Goal: Task Accomplishment & Management: Use online tool/utility

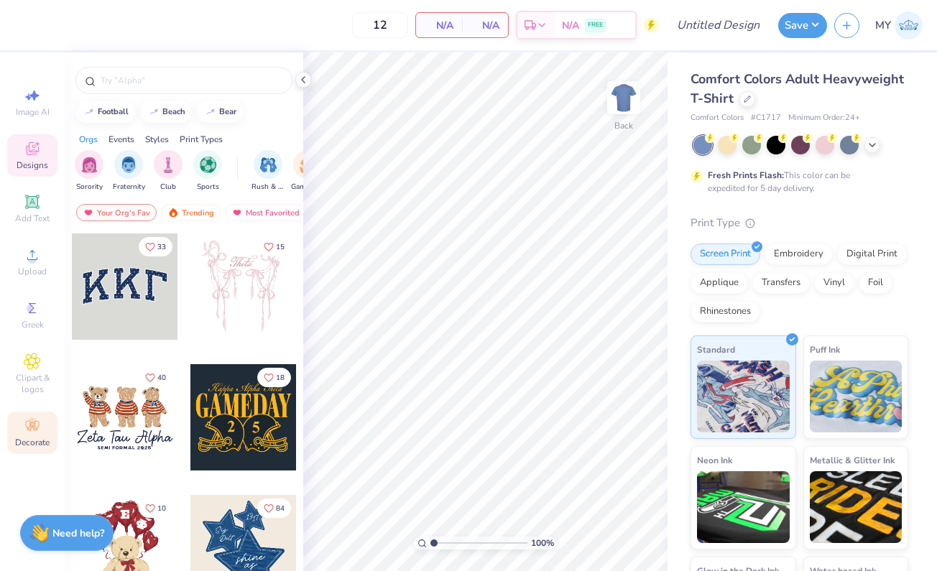
click at [25, 429] on icon at bounding box center [32, 426] width 17 height 17
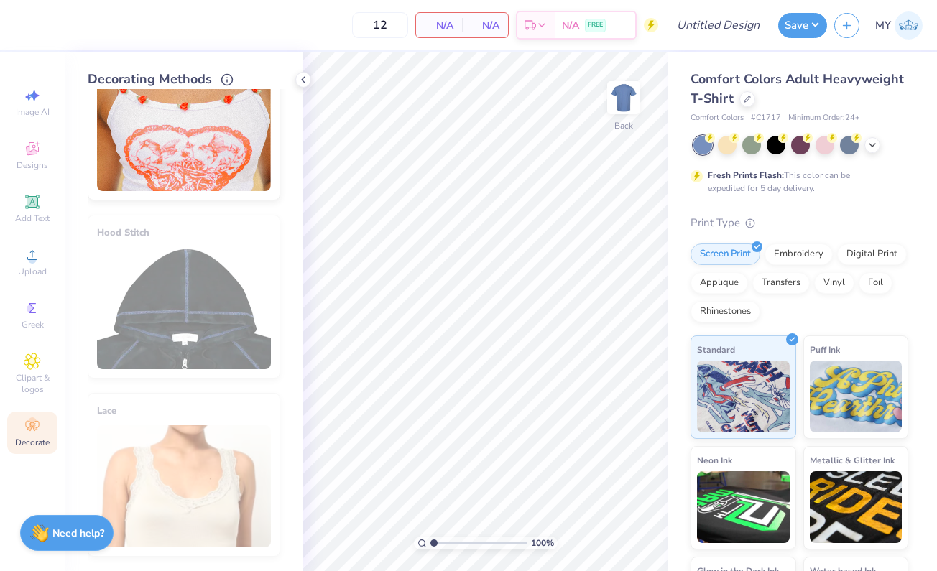
scroll to position [1049, 0]
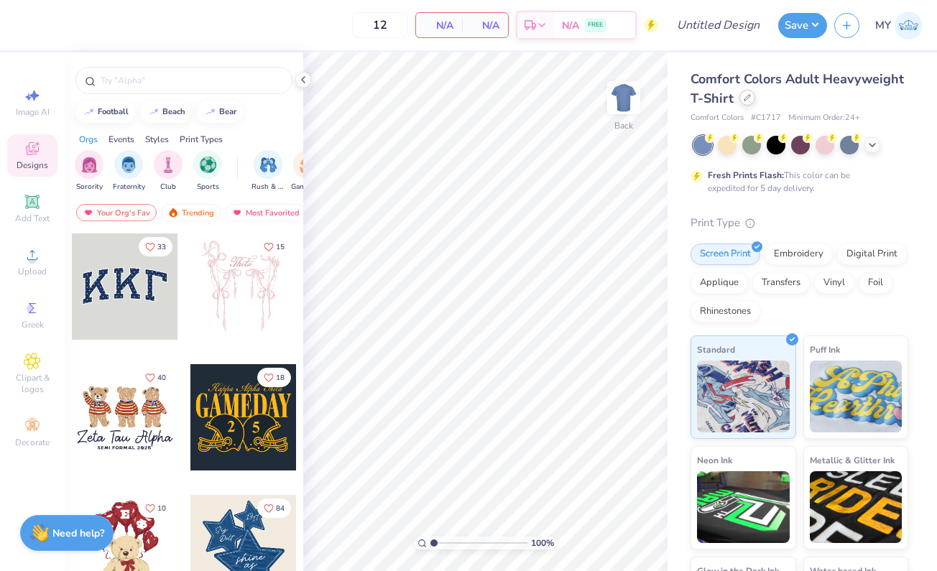
click at [750, 96] on icon at bounding box center [748, 98] width 6 height 6
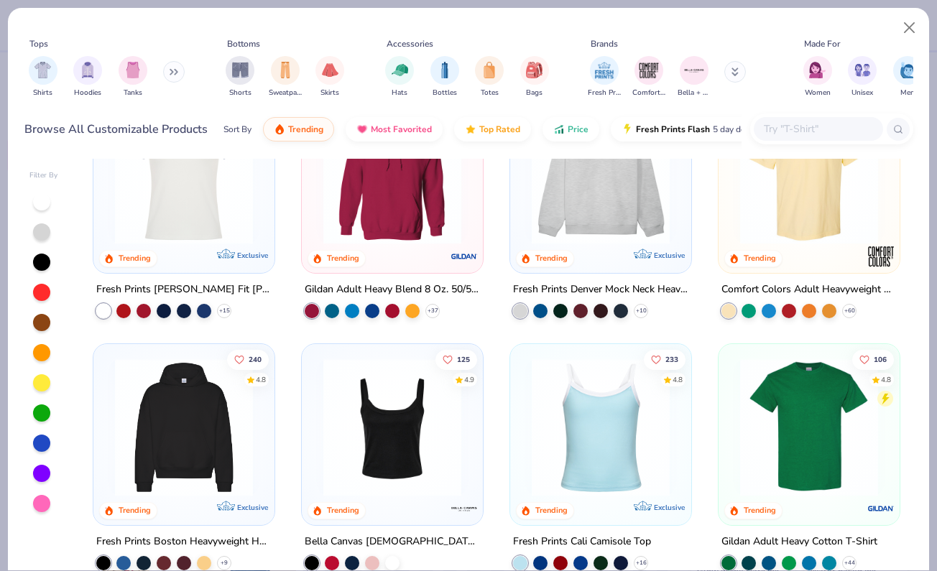
scroll to position [75, 0]
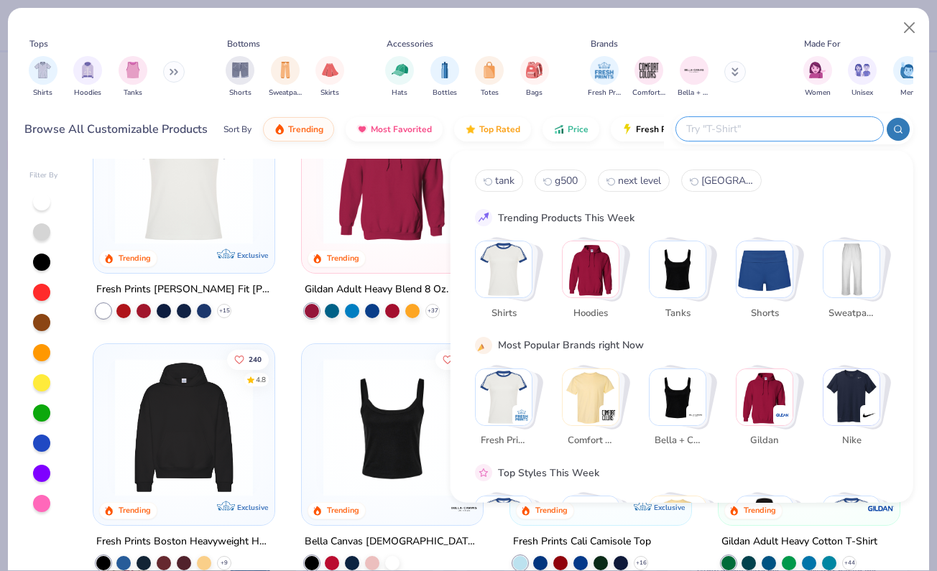
click at [772, 136] on input "text" at bounding box center [779, 129] width 188 height 17
type input "la apparel"
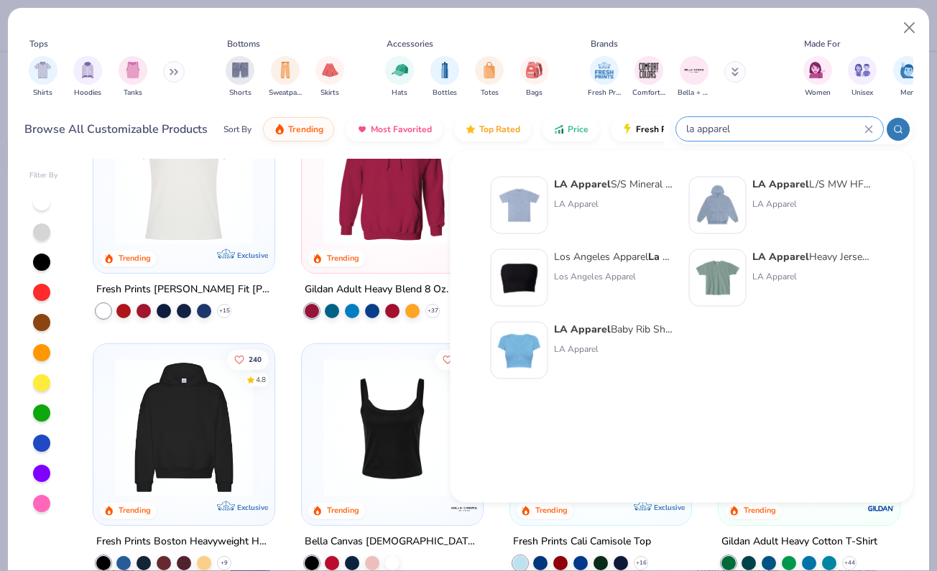
click at [872, 127] on icon at bounding box center [869, 129] width 9 height 9
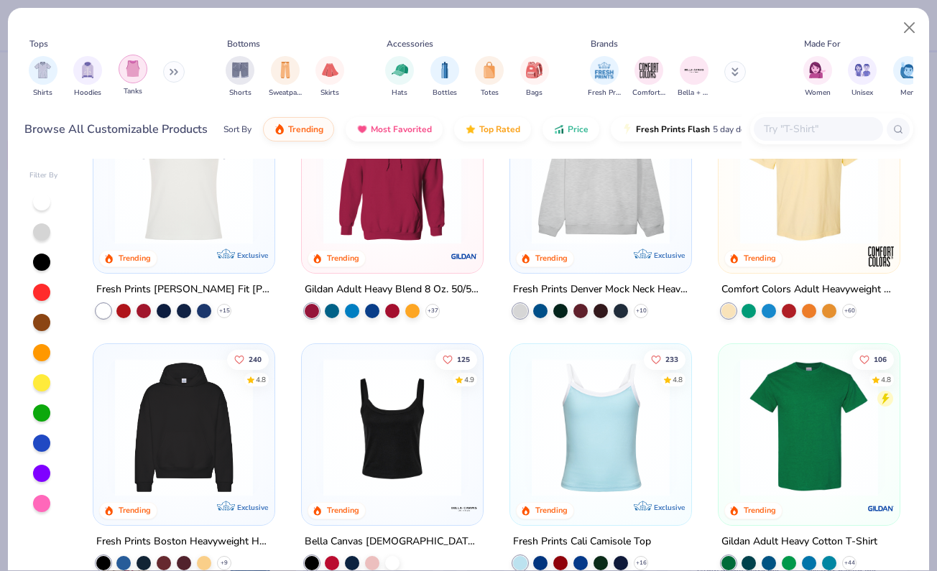
click at [129, 75] on img "filter for Tanks" at bounding box center [133, 68] width 16 height 17
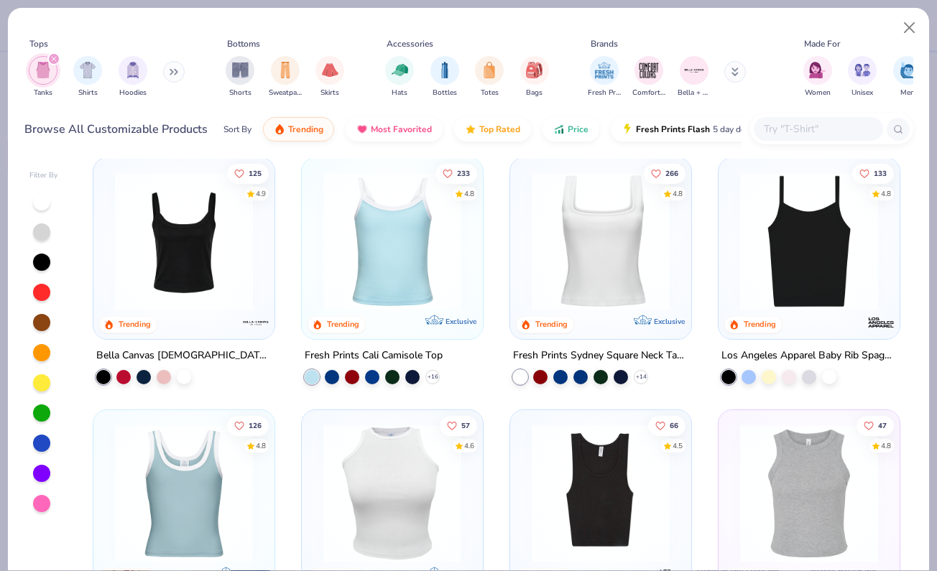
scroll to position [10, 0]
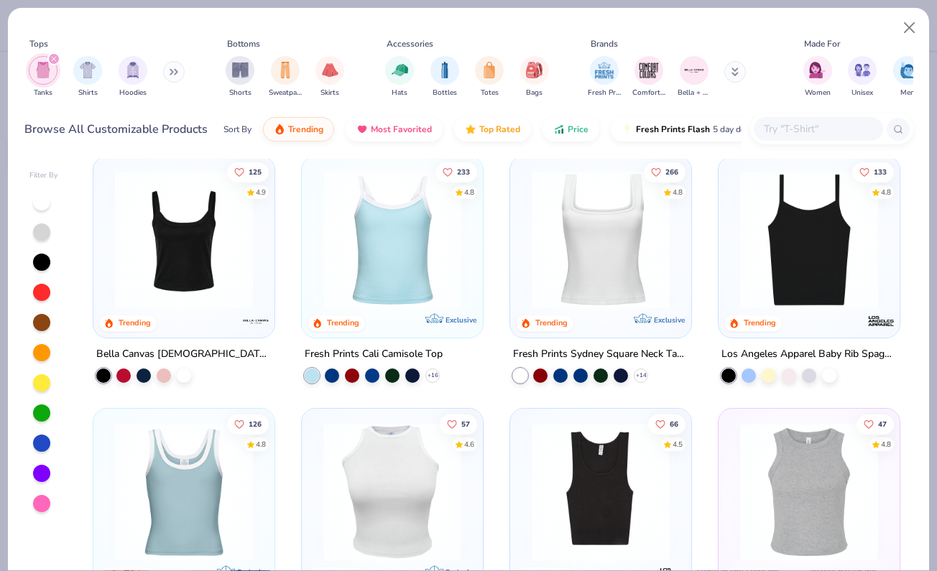
click at [764, 268] on img at bounding box center [809, 240] width 152 height 138
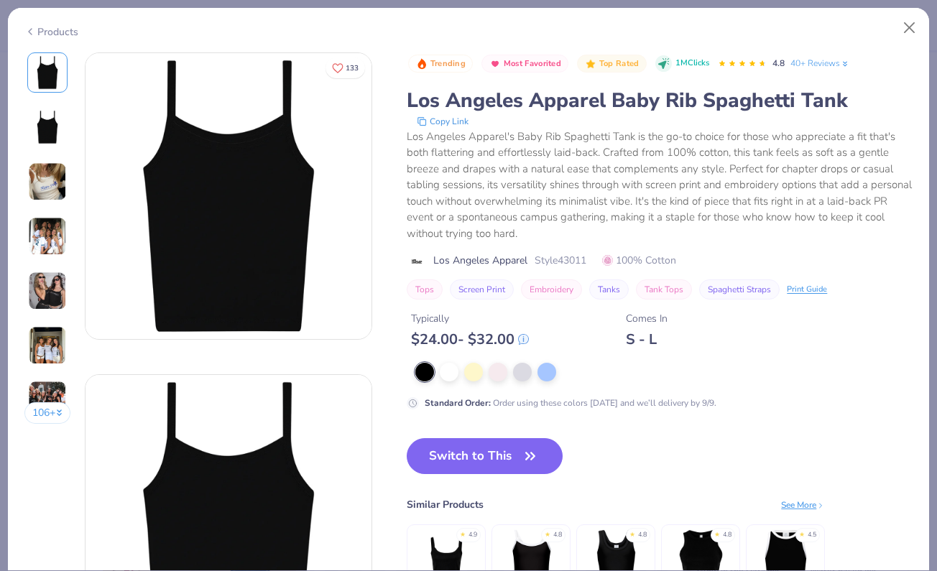
scroll to position [94, 0]
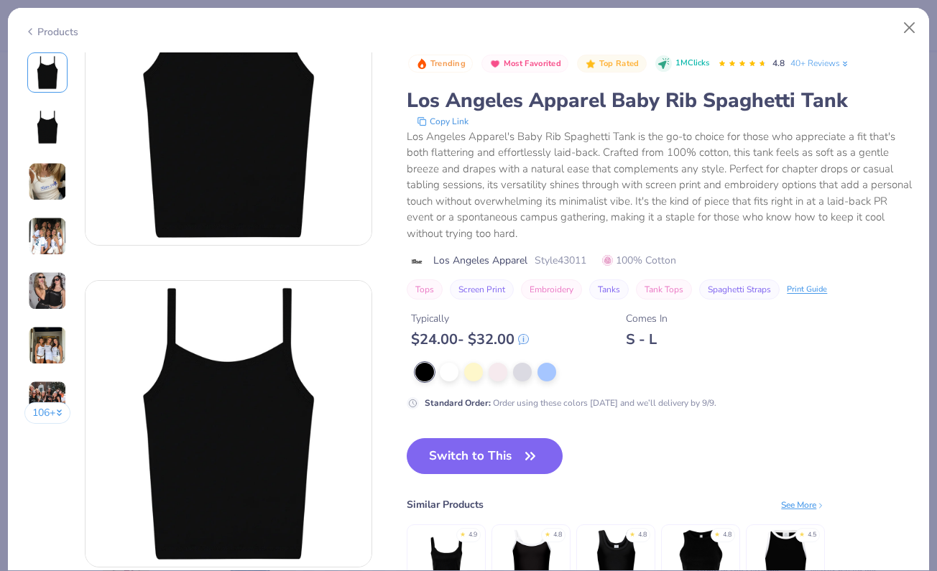
click at [49, 247] on img at bounding box center [47, 236] width 39 height 39
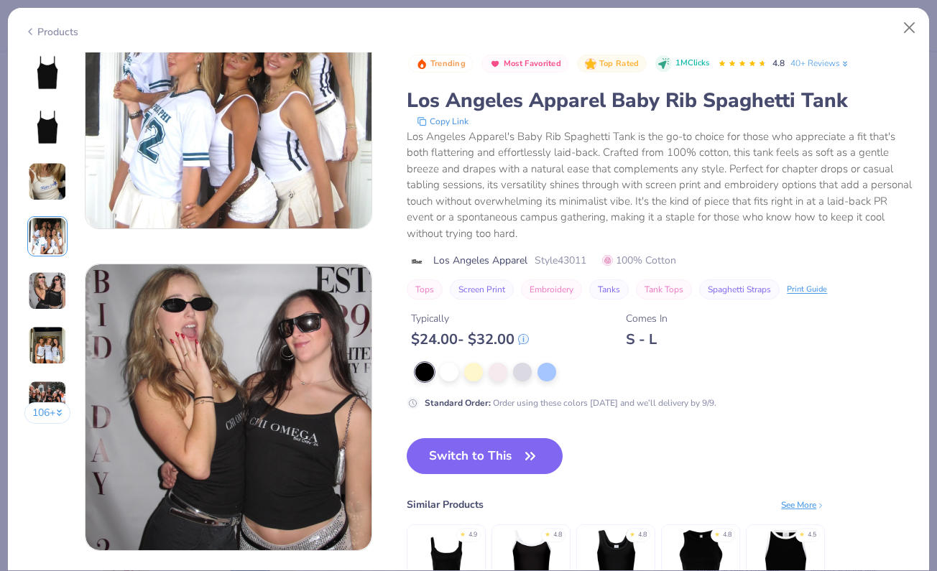
scroll to position [1082, 0]
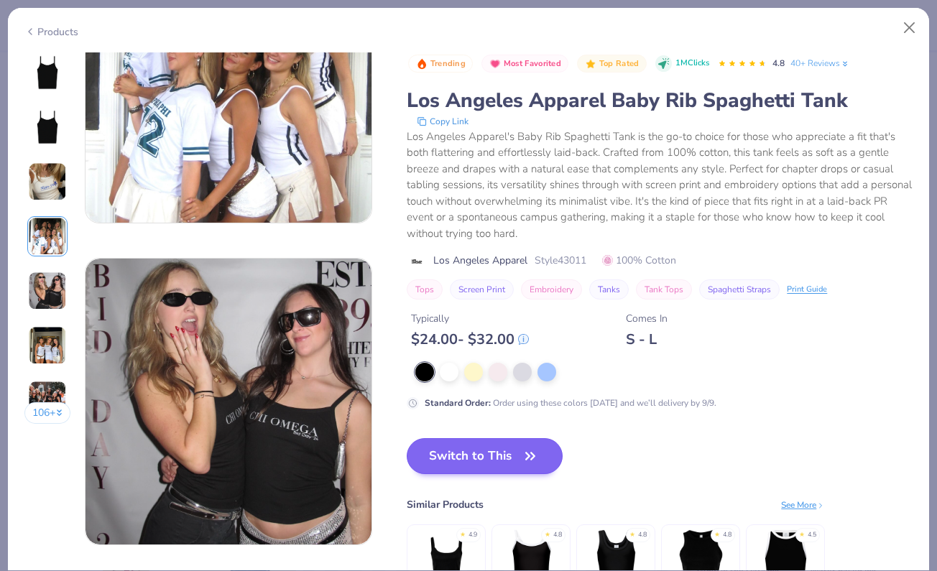
click at [474, 446] on button "Switch to This" at bounding box center [485, 456] width 156 height 36
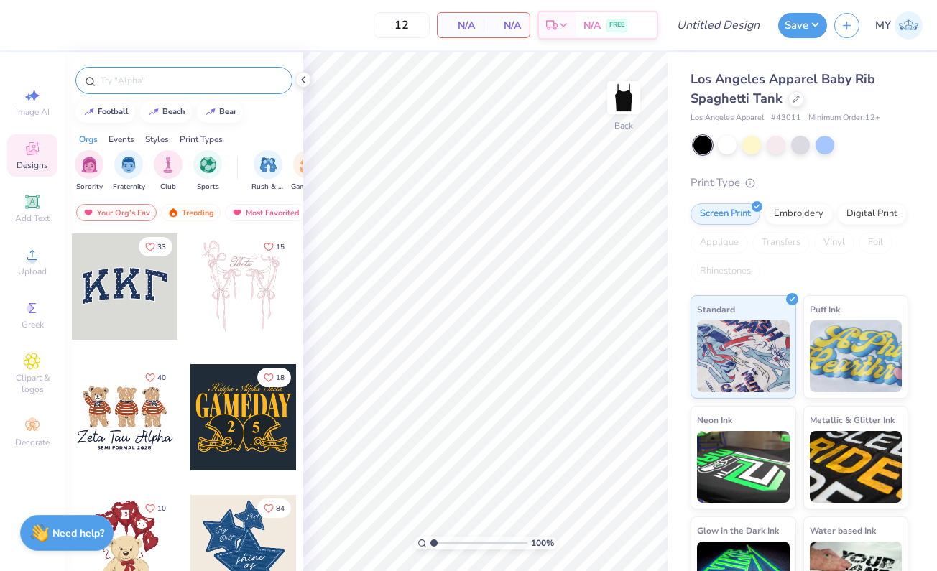
click at [115, 83] on input "text" at bounding box center [191, 80] width 184 height 14
type input "leopard"
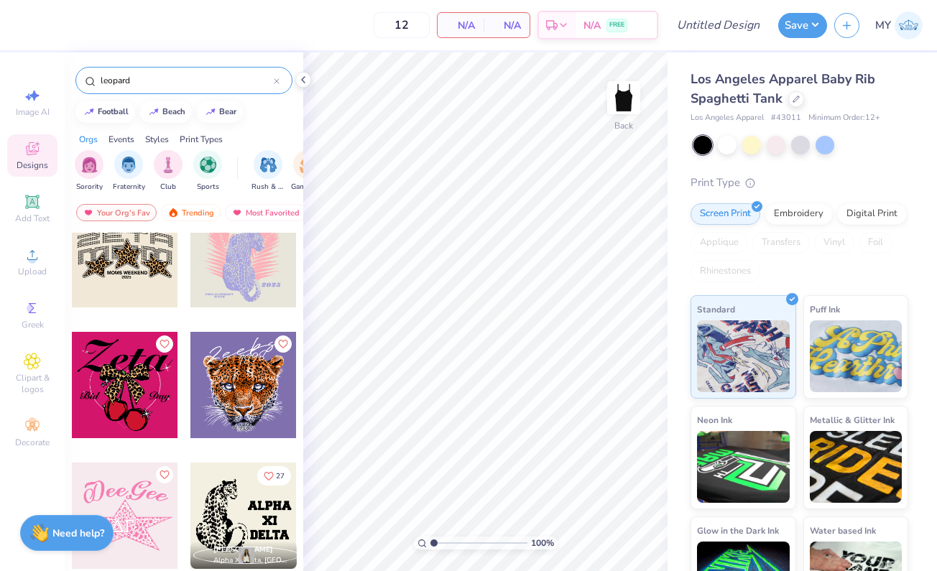
scroll to position [557, 0]
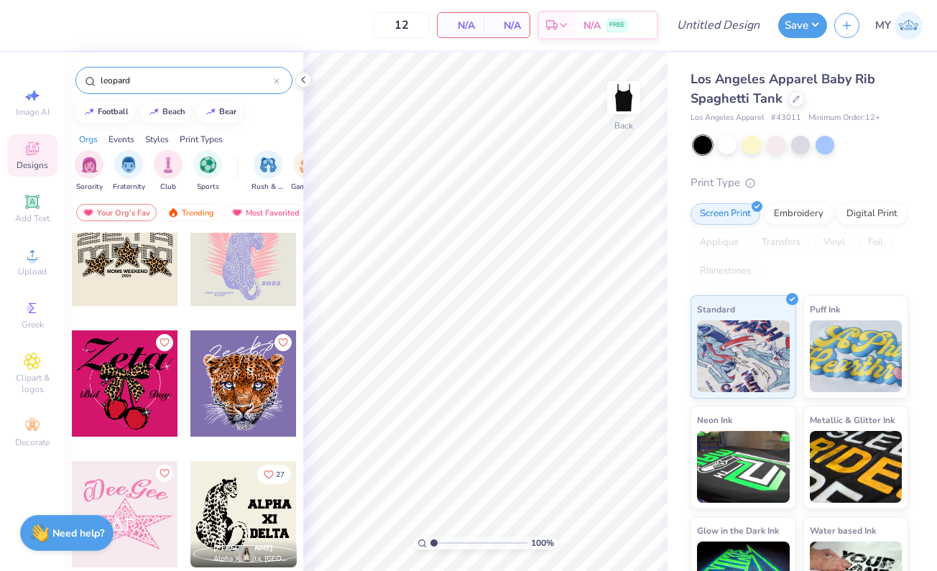
click at [128, 405] on div at bounding box center [125, 384] width 106 height 106
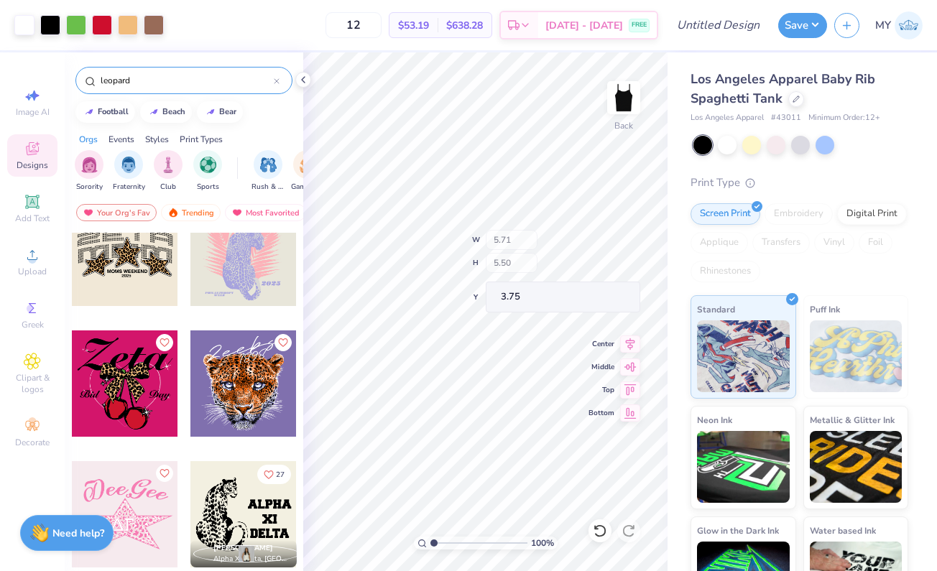
type input "1.96"
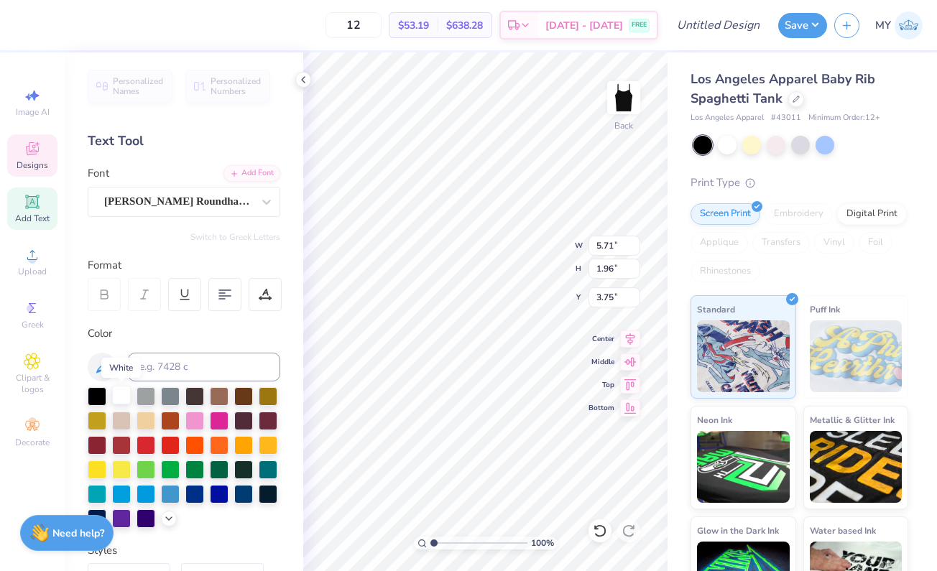
click at [116, 397] on div at bounding box center [121, 395] width 19 height 19
type textarea "Sigma Psi Zeta"
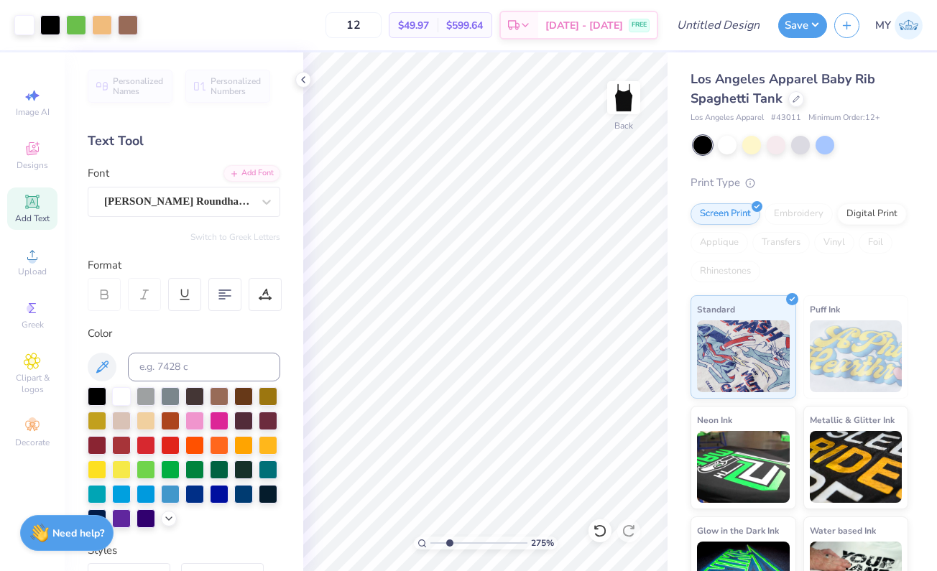
drag, startPoint x: 436, startPoint y: 542, endPoint x: 448, endPoint y: 541, distance: 13.0
click at [448, 541] on input "range" at bounding box center [479, 543] width 97 height 13
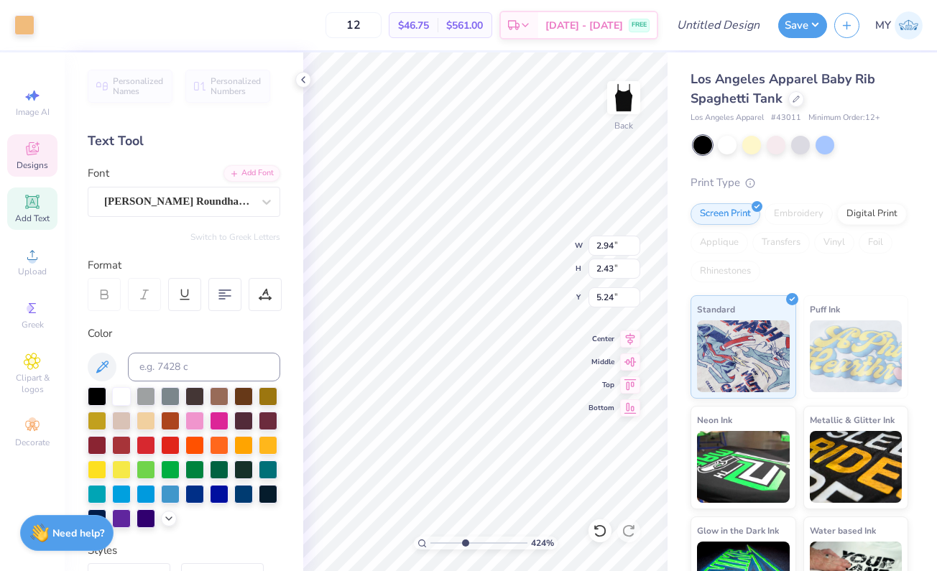
drag, startPoint x: 449, startPoint y: 542, endPoint x: 464, endPoint y: 542, distance: 14.4
click at [464, 542] on input "range" at bounding box center [479, 543] width 97 height 13
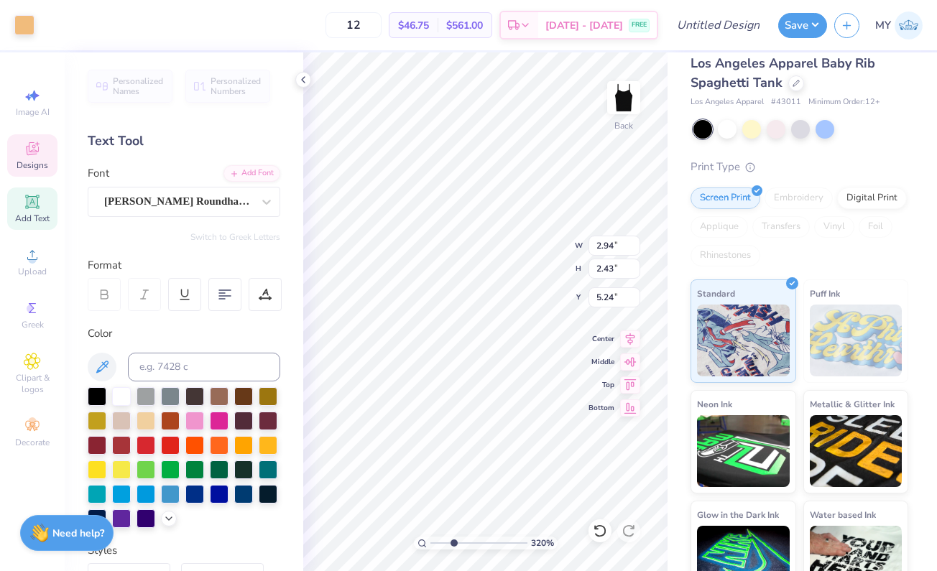
drag, startPoint x: 464, startPoint y: 543, endPoint x: 454, endPoint y: 533, distance: 15.2
click at [454, 533] on div "320 %" at bounding box center [485, 311] width 519 height 519
type input "6.18"
drag, startPoint x: 454, startPoint y: 545, endPoint x: 484, endPoint y: 548, distance: 29.6
click at [484, 548] on input "range" at bounding box center [479, 543] width 97 height 13
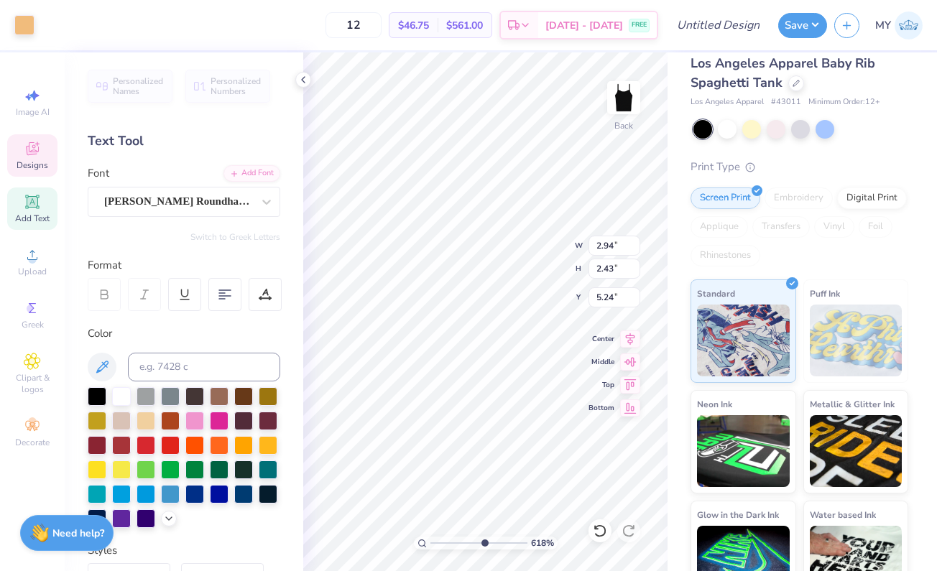
type input "2.93"
type input "2.41"
type input "5.33"
type input "2.77"
type input "1.99"
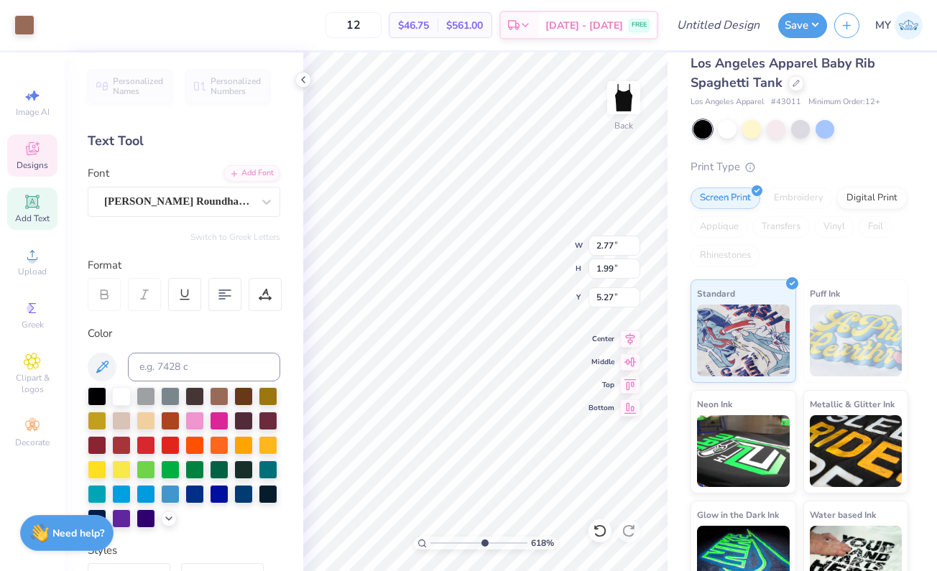
type input "5.28"
type input "5.25"
drag, startPoint x: 482, startPoint y: 543, endPoint x: 431, endPoint y: 536, distance: 52.1
click at [431, 536] on div "100 %" at bounding box center [485, 311] width 519 height 519
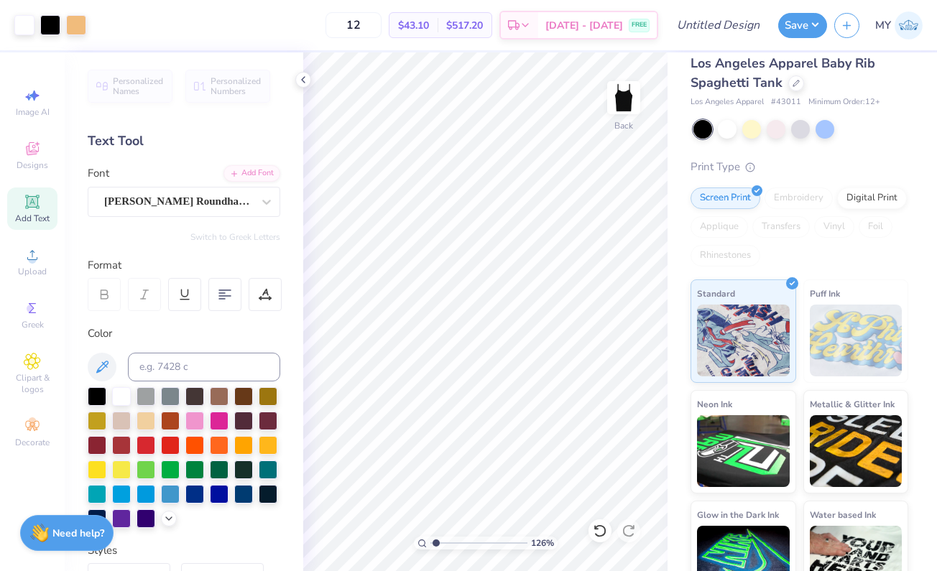
type input "1.19"
click at [436, 543] on input "range" at bounding box center [479, 543] width 97 height 13
type input "1.30"
type input "0.63"
type input "6.90"
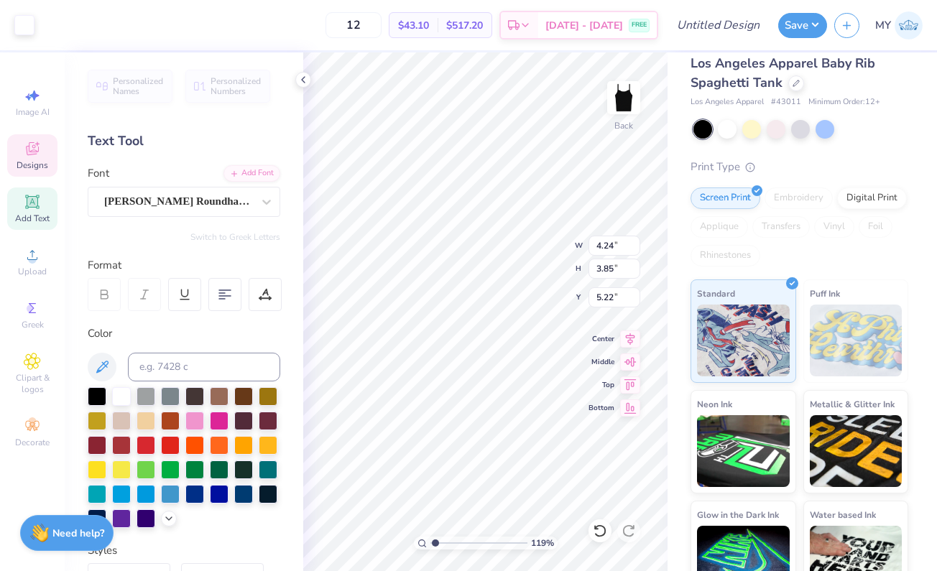
type input "3.95"
type input "3.58"
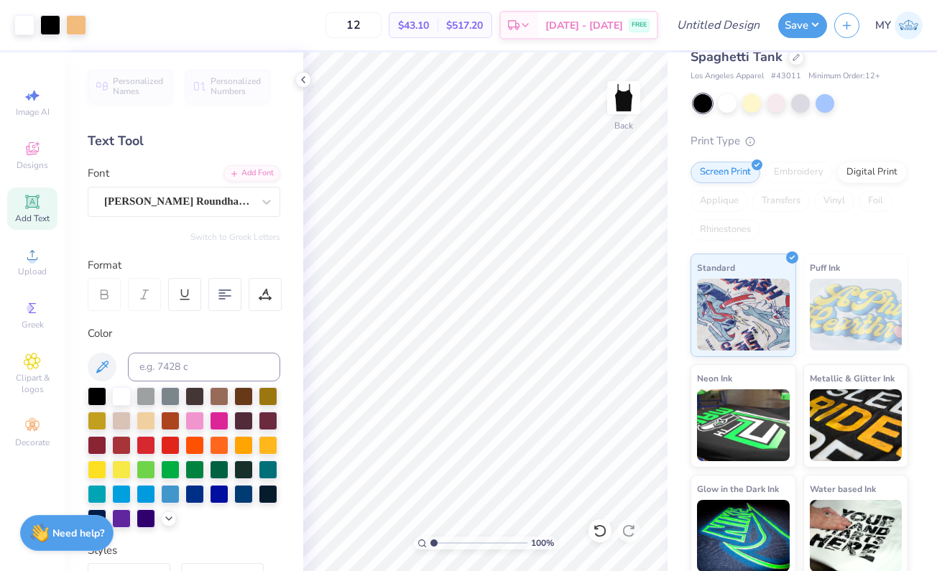
drag, startPoint x: 446, startPoint y: 545, endPoint x: 412, endPoint y: 544, distance: 34.5
type input "1"
click at [412, 544] on div "100 %" at bounding box center [485, 311] width 519 height 519
type input "1.57"
click at [795, 13] on button "Save" at bounding box center [802, 23] width 49 height 25
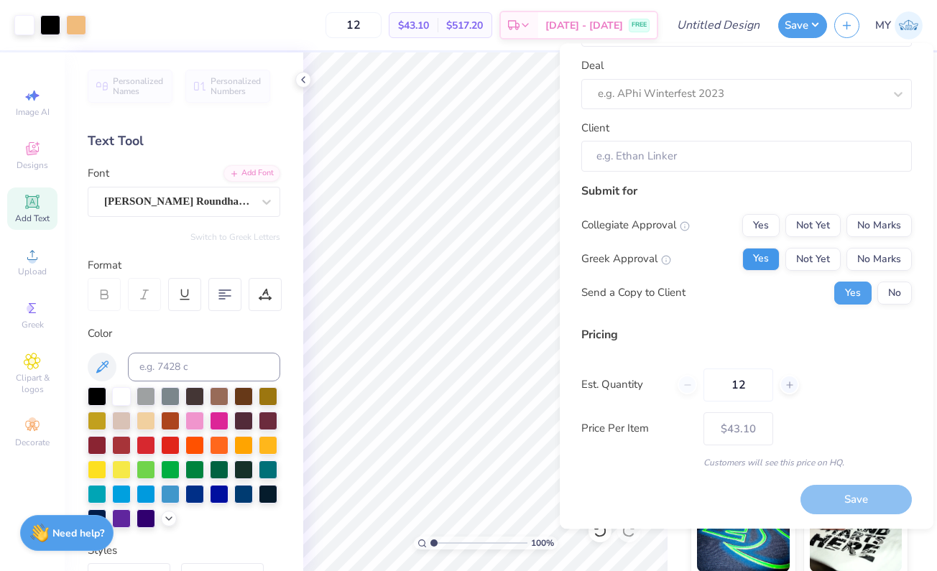
scroll to position [60, 0]
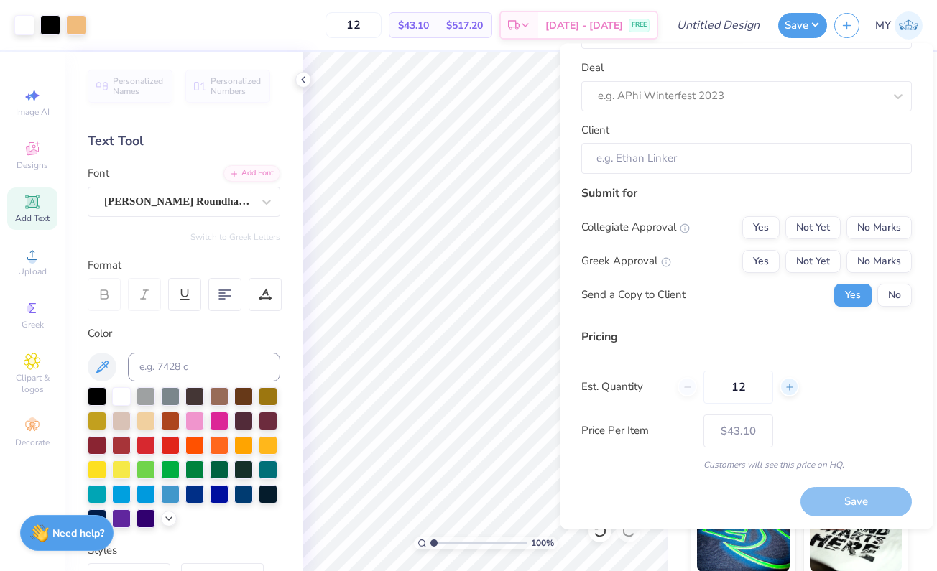
click at [796, 382] on div at bounding box center [789, 387] width 19 height 19
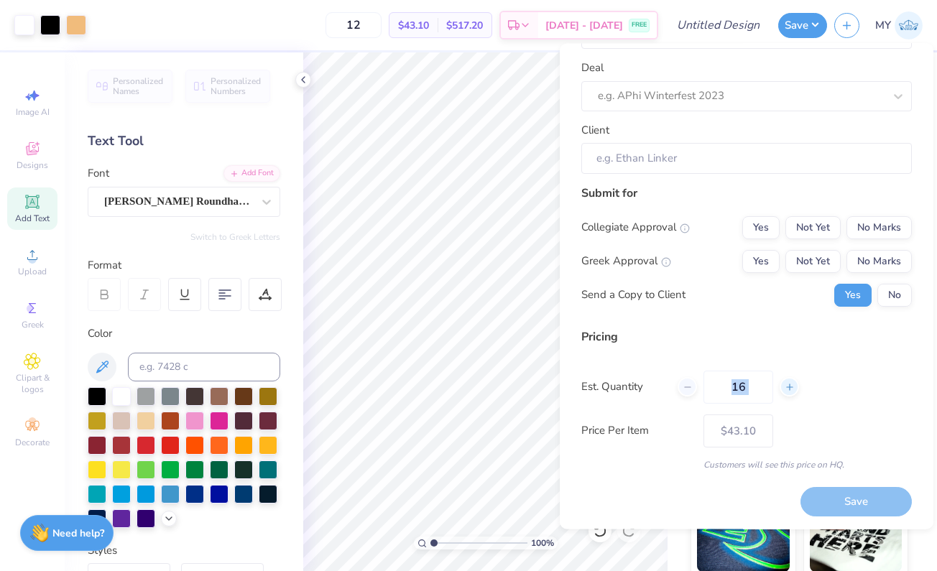
type input "17"
type input "– –"
click at [796, 382] on div at bounding box center [789, 387] width 19 height 19
type input "18"
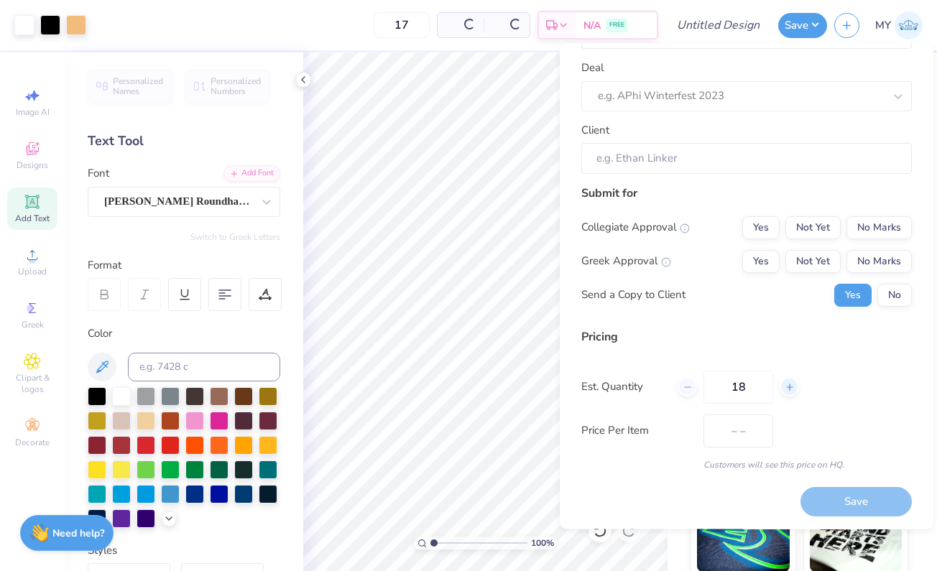
type input "$39.24"
type input "18"
type input "$38.76"
click at [794, 378] on div at bounding box center [789, 387] width 19 height 19
type input "19"
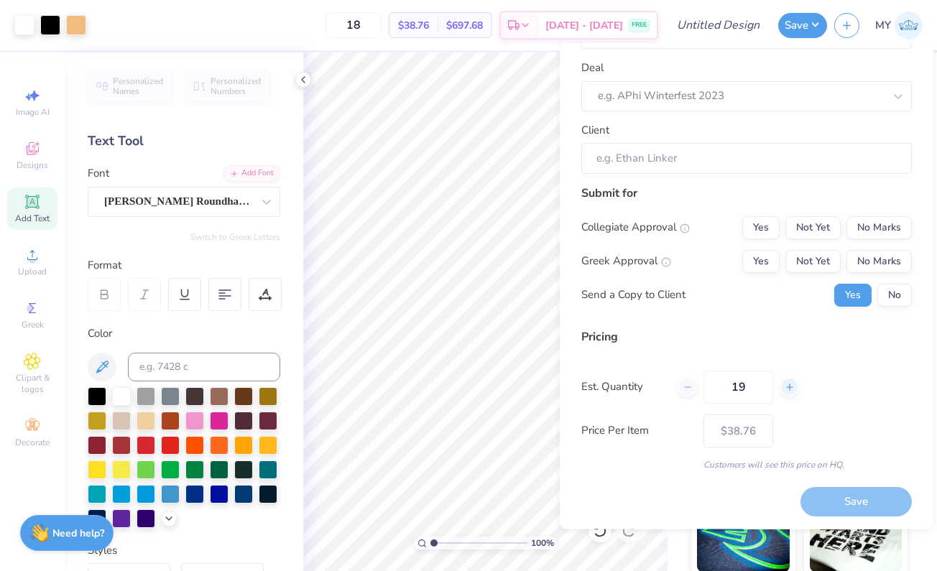
type input "19"
type input "$38.33"
click at [794, 378] on div at bounding box center [789, 387] width 19 height 19
type input "20"
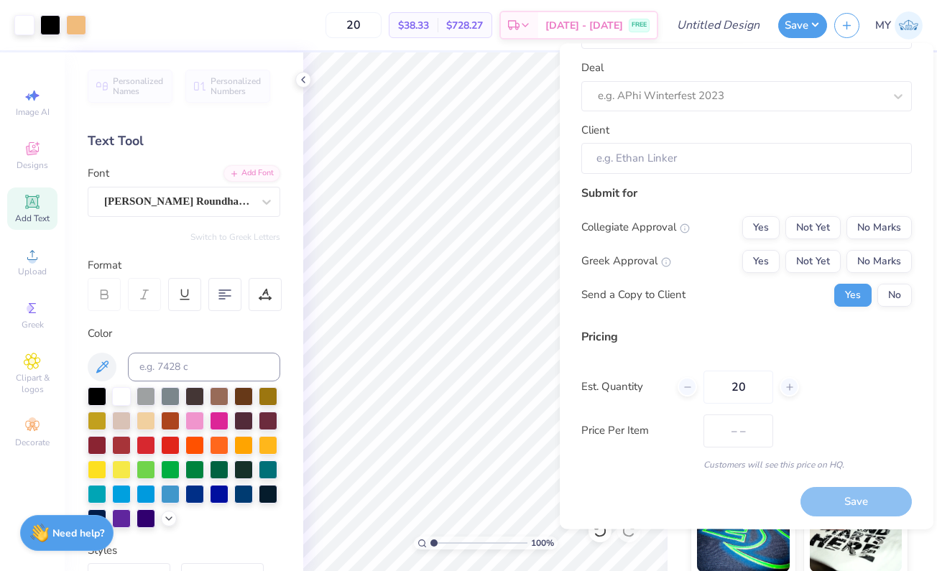
type input "$36.90"
click at [770, 326] on div "Design Title Deal e.g. APhi Winterfest 2023 Client Submit for Collegiate Approv…" at bounding box center [746, 235] width 331 height 474
click at [671, 350] on div "Pricing Est. Quantity 20 Price Per Item $36.90 Customers will see this price on…" at bounding box center [746, 399] width 331 height 143
click at [727, 378] on input "20" at bounding box center [739, 387] width 70 height 33
click at [691, 341] on div "Pricing" at bounding box center [746, 336] width 331 height 17
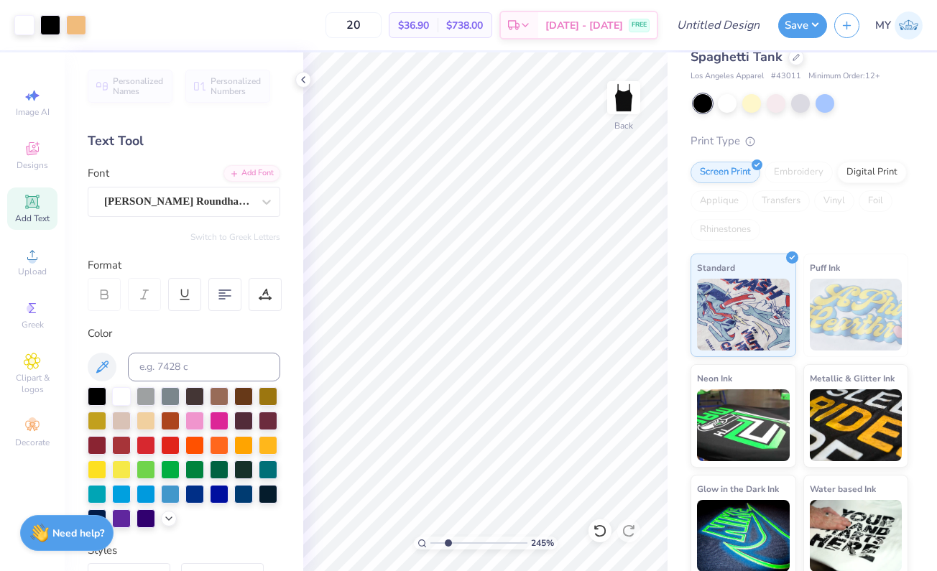
drag, startPoint x: 434, startPoint y: 542, endPoint x: 447, endPoint y: 558, distance: 21.0
click at [447, 558] on div "245 %" at bounding box center [485, 311] width 519 height 519
drag, startPoint x: 471, startPoint y: 544, endPoint x: 399, endPoint y: 544, distance: 71.9
type input "1"
click at [399, 544] on div "100 %" at bounding box center [485, 311] width 519 height 519
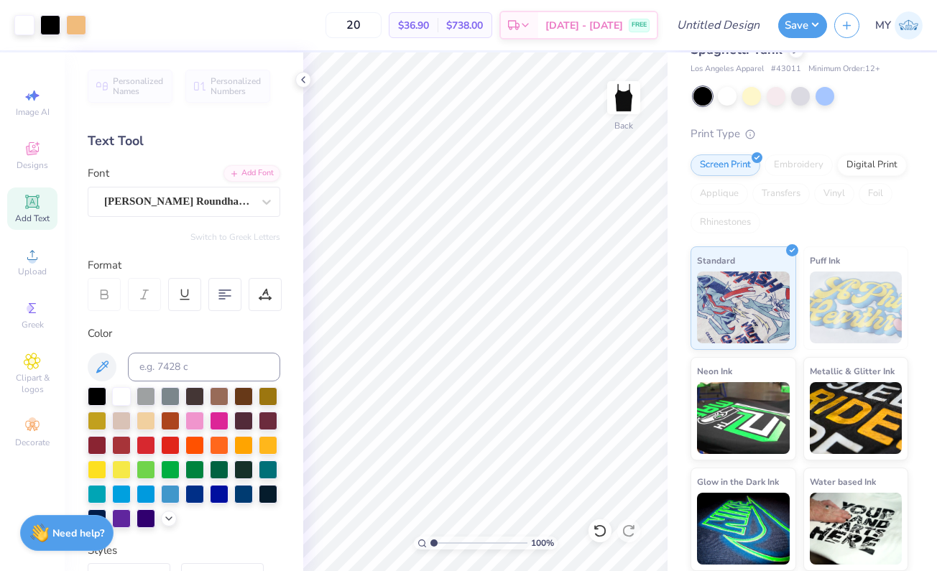
scroll to position [48, 0]
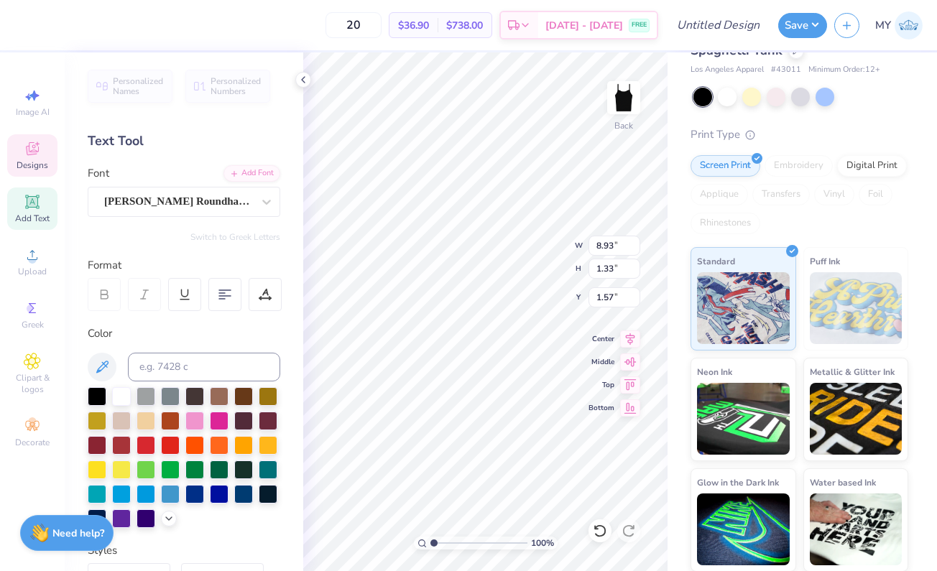
type input "7.05"
type input "1.05"
type input "1.11"
drag, startPoint x: 435, startPoint y: 538, endPoint x: 451, endPoint y: 537, distance: 16.6
click at [451, 537] on input "range" at bounding box center [479, 543] width 97 height 13
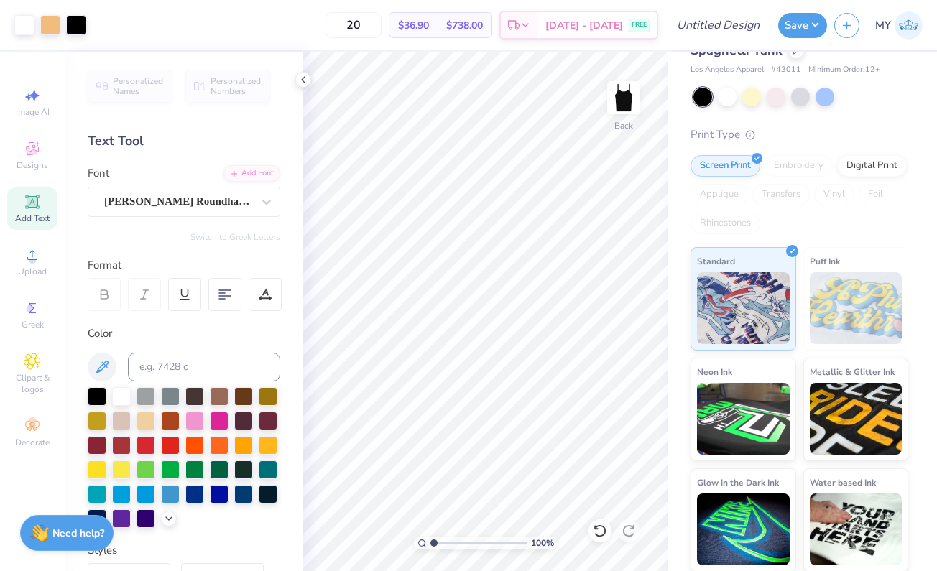
drag, startPoint x: 464, startPoint y: 540, endPoint x: 389, endPoint y: 538, distance: 74.8
type input "1"
click at [389, 538] on div "100 %" at bounding box center [485, 311] width 519 height 519
type input "3.56"
type input "2.81"
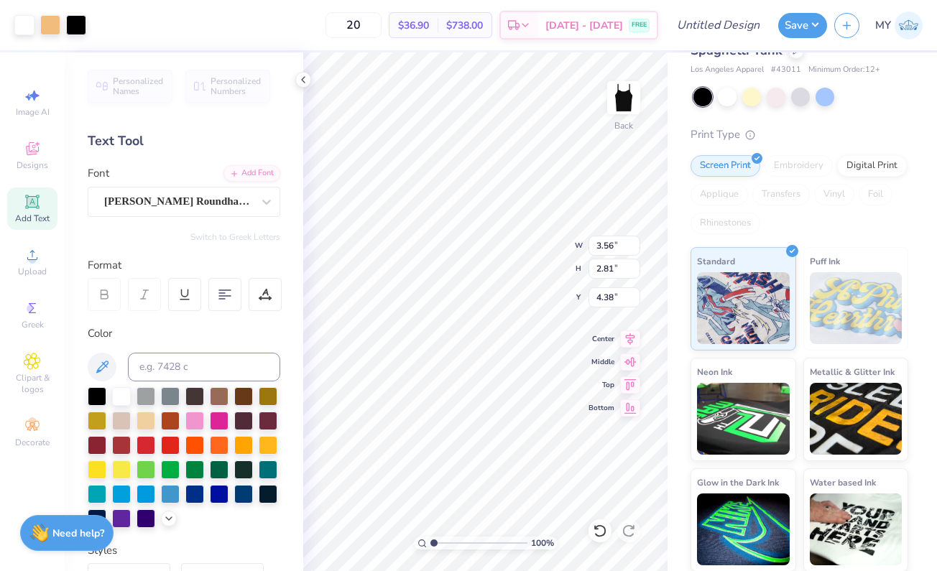
type input "2.16"
drag, startPoint x: 447, startPoint y: 546, endPoint x: 397, endPoint y: 543, distance: 50.4
type input "1"
click at [397, 543] on div "100 %" at bounding box center [485, 311] width 519 height 519
click at [793, 21] on button "Save" at bounding box center [802, 23] width 49 height 25
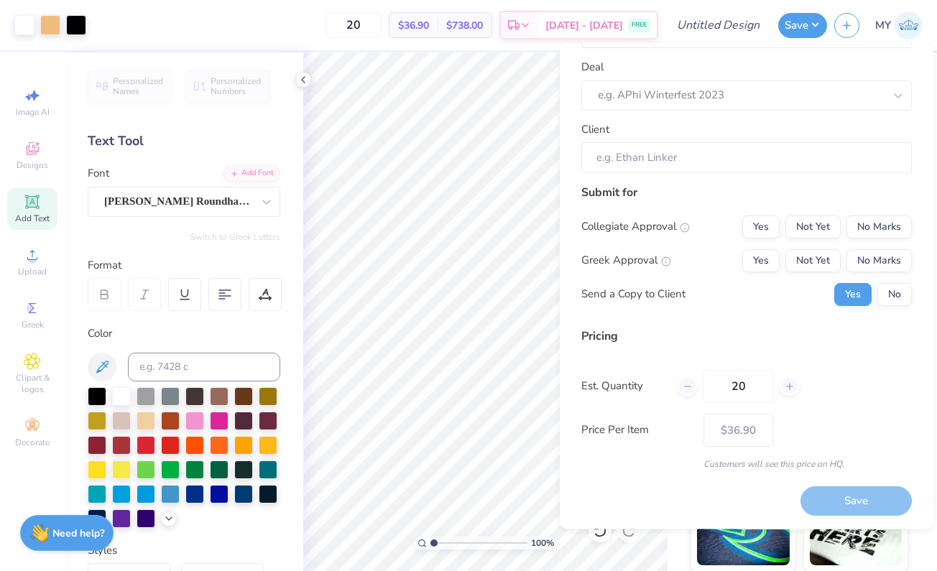
scroll to position [60, 0]
click at [680, 399] on div "20" at bounding box center [738, 387] width 121 height 33
click at [790, 387] on line at bounding box center [789, 387] width 6 height 0
type input "21"
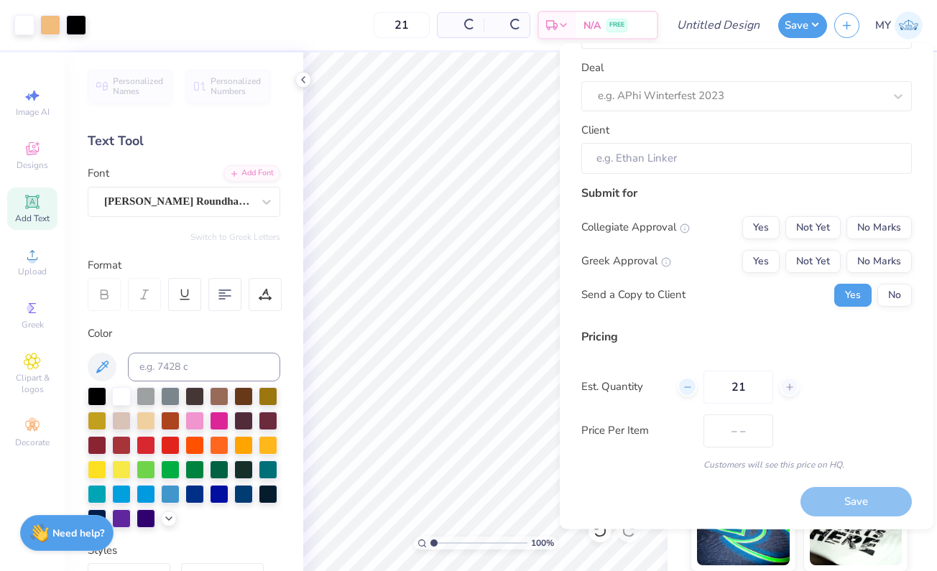
type input "$36.61"
click at [683, 387] on icon at bounding box center [688, 387] width 10 height 10
type input "20"
click at [847, 226] on button "No Marks" at bounding box center [879, 227] width 65 height 23
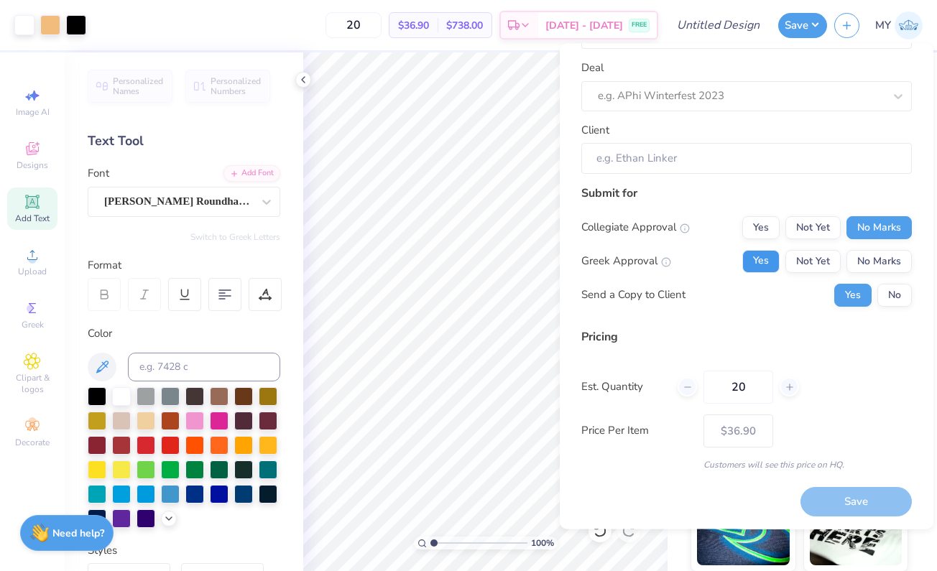
click at [758, 257] on button "Yes" at bounding box center [760, 261] width 37 height 23
type input "$36.90"
click at [762, 259] on button "Yes" at bounding box center [760, 261] width 37 height 23
click at [796, 264] on button "Not Yet" at bounding box center [813, 261] width 55 height 23
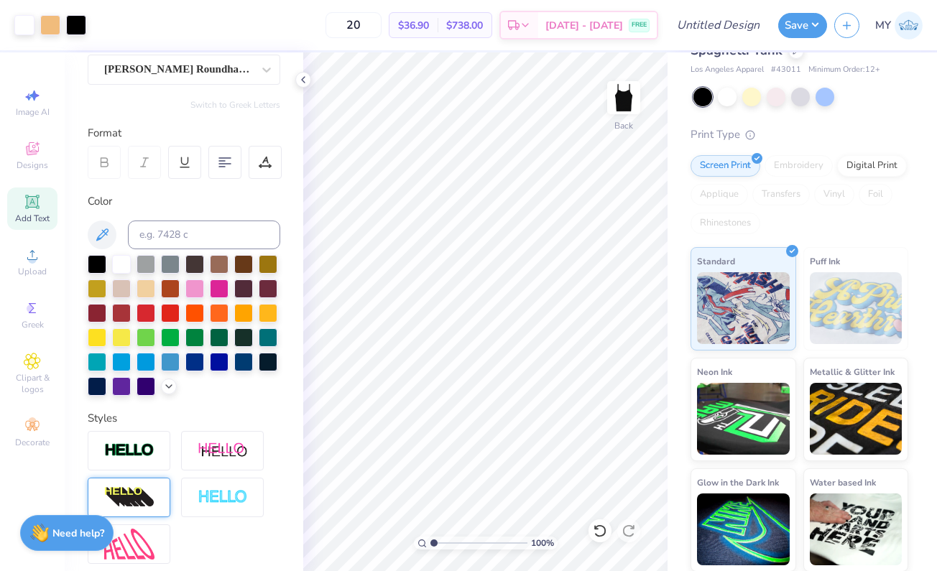
scroll to position [139, 0]
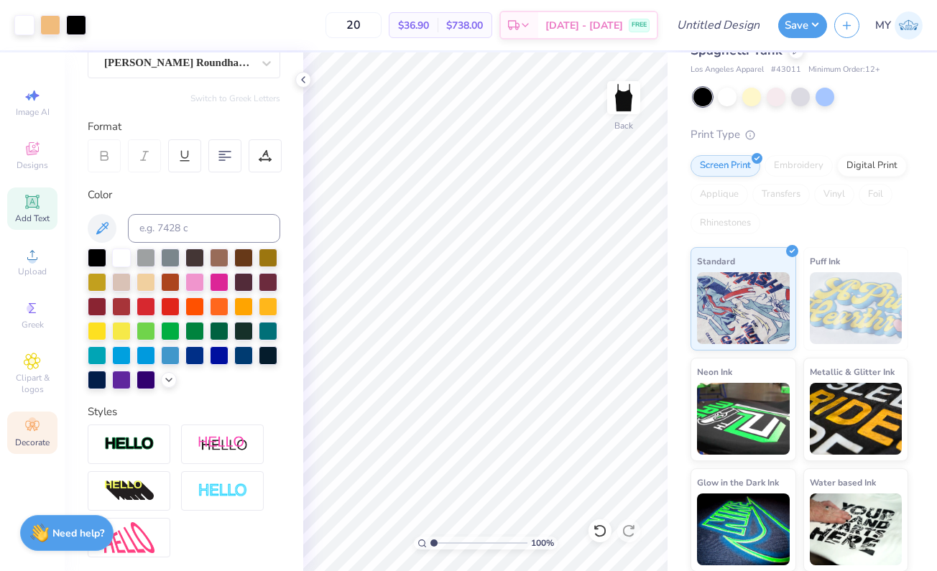
click at [35, 441] on span "Decorate" at bounding box center [32, 442] width 34 height 11
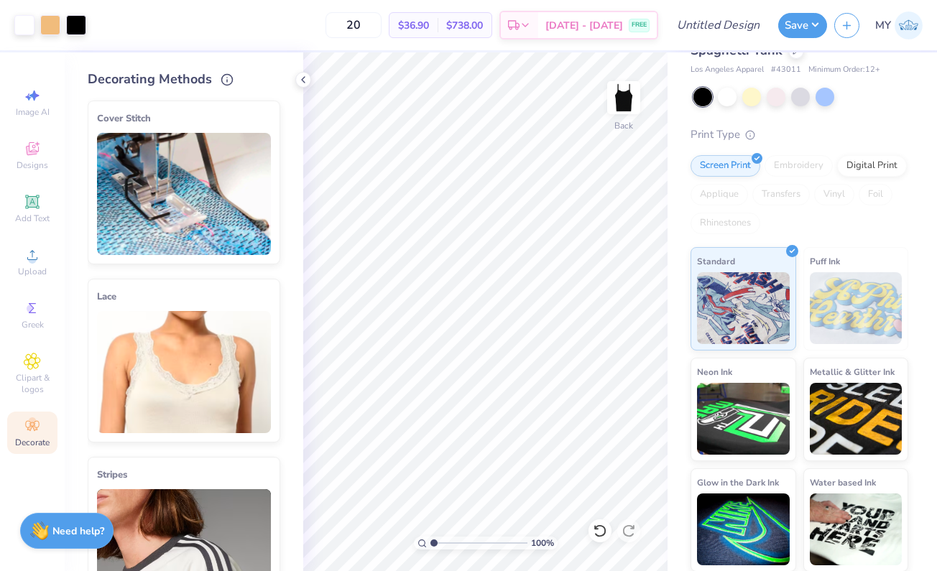
click at [72, 523] on div "Need help? Chat with us." at bounding box center [66, 531] width 93 height 36
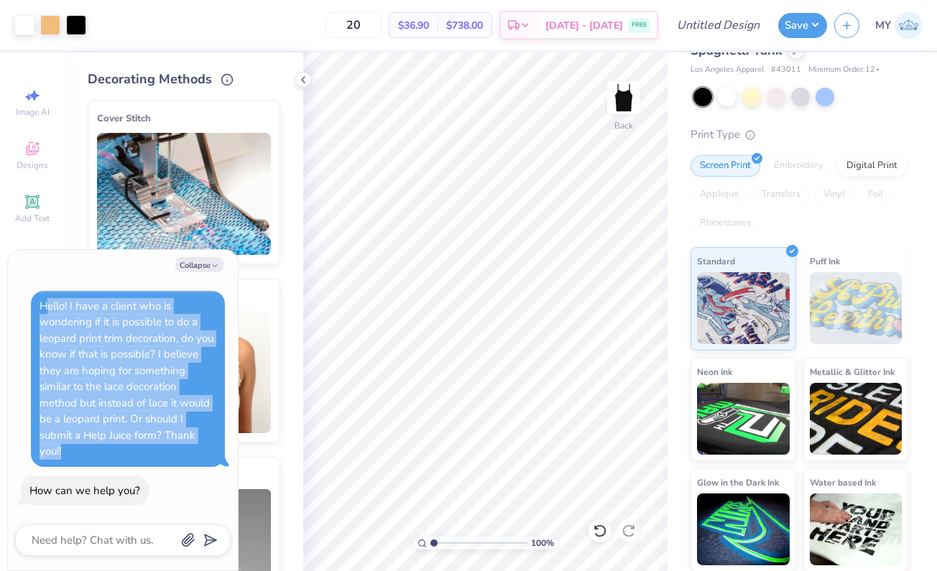
drag, startPoint x: 73, startPoint y: 450, endPoint x: 44, endPoint y: 308, distance: 144.6
click at [44, 308] on div "Hello! I have a client who is wondering if it is possible to do a leopard print…" at bounding box center [128, 379] width 177 height 162
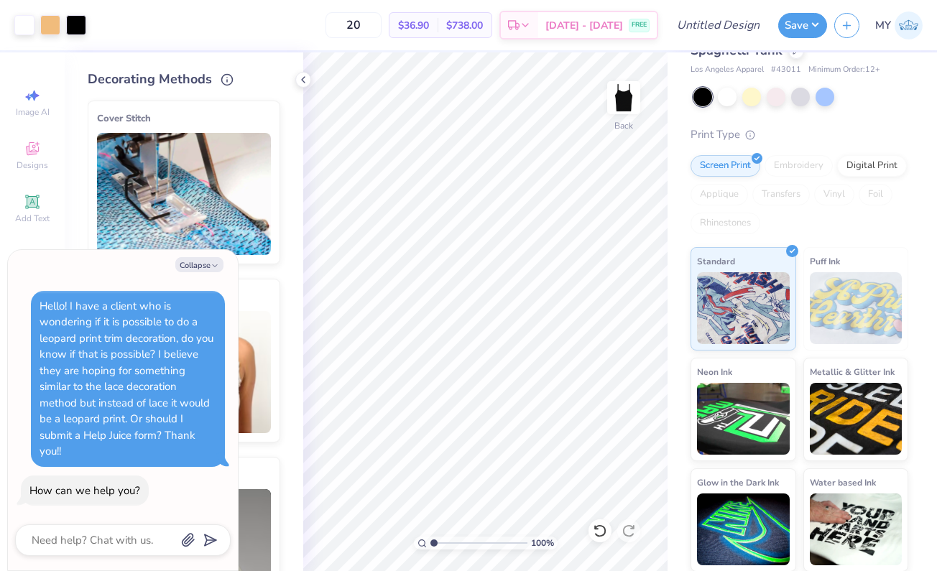
click at [58, 362] on div "Hello! I have a client who is wondering if it is possible to do a leopard print…" at bounding box center [127, 379] width 174 height 160
click at [83, 502] on div "How can we help you?" at bounding box center [85, 491] width 128 height 31
drag, startPoint x: 90, startPoint y: 520, endPoint x: 73, endPoint y: 543, distance: 28.3
click at [73, 543] on div "Collapse Hello! I have a client who is wondering if it is possible to do a leop…" at bounding box center [123, 410] width 230 height 321
click at [141, 431] on div "Hello! I have a client who is wondering if it is possible to do a leopard print…" at bounding box center [127, 379] width 174 height 160
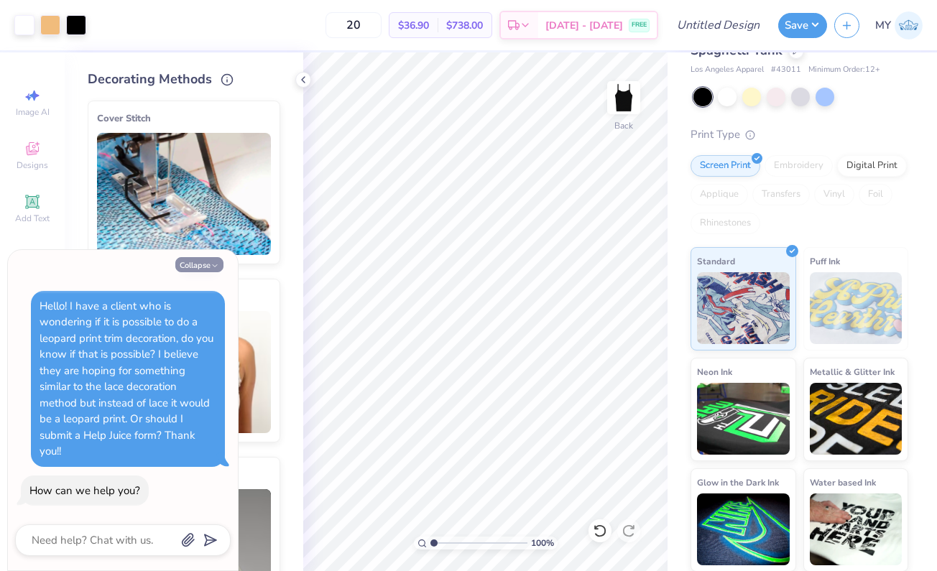
click at [190, 267] on button "Collapse" at bounding box center [199, 264] width 48 height 15
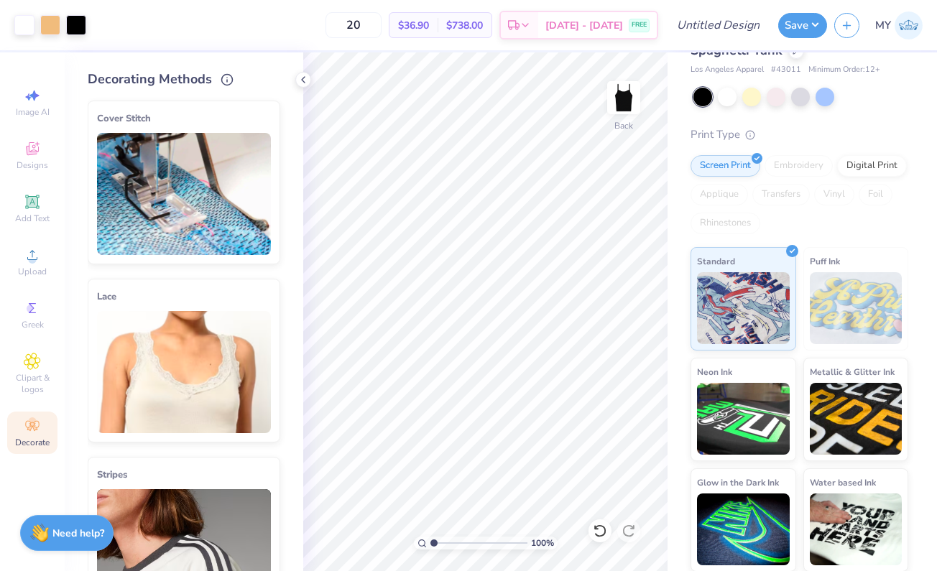
type textarea "x"
drag, startPoint x: 435, startPoint y: 542, endPoint x: 387, endPoint y: 540, distance: 47.5
type input "1"
click at [387, 540] on div "305 %" at bounding box center [485, 311] width 519 height 519
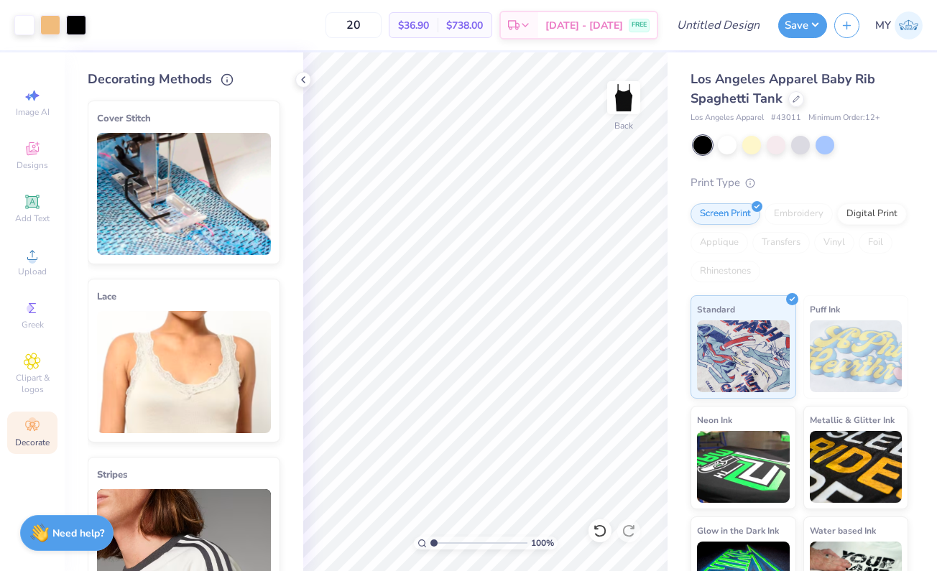
scroll to position [0, 0]
click at [794, 104] on div at bounding box center [796, 98] width 16 height 16
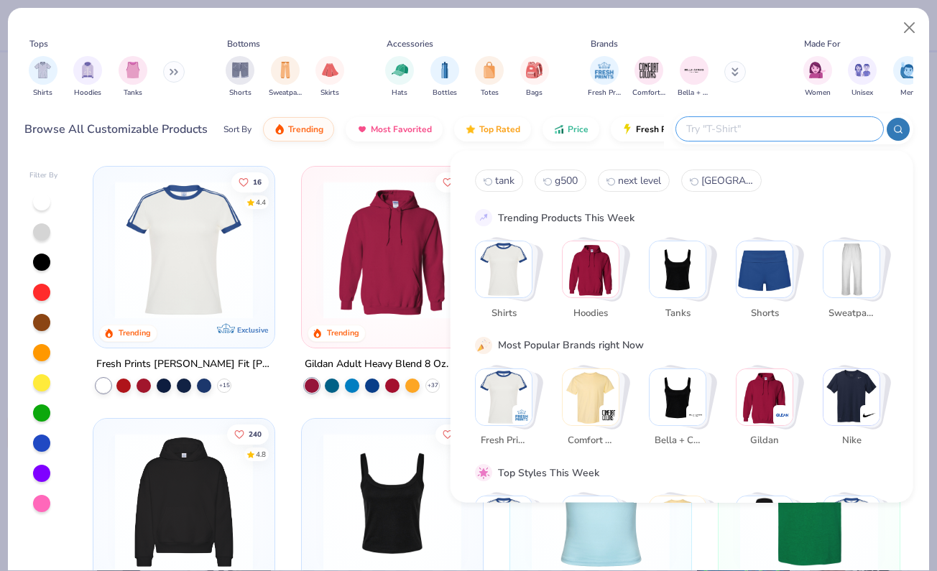
click at [783, 126] on input "text" at bounding box center [779, 129] width 188 height 17
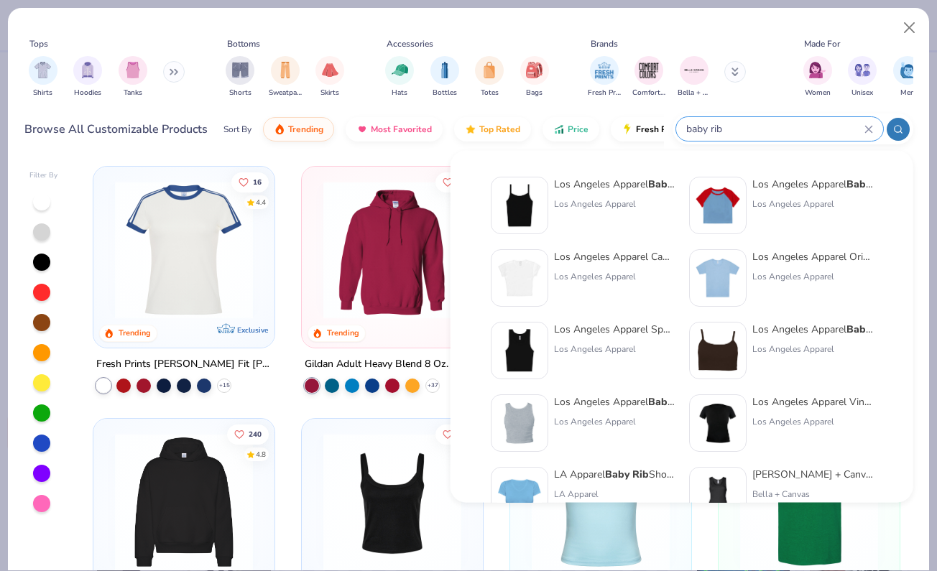
scroll to position [21, 0]
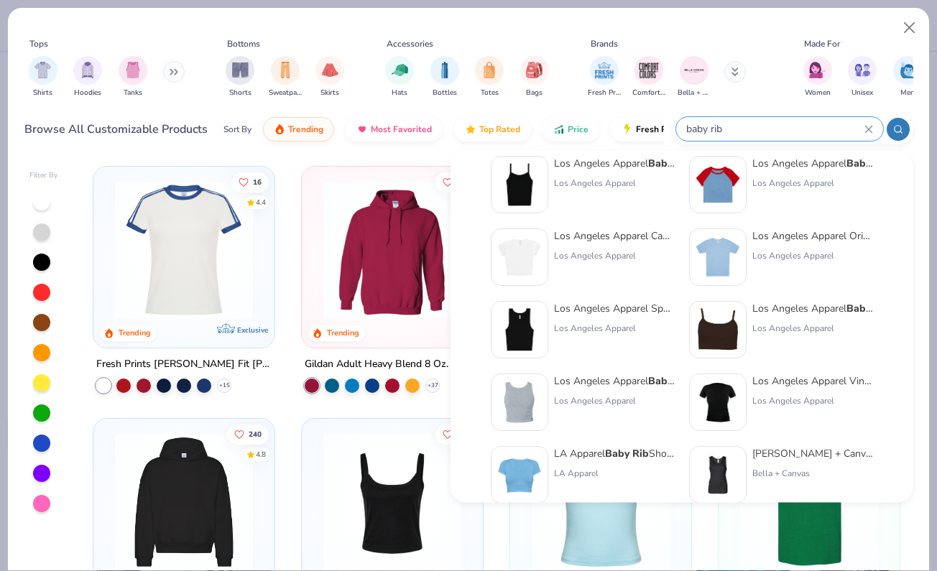
type input "baby rib"
click at [777, 317] on div "Los Angeles Apparel Baby Rib Spaghetti Crop Tank Los Angeles Apparel" at bounding box center [812, 329] width 121 height 57
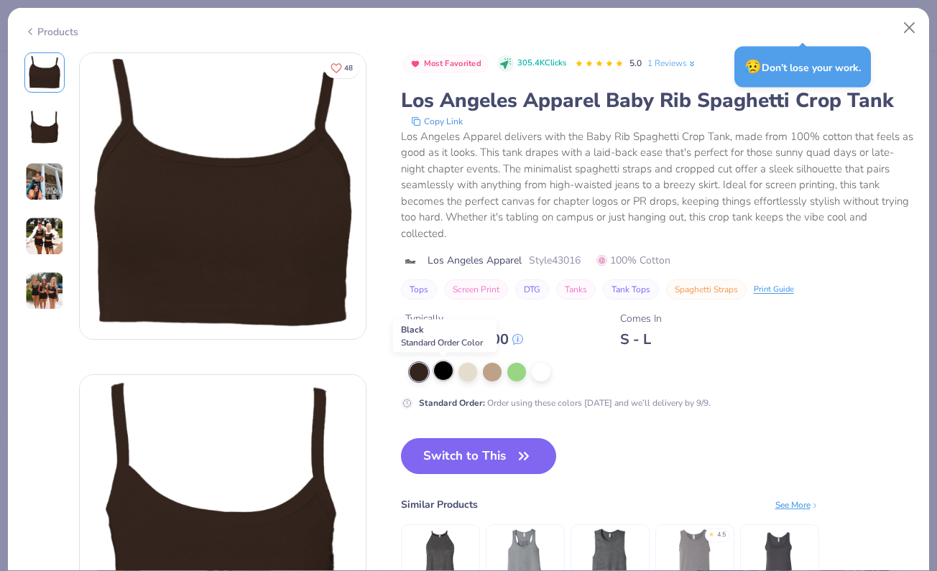
click at [441, 370] on div at bounding box center [443, 371] width 19 height 19
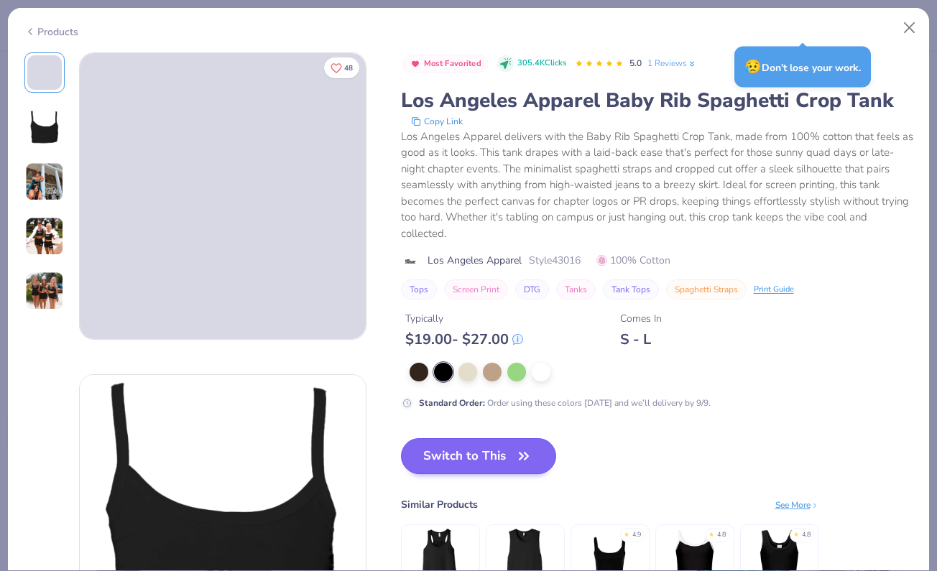
click at [448, 454] on button "Switch to This" at bounding box center [479, 456] width 156 height 36
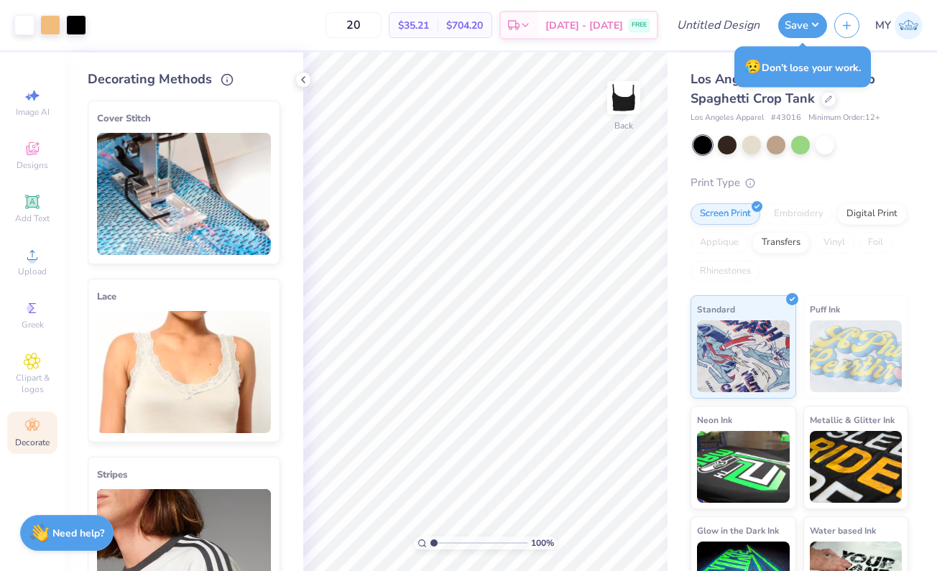
drag, startPoint x: 436, startPoint y: 543, endPoint x: 359, endPoint y: 535, distance: 77.3
click at [359, 535] on div "100 %" at bounding box center [485, 311] width 519 height 519
click at [310, 75] on div at bounding box center [303, 80] width 16 height 16
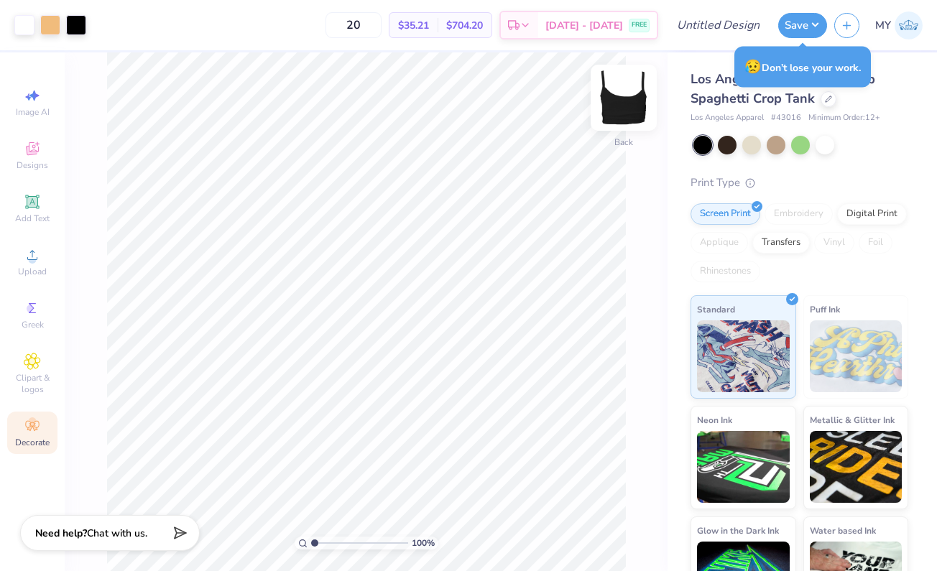
click at [621, 97] on img at bounding box center [623, 97] width 57 height 57
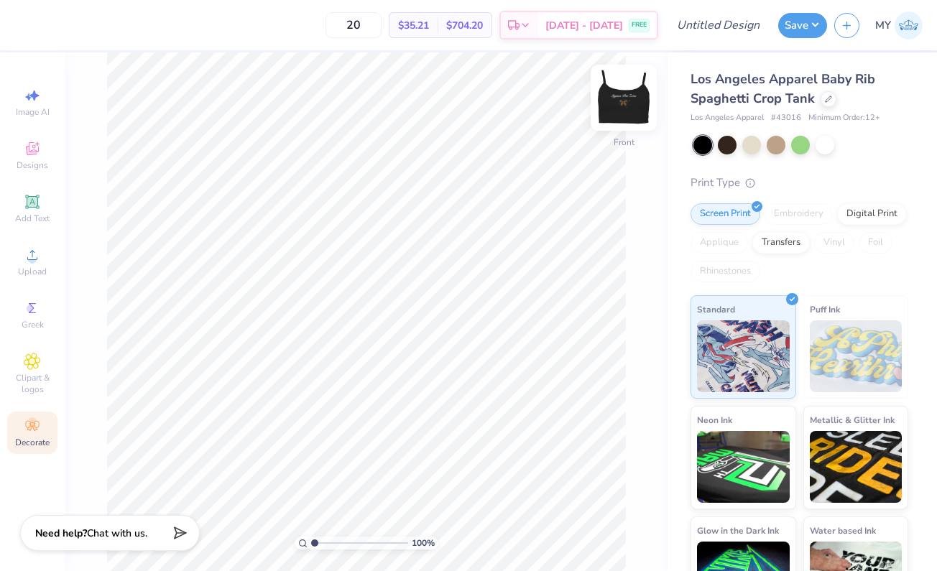
click at [629, 103] on img at bounding box center [623, 97] width 57 height 57
drag, startPoint x: 313, startPoint y: 545, endPoint x: 257, endPoint y: 541, distance: 56.2
type input "1"
click at [257, 541] on div "100 %" at bounding box center [366, 311] width 519 height 519
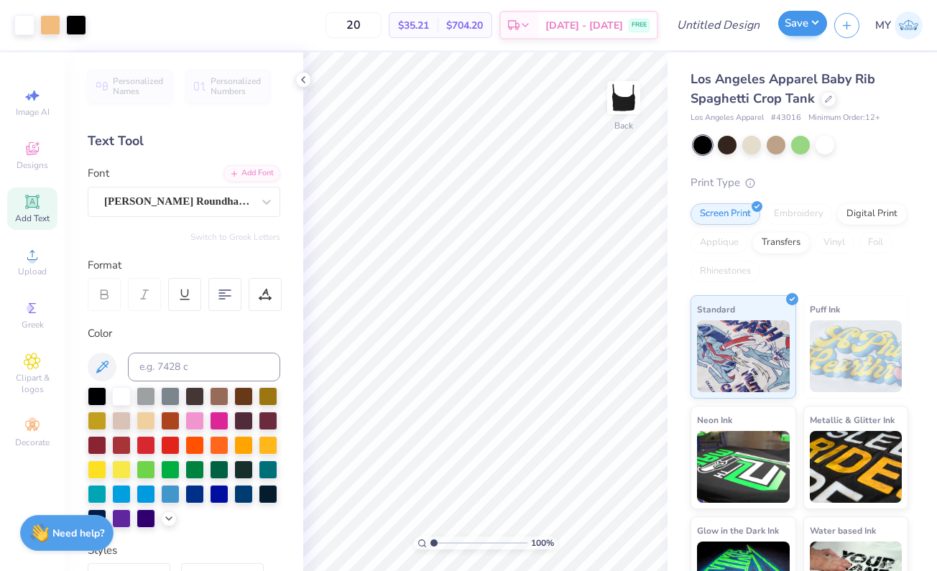
click at [796, 21] on button "Save" at bounding box center [802, 23] width 49 height 25
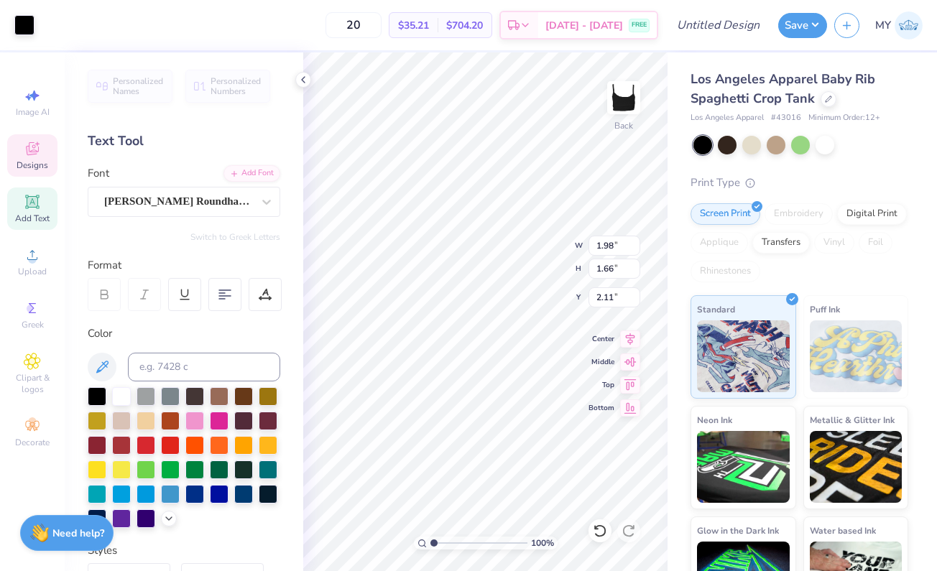
type input "3.00"
type input "1.95"
type input "1.62"
type input "1.84"
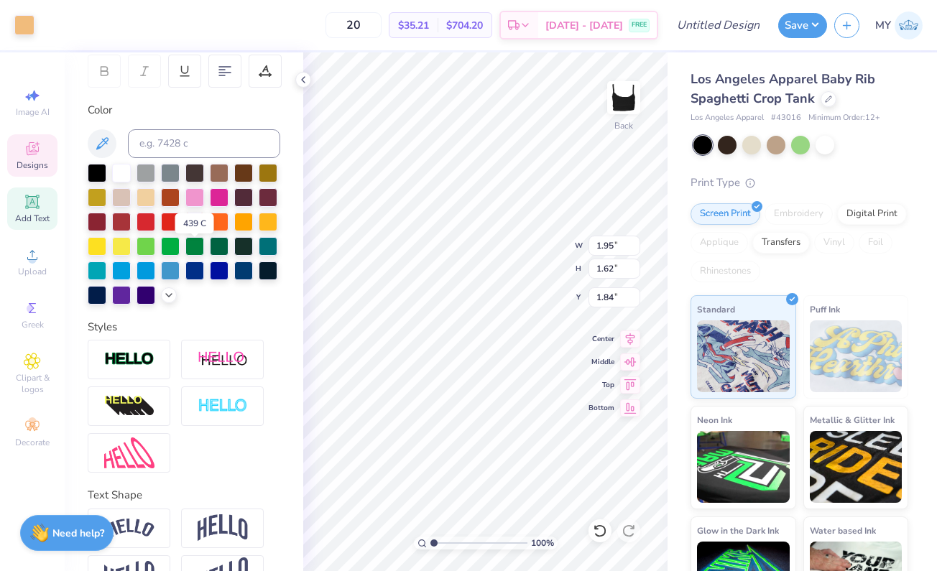
scroll to position [282, 0]
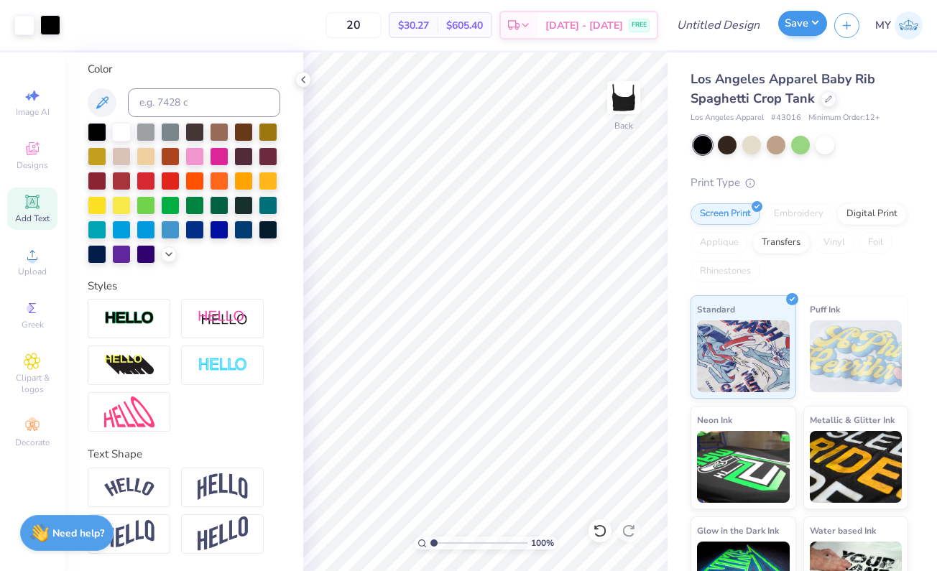
click at [796, 23] on button "Save" at bounding box center [802, 23] width 49 height 25
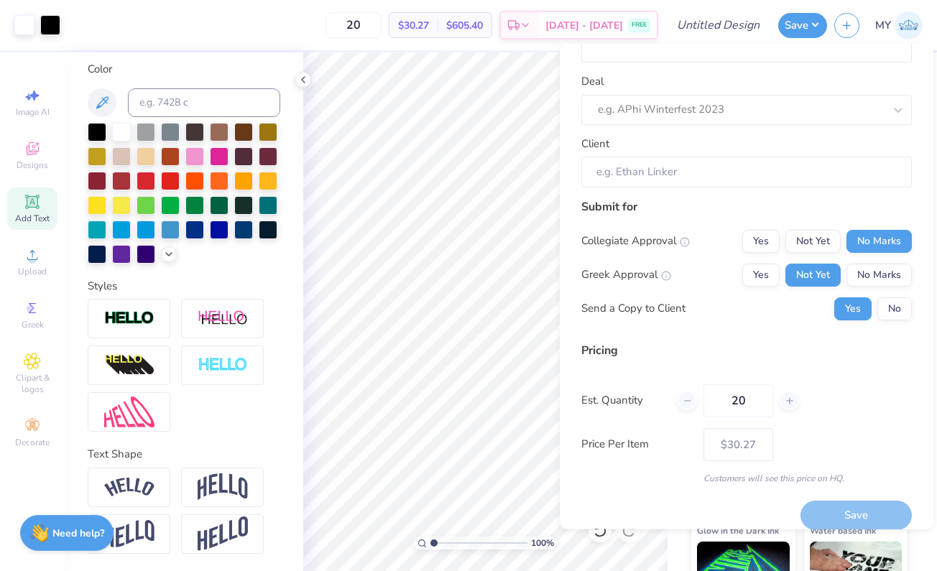
scroll to position [0, 0]
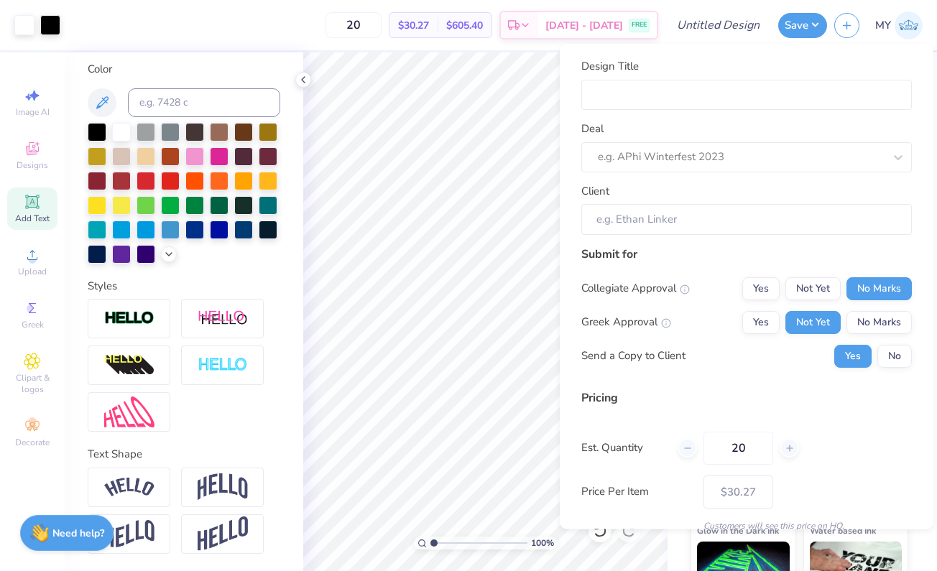
click at [918, 63] on div "Design Title Deal e.g. APhi Winterfest 2023 Client Submit for Collegiate Approv…" at bounding box center [747, 287] width 374 height 486
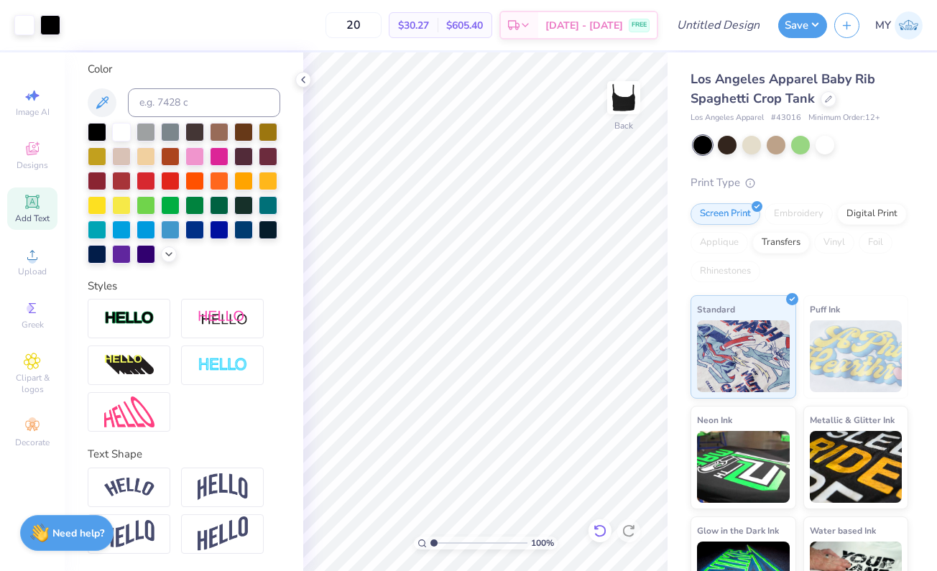
click at [597, 533] on icon at bounding box center [600, 531] width 14 height 14
click at [601, 531] on icon at bounding box center [600, 531] width 14 height 14
click at [602, 531] on icon at bounding box center [600, 531] width 14 height 14
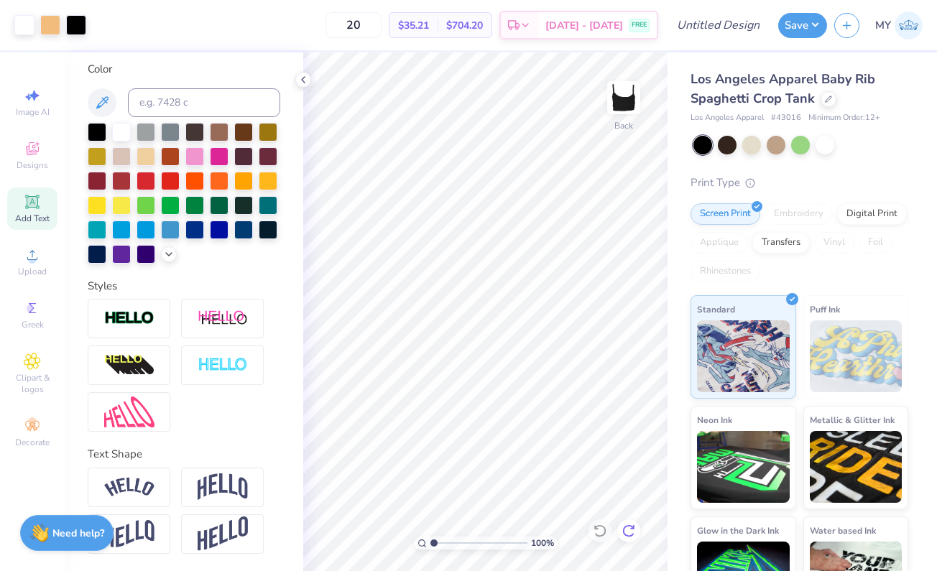
click at [628, 530] on icon at bounding box center [629, 531] width 14 height 14
click at [606, 532] on icon at bounding box center [600, 531] width 14 height 14
drag, startPoint x: 434, startPoint y: 540, endPoint x: 298, endPoint y: 515, distance: 138.7
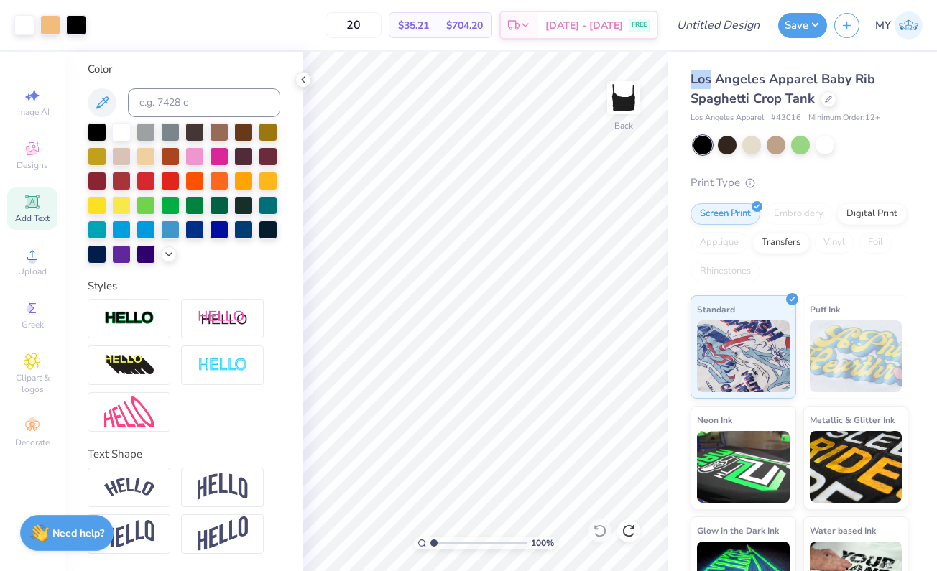
click at [298, 515] on div "Art colors 20 $35.21 Per Item $704.20 Total Est. Delivery Sep 5 - 8 FREE Design…" at bounding box center [468, 285] width 937 height 571
click at [300, 75] on icon at bounding box center [303, 79] width 11 height 11
drag, startPoint x: 432, startPoint y: 545, endPoint x: 347, endPoint y: 540, distance: 85.0
click at [347, 540] on div "100 %" at bounding box center [485, 311] width 519 height 519
drag, startPoint x: 433, startPoint y: 543, endPoint x: 374, endPoint y: 563, distance: 61.8
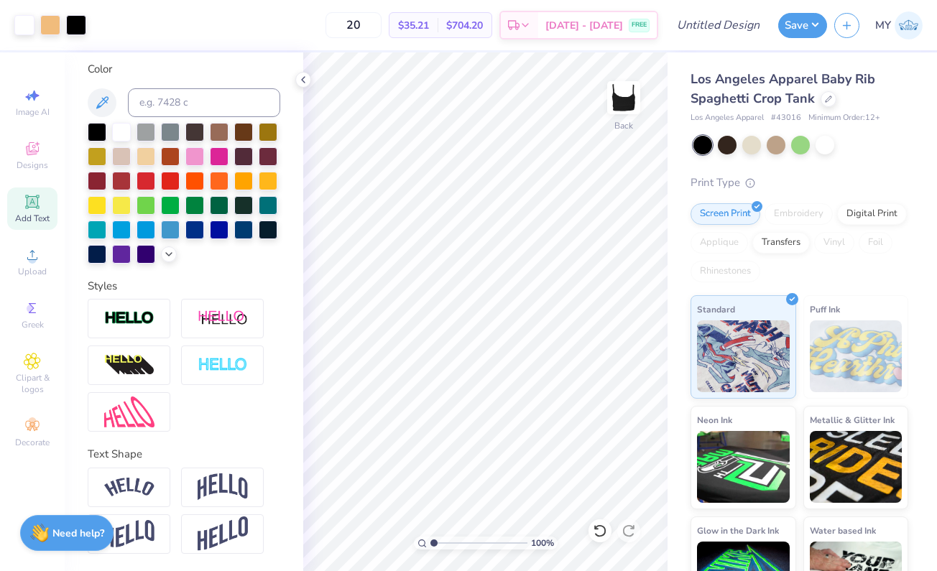
type input "1"
click at [374, 563] on div "100 %" at bounding box center [485, 311] width 519 height 519
click at [788, 26] on button "Save" at bounding box center [802, 23] width 49 height 25
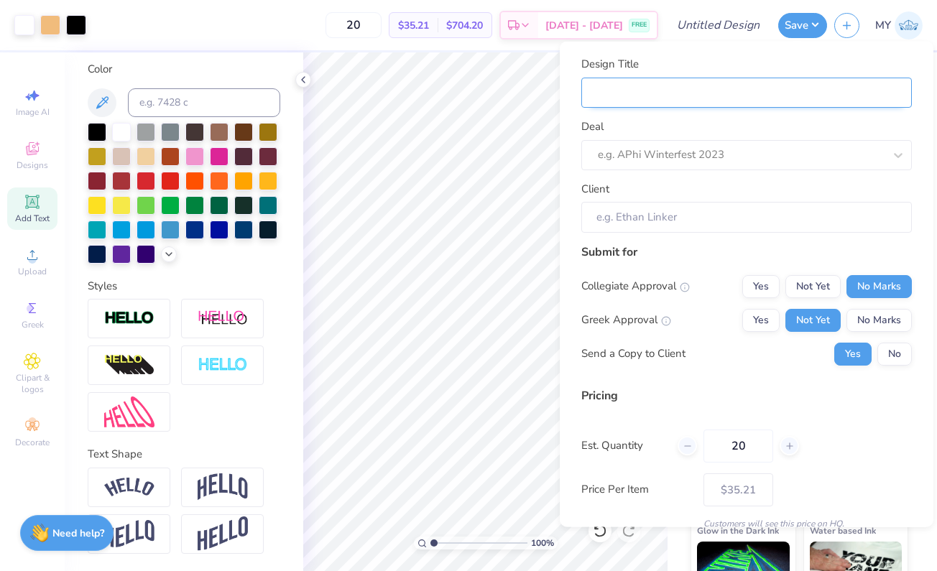
click at [711, 98] on input "Design Title" at bounding box center [746, 92] width 331 height 31
type input "S"
type input "SY"
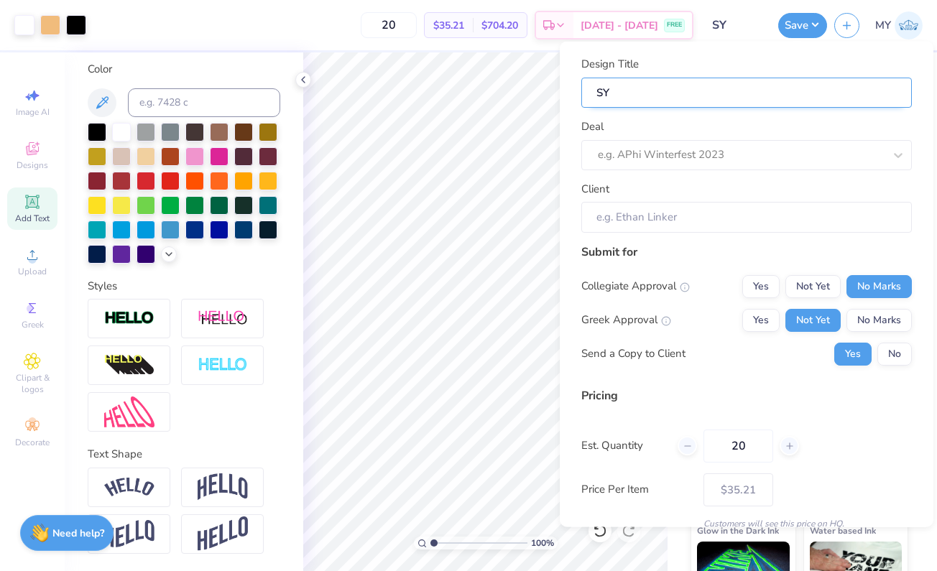
type input "SYZ"
type input "SYZ T"
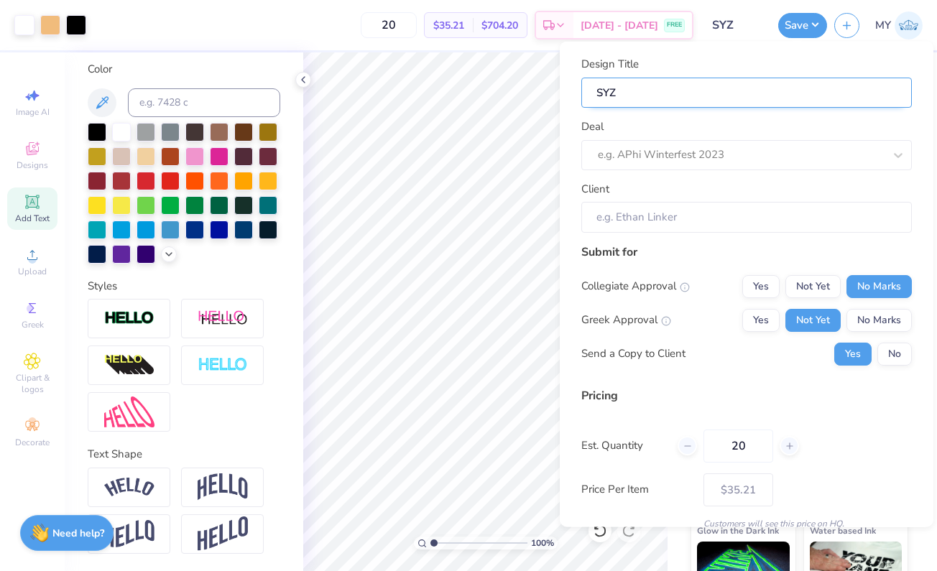
type input "SYZ T"
type input "SYZ Ta"
type input "SYZ Tan"
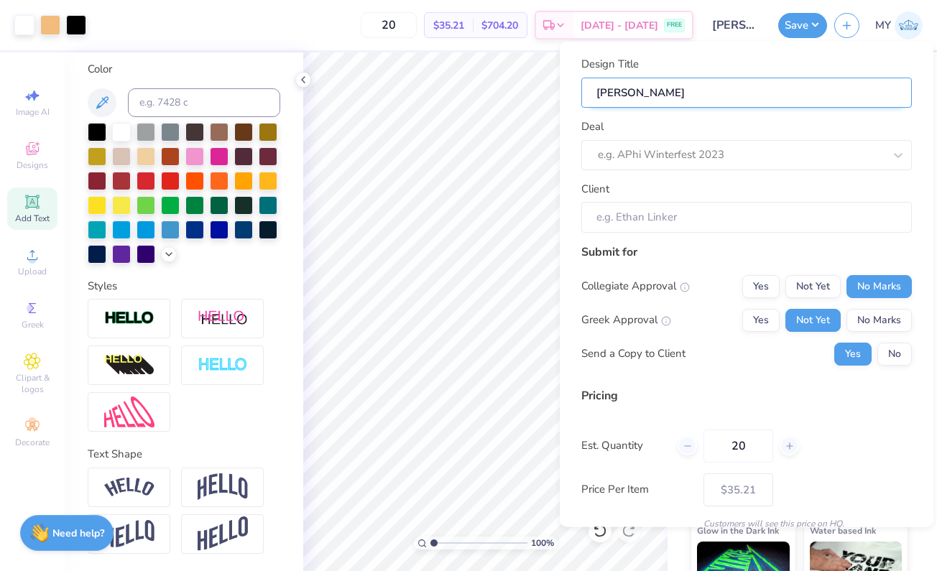
type input "SYZ Tank"
type input "SYZ Tank 1"
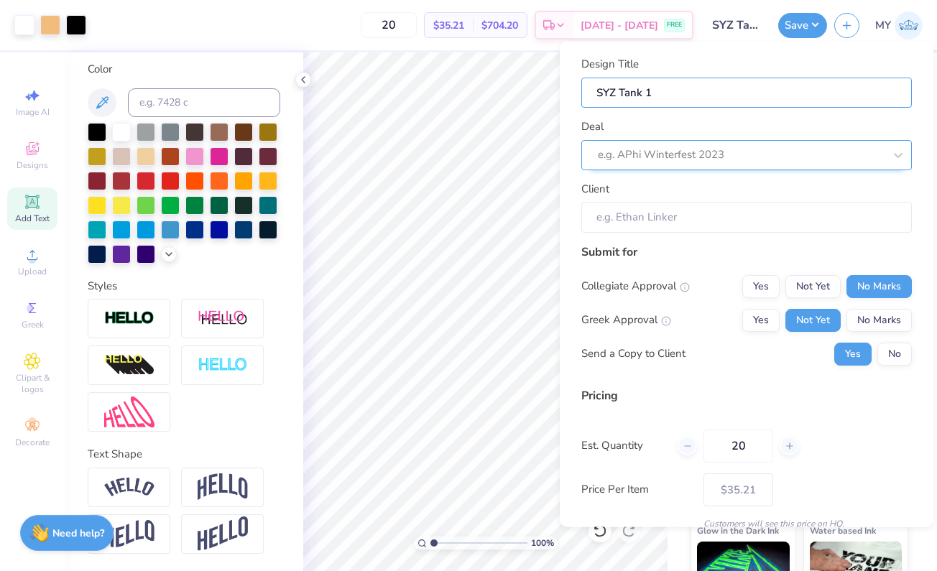
type input "SYZ Tank 1"
click at [706, 139] on div "e.g. APhi Winterfest 2023" at bounding box center [746, 154] width 331 height 30
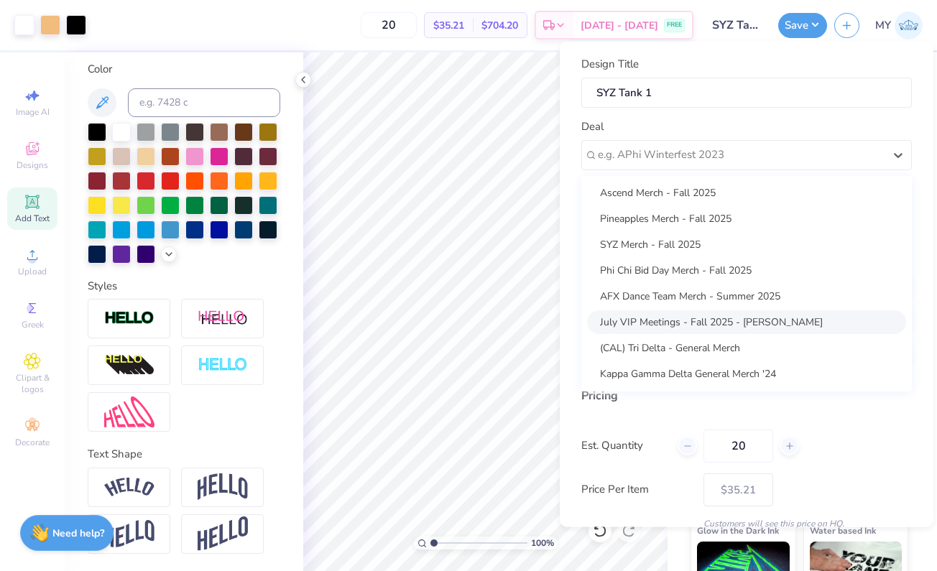
scroll to position [27, 0]
click at [663, 239] on div "SYZ Merch - Fall 2025" at bounding box center [746, 244] width 319 height 24
type input "Sandra Chan"
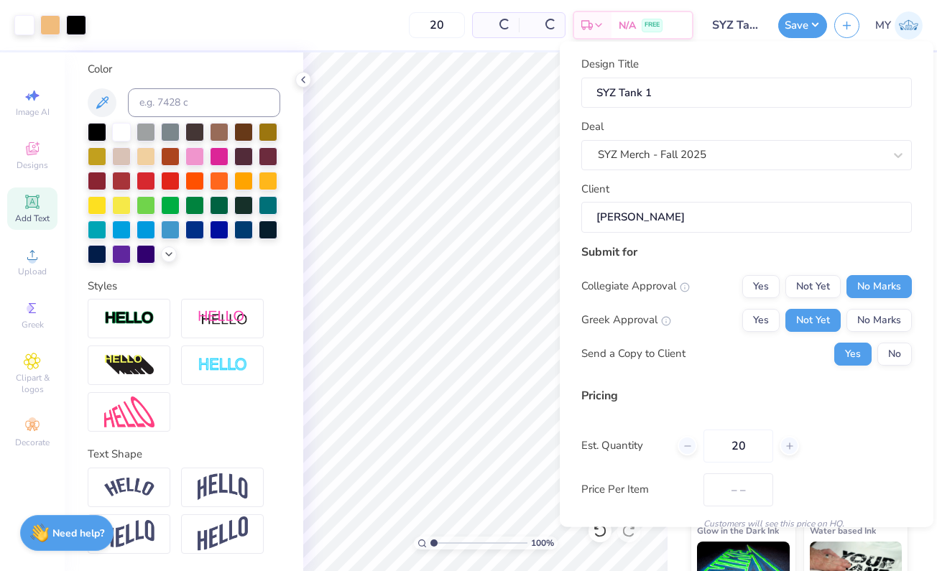
type input "$40.51"
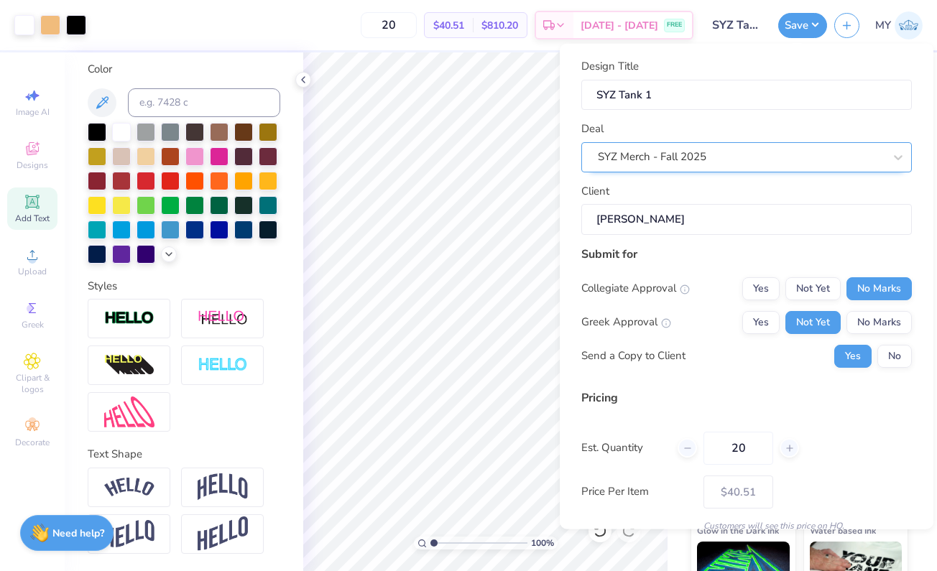
scroll to position [0, 0]
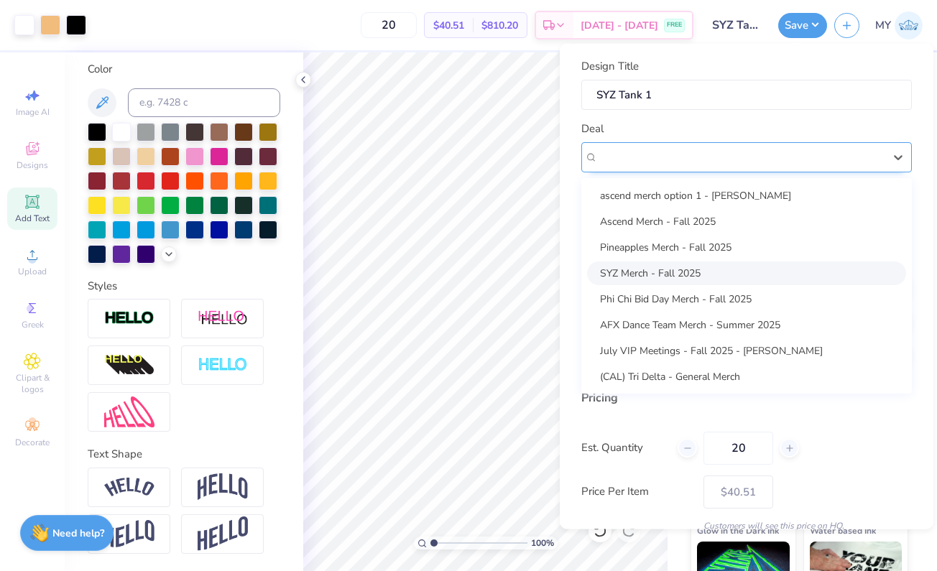
click at [813, 152] on div "SYZ Merch - Fall 2025" at bounding box center [741, 157] width 289 height 22
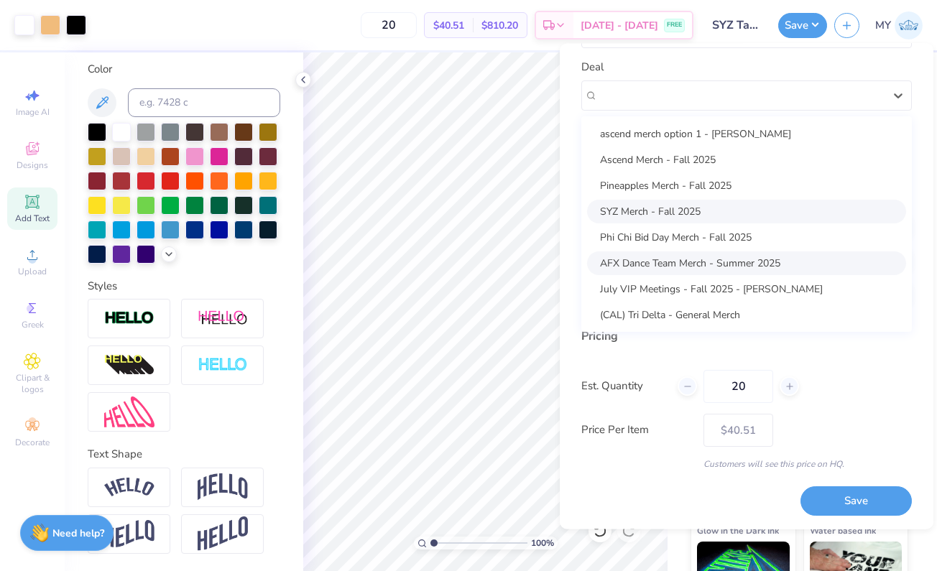
scroll to position [60, 0]
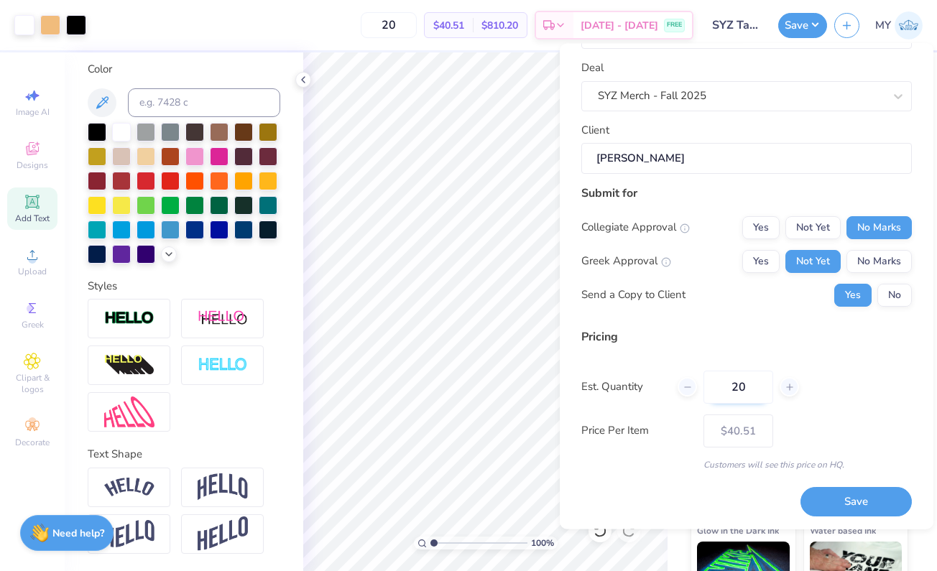
click at [724, 371] on input "20" at bounding box center [739, 387] width 70 height 33
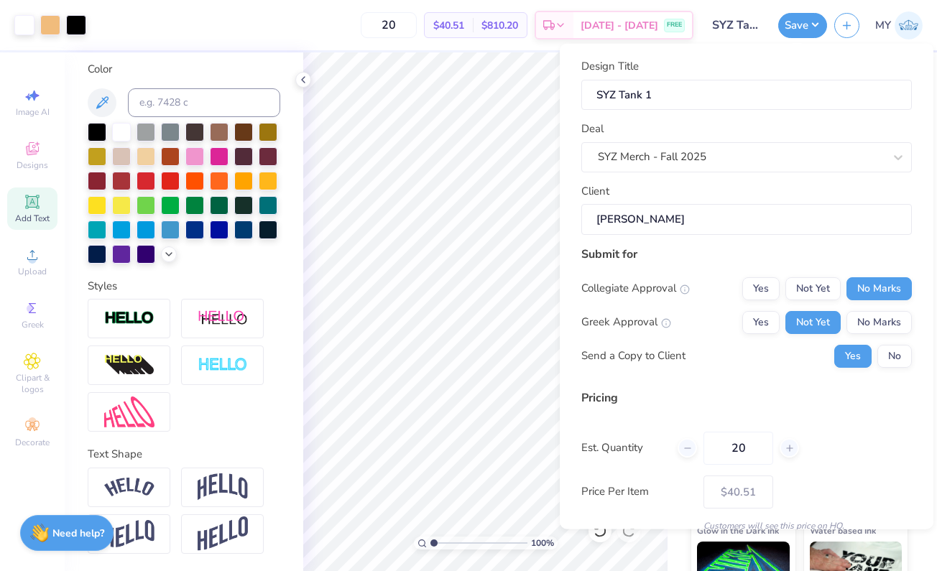
scroll to position [0, 0]
click at [680, 91] on input "SYZ Tank 1" at bounding box center [746, 94] width 331 height 31
type input "SYZ Tank"
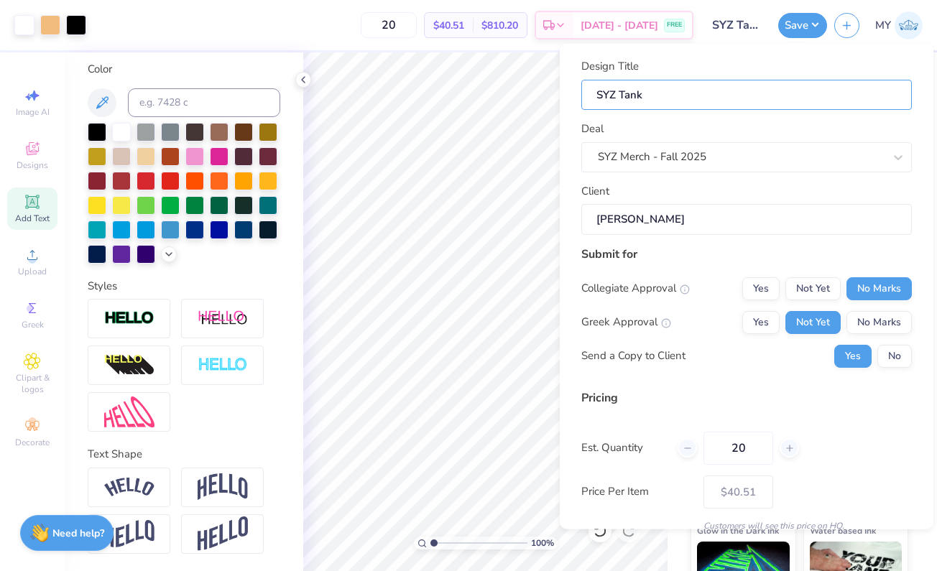
type input "SYZ Tank"
type input "SYZ Tan"
type input "SYZ Ta"
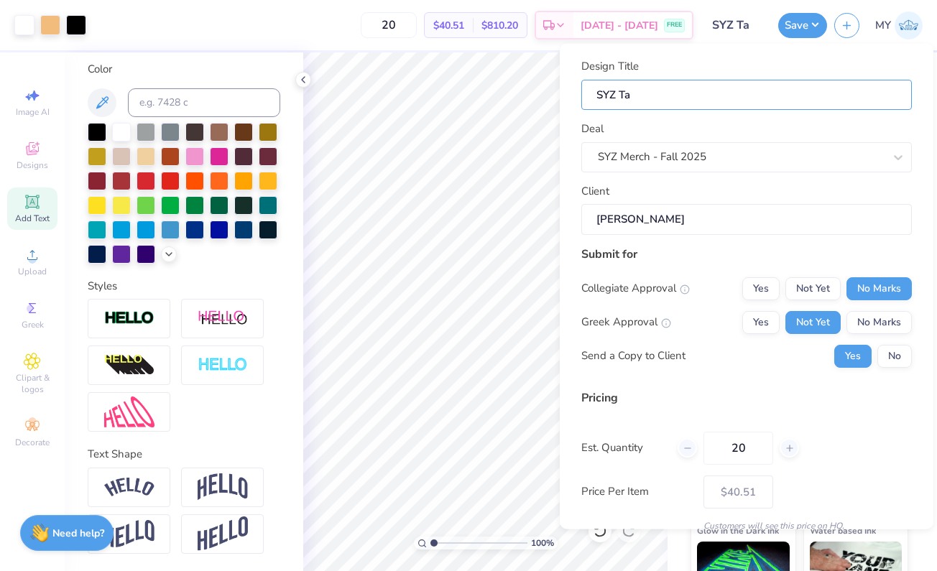
type input "SYZ T"
type input "SYZ"
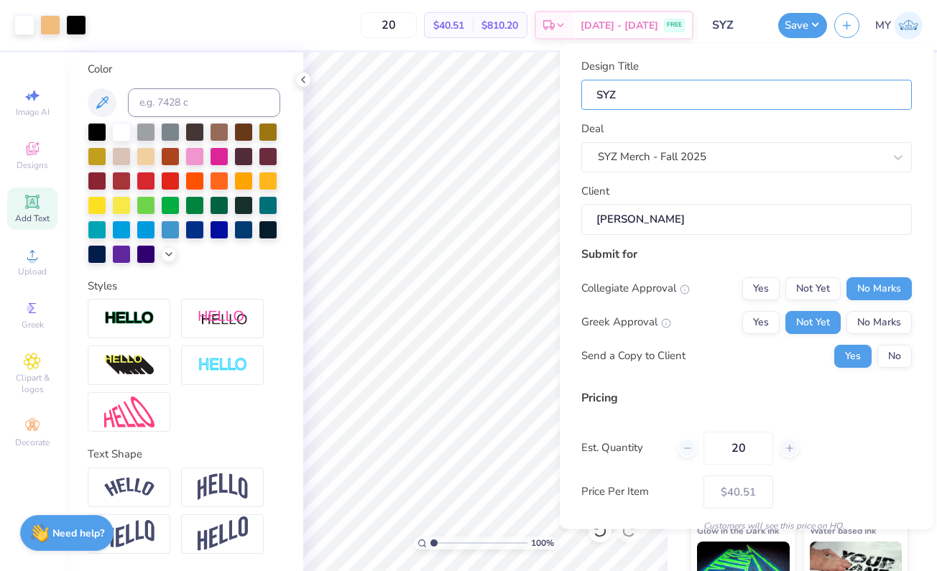
type input "SYZ"
type input "SY"
type input "S"
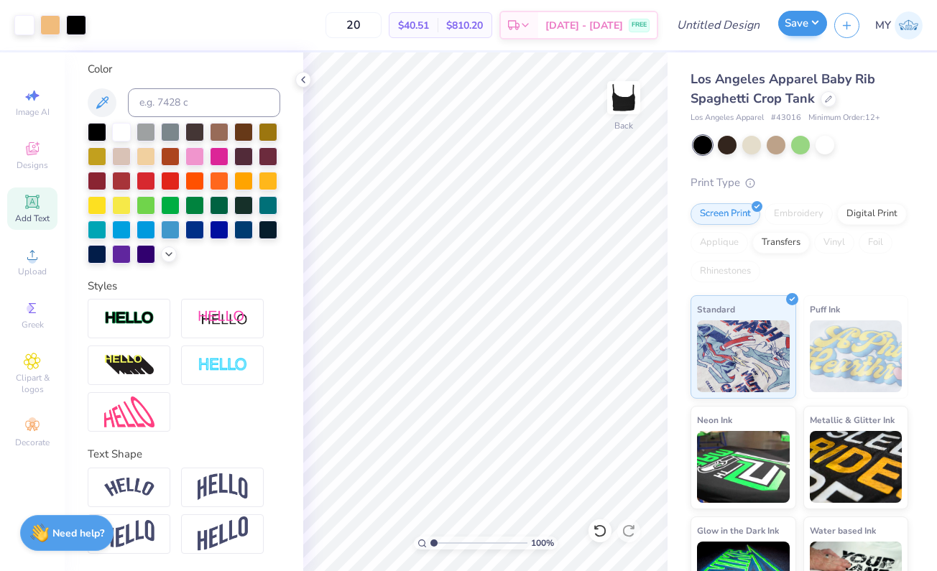
click at [793, 24] on button "Save" at bounding box center [802, 23] width 49 height 25
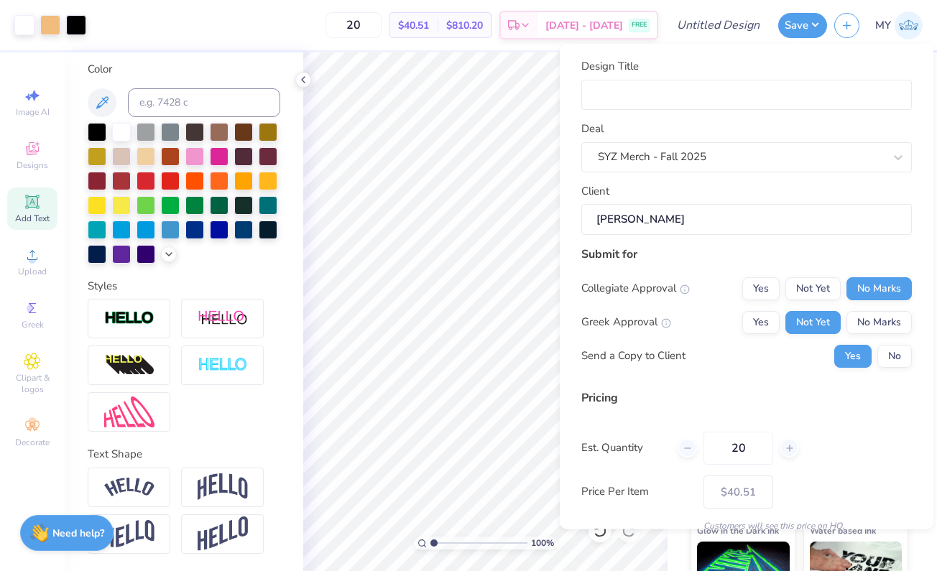
click at [648, 210] on input "Sandra Chan" at bounding box center [746, 219] width 331 height 31
click at [663, 222] on input "Sandra Chan" at bounding box center [746, 219] width 331 height 31
click at [706, 160] on div "SYZ Merch - Fall 2025" at bounding box center [741, 157] width 286 height 17
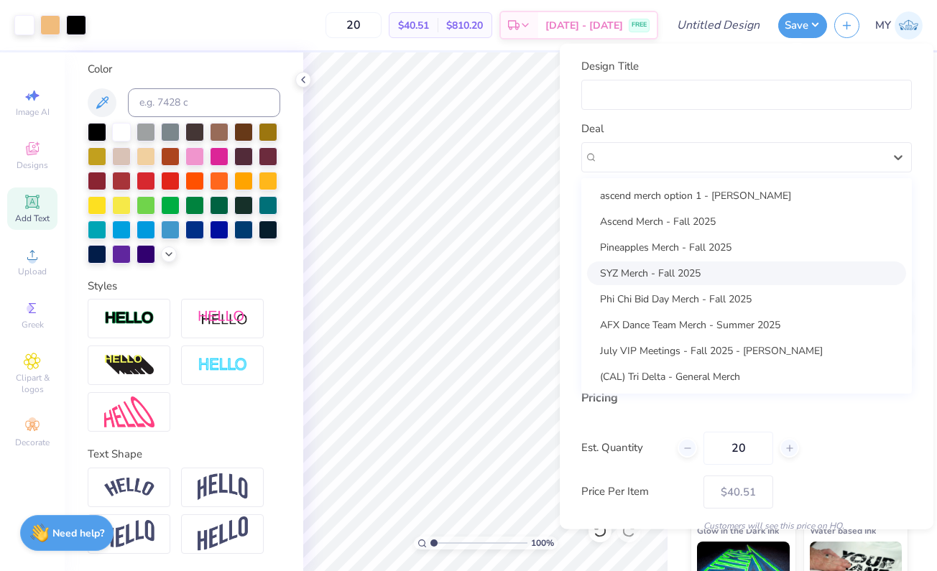
click at [632, 275] on div "SYZ Merch - Fall 2025" at bounding box center [746, 273] width 319 height 24
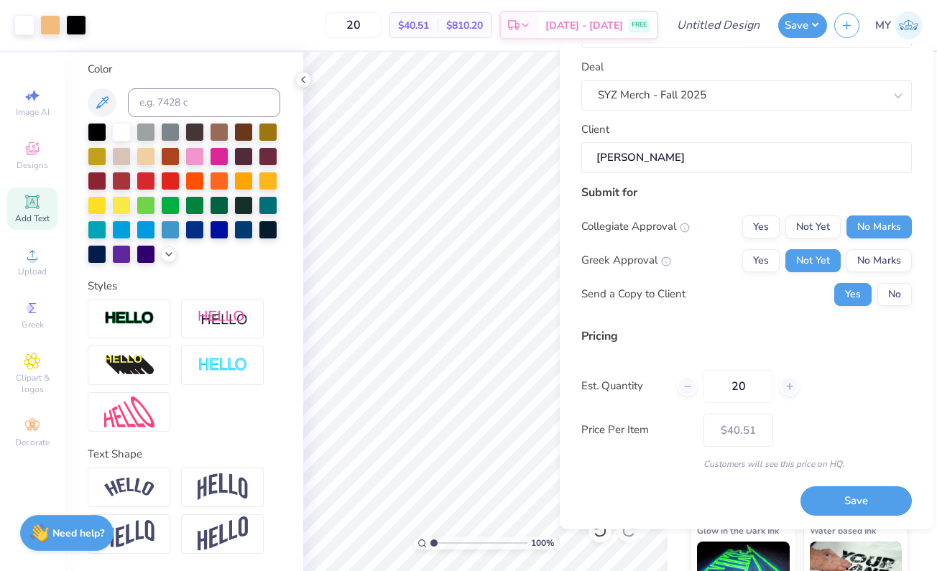
scroll to position [60, 0]
click at [849, 267] on button "No Marks" at bounding box center [879, 261] width 65 height 23
click at [804, 261] on button "Not Yet" at bounding box center [813, 261] width 55 height 23
click at [878, 293] on button "No" at bounding box center [895, 295] width 34 height 23
click at [859, 241] on div "Collegiate Approval Yes Not Yet No Marks Greek Approval Yes Not Yet No Marks Se…" at bounding box center [746, 261] width 331 height 91
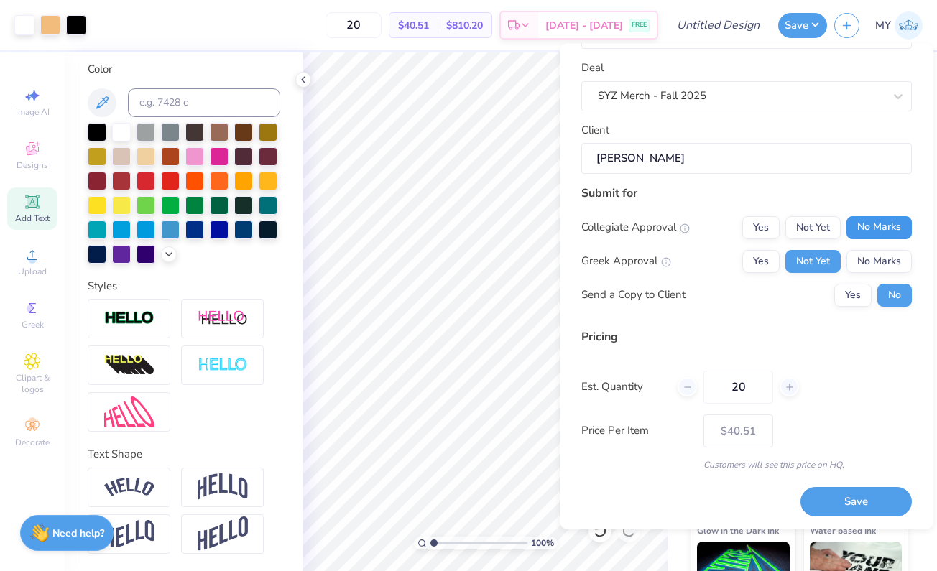
click at [858, 235] on button "No Marks" at bounding box center [879, 227] width 65 height 23
click at [863, 253] on button "No Marks" at bounding box center [879, 261] width 65 height 23
click at [817, 259] on button "Not Yet" at bounding box center [813, 261] width 55 height 23
click at [864, 259] on button "No Marks" at bounding box center [879, 261] width 65 height 23
click at [827, 259] on button "Not Yet" at bounding box center [813, 261] width 55 height 23
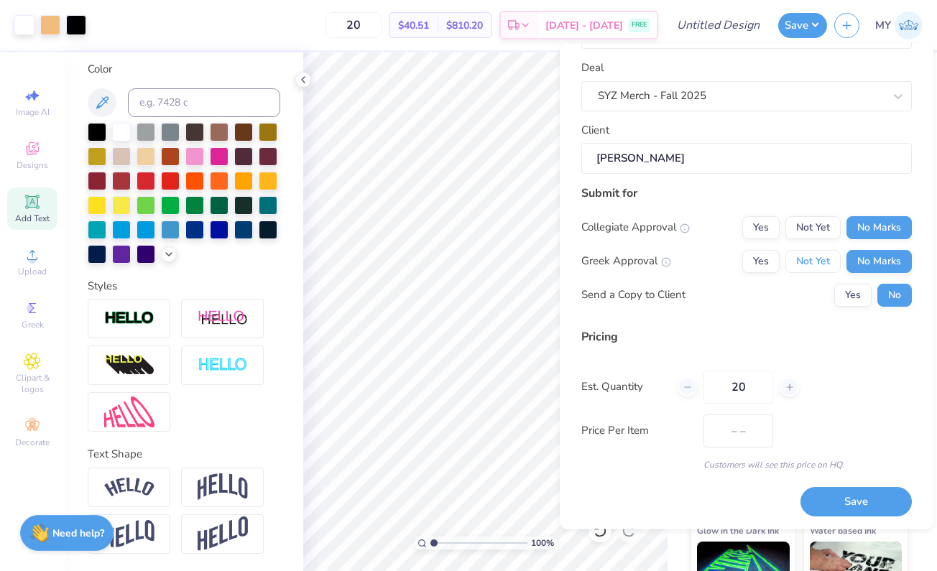
type input "$40.51"
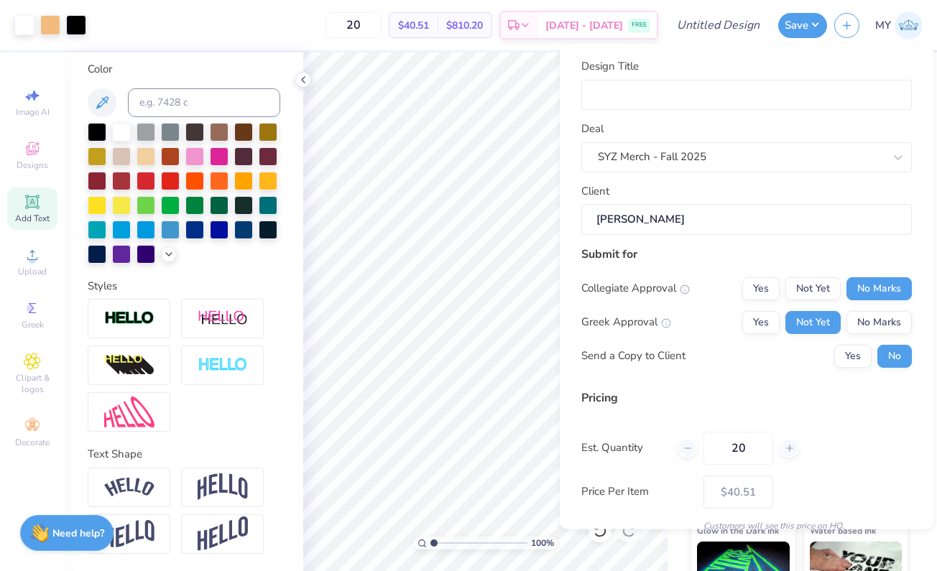
scroll to position [0, 0]
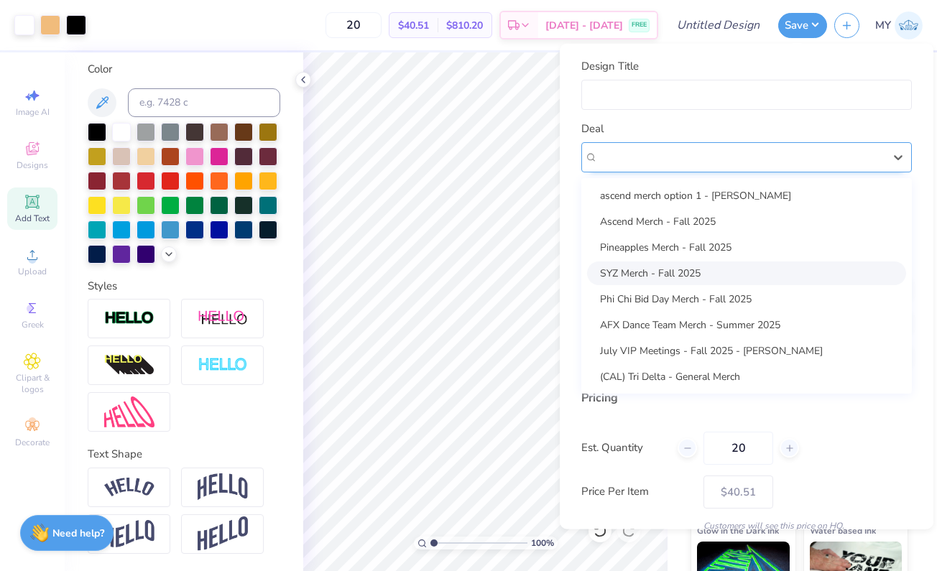
click at [861, 150] on div "SYZ Merch - Fall 2025" at bounding box center [741, 157] width 289 height 22
click at [837, 268] on div "SYZ Merch - Fall 2025" at bounding box center [746, 273] width 319 height 24
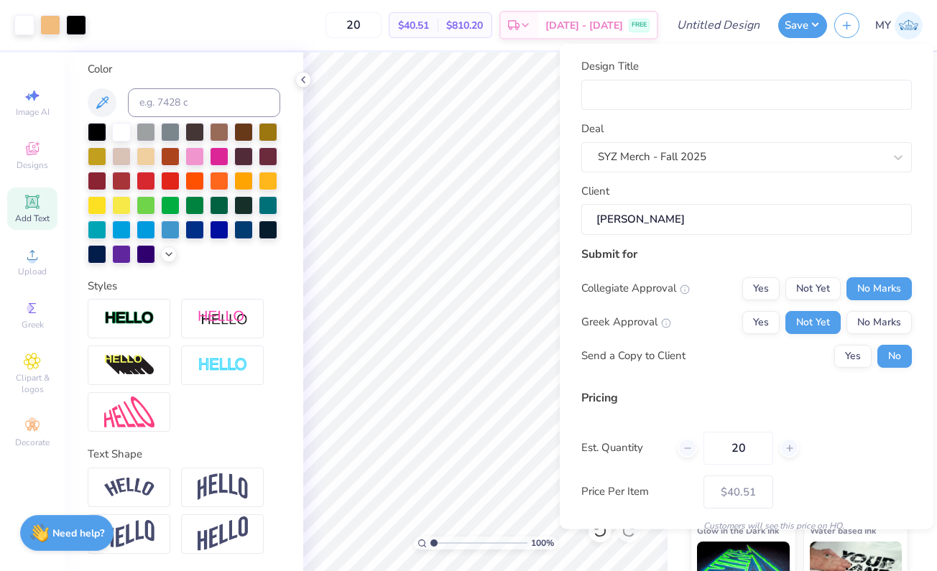
click at [867, 53] on div "Design Title Deal SYZ Merch - Fall 2025 Client Sandra Chan Submit for Collegiat…" at bounding box center [747, 287] width 374 height 486
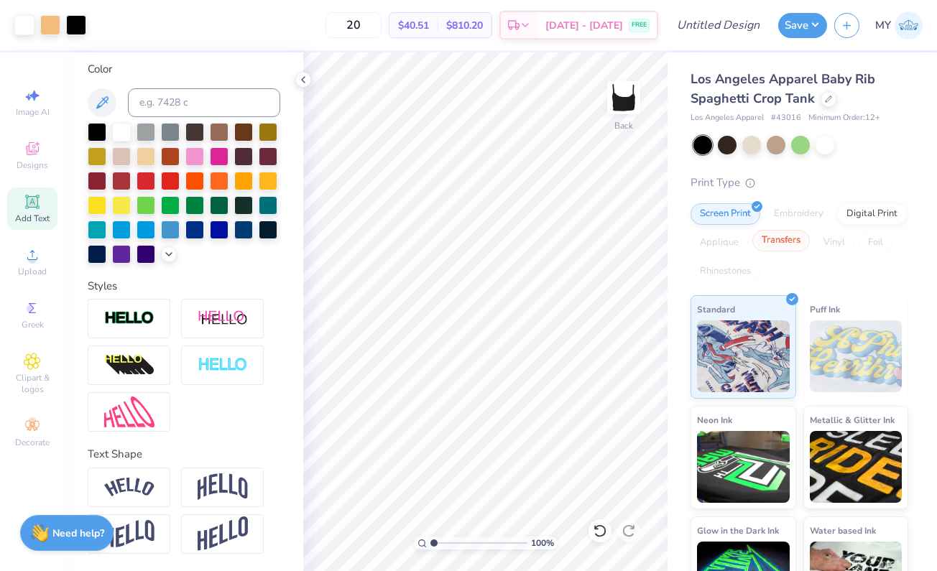
click at [810, 244] on div "Transfers" at bounding box center [780, 241] width 57 height 22
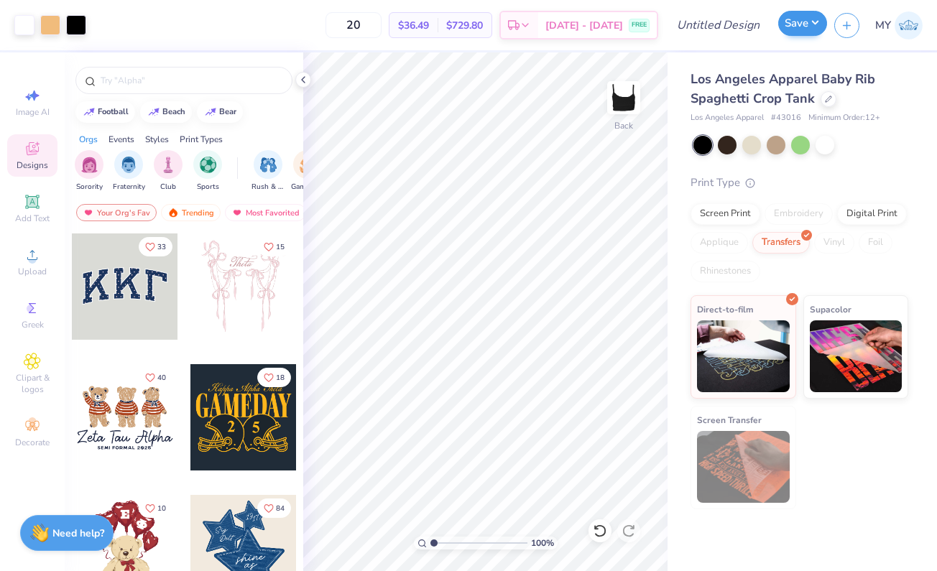
click at [789, 22] on button "Save" at bounding box center [802, 23] width 49 height 25
click at [851, 204] on div "Digital Print" at bounding box center [872, 212] width 70 height 22
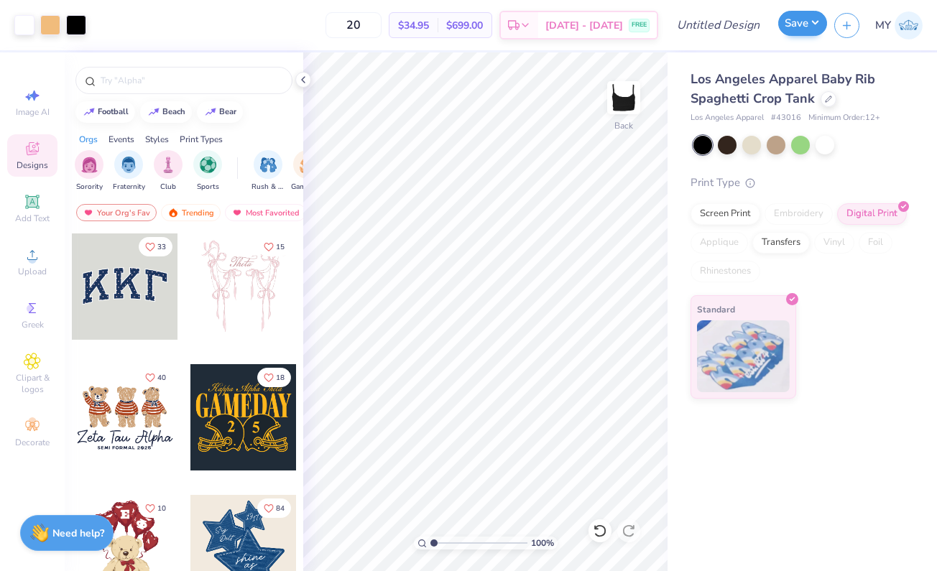
click at [794, 21] on button "Save" at bounding box center [802, 23] width 49 height 25
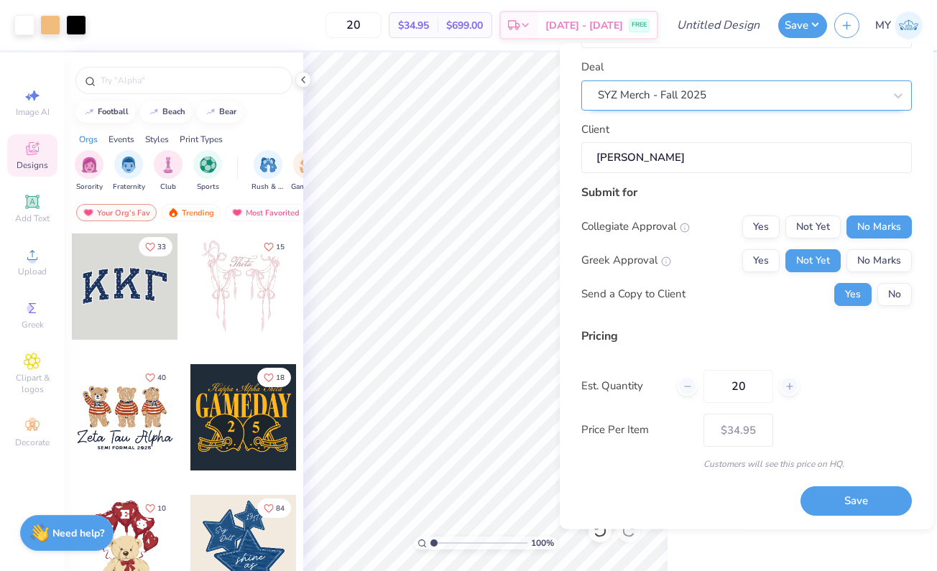
scroll to position [60, 0]
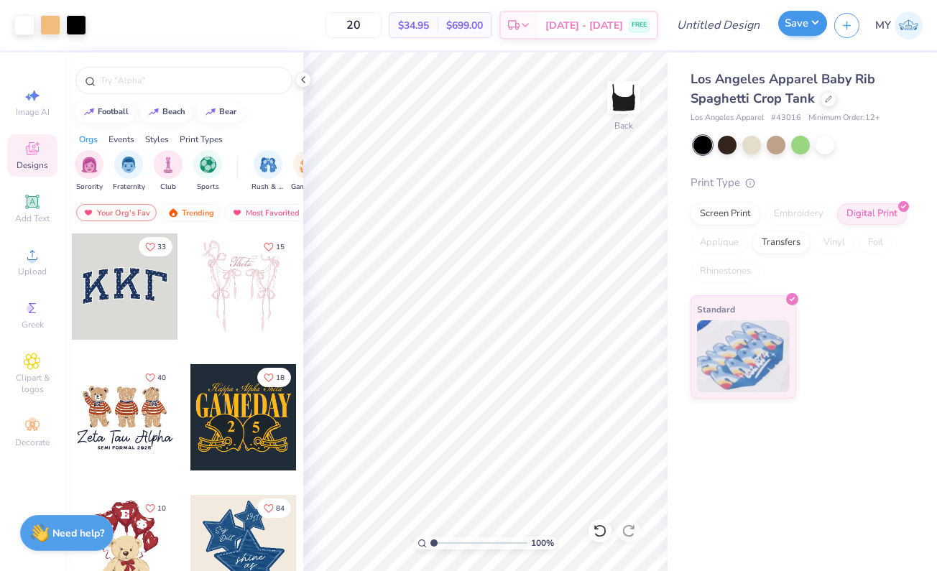
click at [794, 29] on button "Save" at bounding box center [802, 23] width 49 height 25
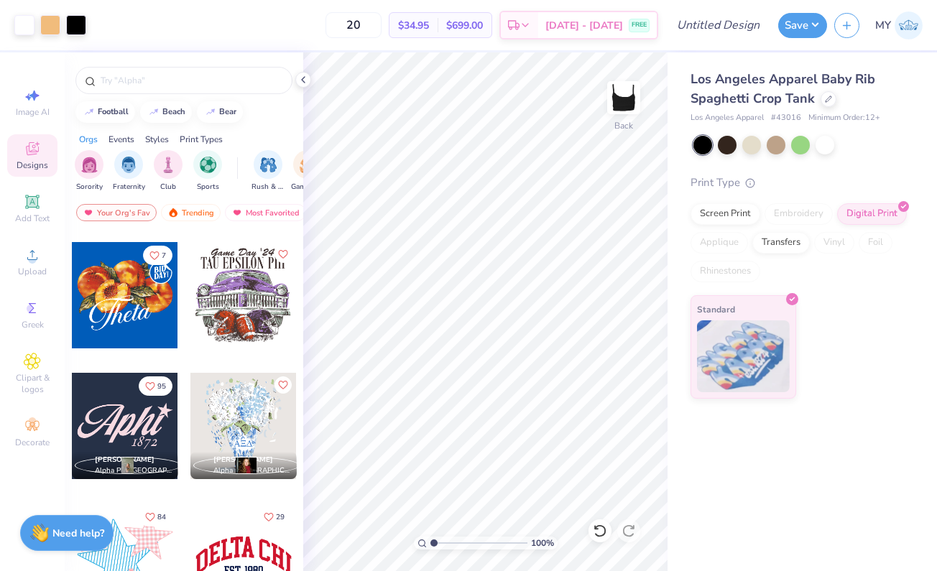
scroll to position [1394, 0]
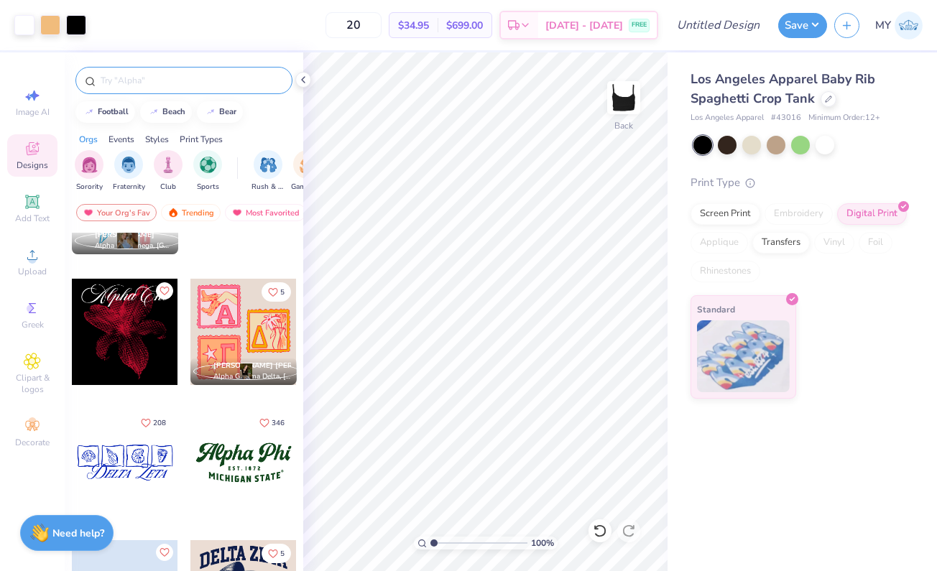
click at [196, 82] on input "text" at bounding box center [191, 80] width 184 height 14
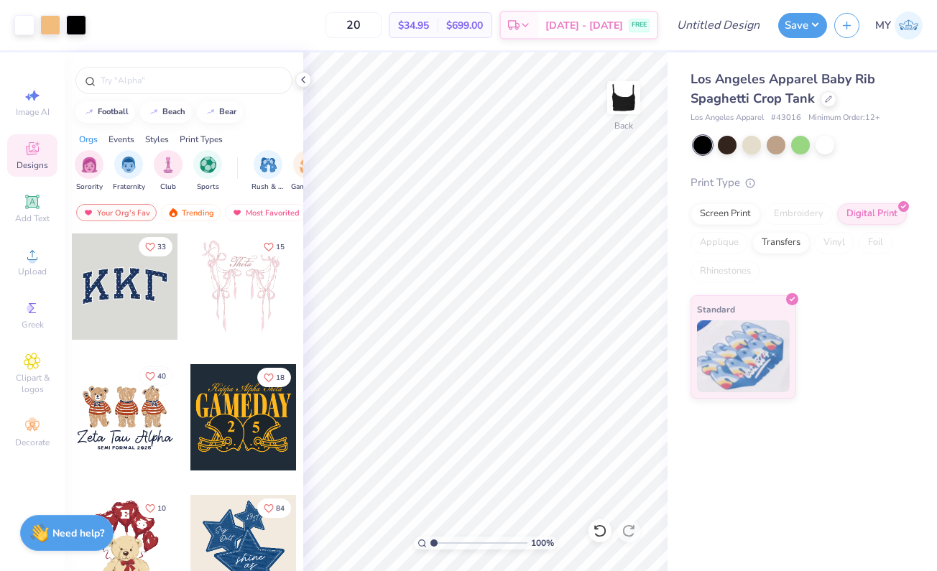
scroll to position [49, 0]
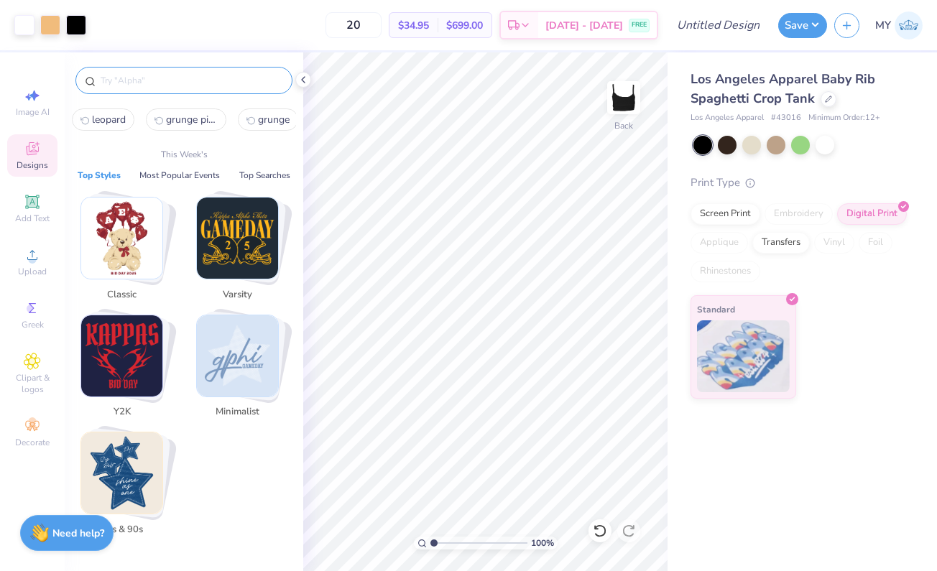
click at [163, 86] on input "text" at bounding box center [191, 80] width 184 height 14
click at [137, 74] on input "text" at bounding box center [191, 80] width 184 height 14
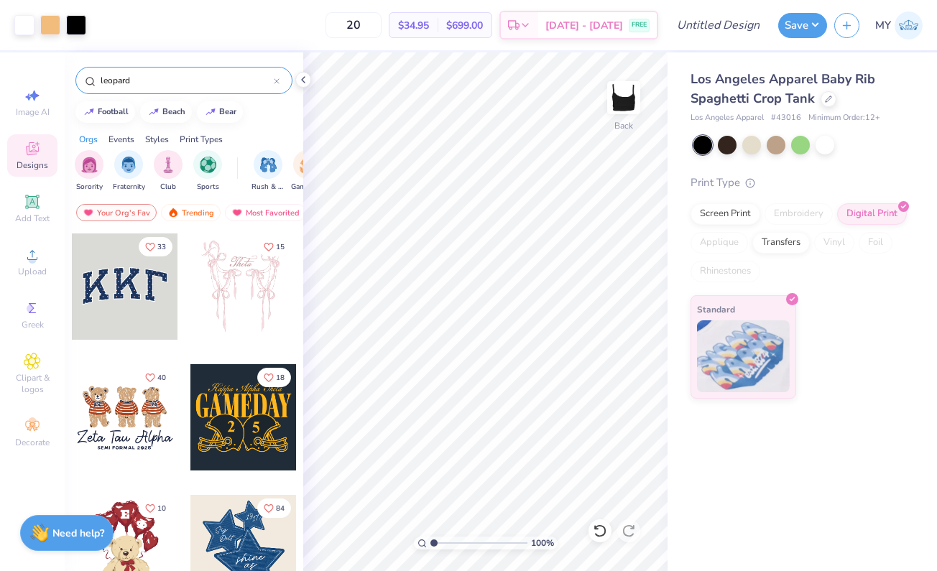
type input "leopard"
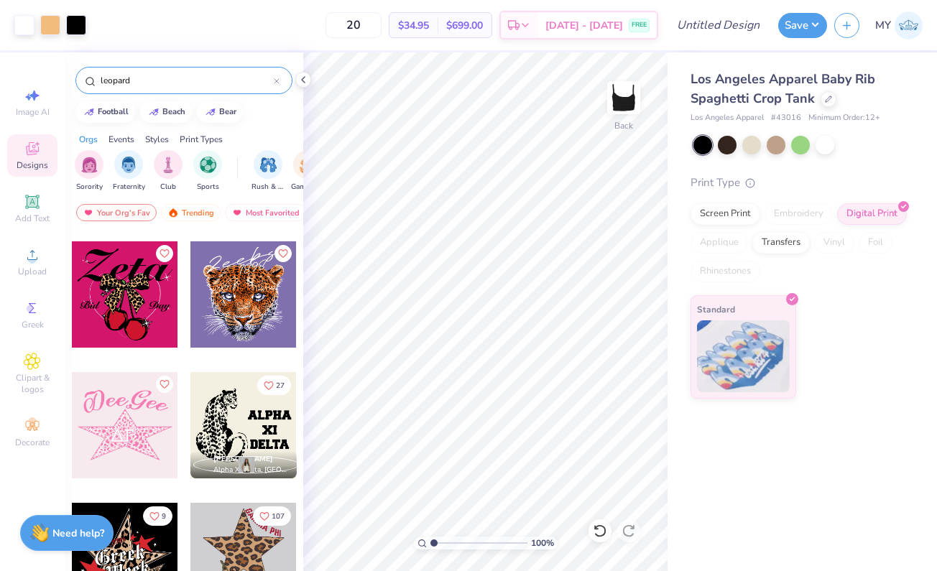
scroll to position [637, 0]
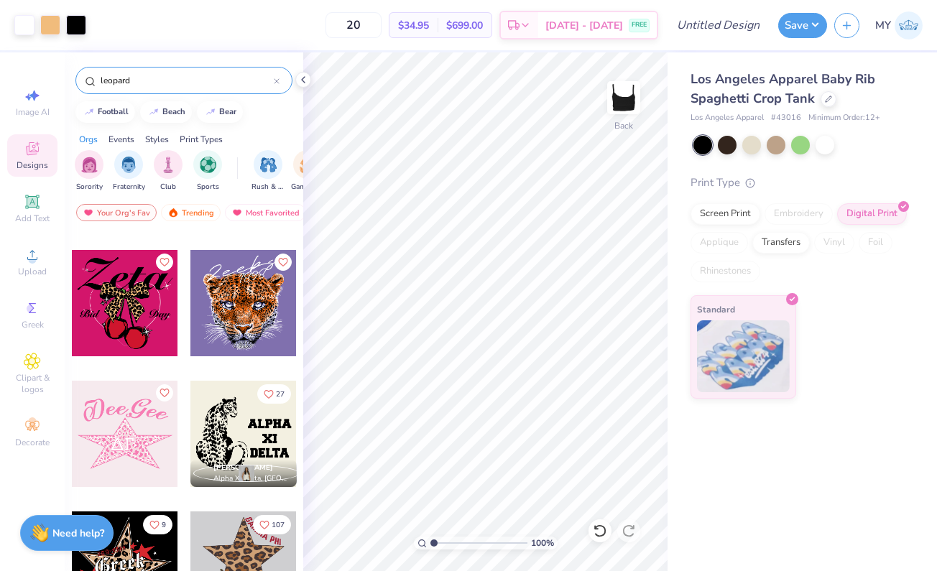
click at [123, 321] on div at bounding box center [125, 303] width 106 height 106
click at [303, 82] on icon at bounding box center [303, 79] width 11 height 11
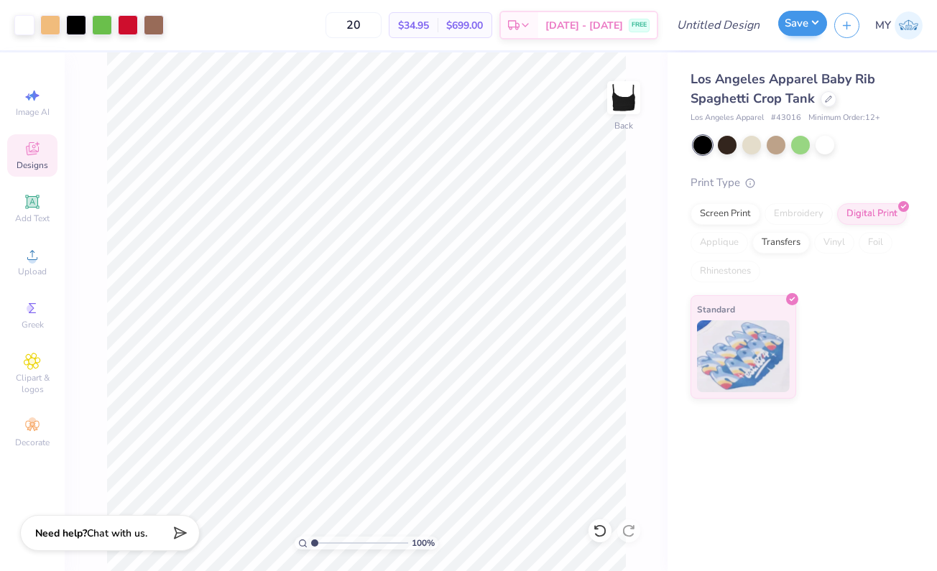
click at [787, 31] on button "Save" at bounding box center [802, 23] width 49 height 25
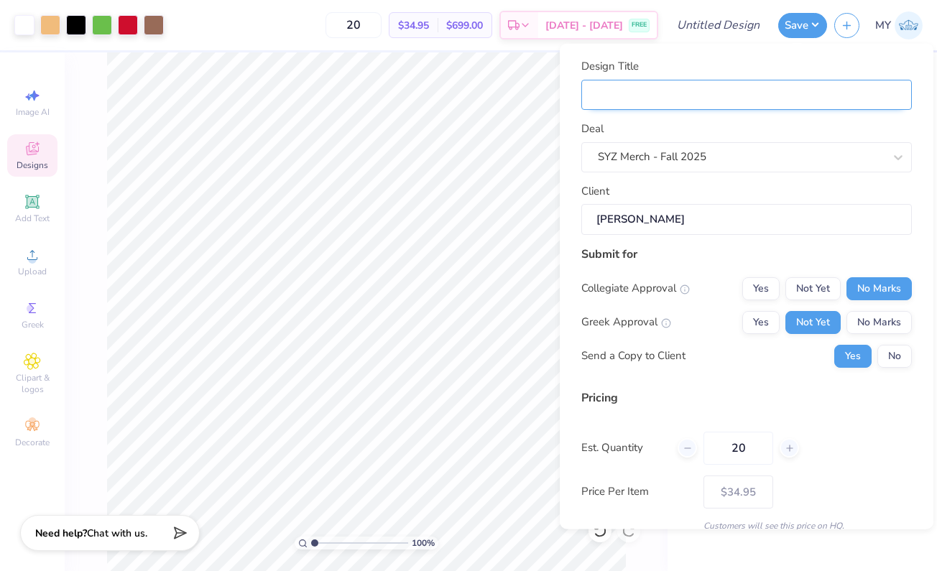
scroll to position [0, 0]
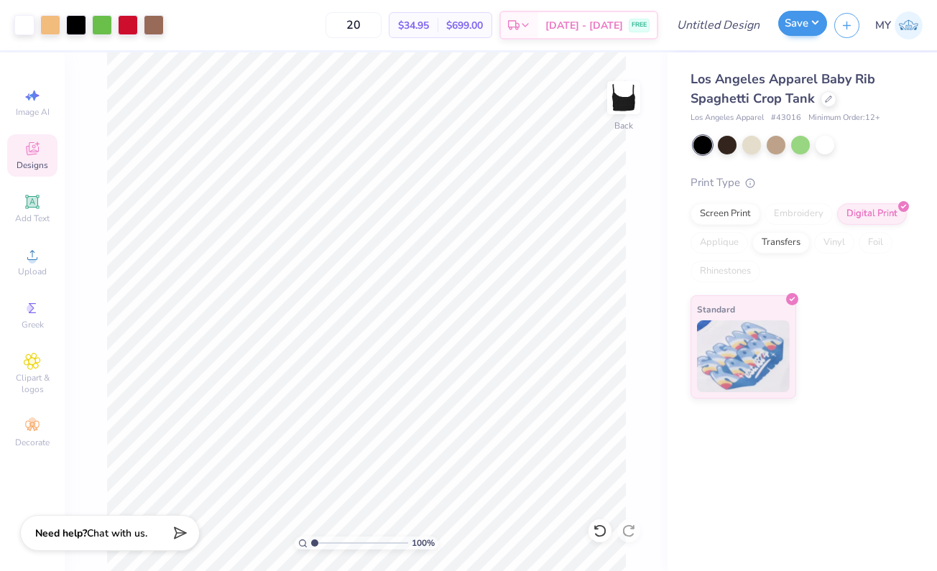
click at [801, 25] on button "Save" at bounding box center [802, 23] width 49 height 25
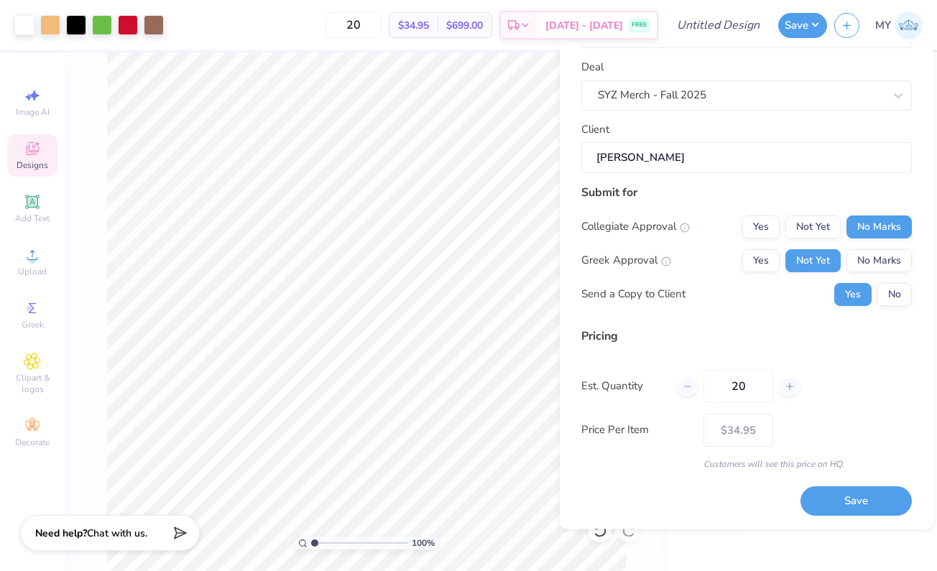
scroll to position [60, 0]
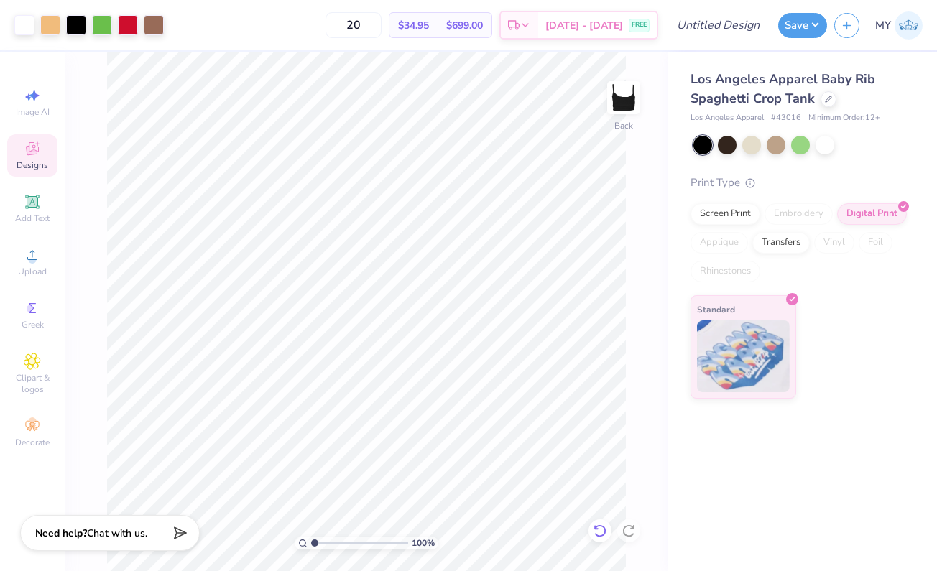
click at [597, 528] on icon at bounding box center [600, 531] width 14 height 14
click at [812, 29] on button "Save" at bounding box center [802, 23] width 49 height 25
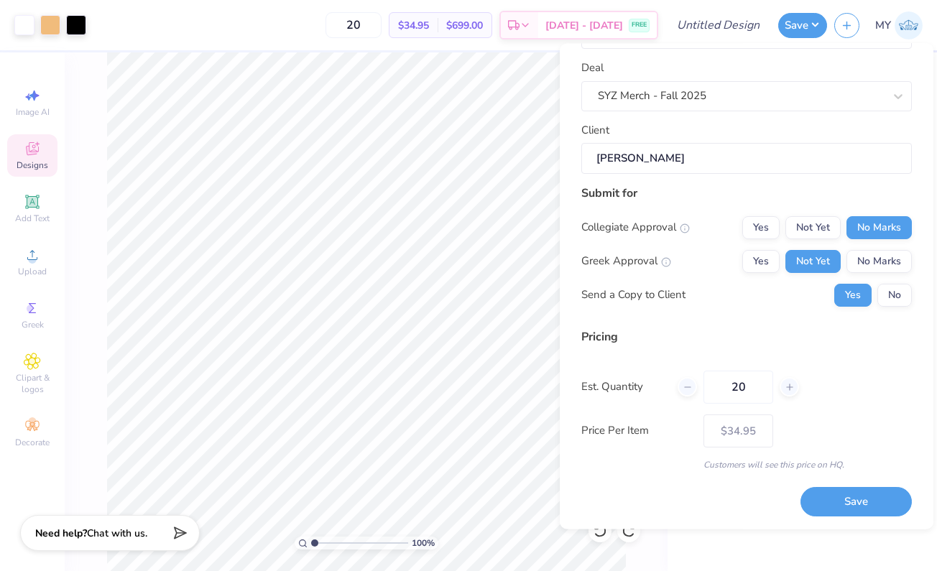
click at [776, 395] on div "20" at bounding box center [738, 387] width 121 height 33
click at [781, 386] on div at bounding box center [789, 387] width 19 height 19
type input "21"
type input "$34.78"
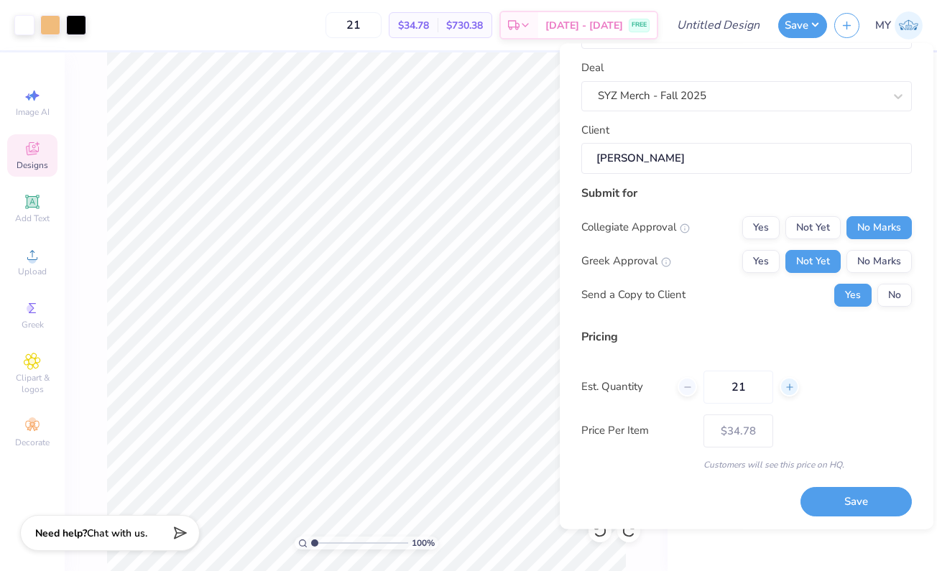
click at [781, 386] on div at bounding box center [789, 387] width 19 height 19
type input "22"
type input "$34.64"
click at [689, 390] on icon at bounding box center [688, 387] width 10 height 10
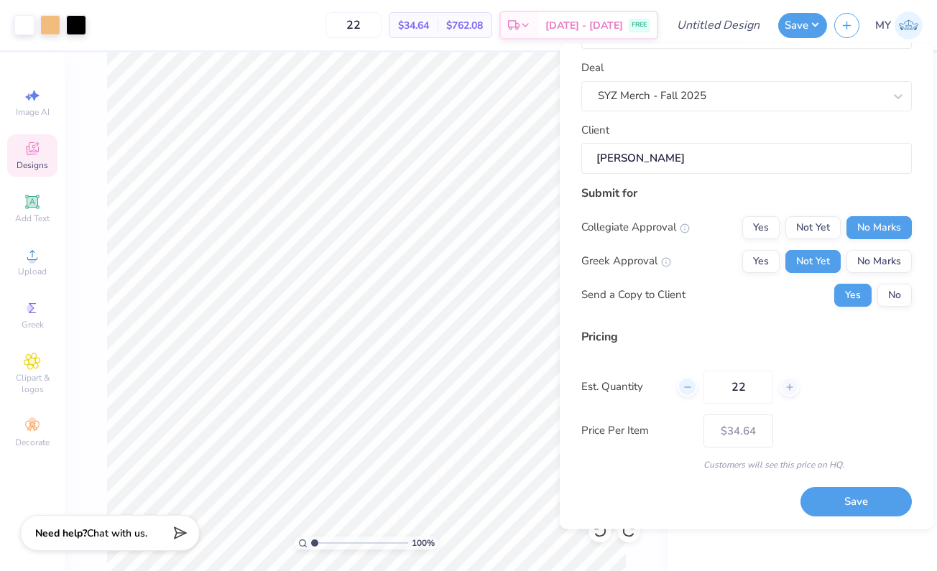
type input "21"
type input "$34.78"
click at [690, 391] on div at bounding box center [687, 387] width 19 height 19
type input "20"
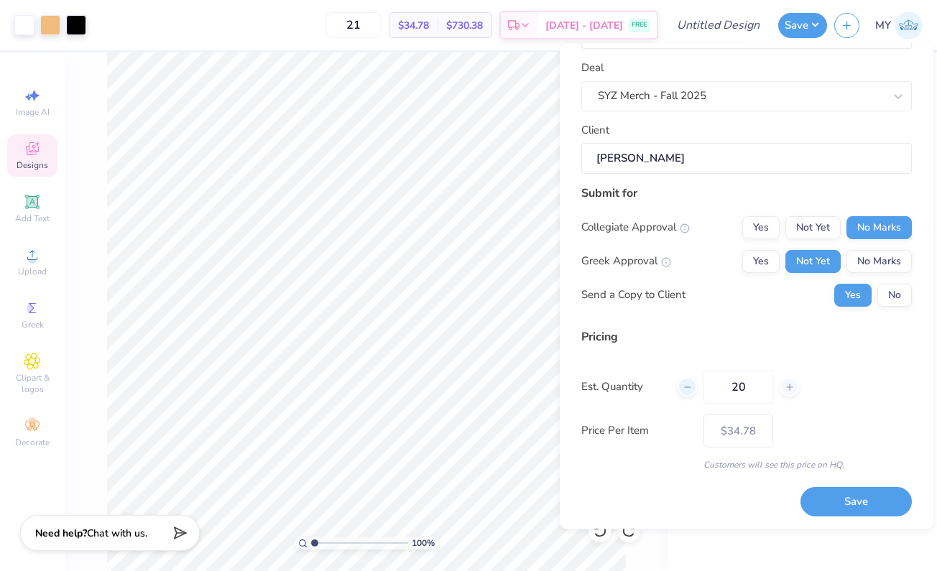
type input "20"
type input "$34.95"
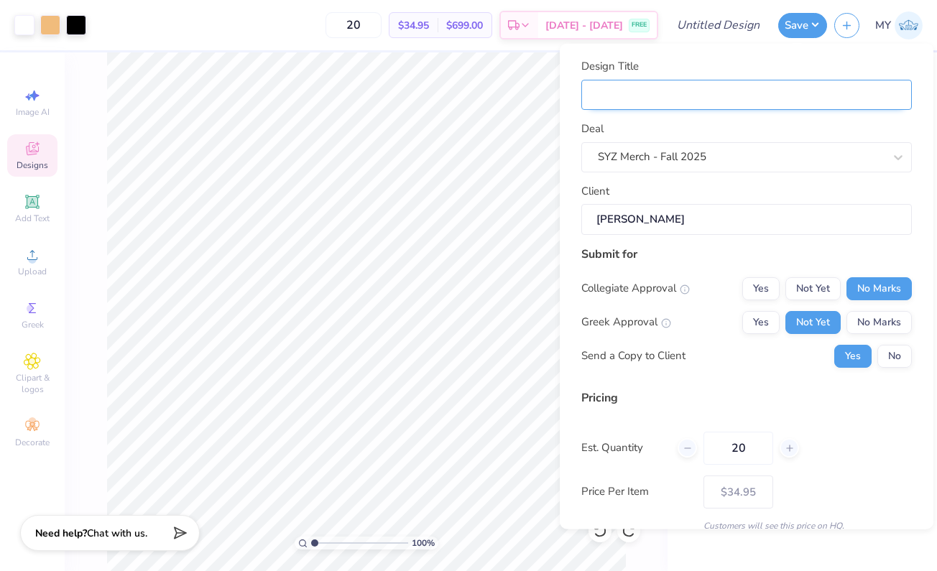
scroll to position [0, 0]
click at [683, 86] on input "Design Title" at bounding box center [746, 94] width 331 height 31
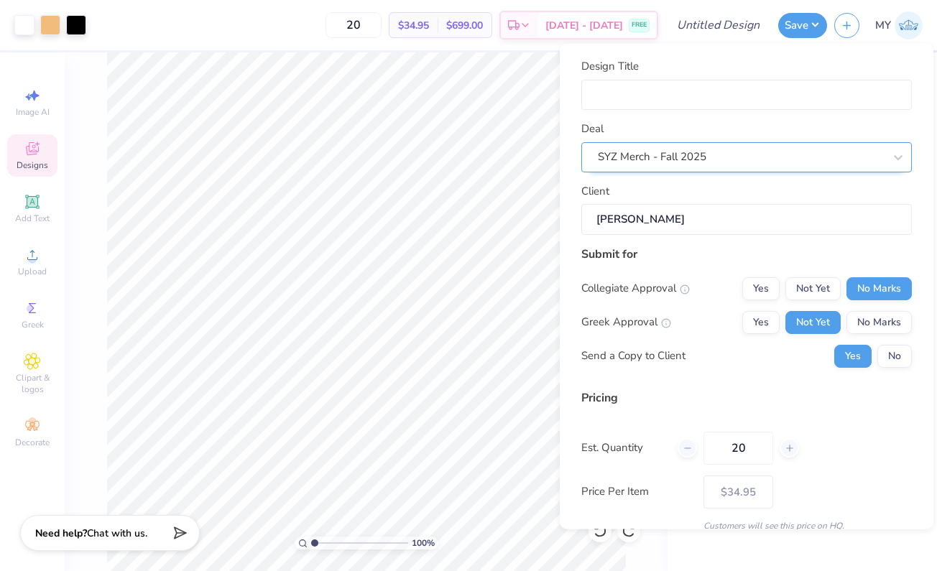
click at [700, 152] on div "SYZ Merch - Fall 2025" at bounding box center [741, 157] width 286 height 17
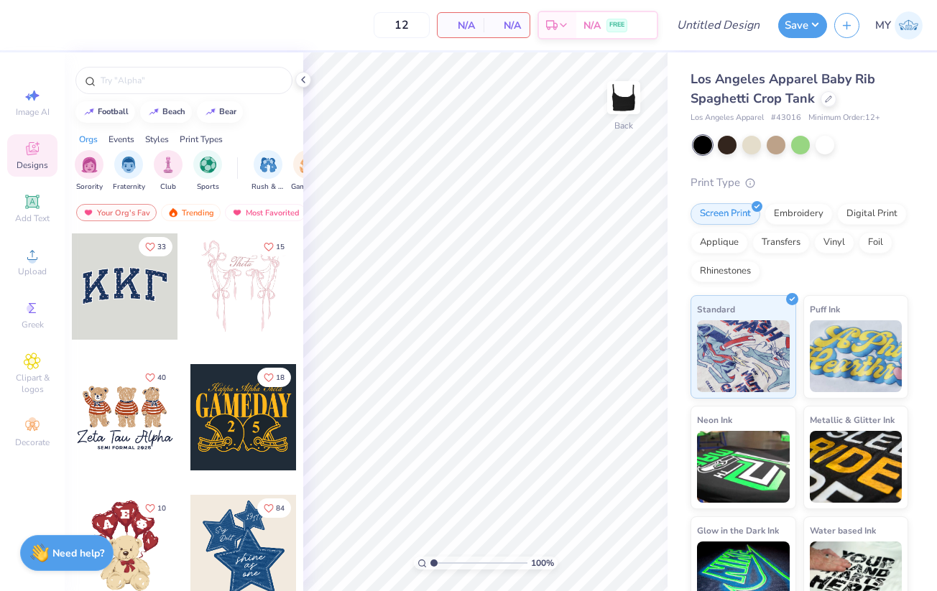
drag, startPoint x: 439, startPoint y: 561, endPoint x: 360, endPoint y: 555, distance: 79.3
type input "1"
click at [360, 555] on div "100 %" at bounding box center [485, 321] width 539 height 539
drag, startPoint x: 432, startPoint y: 559, endPoint x: 293, endPoint y: 543, distance: 139.6
type input "1"
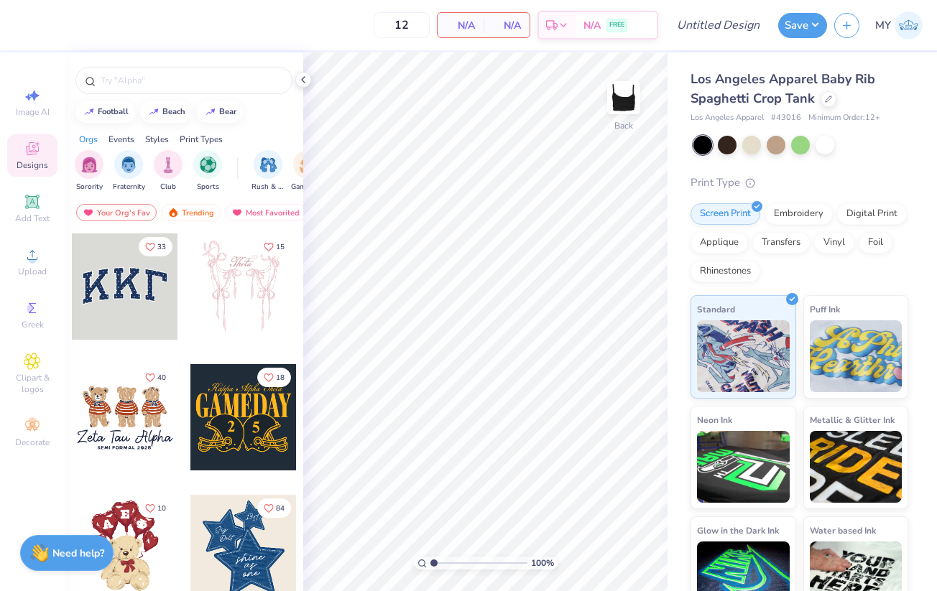
click at [293, 544] on div "12 N/A Per Item N/A Total Est. Delivery N/A FREE Design Title Save MY Image AI …" at bounding box center [468, 295] width 937 height 591
click at [790, 28] on button "Save" at bounding box center [802, 23] width 49 height 25
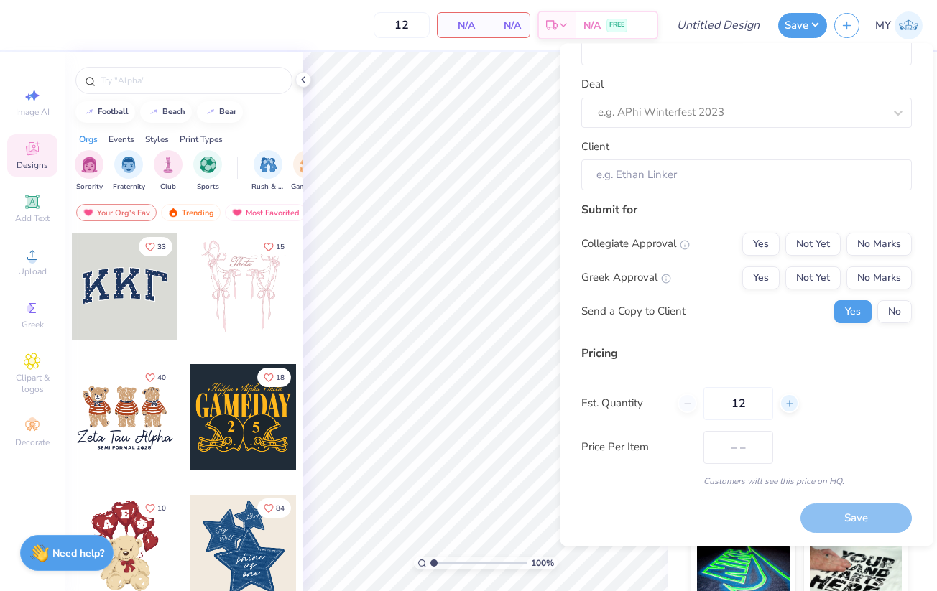
scroll to position [43, 0]
click at [730, 408] on input "12" at bounding box center [739, 404] width 70 height 33
drag, startPoint x: 752, startPoint y: 403, endPoint x: 682, endPoint y: 393, distance: 71.1
click at [682, 393] on div "12" at bounding box center [738, 404] width 121 height 33
type input "20"
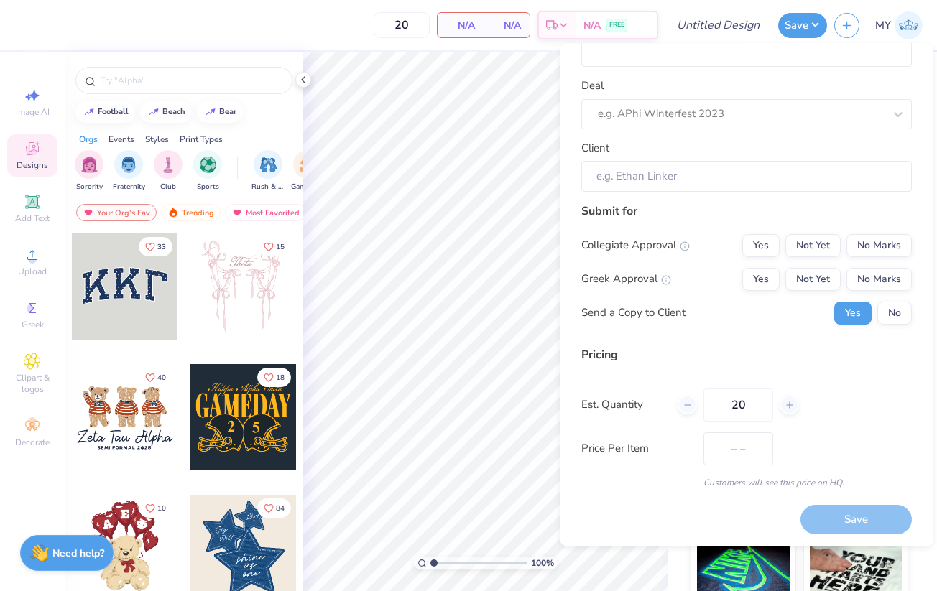
type input "20"
click at [698, 364] on div "Pricing Est. Quantity 20 Price Per Item – – Customers will see this price on HQ." at bounding box center [746, 417] width 331 height 143
click at [852, 242] on button "No Marks" at bounding box center [879, 245] width 65 height 23
click at [814, 270] on button "Not Yet" at bounding box center [813, 278] width 55 height 23
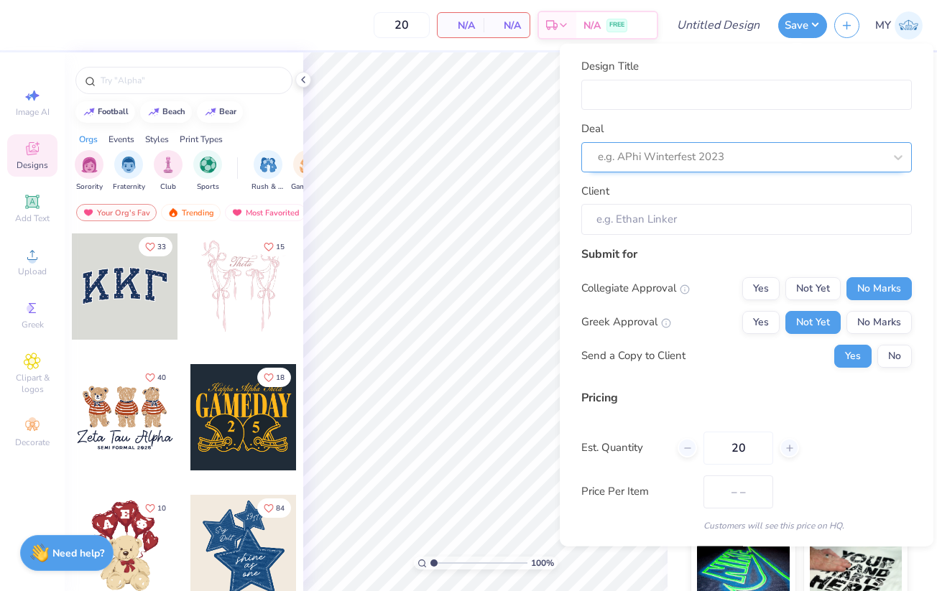
scroll to position [0, 0]
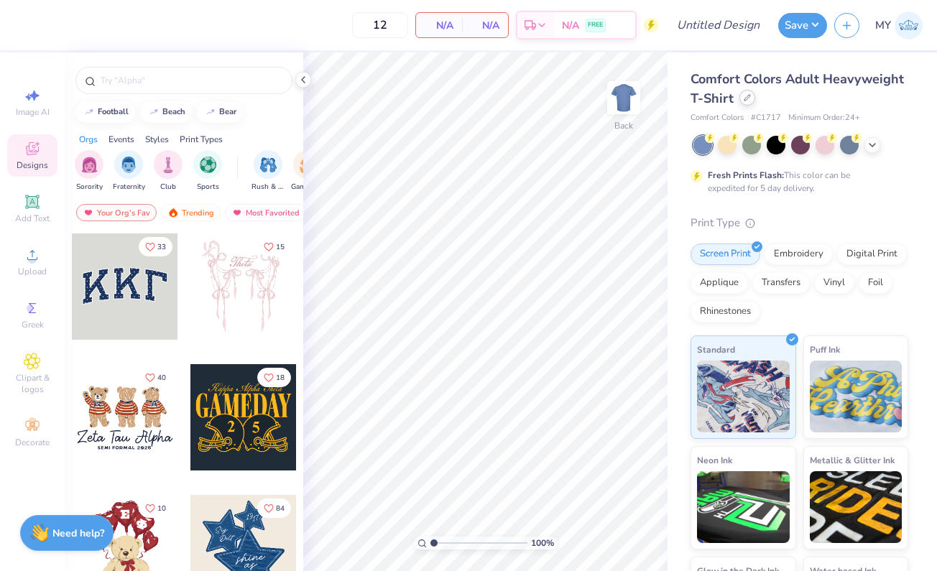
click at [755, 99] on div at bounding box center [748, 98] width 16 height 16
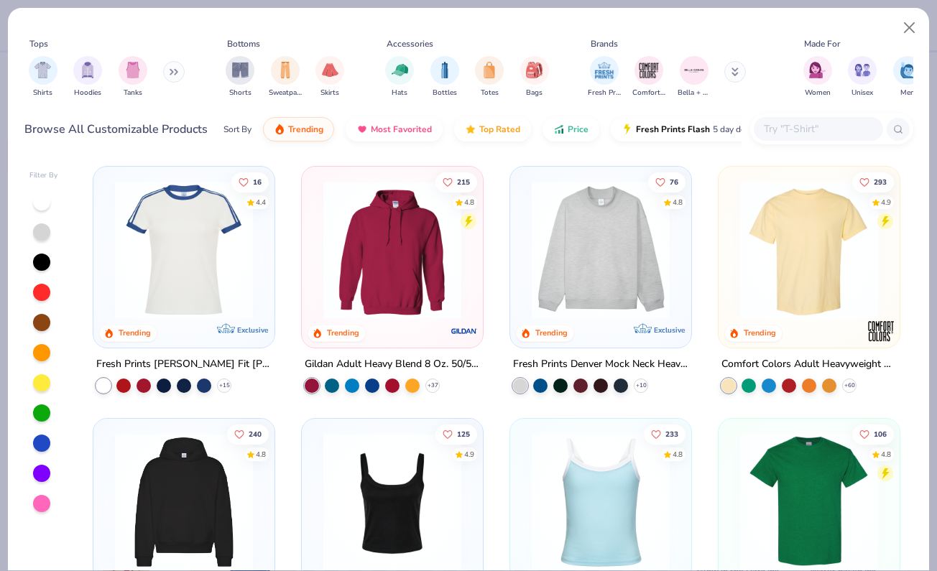
scroll to position [8, 0]
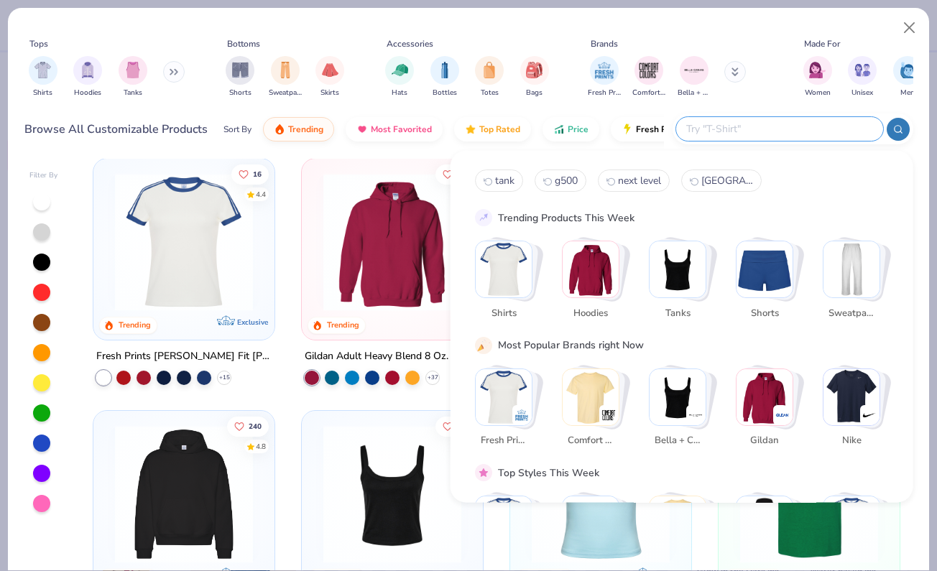
click at [832, 126] on input "text" at bounding box center [779, 129] width 188 height 17
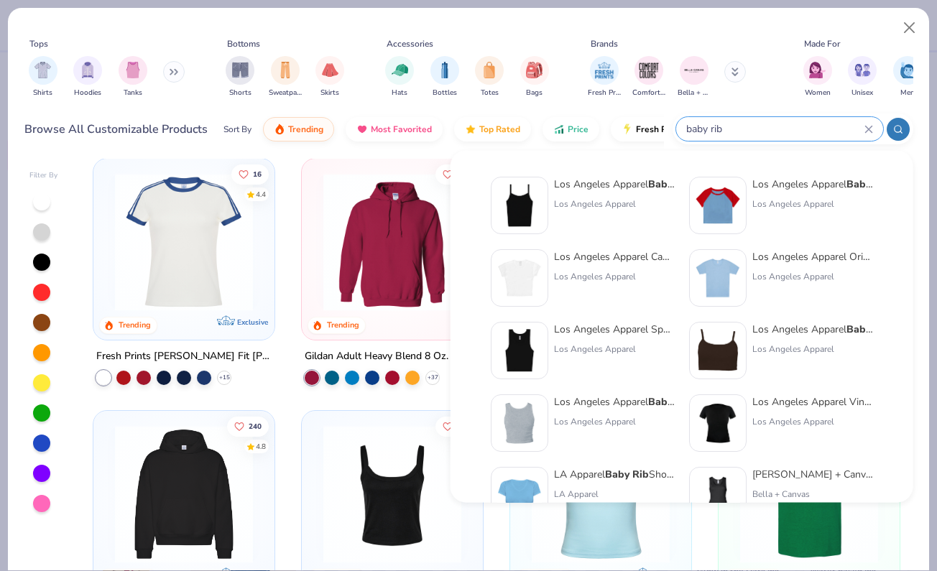
scroll to position [0, 0]
type input "baby rib"
click at [717, 334] on img at bounding box center [718, 350] width 45 height 45
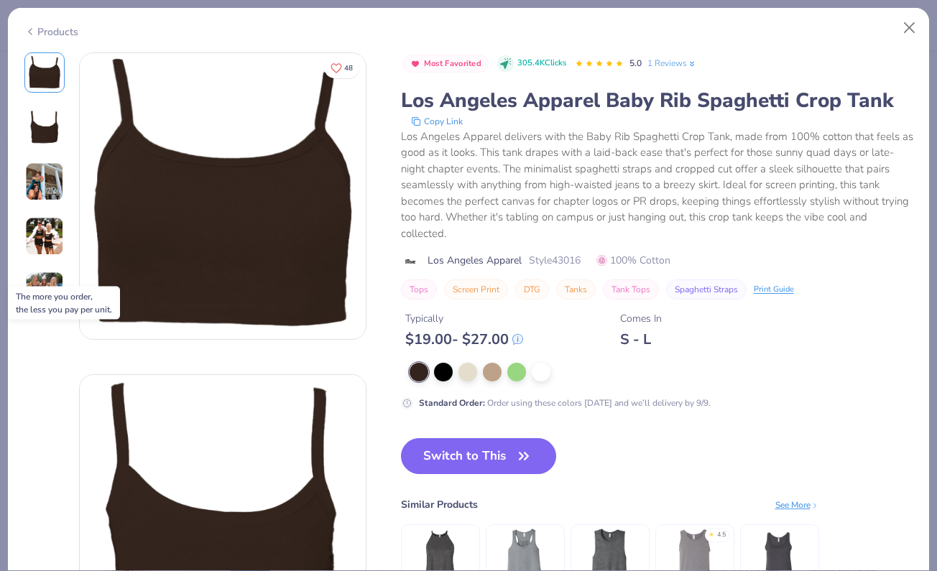
click at [517, 336] on icon at bounding box center [517, 339] width 11 height 11
click at [492, 459] on button "Switch to This" at bounding box center [479, 456] width 156 height 36
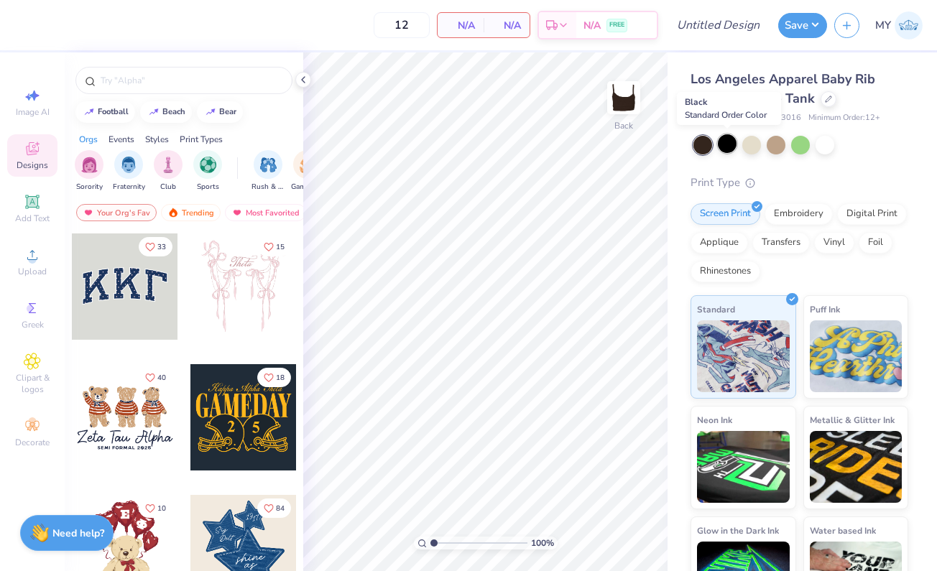
click at [727, 139] on div at bounding box center [727, 143] width 19 height 19
click at [793, 19] on button "Save" at bounding box center [802, 23] width 49 height 25
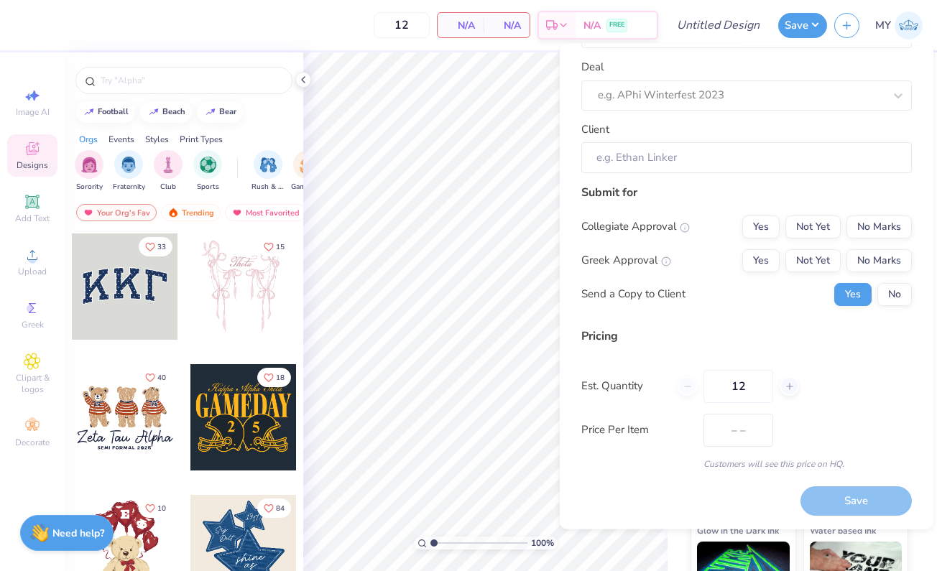
scroll to position [60, 0]
drag, startPoint x: 755, startPoint y: 379, endPoint x: 656, endPoint y: 379, distance: 98.5
click at [656, 379] on div "Est. Quantity 12" at bounding box center [746, 387] width 331 height 33
type input "20"
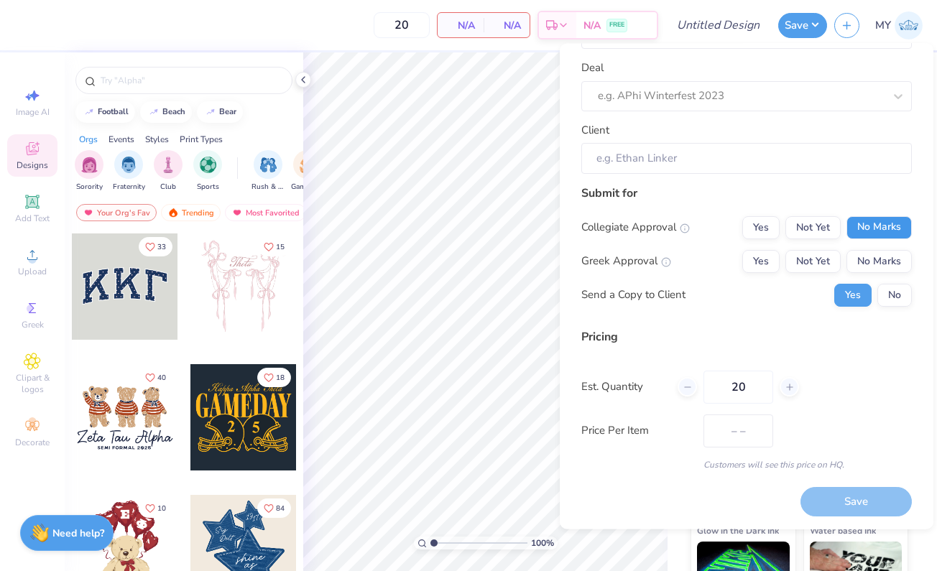
click at [855, 223] on button "No Marks" at bounding box center [879, 227] width 65 height 23
click at [816, 247] on div "Collegiate Approval Yes Not Yet No Marks Greek Approval Yes Not Yet No Marks Se…" at bounding box center [746, 261] width 331 height 91
click at [795, 250] on button "Not Yet" at bounding box center [813, 261] width 55 height 23
click at [787, 304] on div "Send a Copy to Client Yes No" at bounding box center [746, 295] width 331 height 23
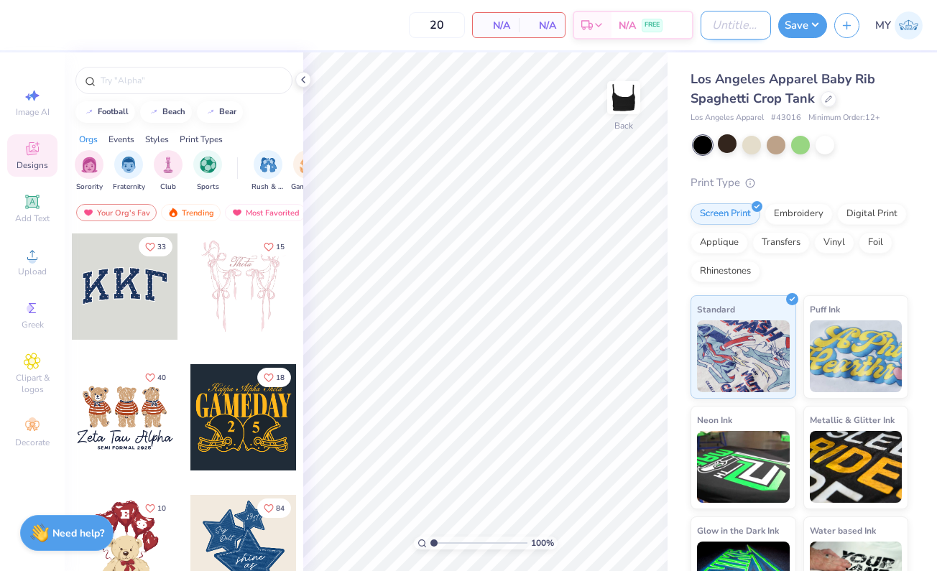
click at [741, 24] on input "Design Title" at bounding box center [736, 25] width 70 height 29
click at [720, 60] on div "Los Angeles Apparel Baby Rib Spaghetti Crop Tank Los Angeles Apparel # 43016 Mi…" at bounding box center [803, 336] width 270 height 568
click at [798, 37] on div "Save" at bounding box center [802, 25] width 49 height 25
click at [796, 30] on button "Save" at bounding box center [802, 23] width 49 height 25
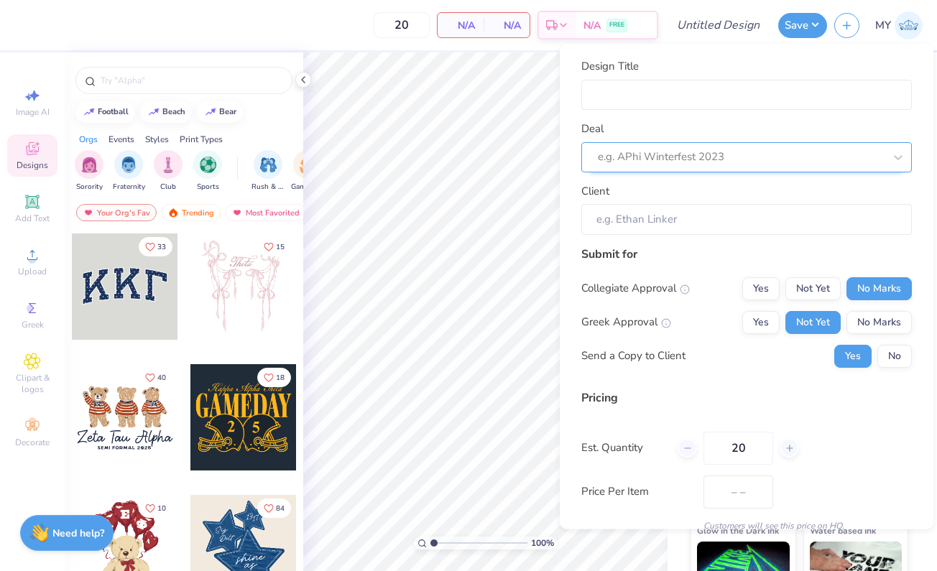
scroll to position [0, 0]
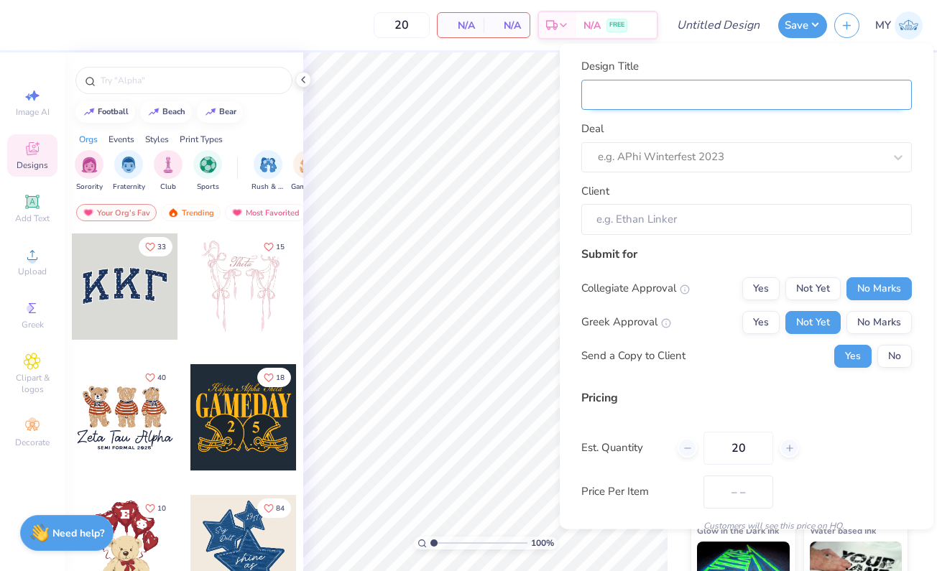
click at [730, 93] on input "Design Title" at bounding box center [746, 94] width 331 height 31
type input "s"
type input "sy"
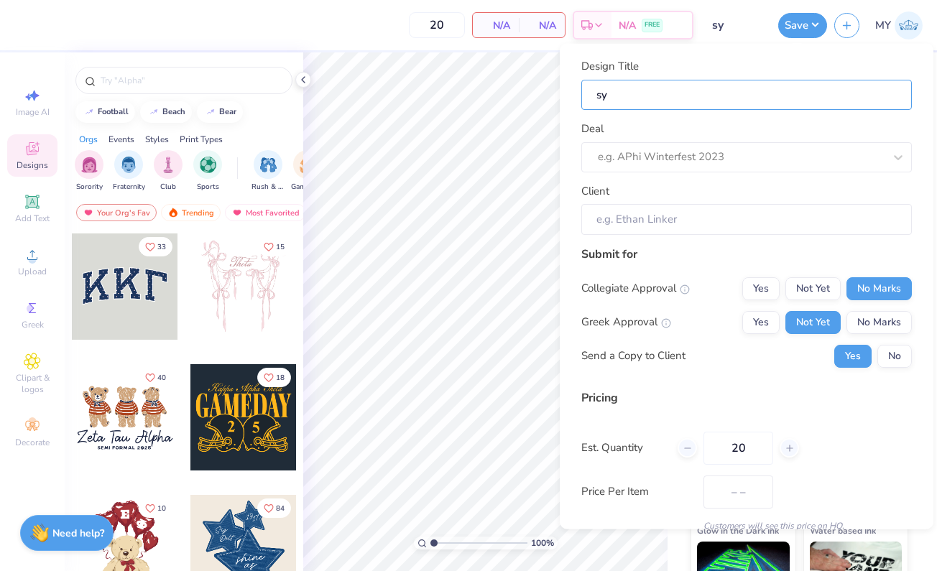
type input "syz"
type input "sys"
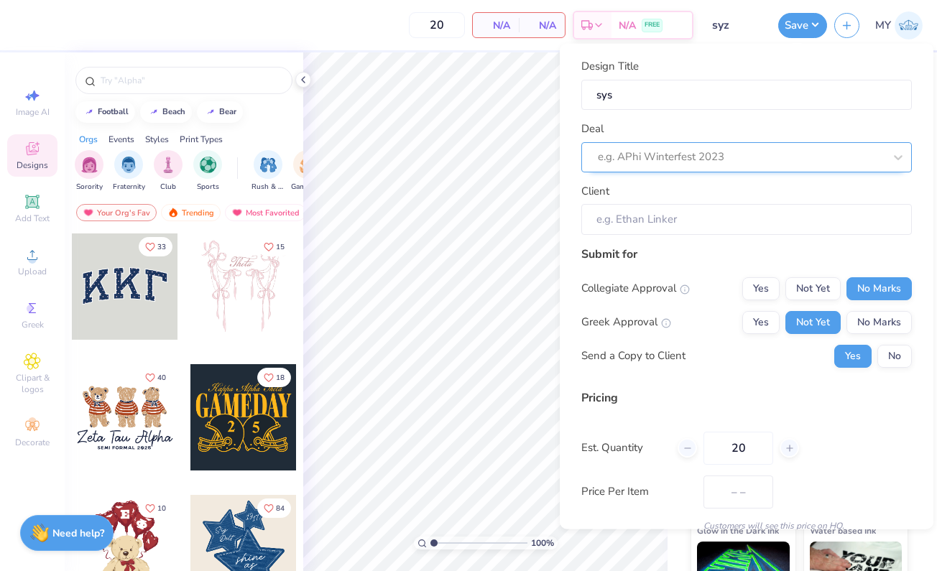
drag, startPoint x: 704, startPoint y: 174, endPoint x: 699, endPoint y: 155, distance: 19.4
click at [699, 153] on div "e.g. APhi Winterfest 2023" at bounding box center [741, 157] width 286 height 17
type input "sys"
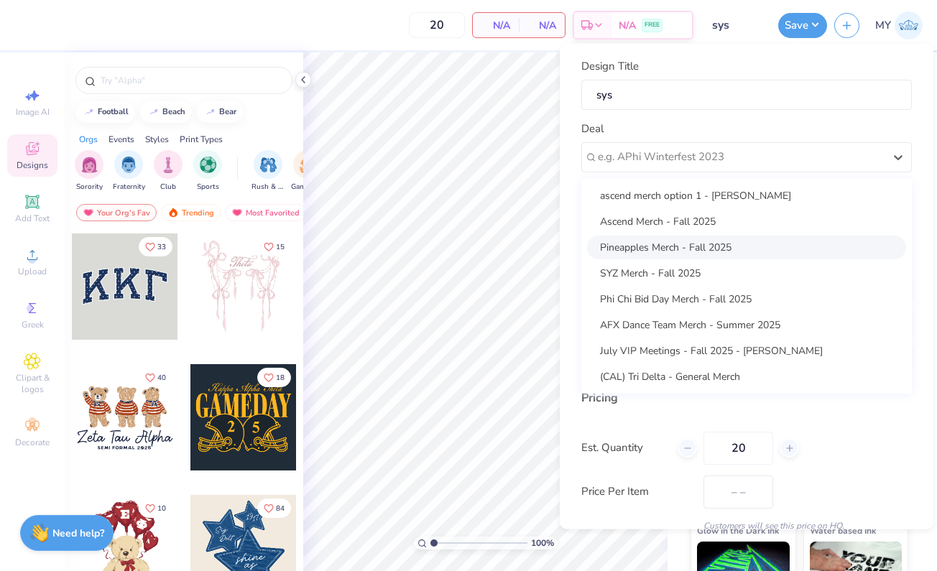
scroll to position [27, 0]
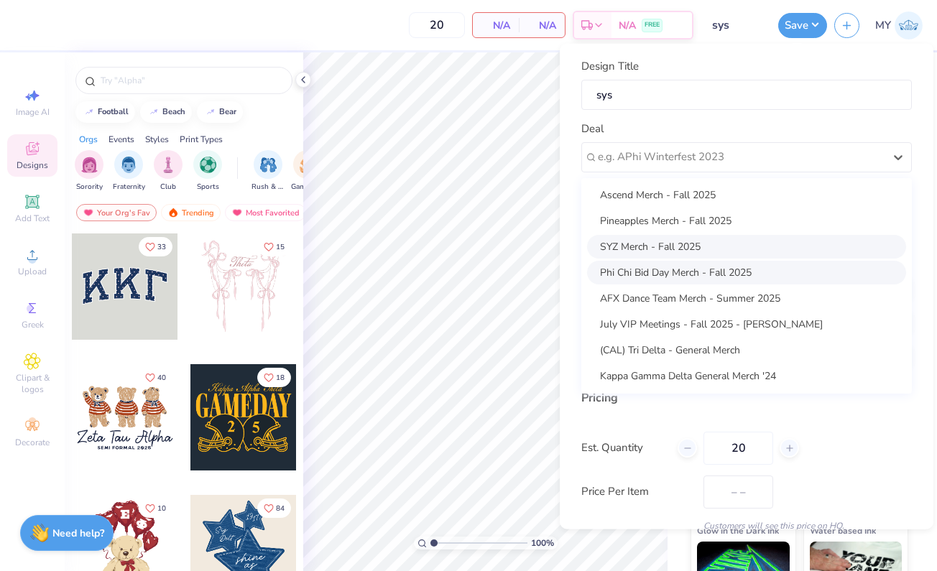
click at [632, 242] on div "SYZ Merch - Fall 2025" at bounding box center [746, 246] width 319 height 24
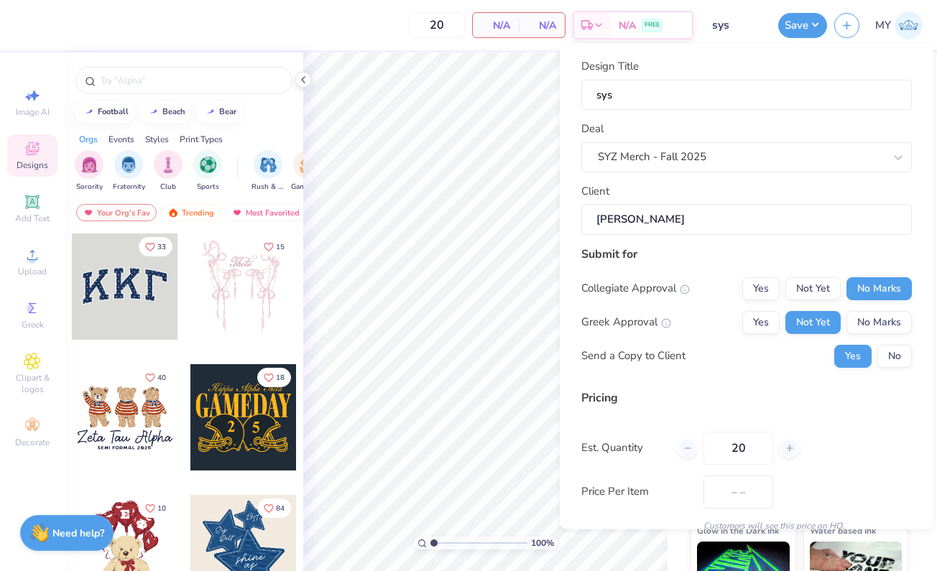
type input "Sandra Chan"
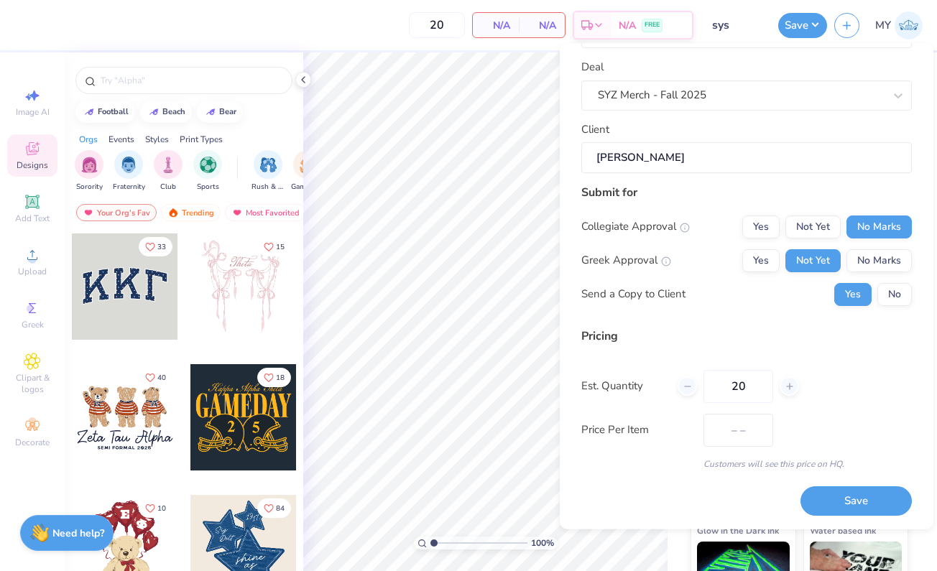
scroll to position [60, 0]
click at [674, 466] on div "Customers will see this price on HQ." at bounding box center [746, 465] width 331 height 13
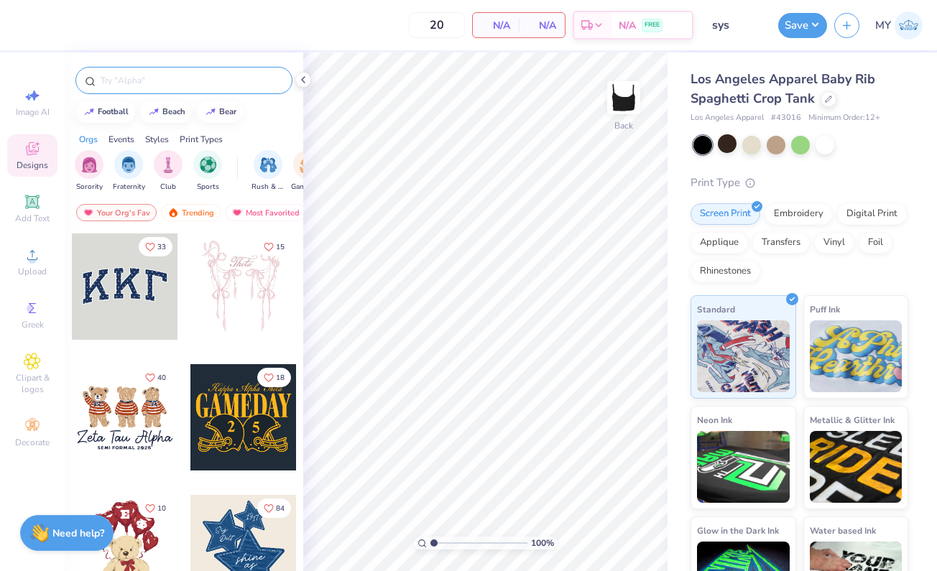
click at [213, 83] on input "text" at bounding box center [191, 80] width 184 height 14
type input "leopard"
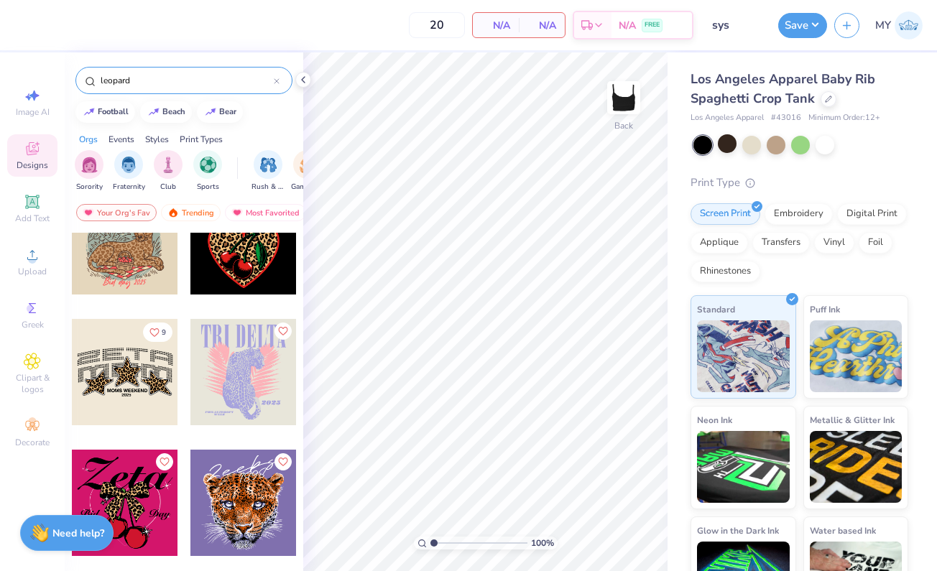
scroll to position [535, 0]
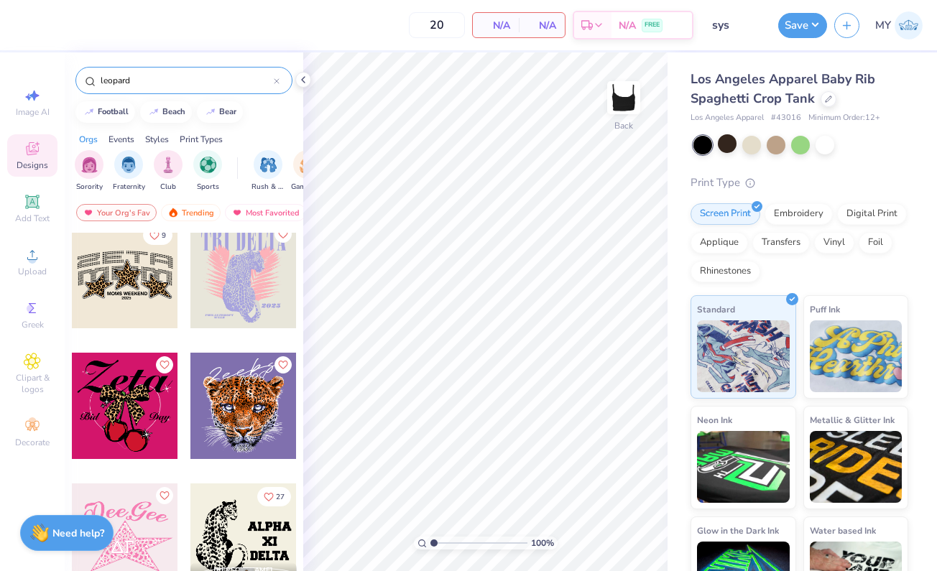
click at [119, 414] on div at bounding box center [125, 406] width 106 height 106
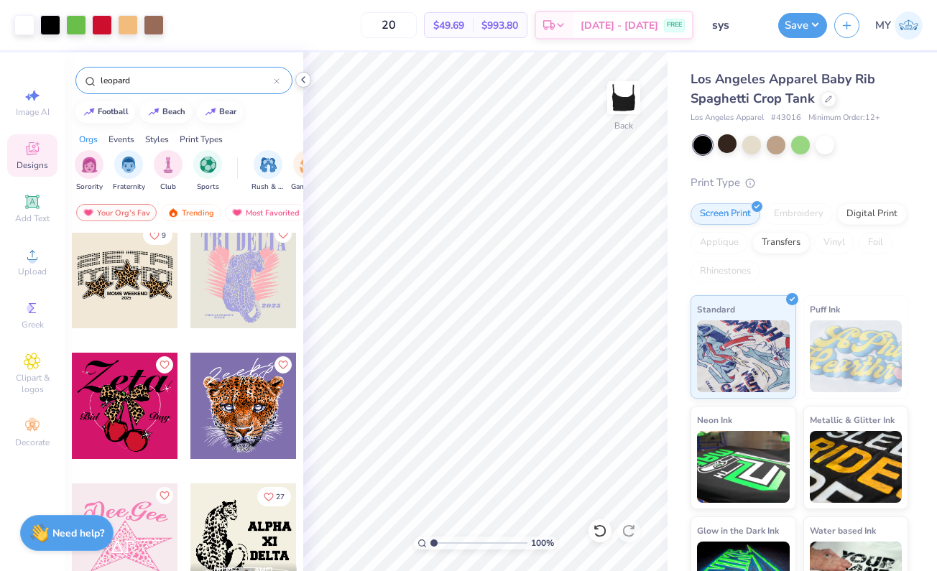
click at [301, 81] on icon at bounding box center [303, 79] width 11 height 11
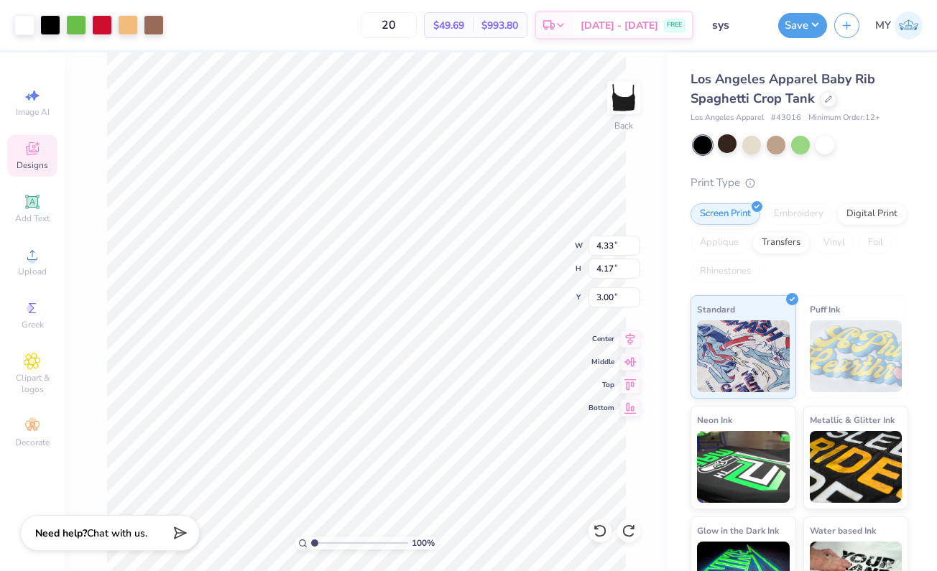
type input "0.79"
click at [129, 19] on div at bounding box center [128, 24] width 20 height 20
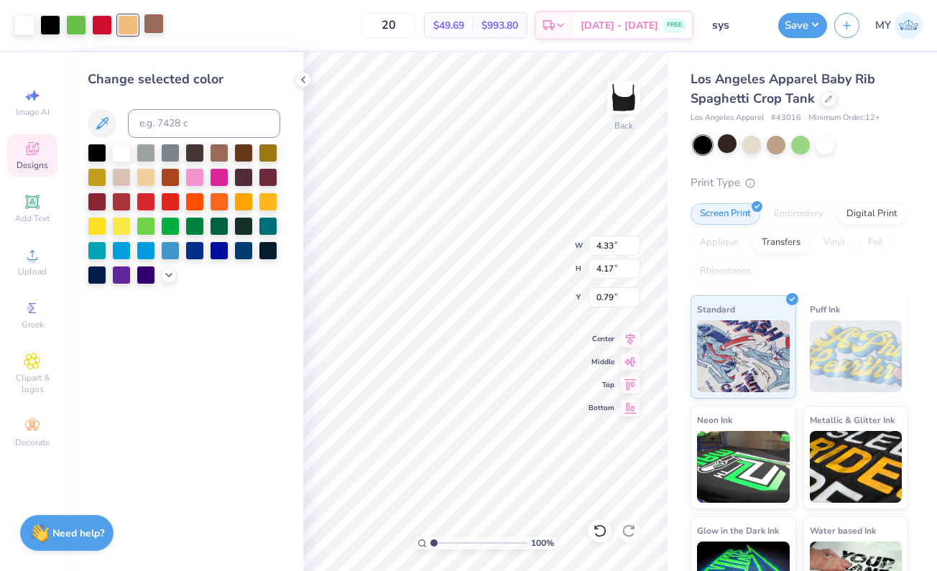
click at [152, 27] on div at bounding box center [154, 24] width 20 height 20
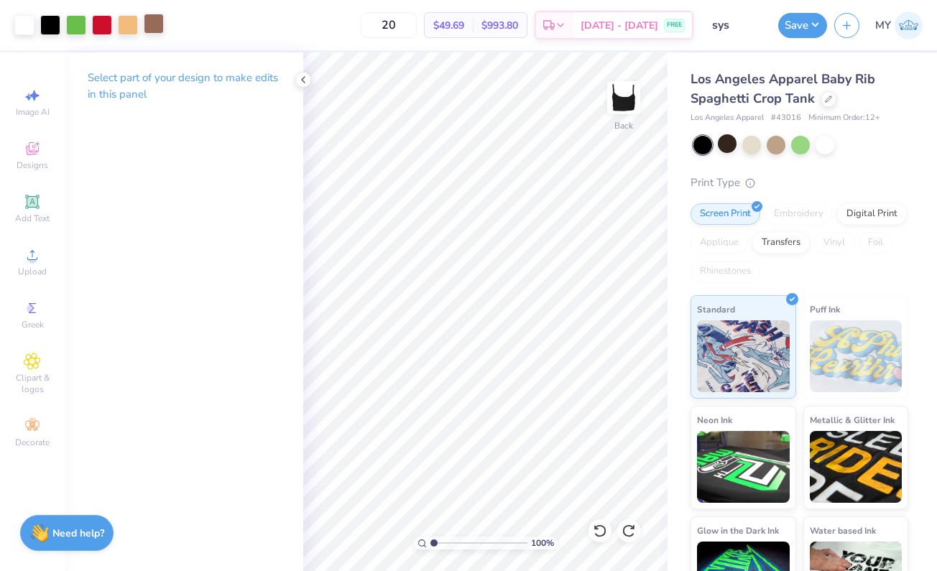
click at [155, 26] on div at bounding box center [154, 24] width 20 height 20
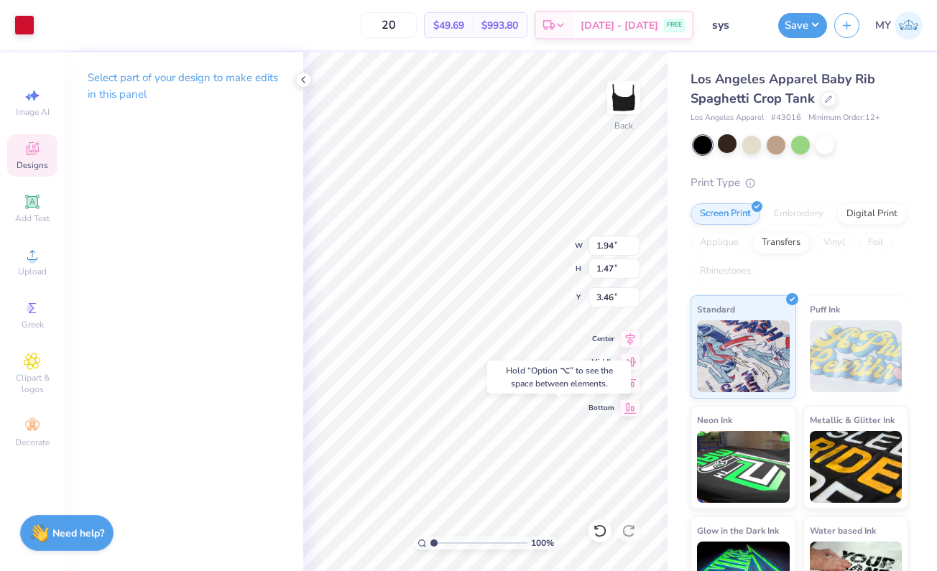
type input "4.43"
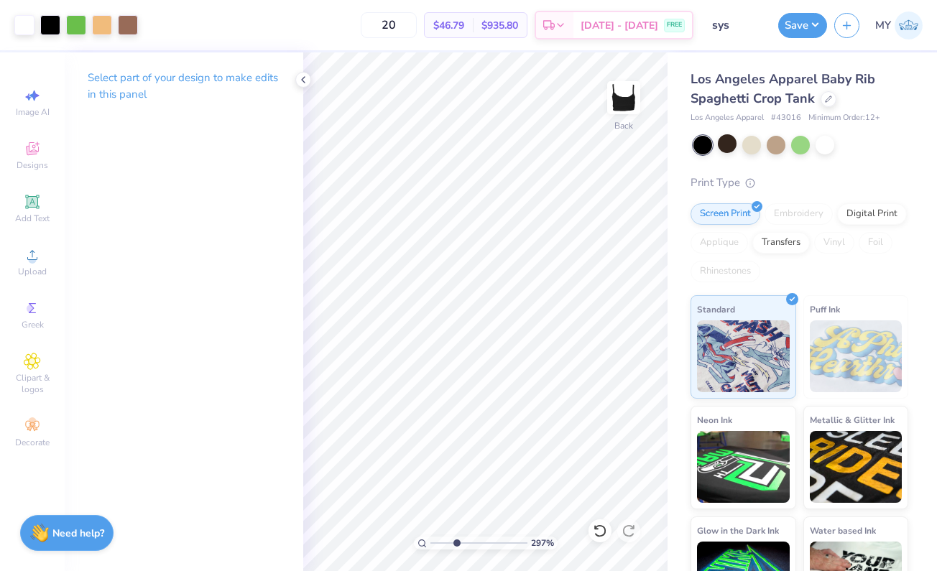
type input "3.35"
drag, startPoint x: 433, startPoint y: 542, endPoint x: 456, endPoint y: 541, distance: 23.7
click at [456, 541] on input "range" at bounding box center [479, 543] width 97 height 13
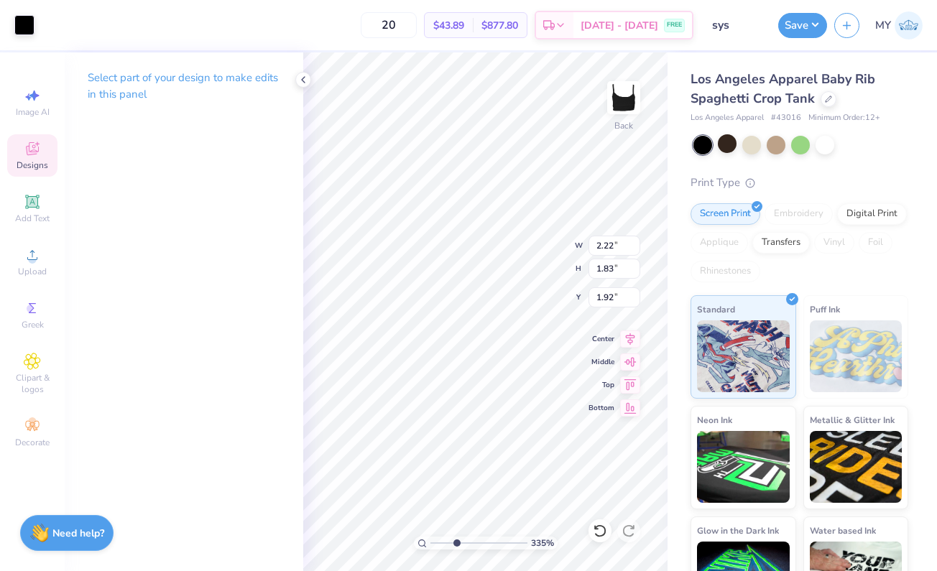
type input "2.29"
type input "2.10"
type input "1.51"
type input "1.94"
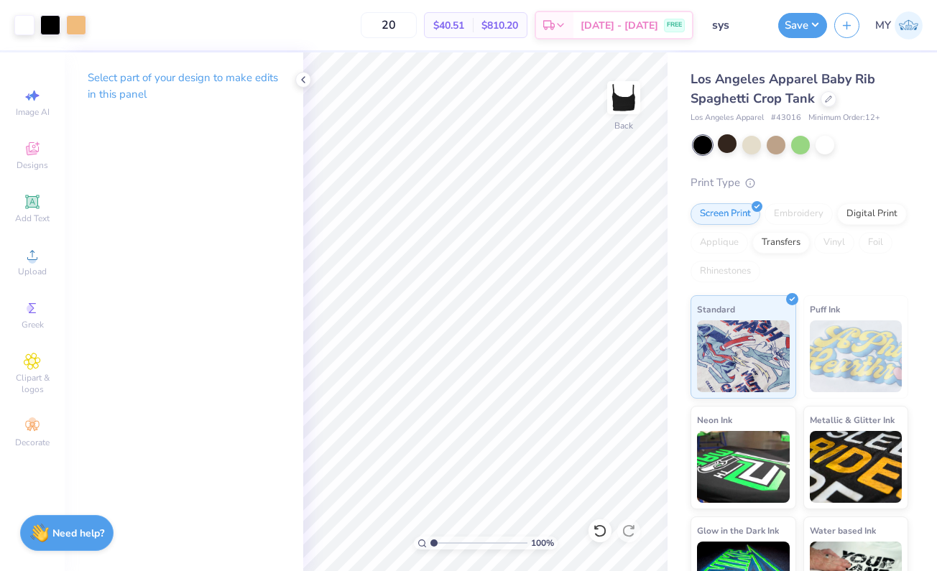
drag, startPoint x: 459, startPoint y: 543, endPoint x: 413, endPoint y: 542, distance: 46.0
type input "1"
click at [413, 542] on div "100 %" at bounding box center [485, 311] width 519 height 519
type input "2.09"
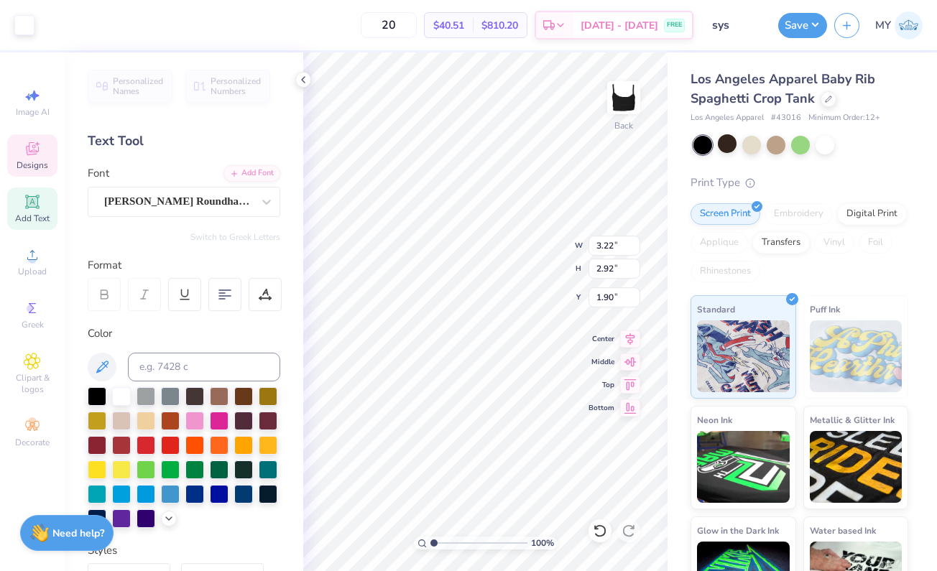
type input "0.99"
type input "0.48"
type input "3.17"
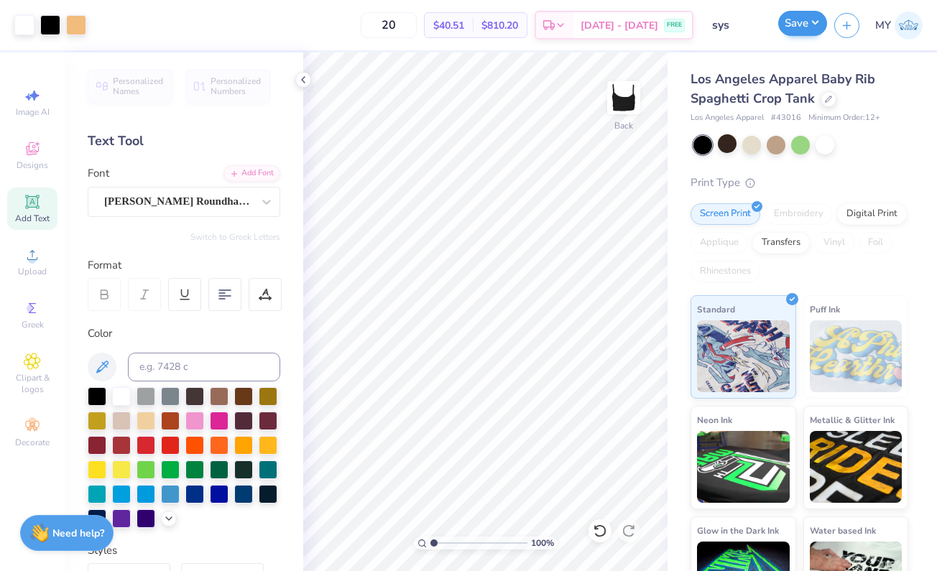
click at [799, 20] on button "Save" at bounding box center [802, 23] width 49 height 25
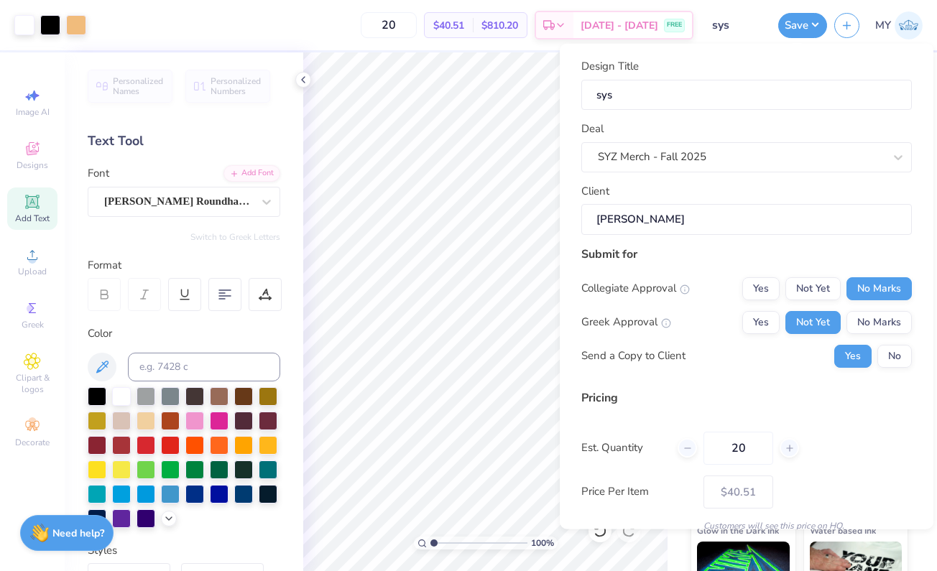
scroll to position [0, 0]
click at [568, 168] on div "Design Title sys Deal SYZ Merch - Fall 2025 Client Sandra Chan Submit for Colle…" at bounding box center [747, 287] width 374 height 486
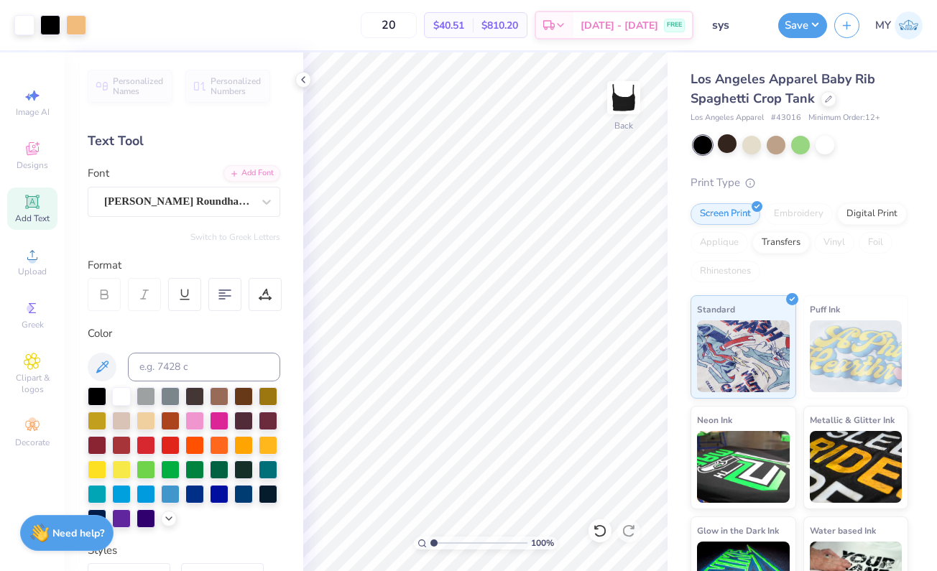
click at [791, 117] on span "# 43016" at bounding box center [786, 118] width 30 height 12
copy span "43016"
click at [122, 395] on div at bounding box center [121, 395] width 19 height 19
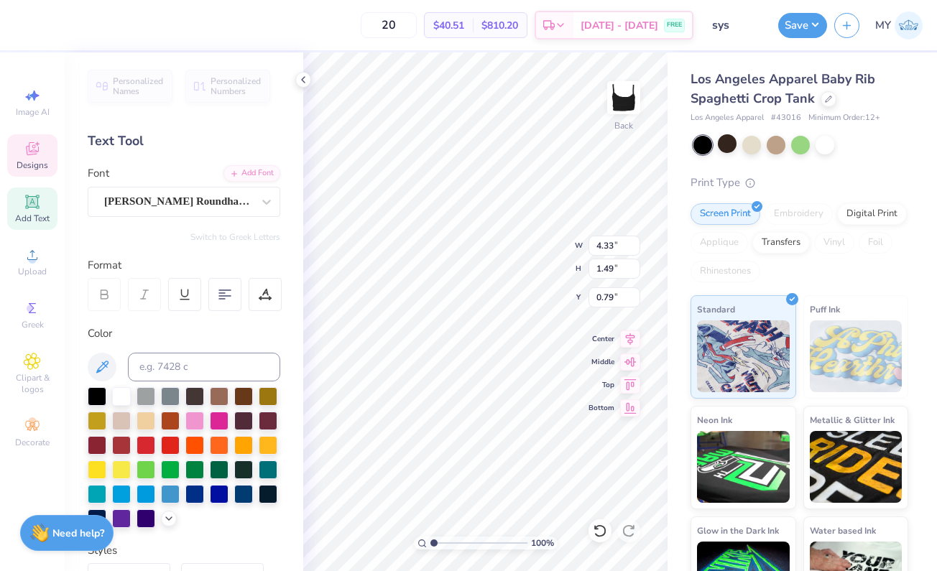
type textarea "Sigma Psi Zeta"
click at [300, 77] on icon at bounding box center [303, 79] width 11 height 11
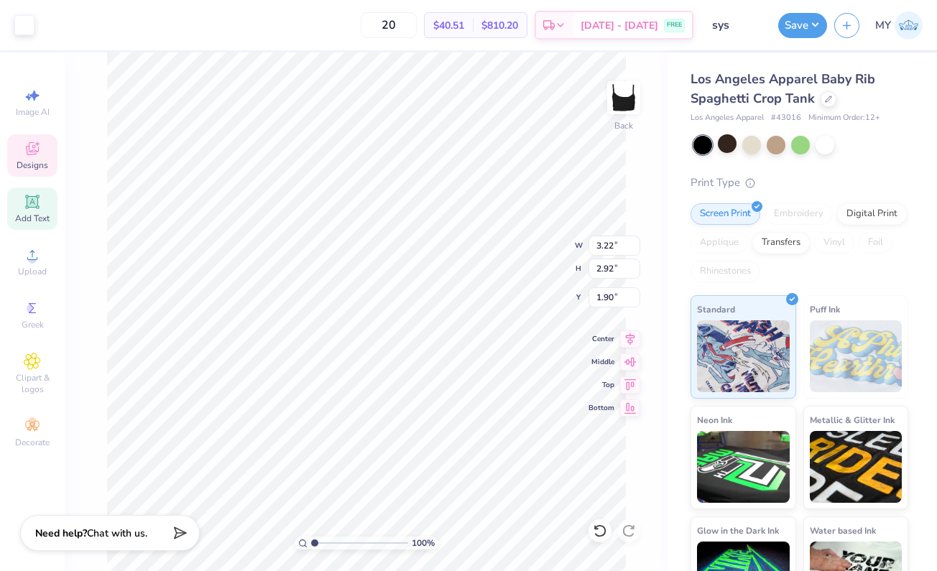
type input "2.89"
type input "2.62"
type input "2.63"
type input "2.39"
type input "2.04"
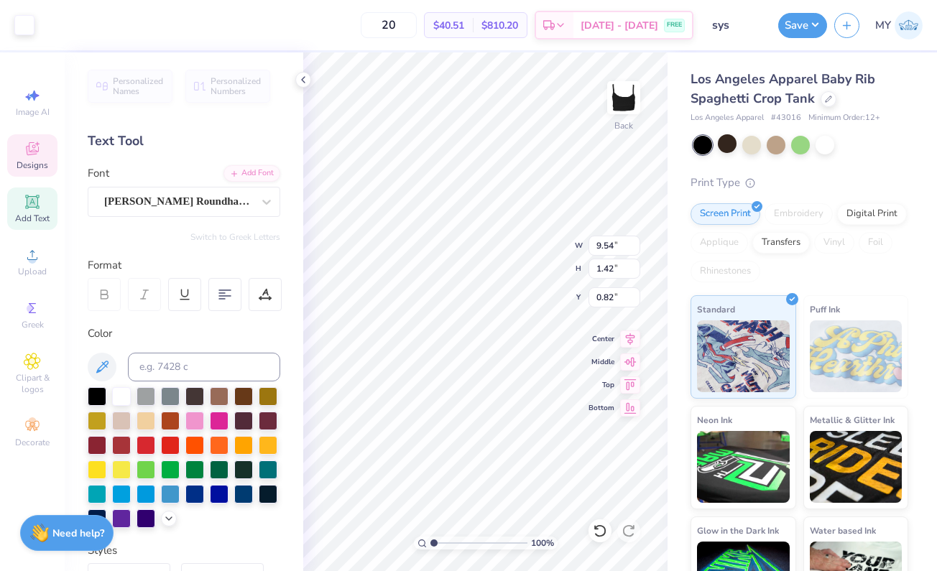
type input "0.87"
click at [300, 87] on div at bounding box center [303, 80] width 16 height 16
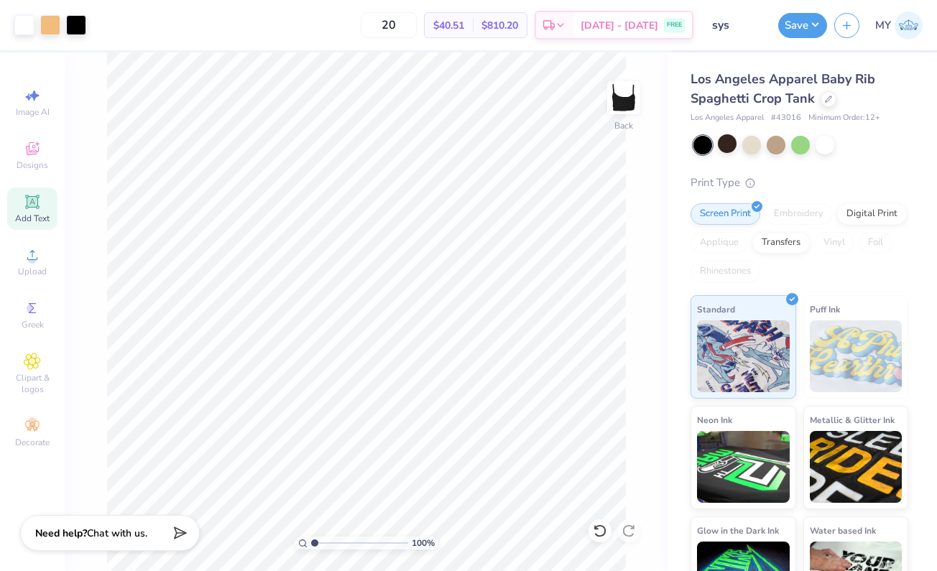
drag, startPoint x: 314, startPoint y: 543, endPoint x: 286, endPoint y: 528, distance: 32.2
click at [286, 528] on div "100 %" at bounding box center [366, 311] width 519 height 519
drag, startPoint x: 318, startPoint y: 545, endPoint x: 239, endPoint y: 520, distance: 83.0
click at [239, 520] on div "100 %" at bounding box center [366, 311] width 519 height 519
click at [723, 27] on input "sys" at bounding box center [736, 25] width 70 height 29
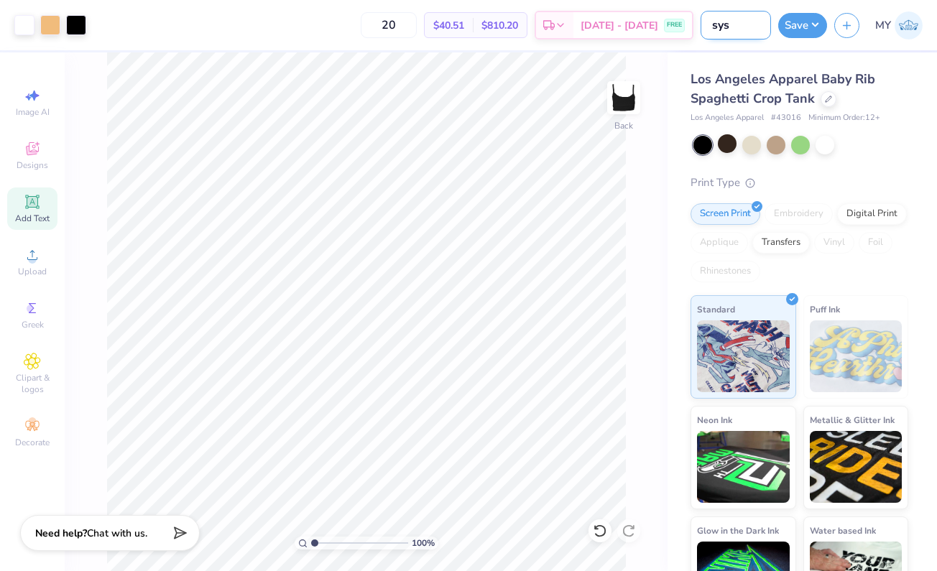
click at [723, 27] on input "sys" at bounding box center [736, 25] width 70 height 29
click at [803, 22] on button "Save" at bounding box center [802, 23] width 49 height 25
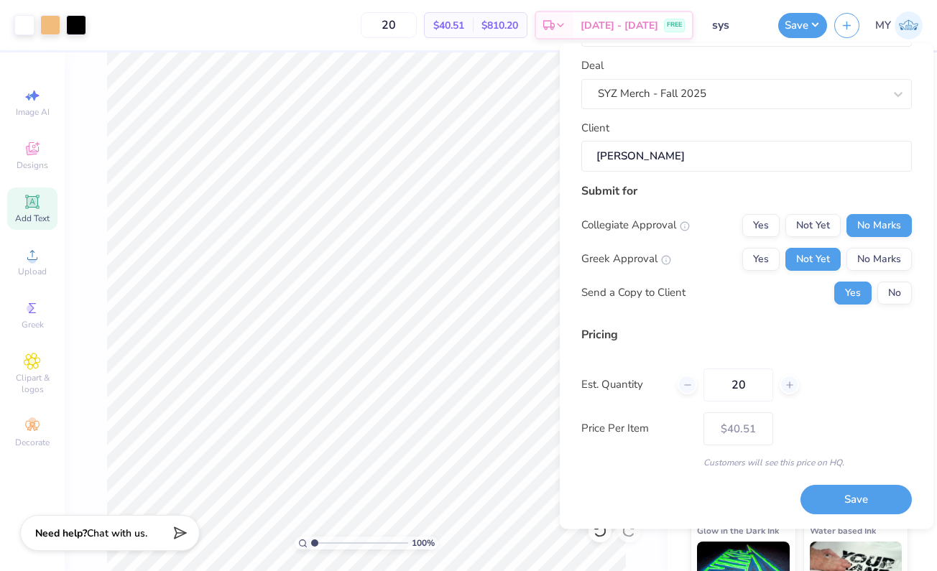
scroll to position [60, 0]
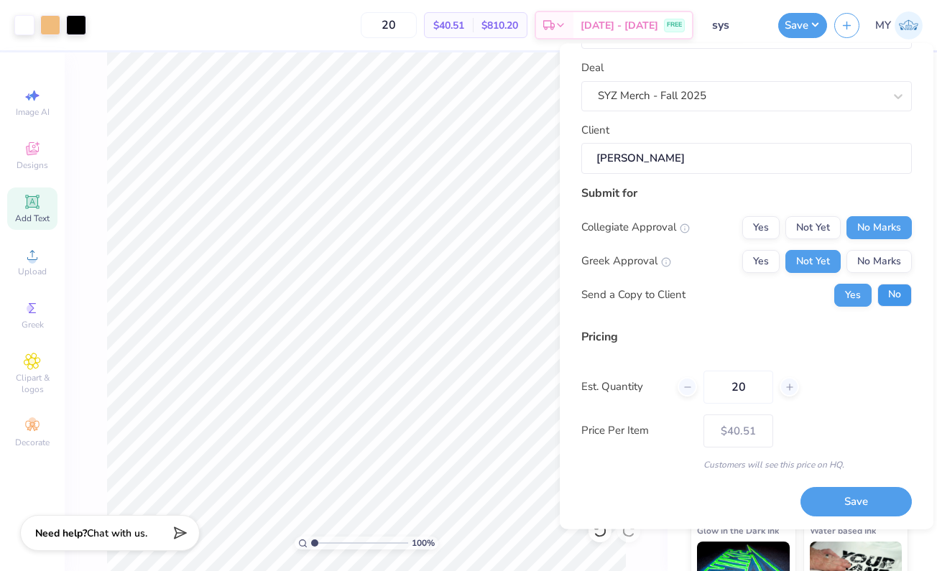
click at [878, 303] on button "No" at bounding box center [895, 295] width 34 height 23
click at [83, 24] on div at bounding box center [76, 24] width 20 height 20
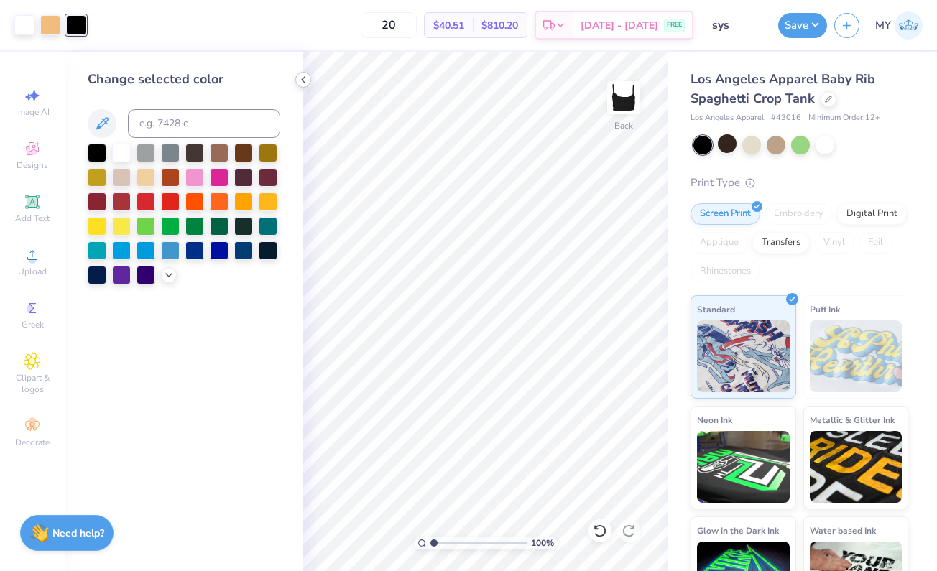
click at [304, 79] on icon at bounding box center [303, 79] width 11 height 11
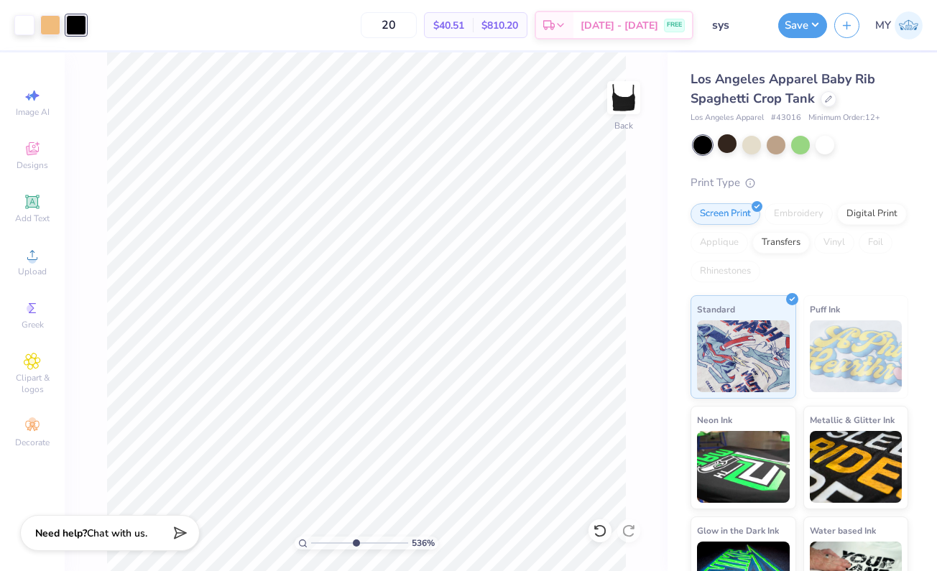
type input "5.06"
drag, startPoint x: 315, startPoint y: 543, endPoint x: 354, endPoint y: 543, distance: 38.8
click at [354, 543] on input "range" at bounding box center [359, 543] width 97 height 13
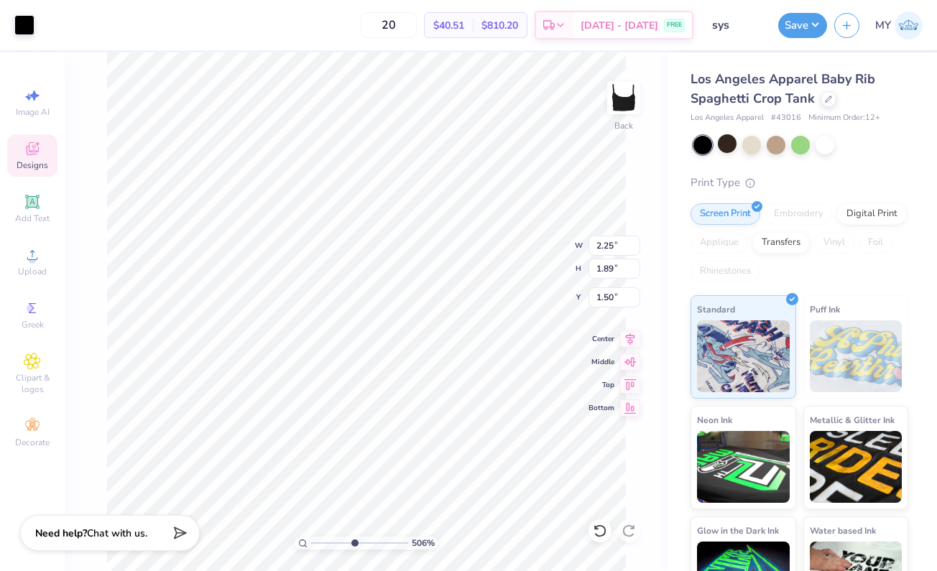
type input "2.22"
type input "1.83"
type input "1.69"
type input "1.15"
click at [80, 21] on div at bounding box center [76, 24] width 20 height 20
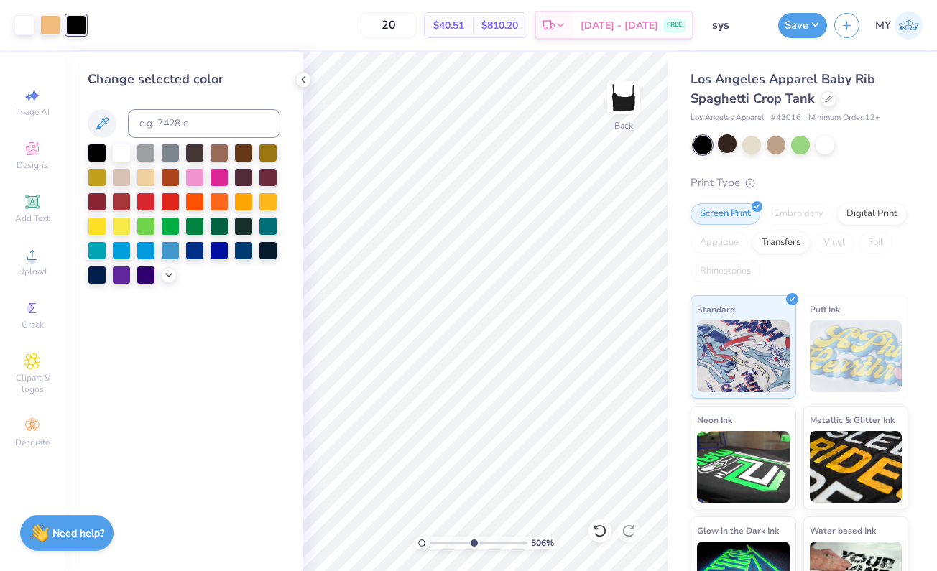
click at [72, 34] on div at bounding box center [76, 25] width 20 height 20
click at [144, 118] on input at bounding box center [204, 123] width 152 height 29
click at [165, 280] on icon at bounding box center [168, 273] width 11 height 11
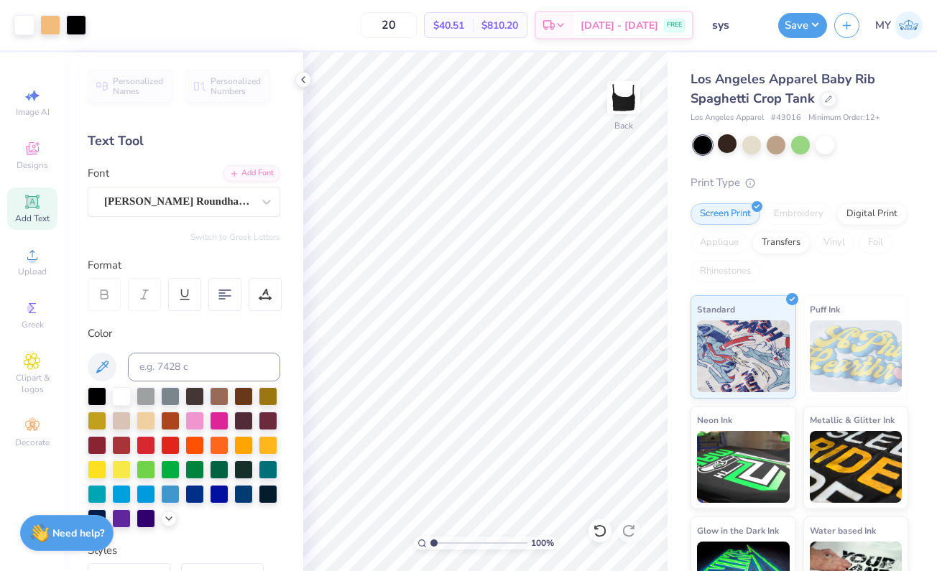
drag, startPoint x: 471, startPoint y: 545, endPoint x: 420, endPoint y: 543, distance: 51.1
click at [420, 543] on div "100 %" at bounding box center [486, 543] width 144 height 13
drag, startPoint x: 436, startPoint y: 543, endPoint x: 454, endPoint y: 543, distance: 18.0
click at [454, 543] on input "range" at bounding box center [479, 543] width 97 height 13
drag, startPoint x: 453, startPoint y: 543, endPoint x: 432, endPoint y: 542, distance: 20.9
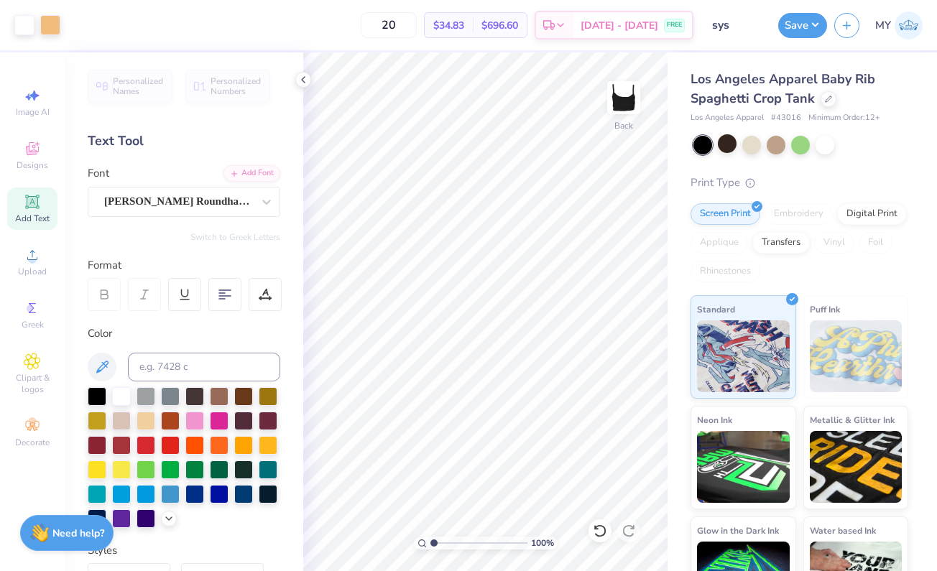
click at [432, 542] on input "range" at bounding box center [479, 543] width 97 height 13
click at [806, 27] on button "Save" at bounding box center [802, 23] width 49 height 25
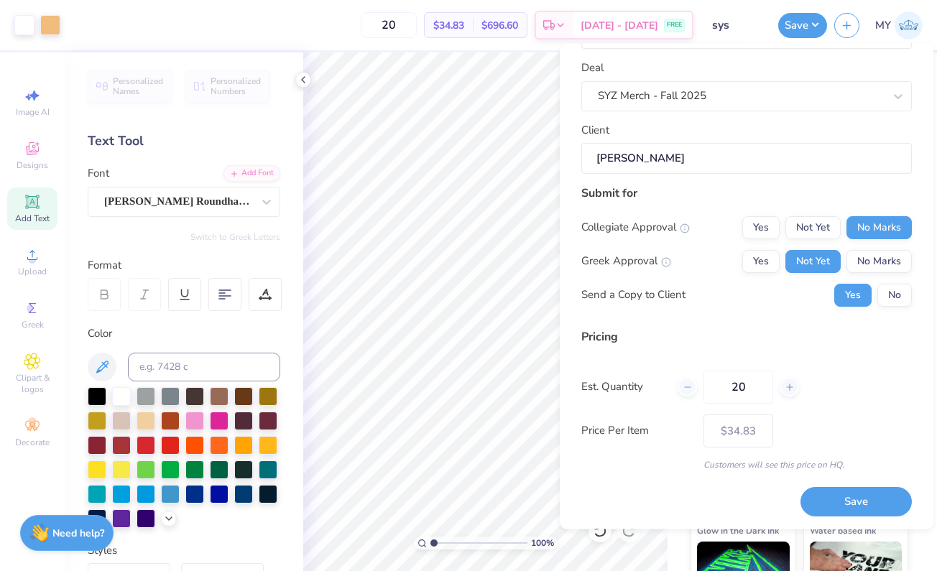
click at [794, 377] on div "20" at bounding box center [738, 387] width 121 height 33
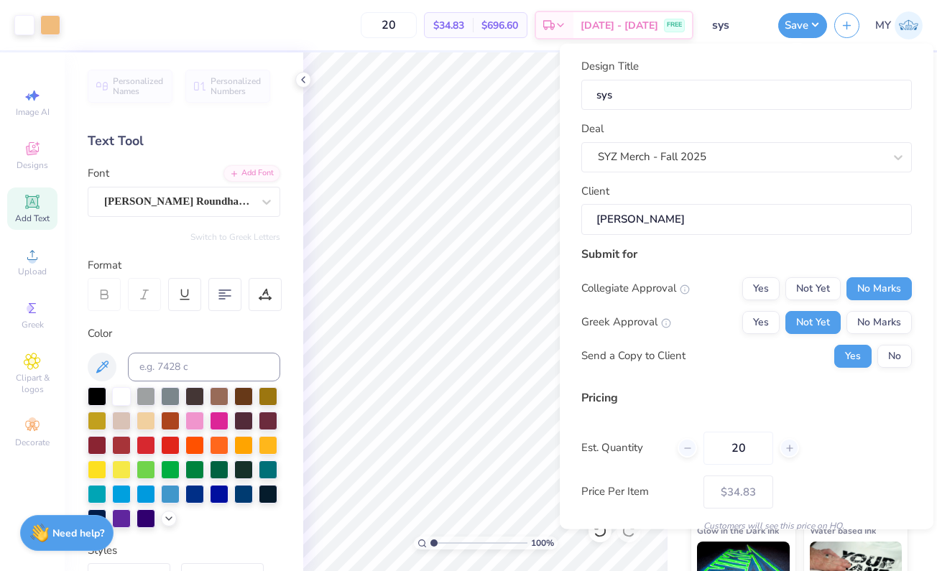
scroll to position [0, 0]
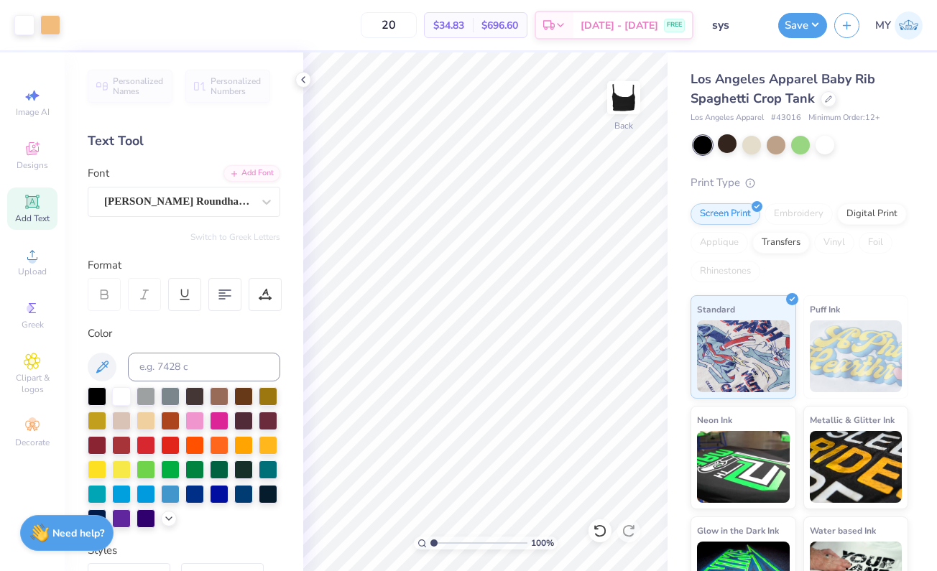
drag, startPoint x: 432, startPoint y: 544, endPoint x: 397, endPoint y: 530, distance: 37.8
type input "1"
click at [397, 530] on div "100 %" at bounding box center [485, 311] width 519 height 519
click at [302, 81] on icon at bounding box center [303, 79] width 11 height 11
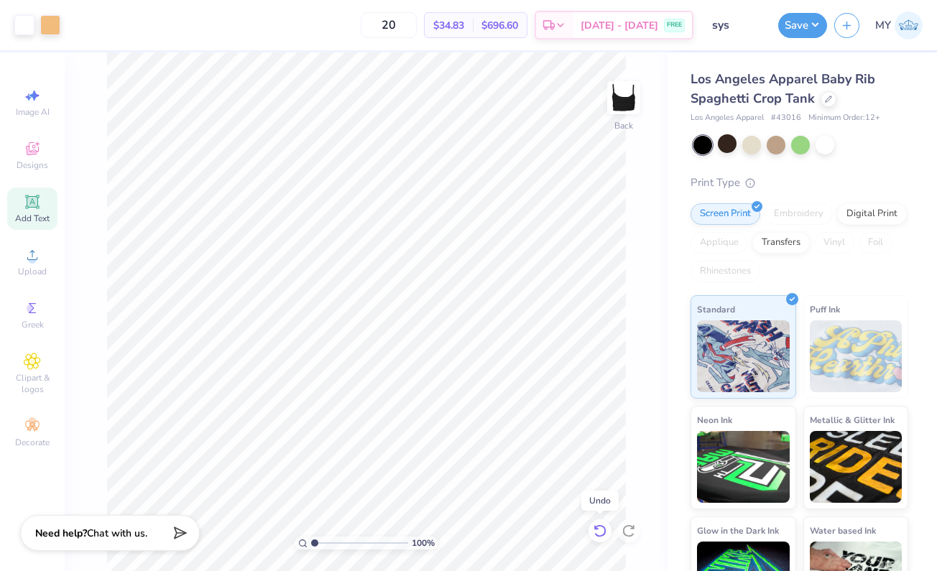
click at [602, 529] on icon at bounding box center [600, 531] width 14 height 14
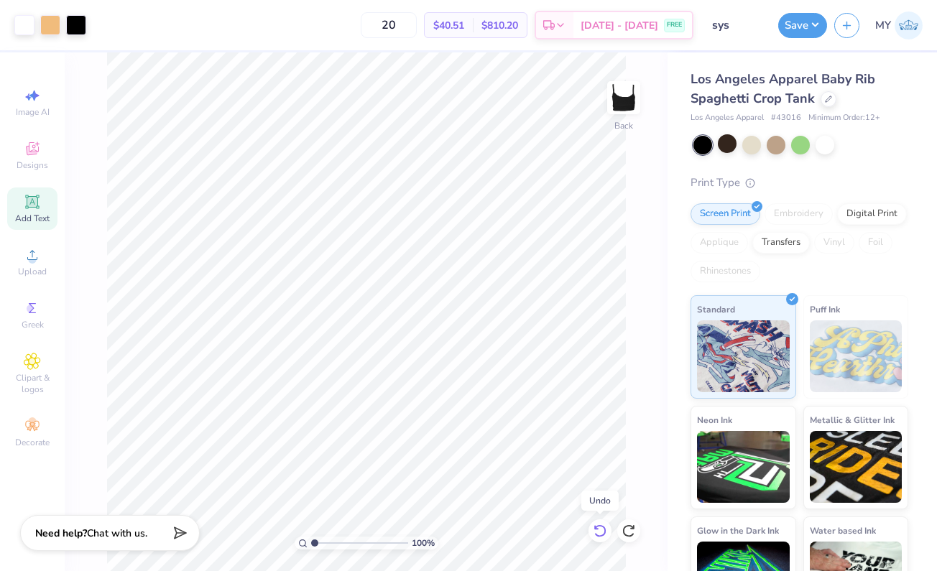
click at [602, 529] on icon at bounding box center [600, 531] width 14 height 14
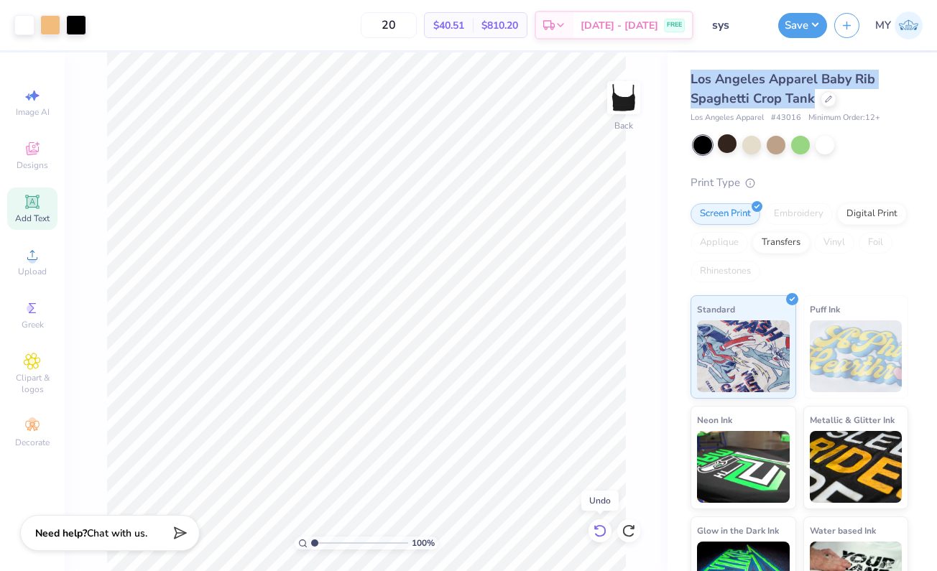
click at [602, 529] on icon at bounding box center [600, 531] width 14 height 14
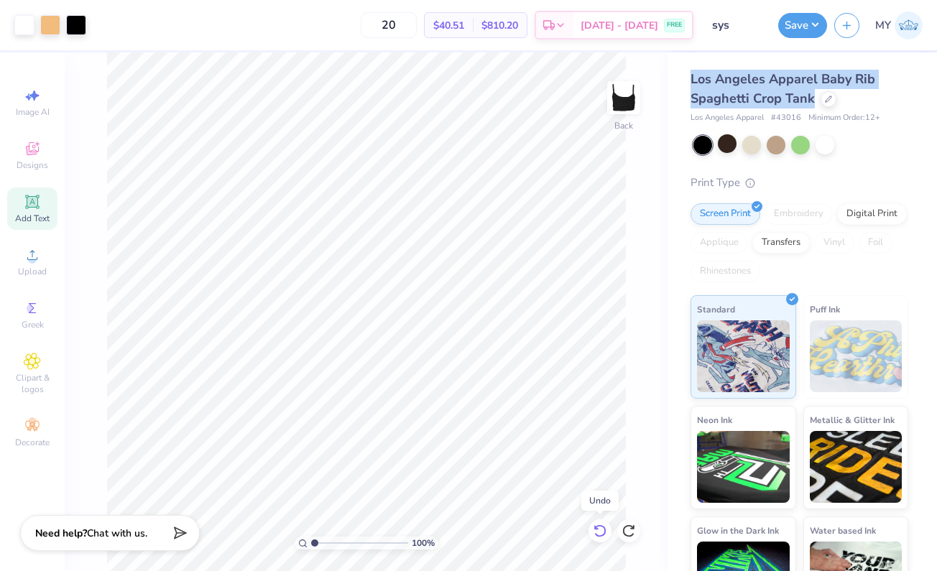
click at [602, 529] on icon at bounding box center [600, 531] width 14 height 14
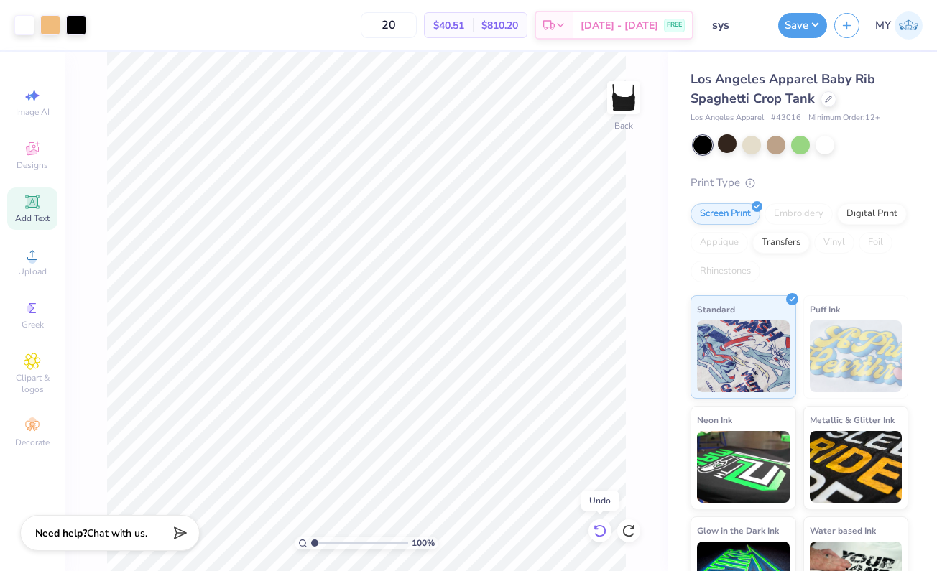
click at [602, 529] on icon at bounding box center [600, 531] width 14 height 14
click at [633, 535] on icon at bounding box center [629, 531] width 14 height 14
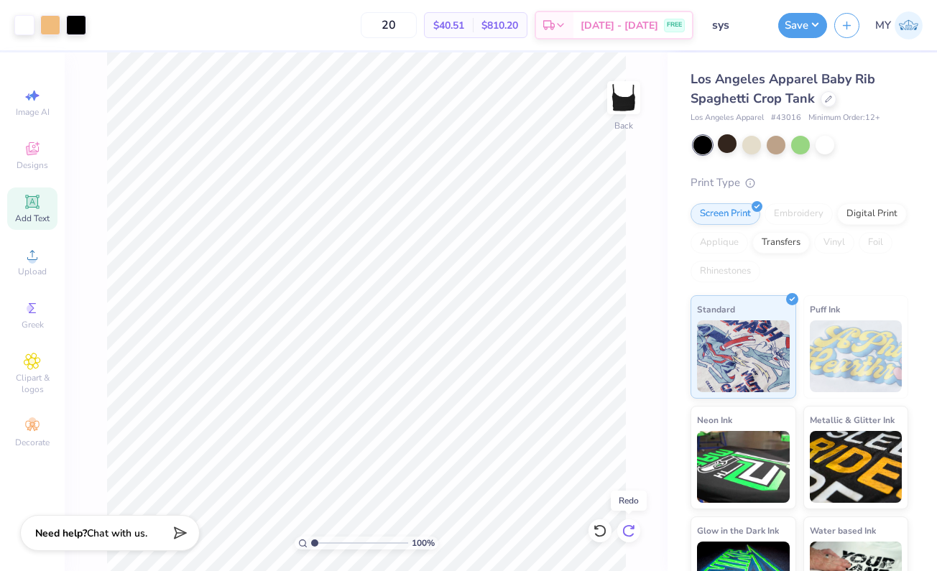
click at [633, 535] on icon at bounding box center [629, 531] width 14 height 14
click at [601, 535] on icon at bounding box center [600, 531] width 14 height 14
click at [797, 29] on button "Save" at bounding box center [802, 23] width 49 height 25
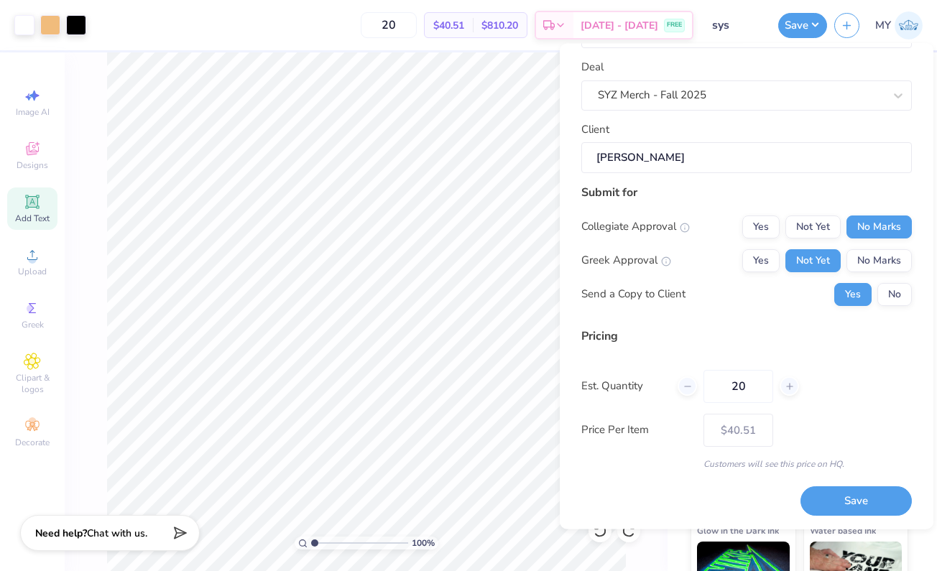
scroll to position [60, 0]
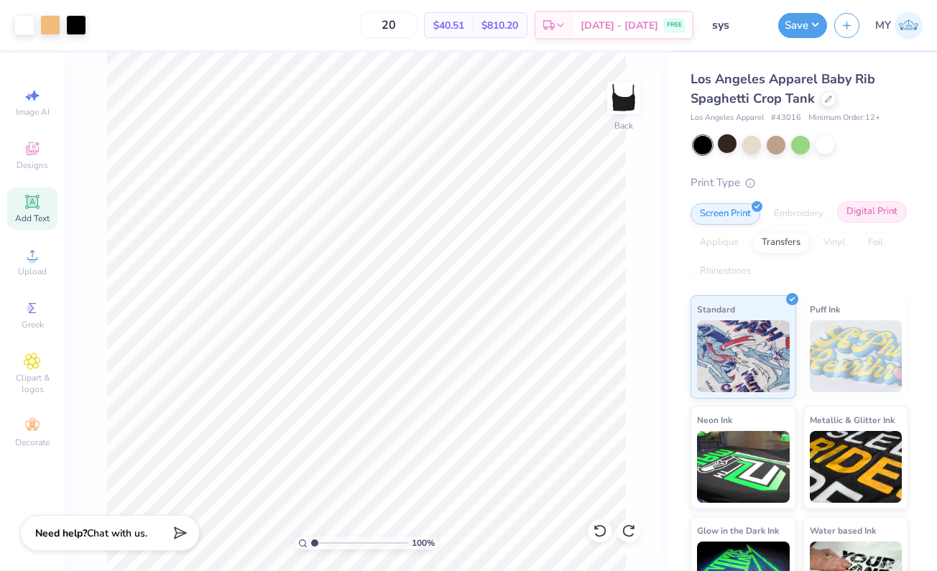
click at [837, 223] on div "Digital Print" at bounding box center [872, 212] width 70 height 22
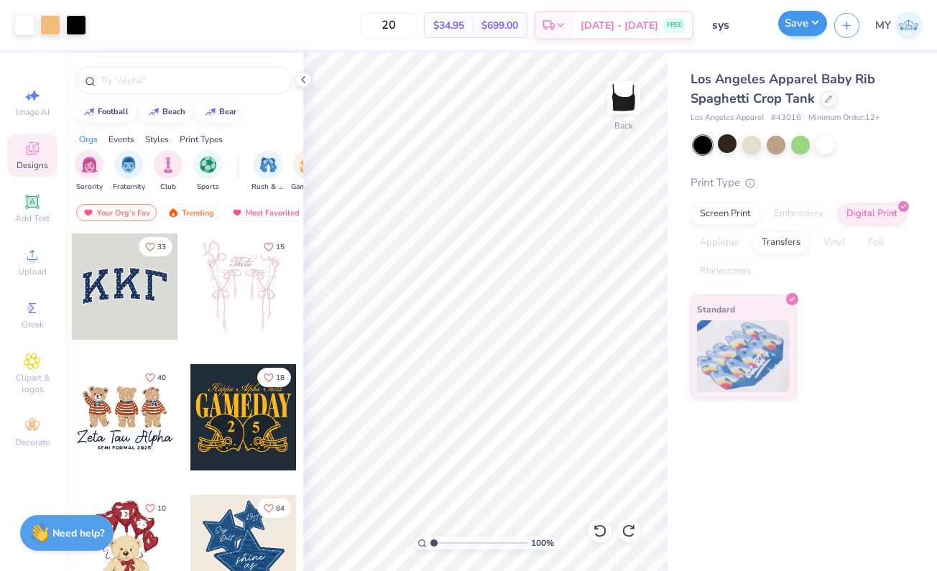
click at [802, 22] on button "Save" at bounding box center [802, 23] width 49 height 25
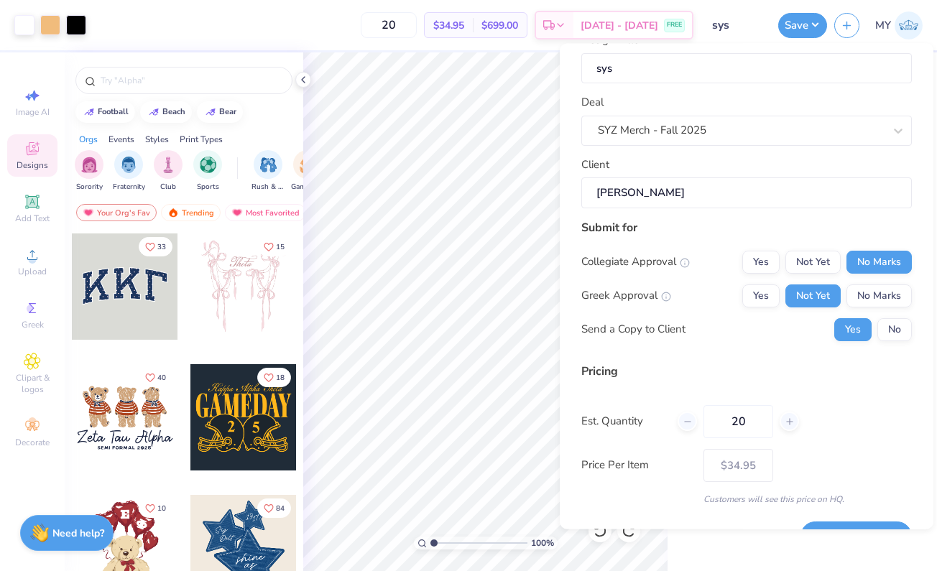
scroll to position [0, 0]
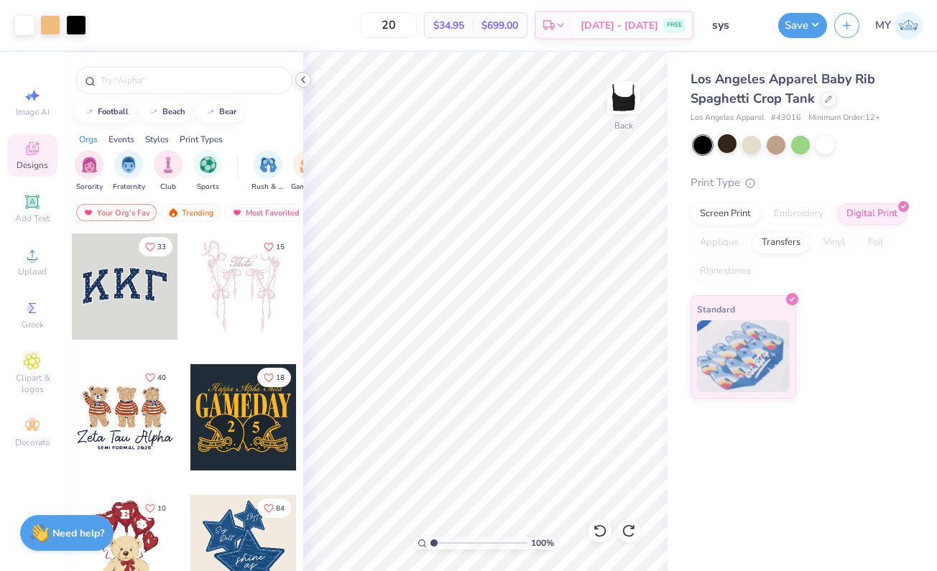
click at [298, 73] on div at bounding box center [303, 80] width 16 height 16
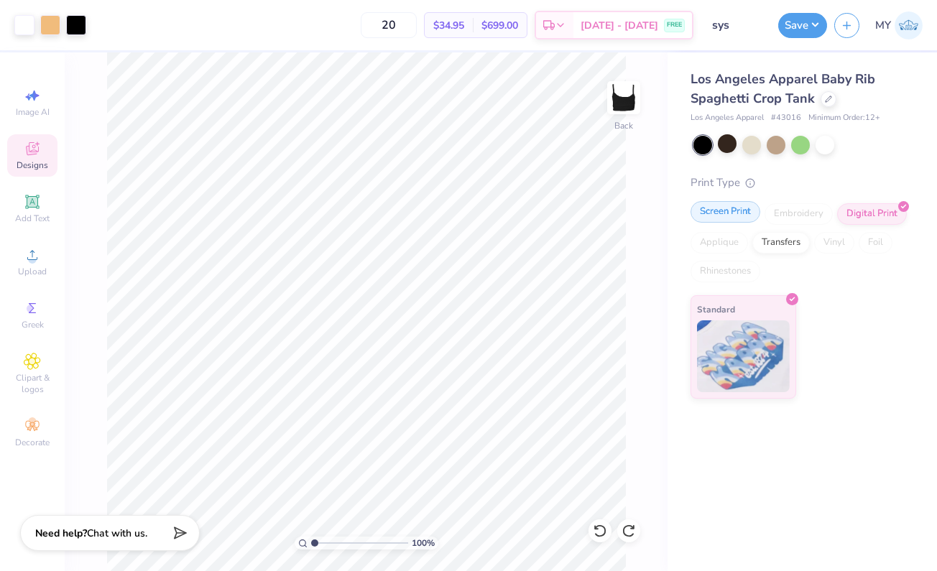
click at [737, 216] on div "Screen Print" at bounding box center [726, 212] width 70 height 22
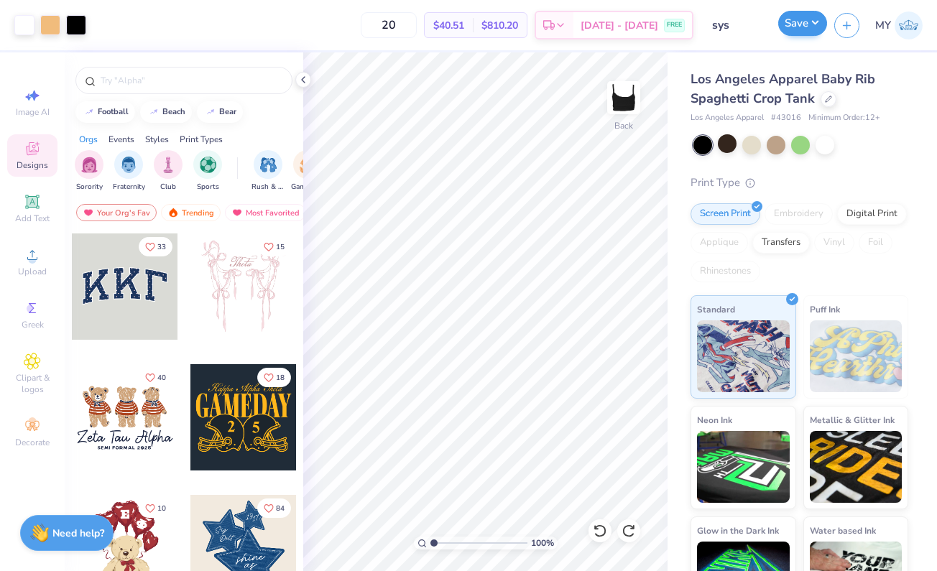
click at [800, 28] on button "Save" at bounding box center [802, 23] width 49 height 25
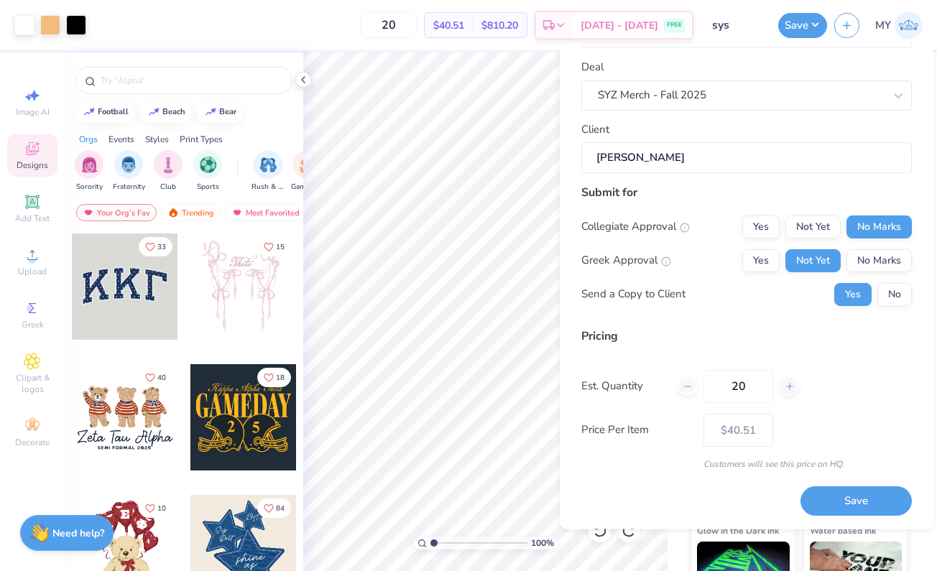
scroll to position [60, 0]
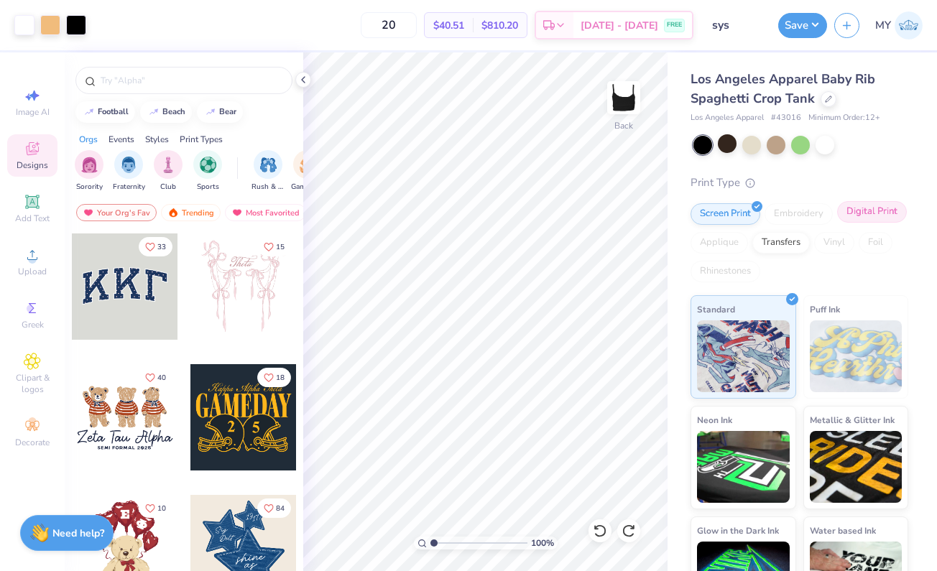
click at [837, 223] on div "Digital Print" at bounding box center [872, 212] width 70 height 22
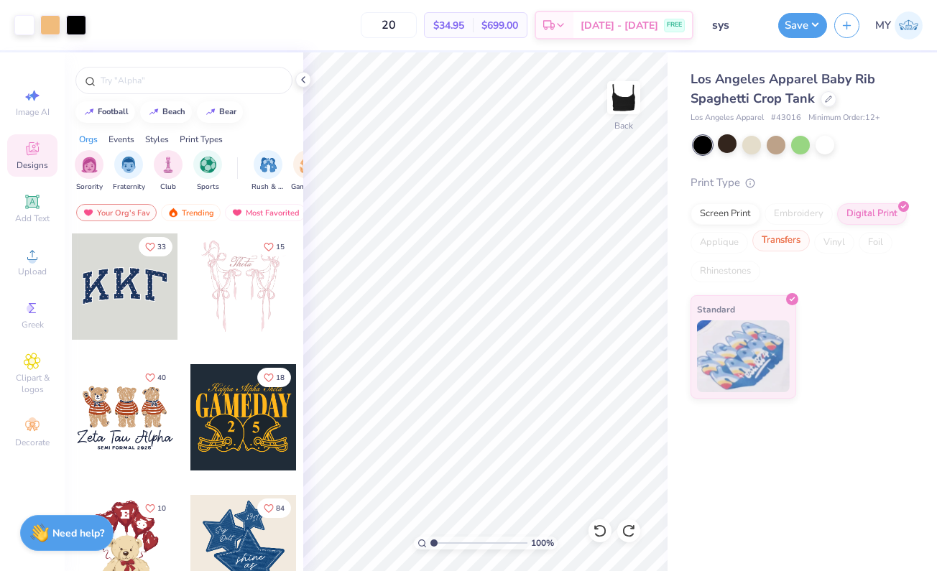
click at [773, 247] on div "Transfers" at bounding box center [780, 241] width 57 height 22
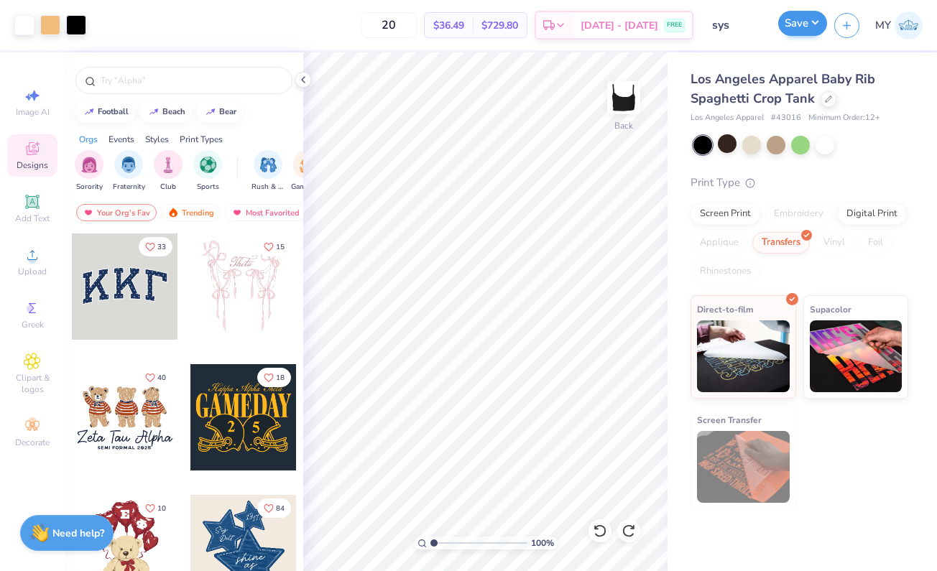
click at [815, 16] on button "Save" at bounding box center [802, 23] width 49 height 25
click at [868, 216] on div "Digital Print" at bounding box center [872, 212] width 70 height 22
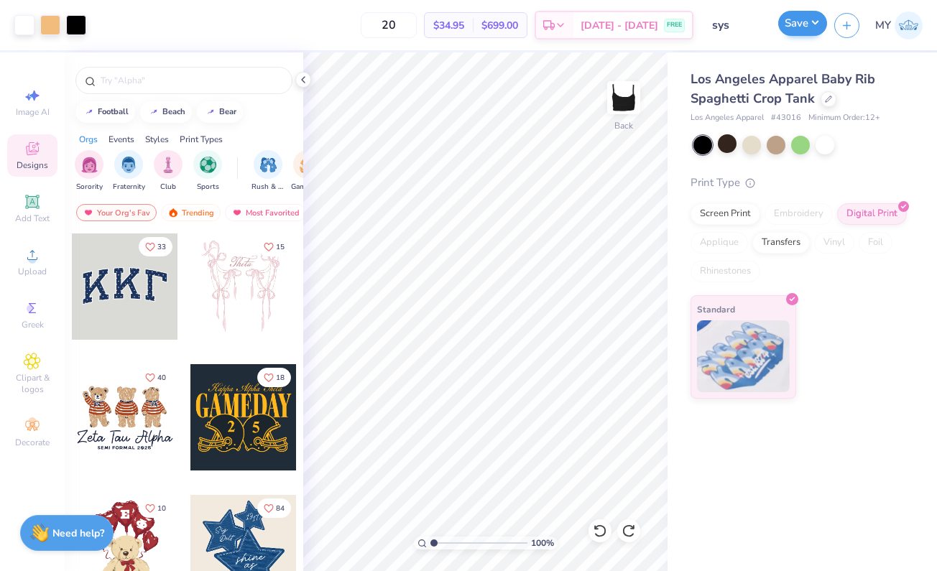
click at [813, 18] on button "Save" at bounding box center [802, 23] width 49 height 25
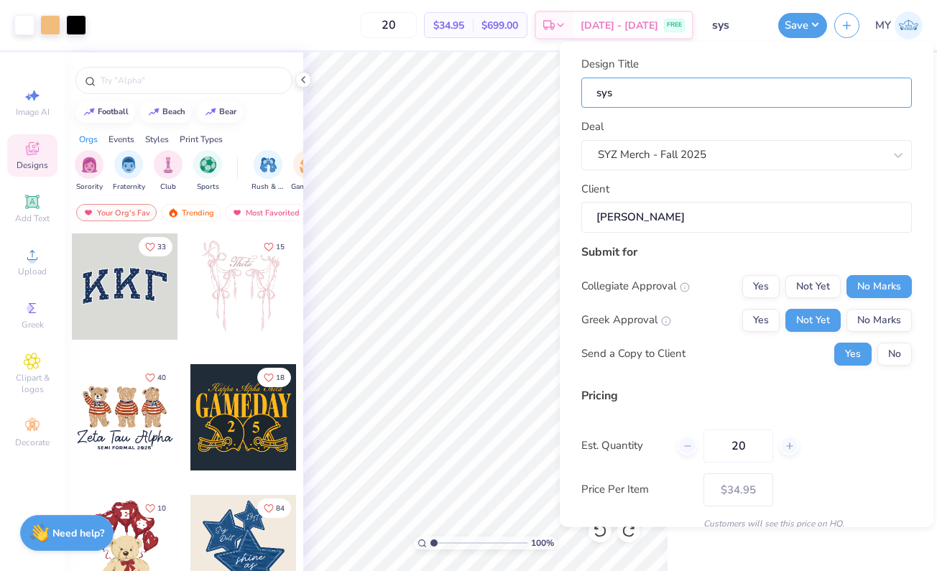
click at [521, 92] on body "Art colors 20 $34.95 Per Item $699.00 Total Est. Delivery Sep 5 - 8 FREE Design…" at bounding box center [468, 285] width 937 height 571
type input "sy"
type input "s"
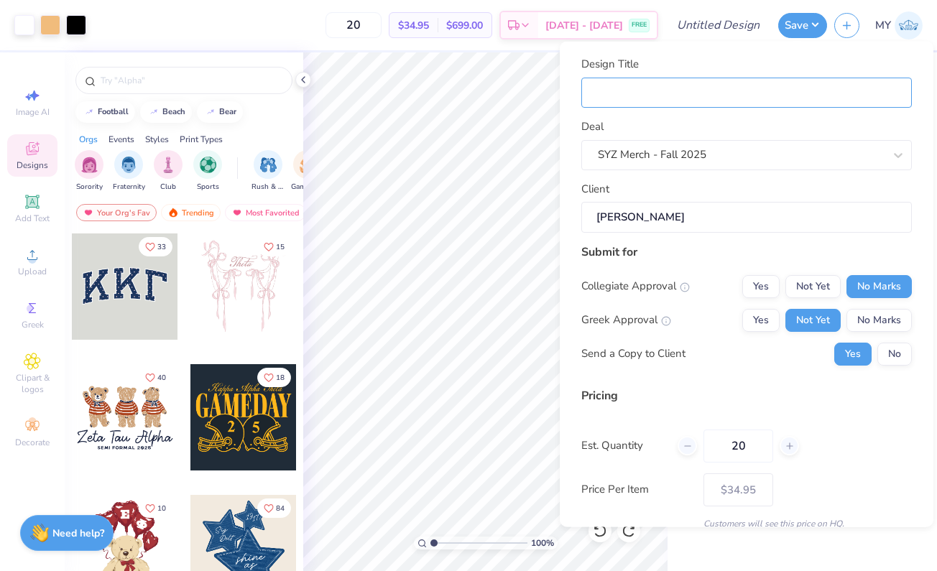
type input "S"
type input "SY"
type input "SYZ"
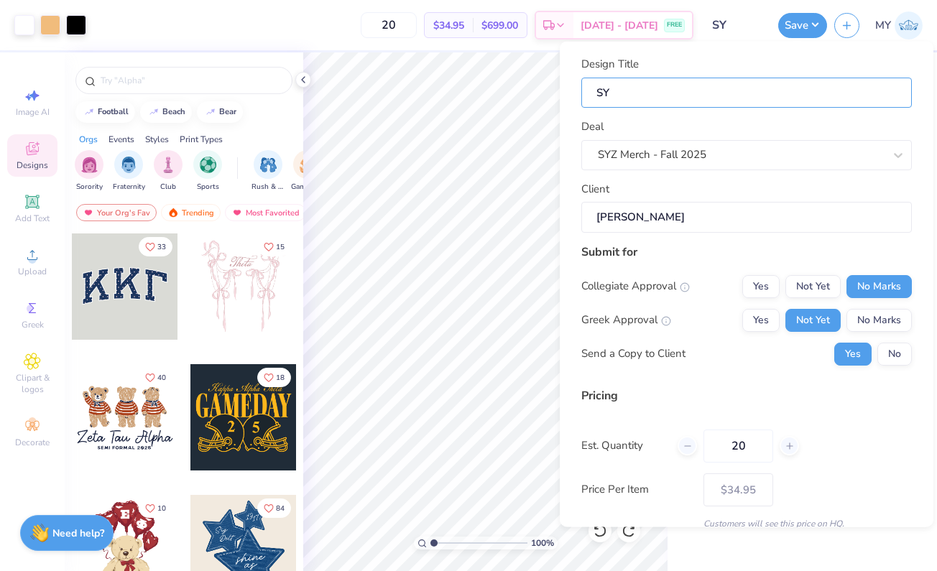
type input "SYZ"
type input "SYZ T"
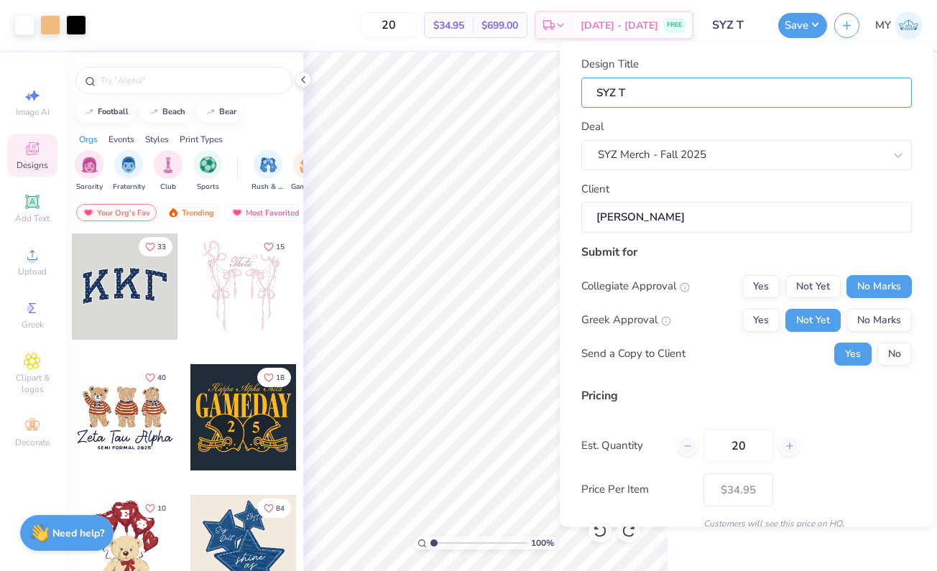
type input "SYZ Ta"
type input "SYZ Tan"
type input "SYZ Tank"
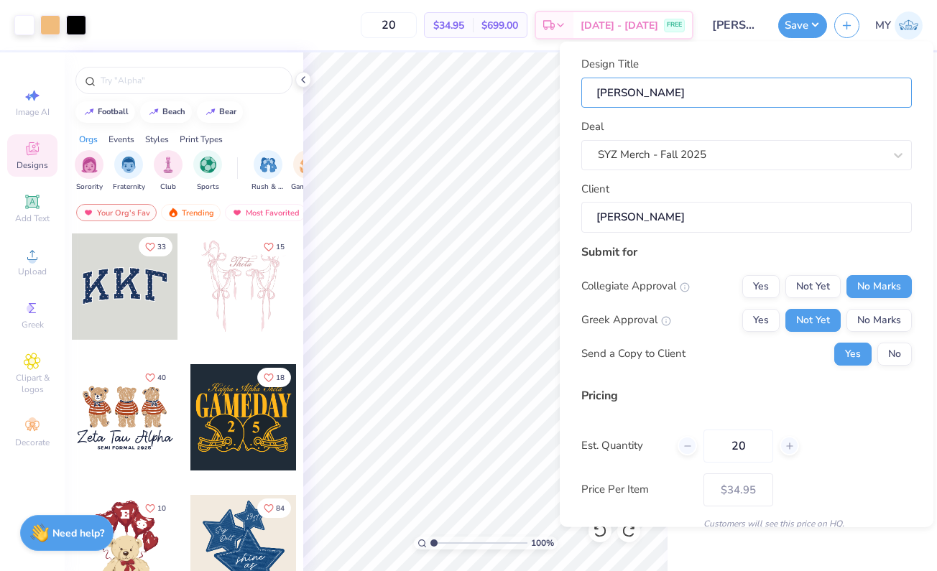
type input "SYZ Tank"
type input "SYZ Tank 1"
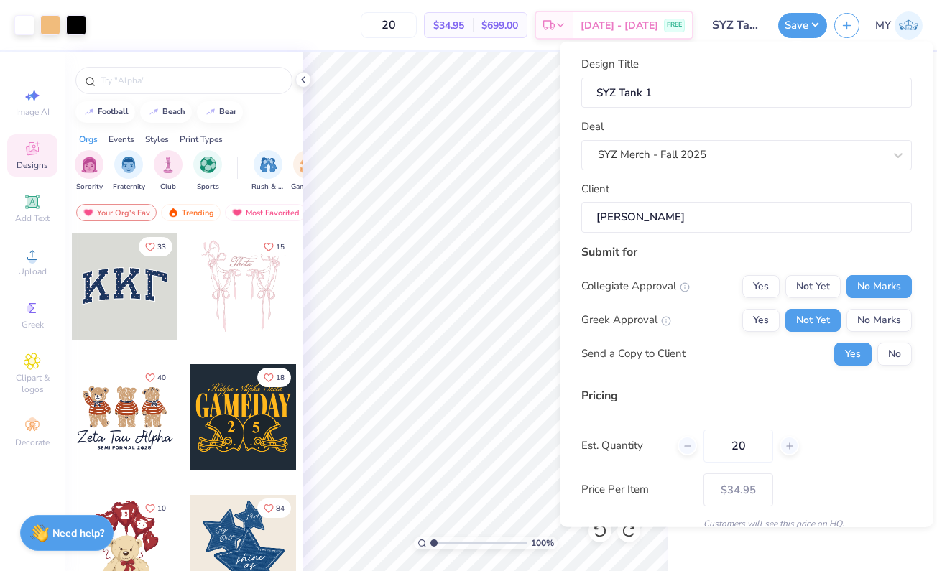
click at [680, 181] on div "Client Sandra Chan" at bounding box center [746, 206] width 331 height 52
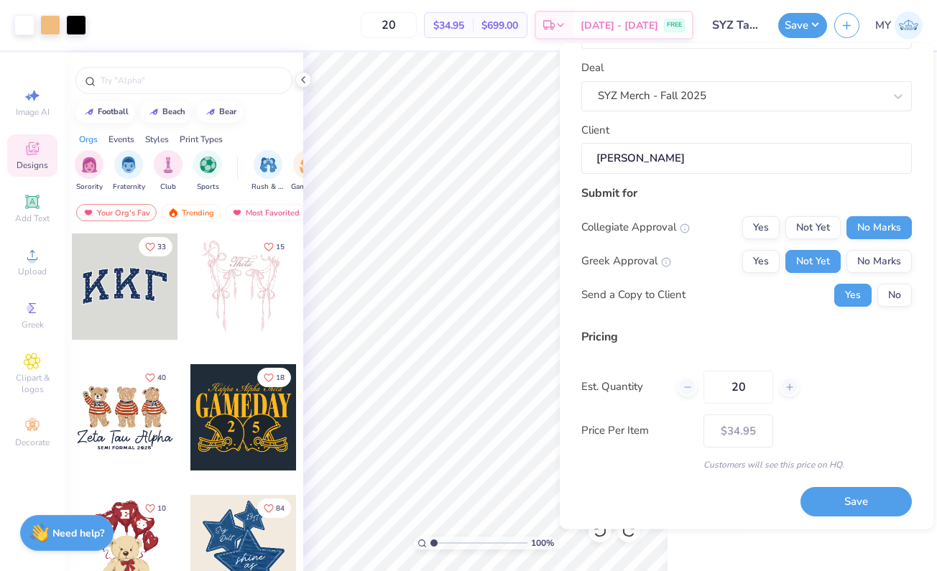
drag, startPoint x: 816, startPoint y: 499, endPoint x: 764, endPoint y: 403, distance: 109.3
click at [764, 403] on div "Design Title SYZ Tank 1 Deal SYZ Merch - Fall 2025 Client Sandra Chan Submit fo…" at bounding box center [746, 258] width 331 height 520
click at [878, 300] on button "No" at bounding box center [895, 295] width 34 height 23
click at [867, 492] on button "Save" at bounding box center [856, 502] width 111 height 29
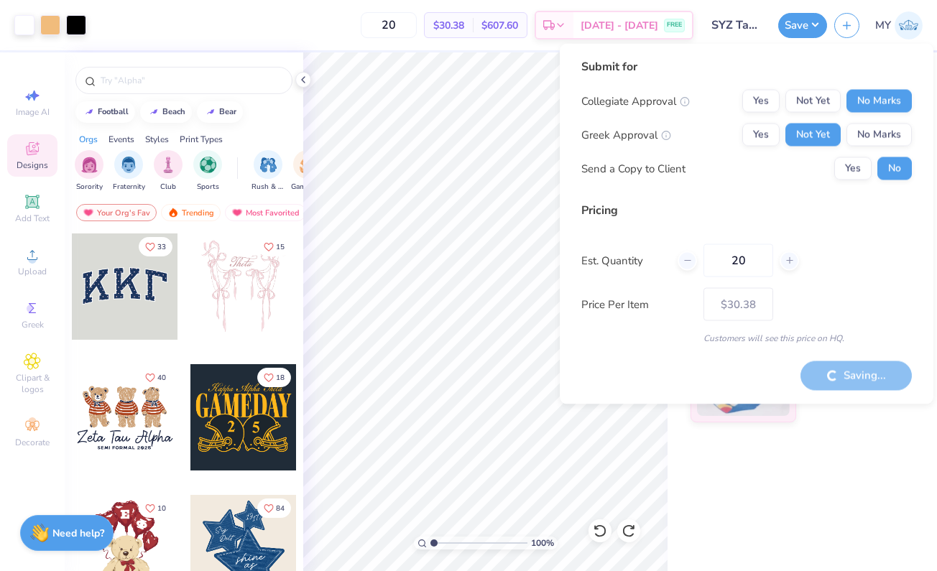
type input "– –"
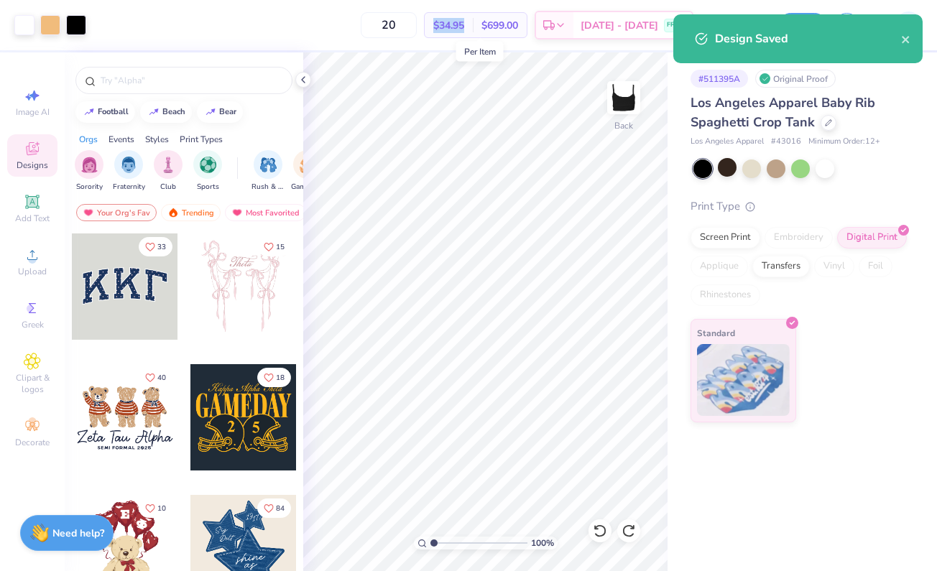
drag, startPoint x: 494, startPoint y: 25, endPoint x: 464, endPoint y: 20, distance: 31.3
click at [464, 20] on span "$34.95" at bounding box center [448, 25] width 31 height 15
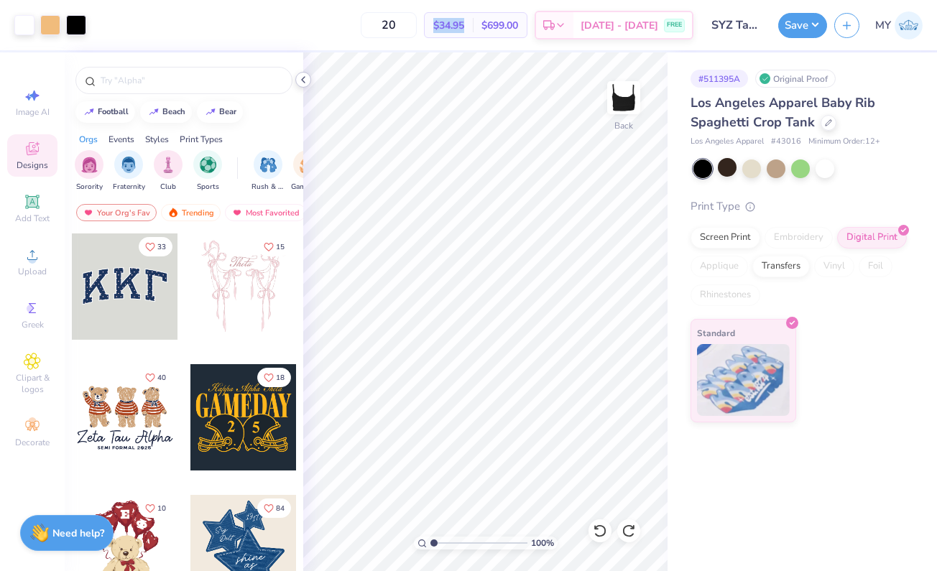
click at [304, 78] on icon at bounding box center [303, 79] width 11 height 11
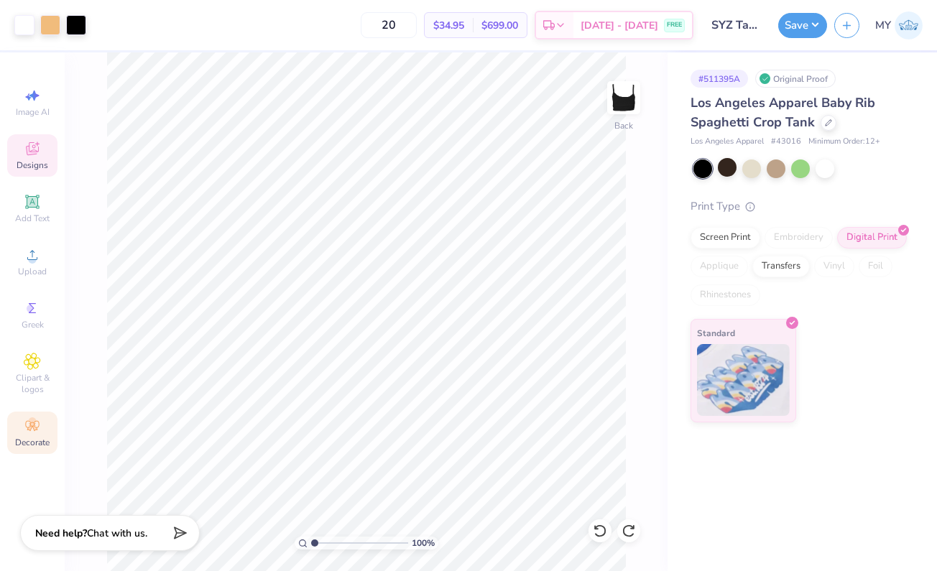
click at [30, 420] on circle at bounding box center [32, 422] width 8 height 8
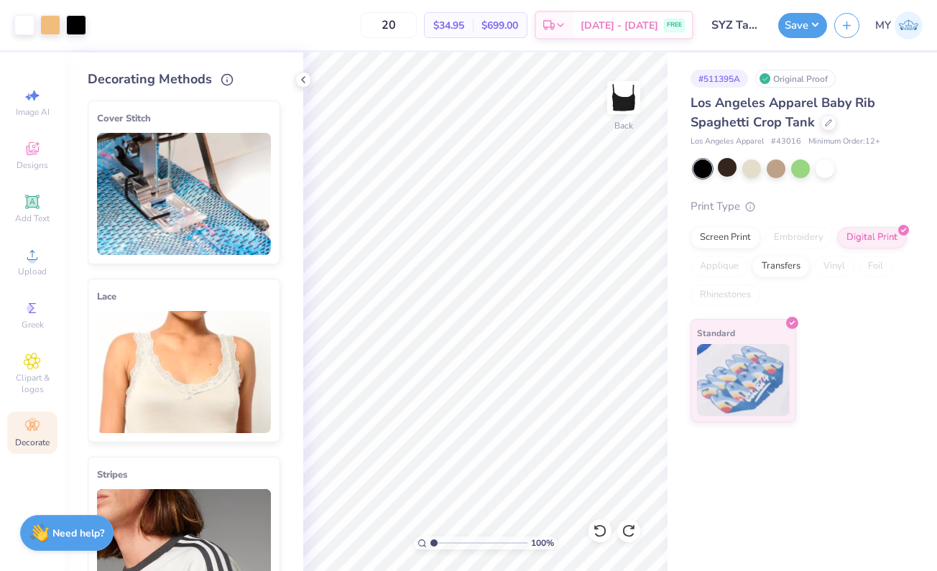
click at [154, 367] on img at bounding box center [184, 372] width 174 height 122
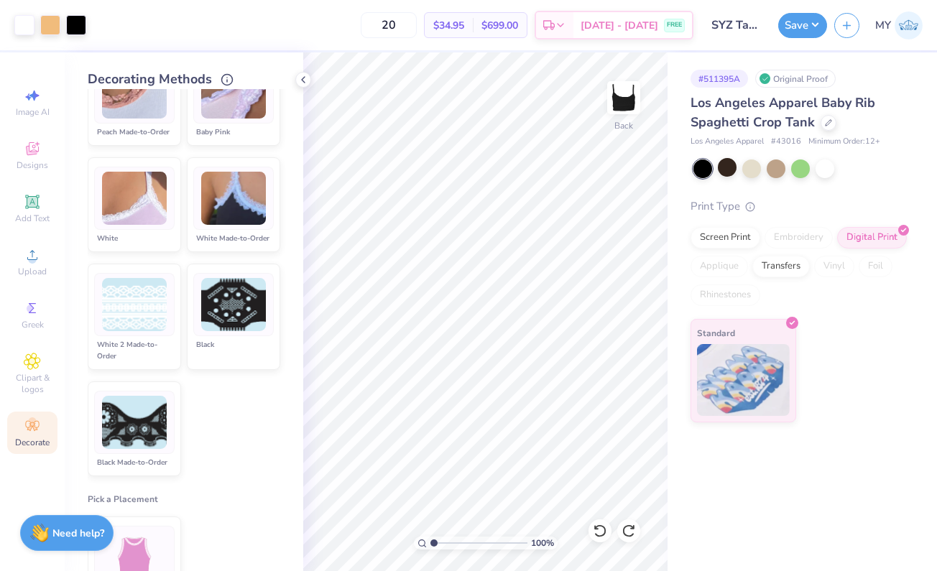
scroll to position [483, 0]
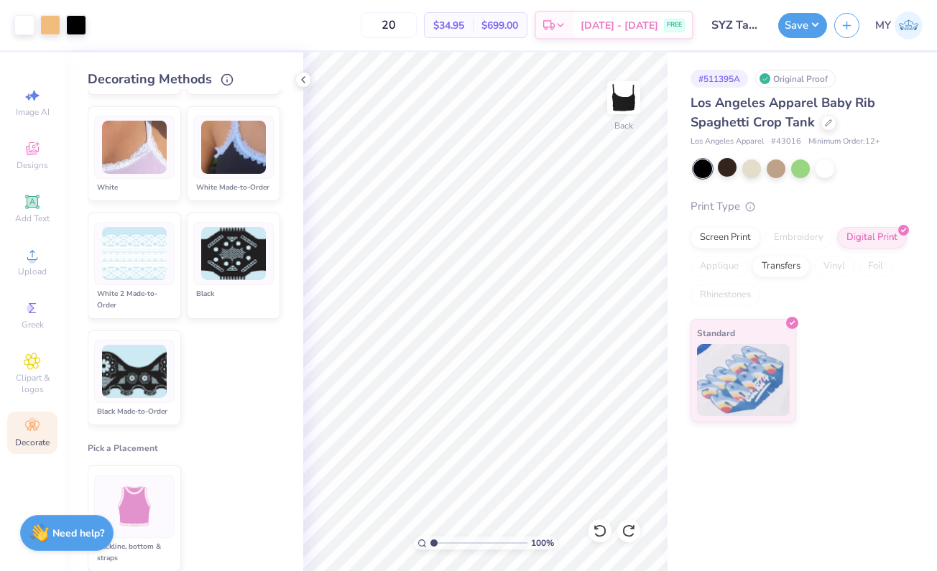
click at [234, 281] on img at bounding box center [233, 254] width 65 height 54
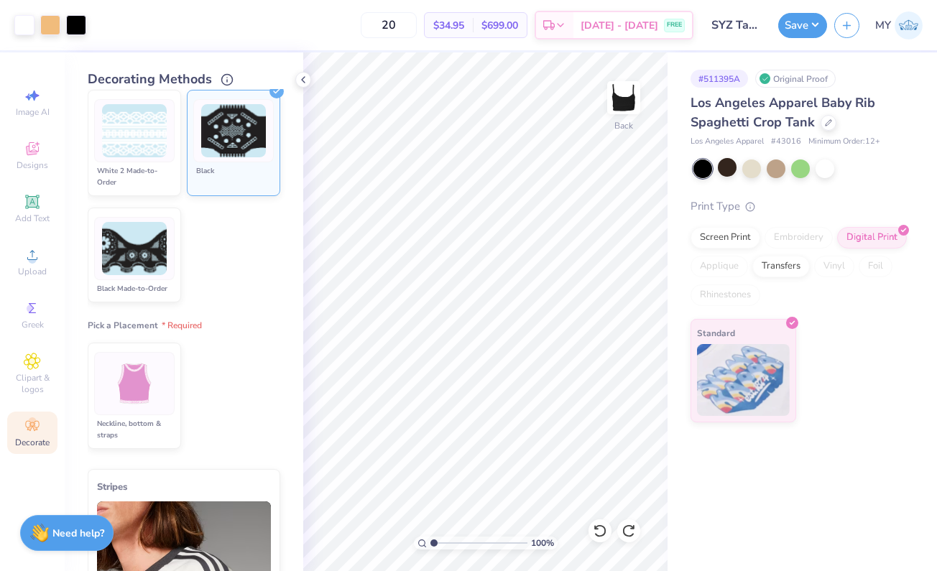
scroll to position [758, 0]
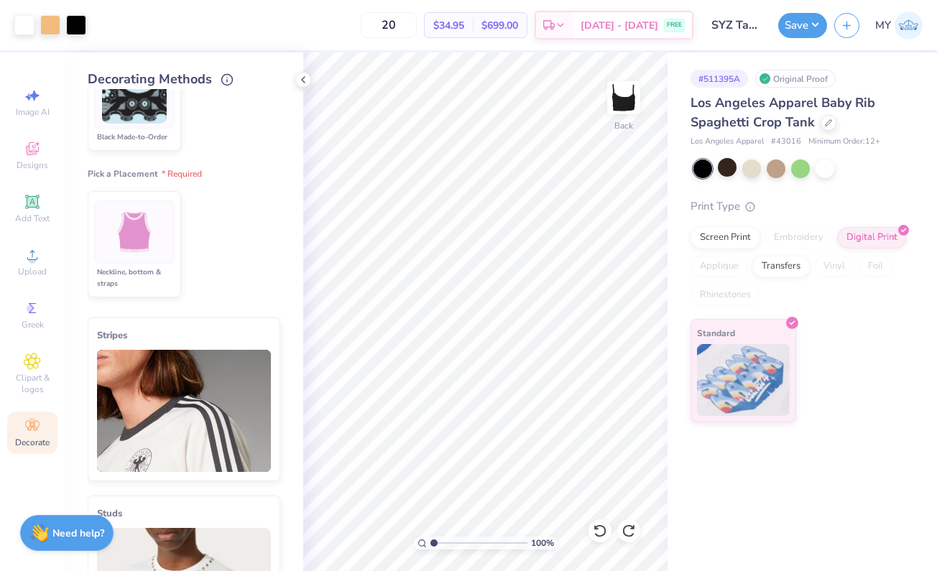
click at [147, 259] on img at bounding box center [135, 233] width 54 height 54
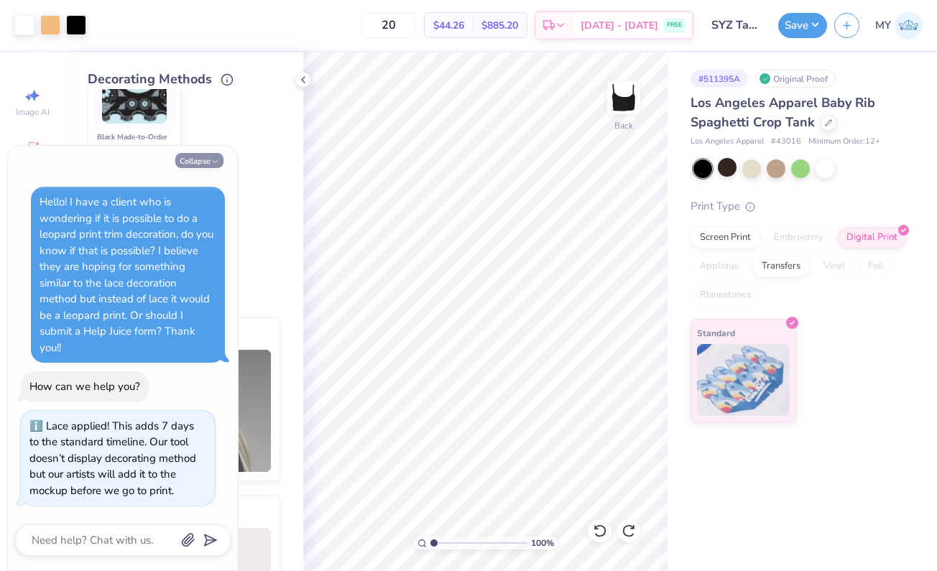
click at [203, 162] on button "Collapse" at bounding box center [199, 160] width 48 height 15
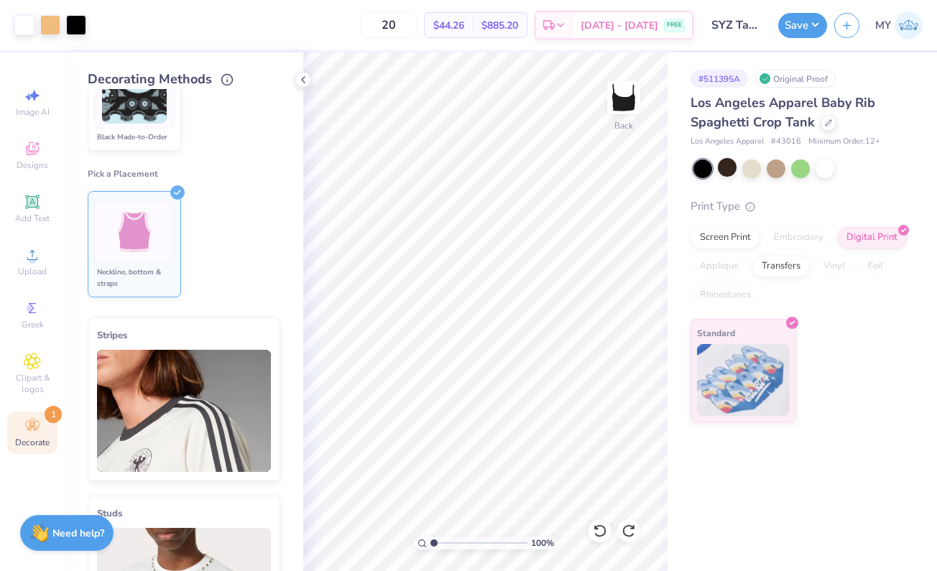
type textarea "x"
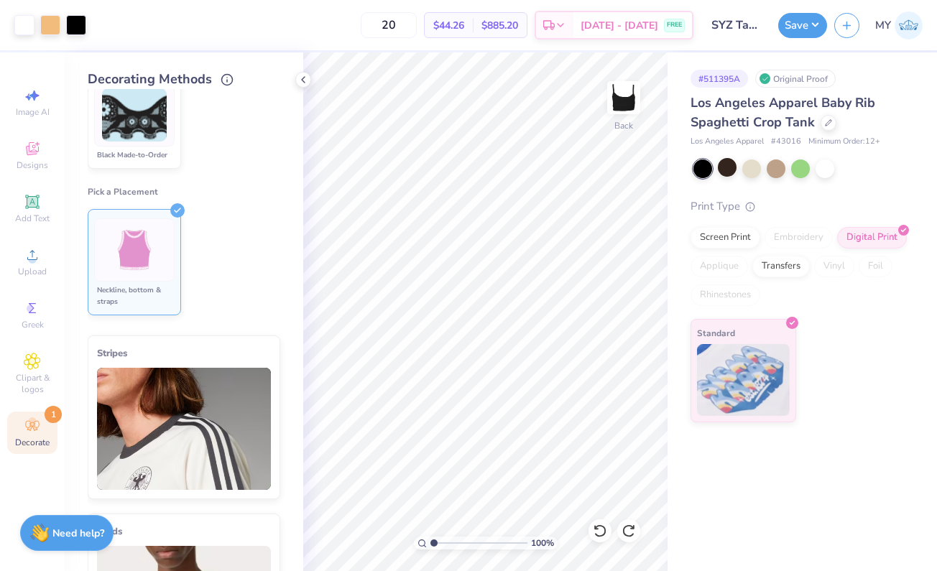
scroll to position [737, 0]
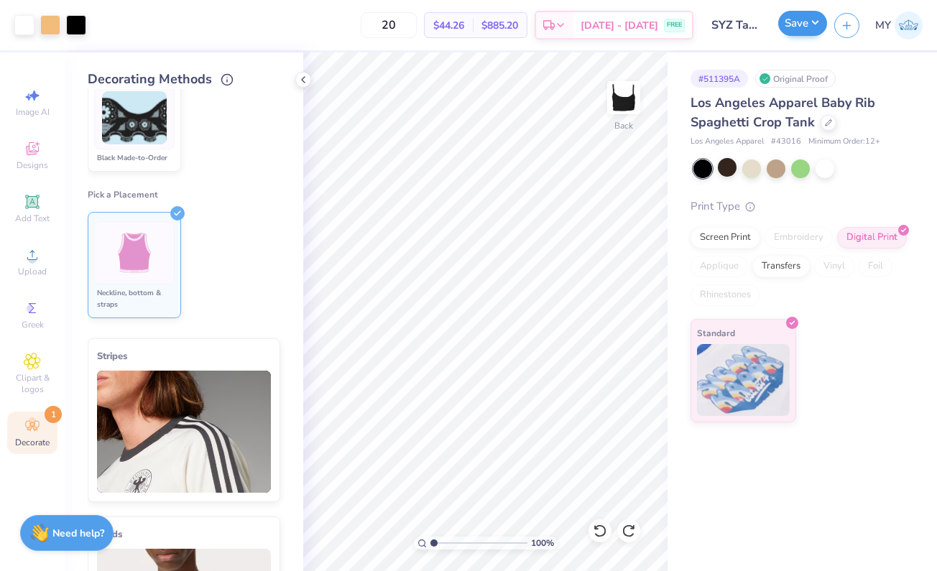
click at [788, 28] on button "Save" at bounding box center [802, 23] width 49 height 25
click at [130, 280] on img at bounding box center [135, 253] width 54 height 54
click at [175, 221] on icon at bounding box center [177, 213] width 14 height 14
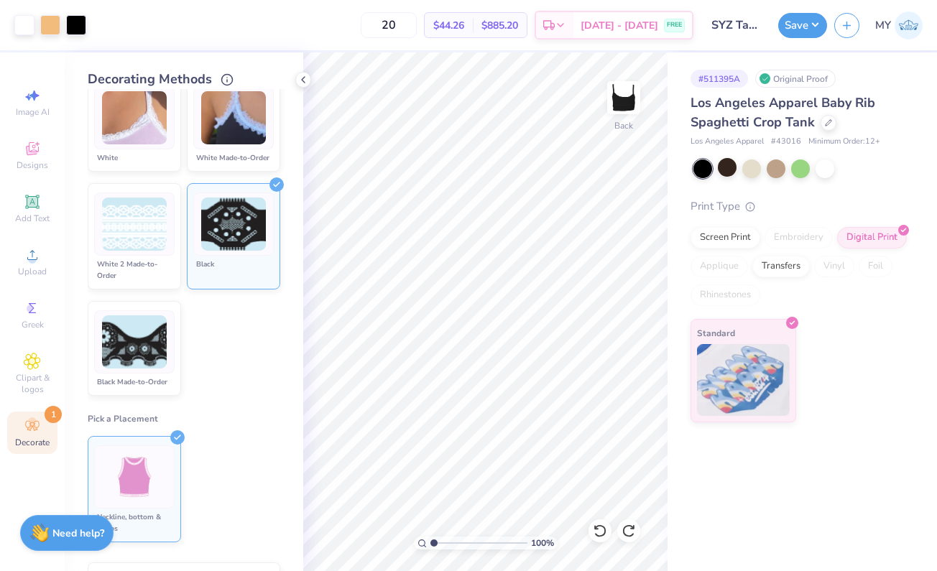
click at [216, 282] on div "Black" at bounding box center [233, 270] width 80 height 23
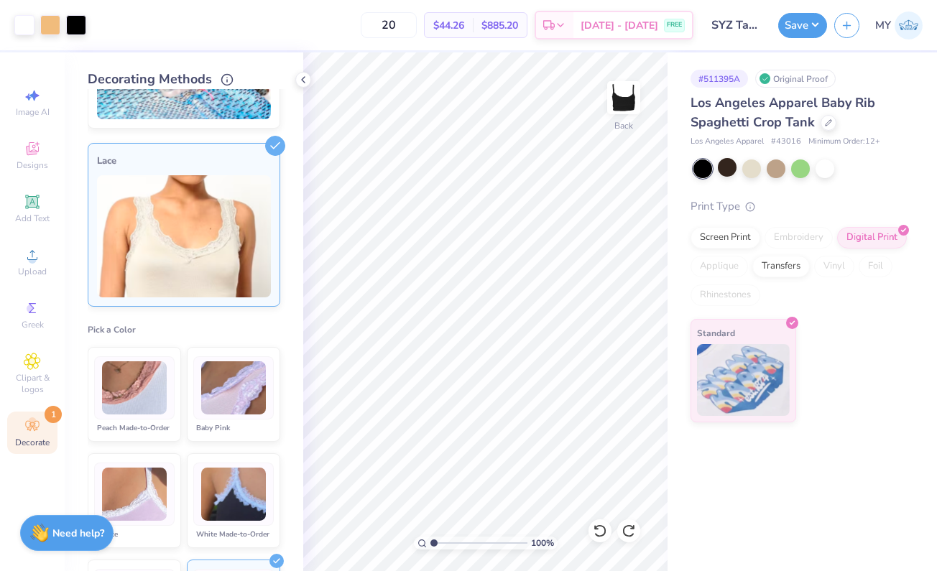
scroll to position [136, 0]
click at [203, 257] on img at bounding box center [184, 236] width 174 height 122
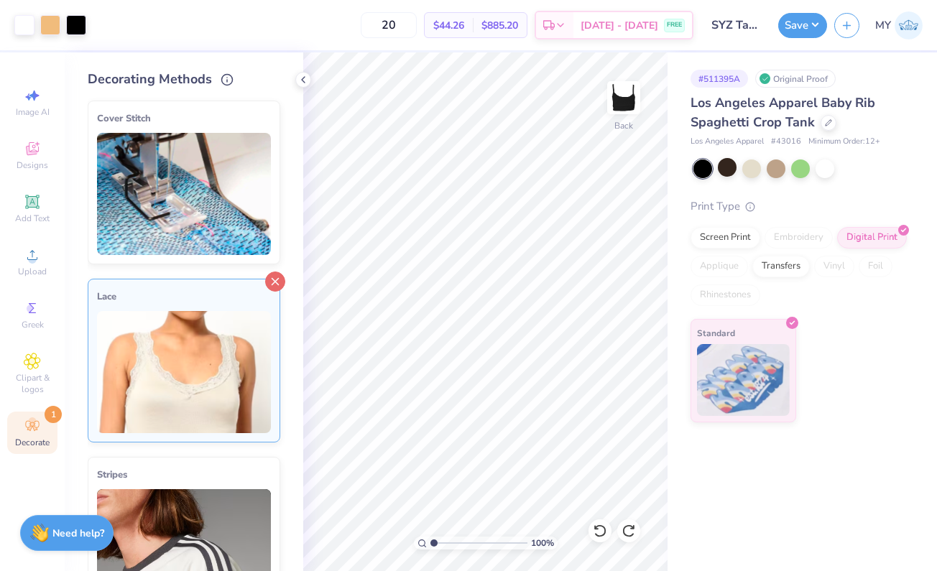
scroll to position [0, 0]
click at [268, 281] on icon at bounding box center [275, 282] width 20 height 20
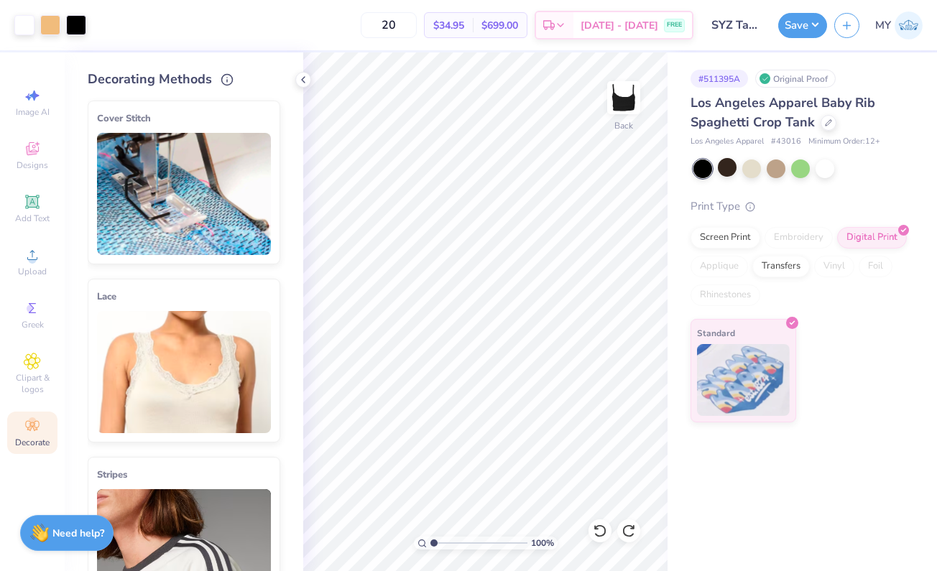
click at [272, 281] on line at bounding box center [275, 284] width 6 height 6
click at [272, 282] on line at bounding box center [275, 284] width 6 height 6
click at [265, 277] on icon at bounding box center [275, 284] width 20 height 20
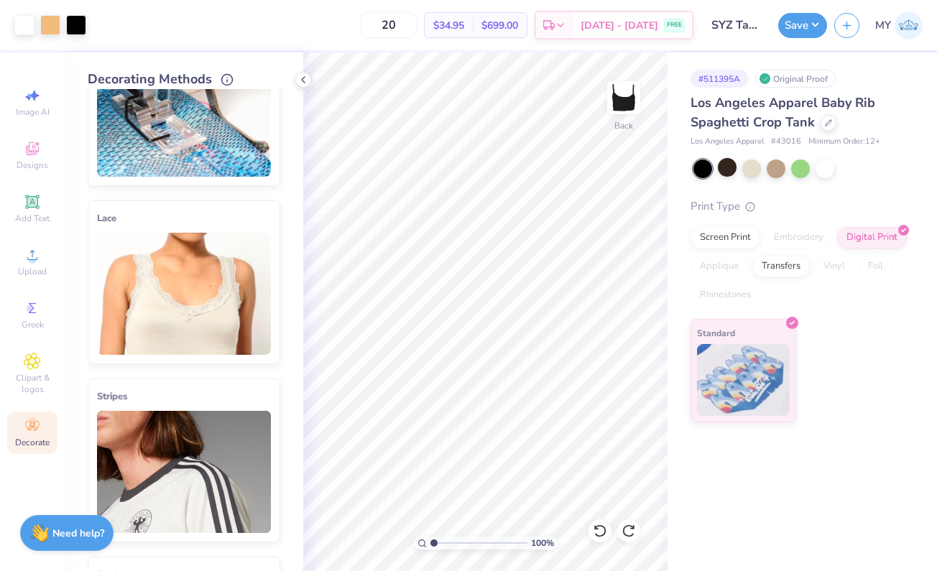
scroll to position [97, 0]
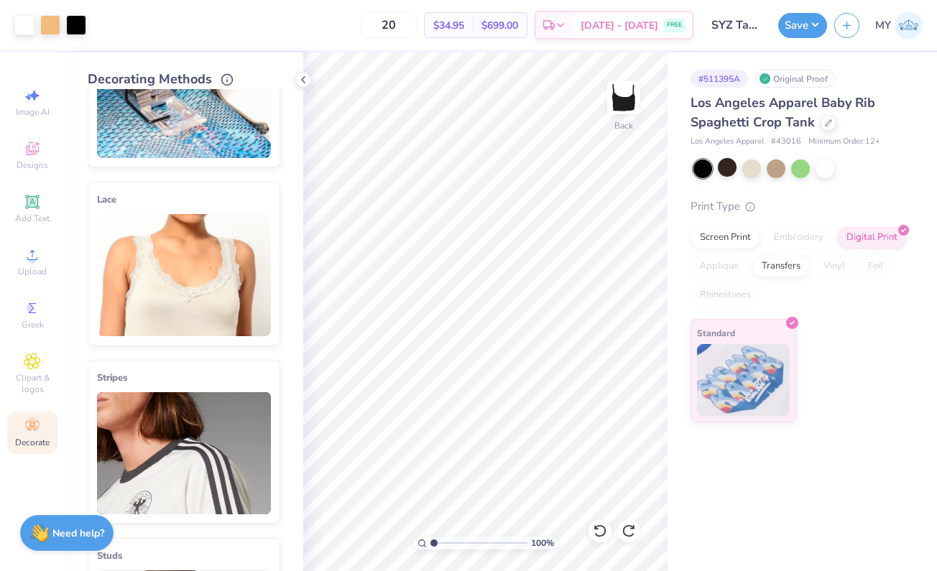
click at [289, 167] on div "Cover Stitch Pick a Color Pick a Placement Neckline & arms Neckline, arms & bot…" at bounding box center [196, 330] width 216 height 482
click at [798, 29] on button "Save" at bounding box center [802, 23] width 49 height 25
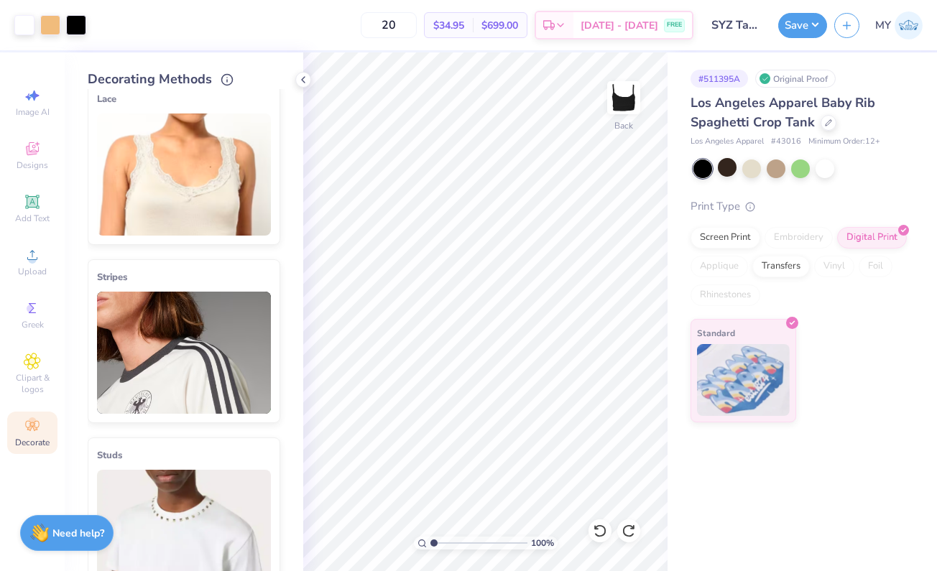
scroll to position [204, 0]
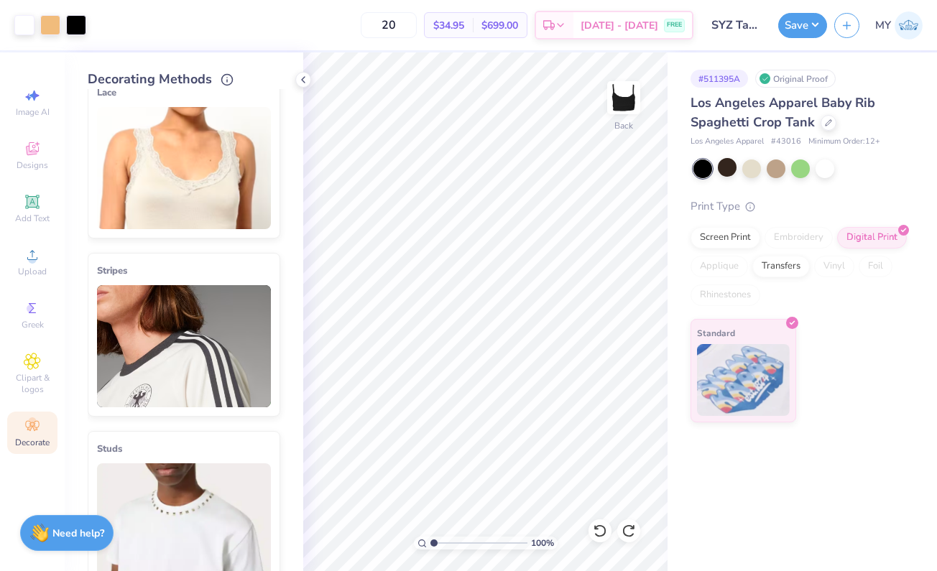
click at [187, 343] on img at bounding box center [184, 346] width 174 height 122
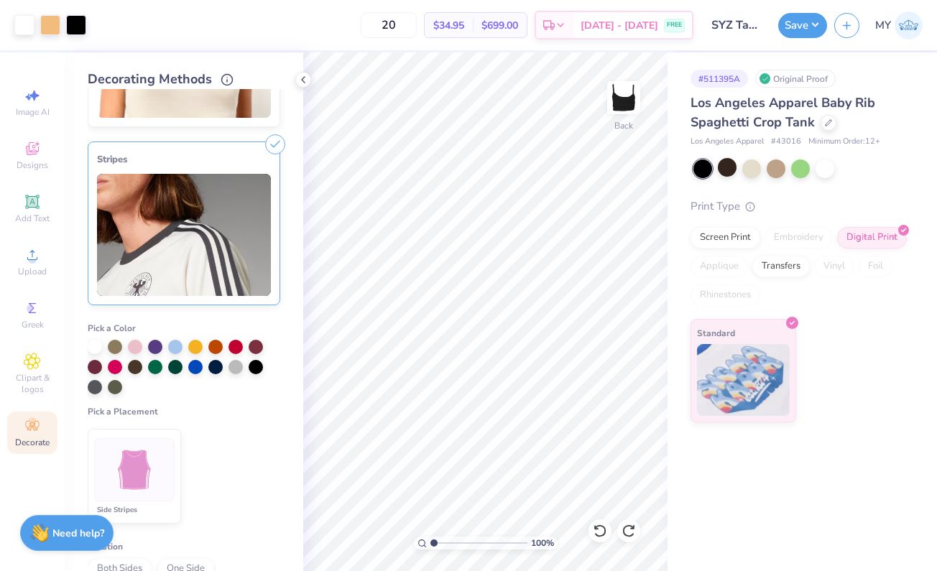
scroll to position [316, 0]
click at [94, 346] on div at bounding box center [95, 346] width 14 height 14
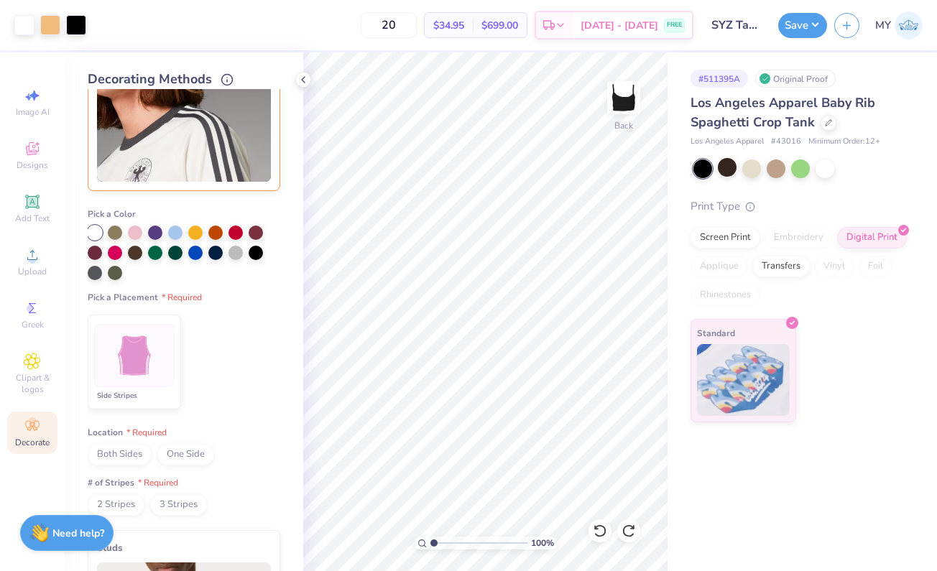
click at [140, 387] on li "Side Stripes" at bounding box center [134, 362] width 93 height 95
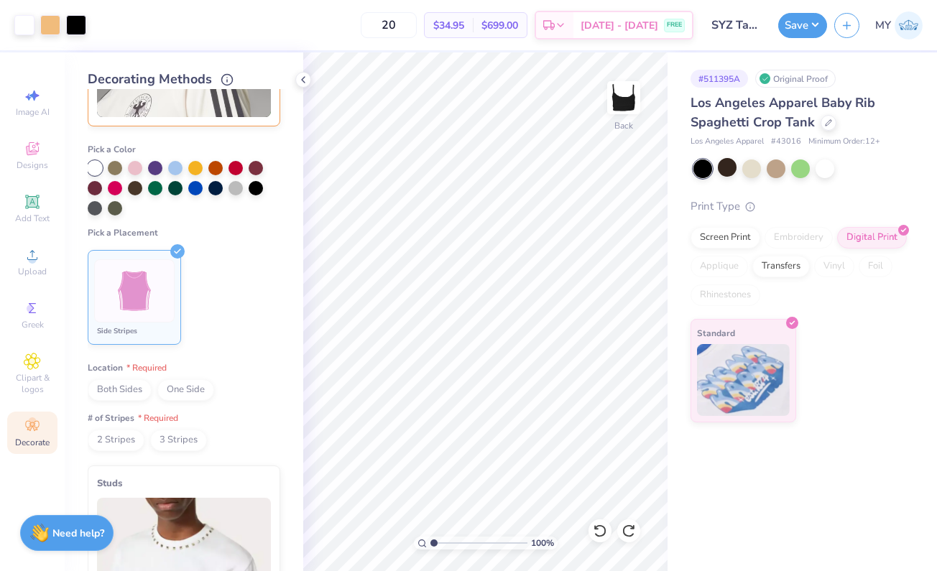
scroll to position [495, 0]
click at [170, 253] on icon at bounding box center [177, 251] width 14 height 14
click at [172, 249] on icon at bounding box center [177, 251] width 14 height 14
click at [154, 275] on img at bounding box center [135, 291] width 54 height 54
click at [122, 301] on img at bounding box center [135, 291] width 54 height 54
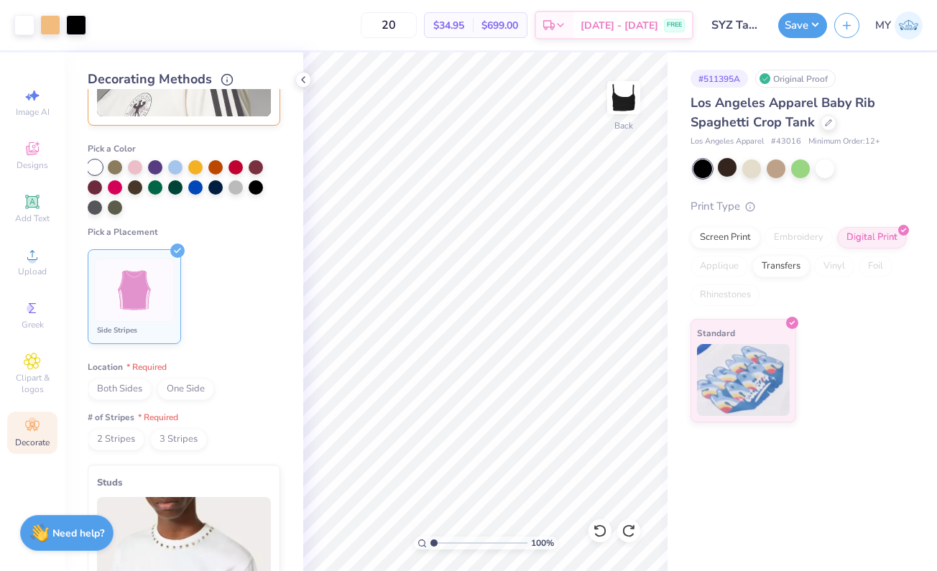
click at [174, 247] on icon at bounding box center [177, 251] width 14 height 14
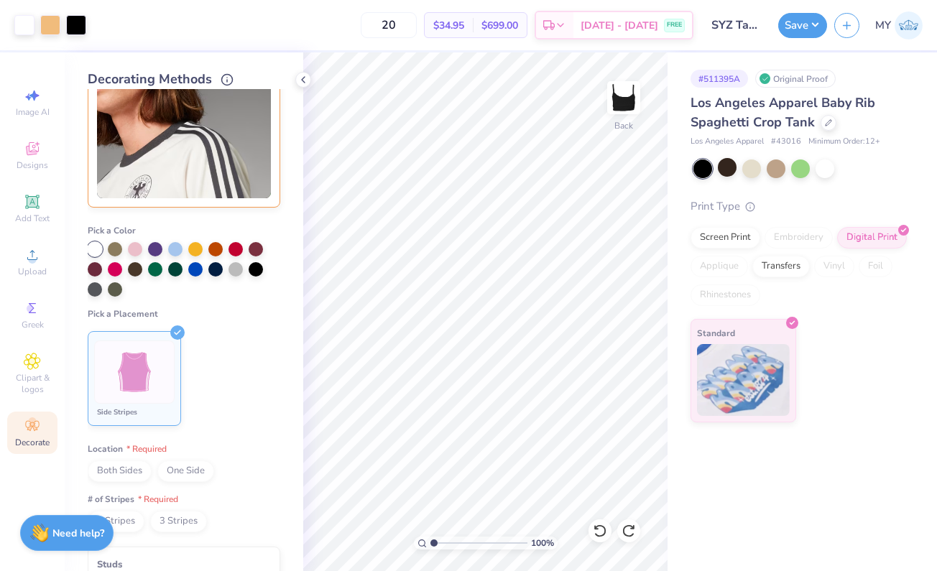
scroll to position [316, 0]
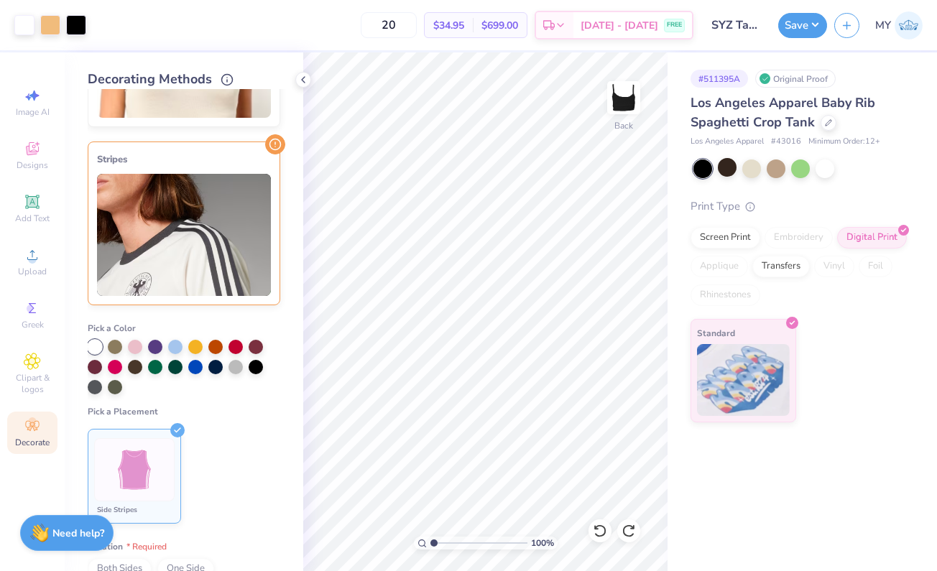
click at [186, 243] on img at bounding box center [184, 235] width 174 height 122
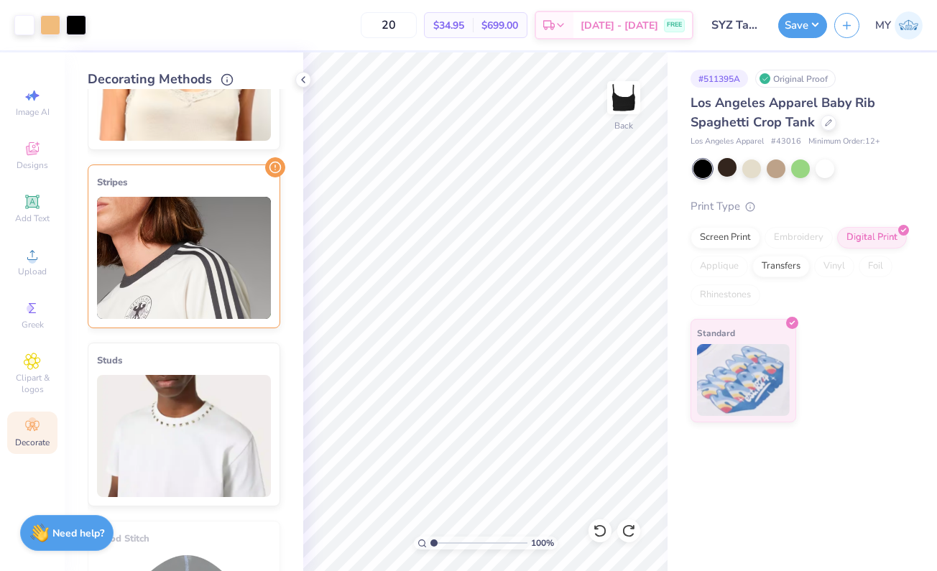
scroll to position [231, 0]
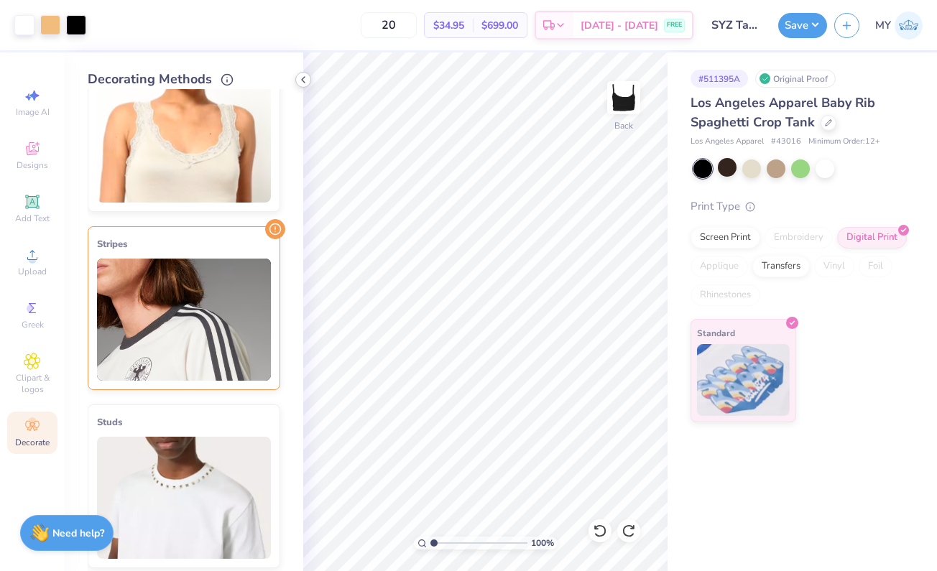
click at [300, 80] on icon at bounding box center [303, 79] width 11 height 11
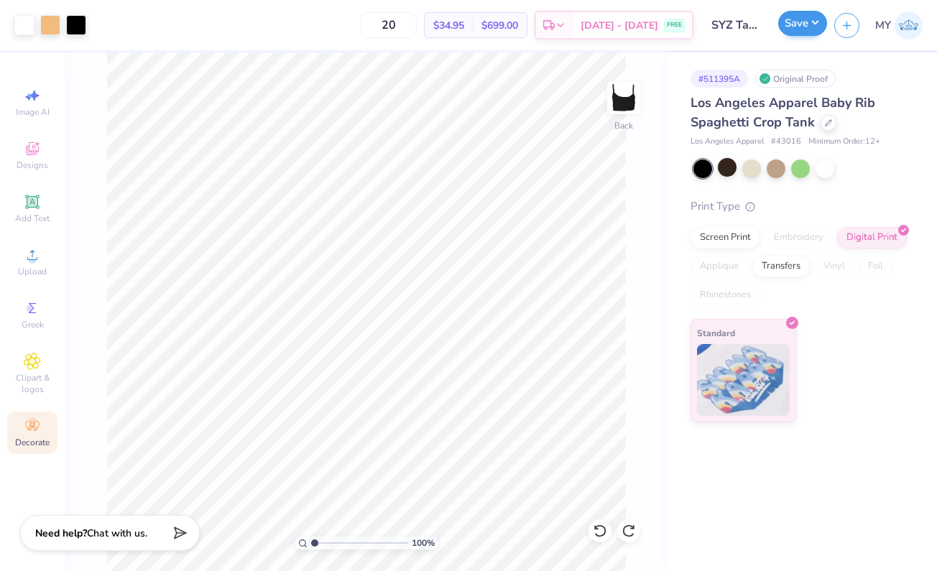
click at [809, 28] on button "Save" at bounding box center [802, 23] width 49 height 25
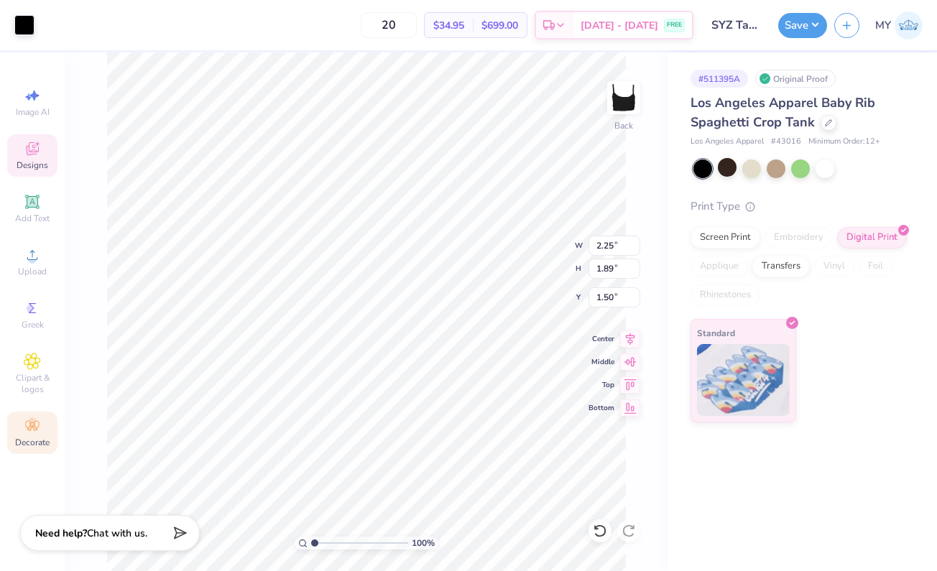
type input "1.65"
type input "2.22"
type input "1.83"
type input "1.95"
type input "2.23"
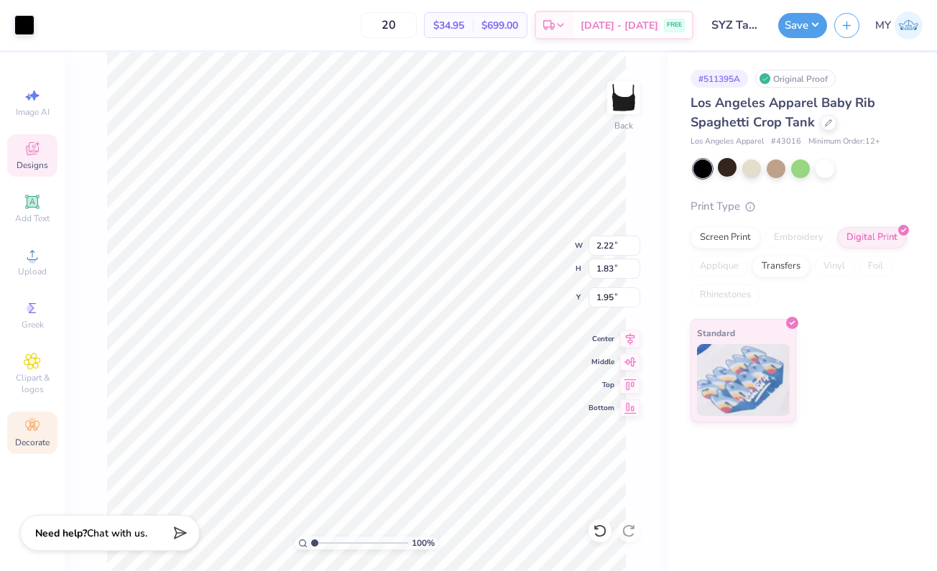
type input "1.85"
type input "1.52"
click at [742, 224] on div "Print Type Screen Print Embroidery Digital Print Applique Transfers Vinyl Foil …" at bounding box center [800, 310] width 218 height 225
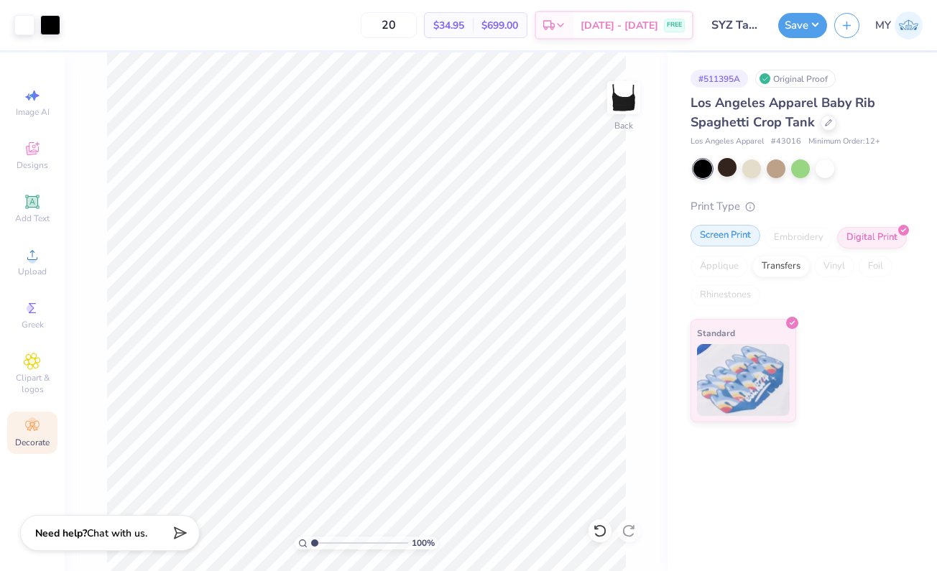
click at [736, 239] on div "Screen Print" at bounding box center [726, 236] width 70 height 22
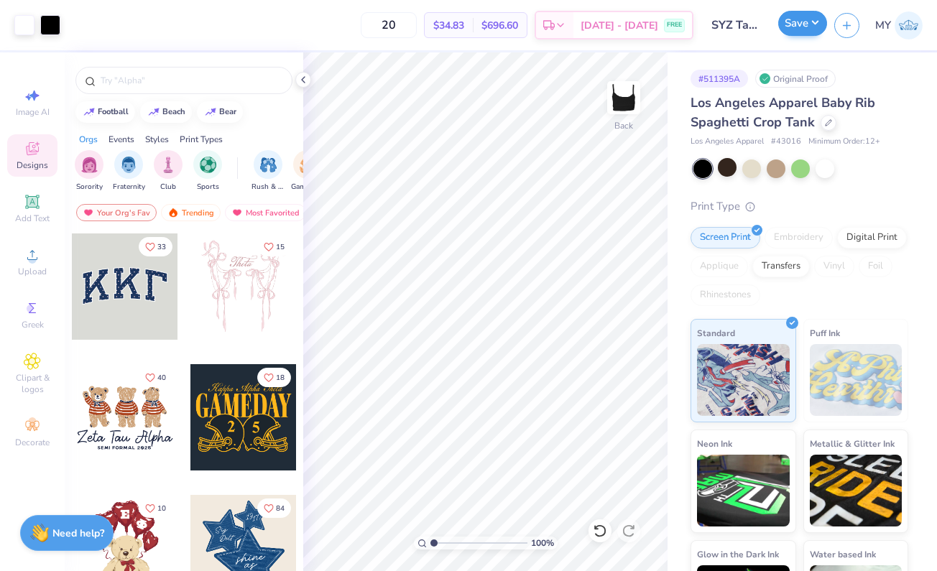
click at [794, 31] on button "Save" at bounding box center [802, 23] width 49 height 25
click at [604, 533] on icon at bounding box center [600, 531] width 12 height 13
click at [624, 535] on icon at bounding box center [629, 531] width 14 height 14
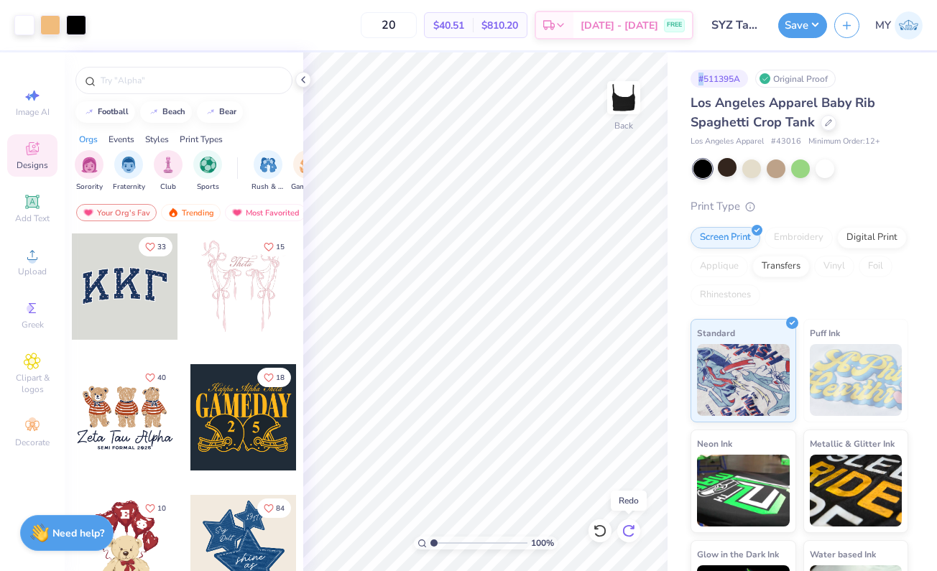
click at [627, 531] on icon at bounding box center [629, 531] width 14 height 14
click at [599, 528] on icon at bounding box center [600, 531] width 14 height 14
click at [809, 27] on button "Save" at bounding box center [802, 23] width 49 height 25
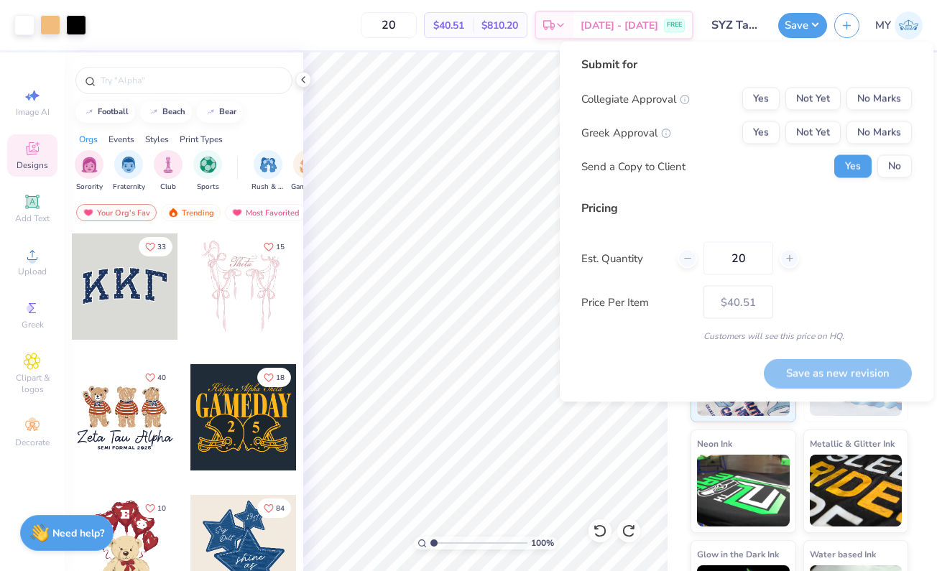
click at [568, 130] on div "Submit for Collegiate Approval Yes Not Yet No Marks Greek Approval Yes Not Yet …" at bounding box center [747, 222] width 374 height 361
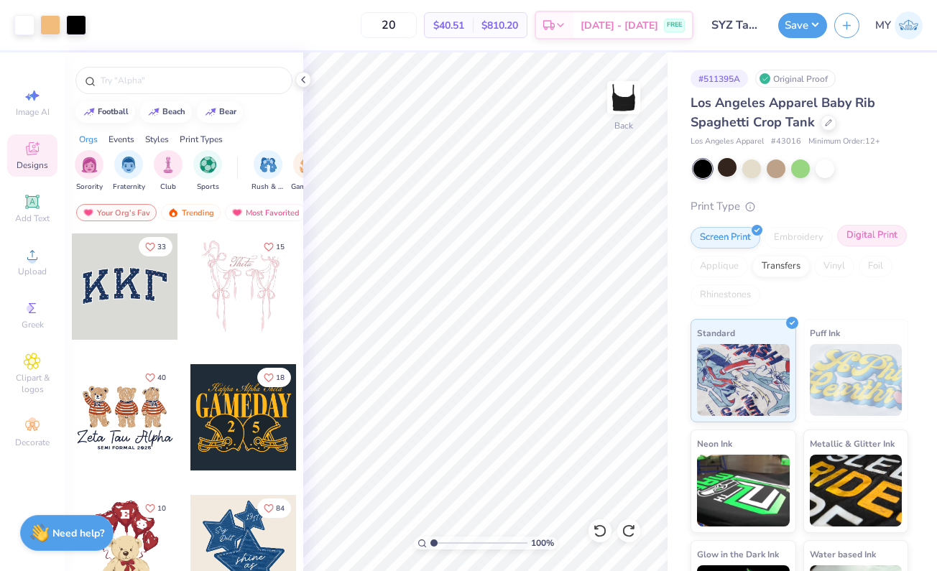
click at [837, 247] on div "Digital Print" at bounding box center [872, 236] width 70 height 22
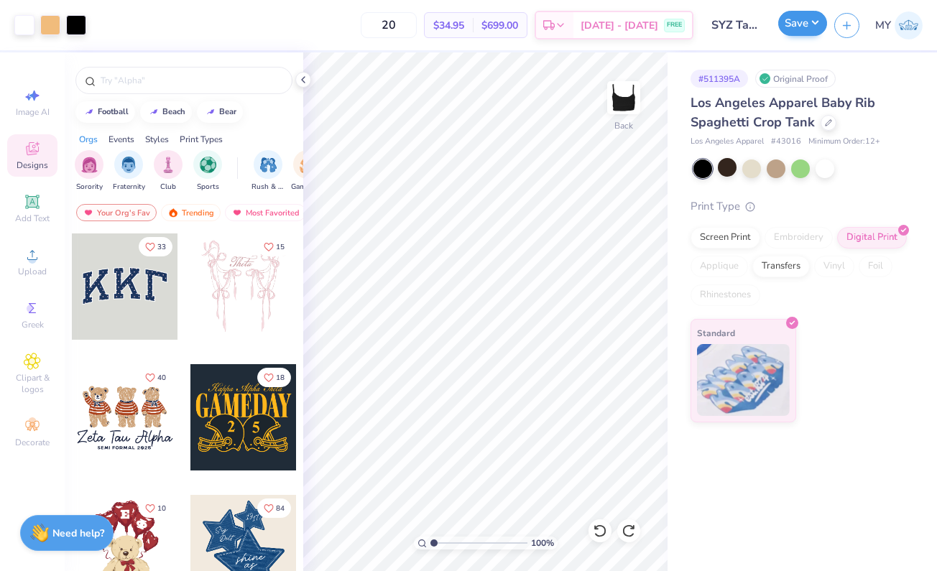
click at [795, 28] on button "Save" at bounding box center [802, 23] width 49 height 25
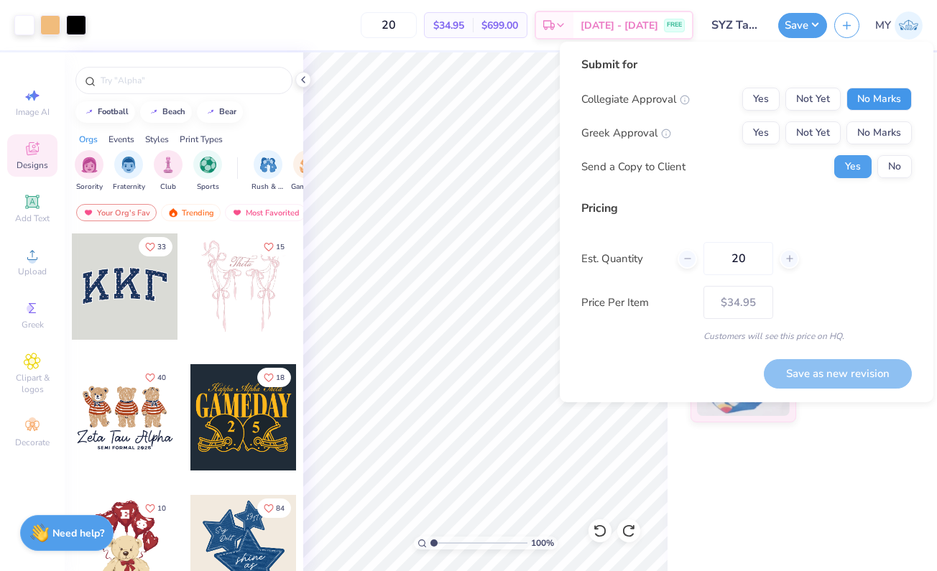
click at [862, 102] on button "No Marks" at bounding box center [879, 99] width 65 height 23
click at [821, 134] on button "Not Yet" at bounding box center [813, 132] width 55 height 23
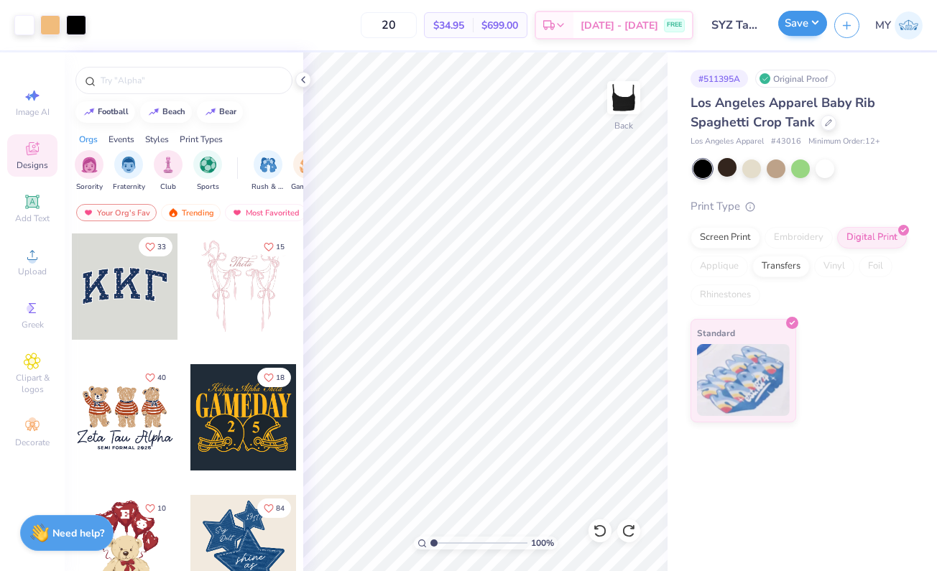
click at [804, 25] on button "Save" at bounding box center [802, 23] width 49 height 25
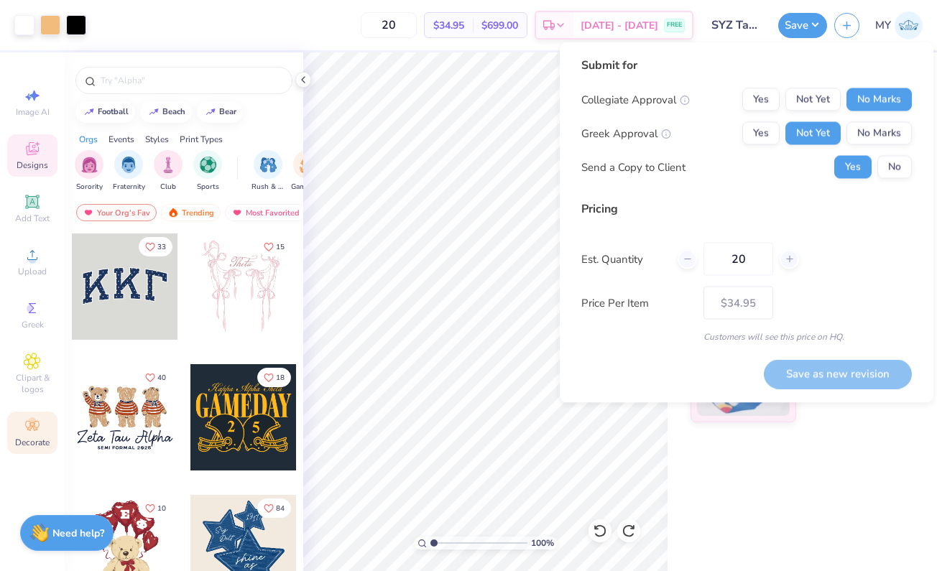
click at [17, 423] on div "Decorate" at bounding box center [32, 433] width 50 height 42
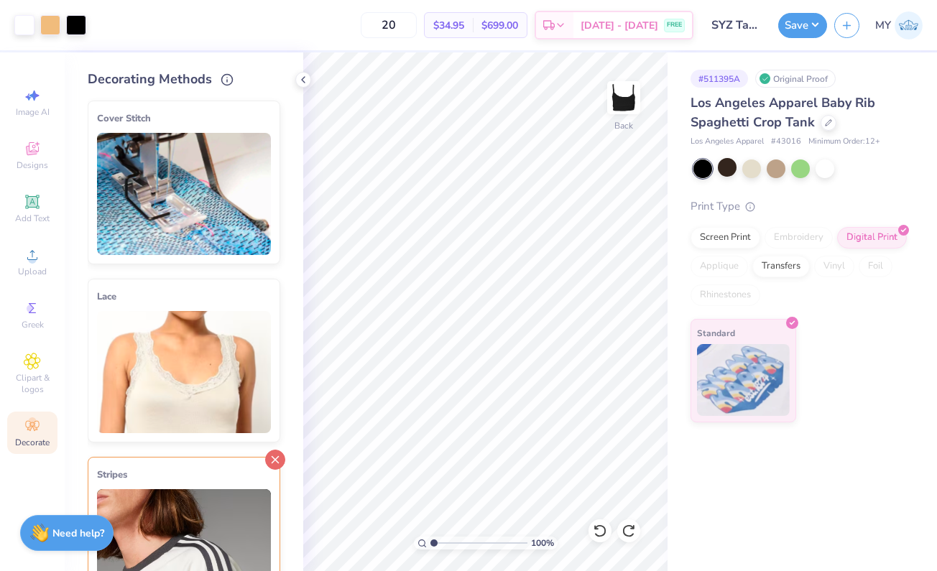
click at [272, 454] on icon at bounding box center [275, 460] width 20 height 20
click at [794, 27] on button "Save" at bounding box center [802, 23] width 49 height 25
drag, startPoint x: 433, startPoint y: 543, endPoint x: 367, endPoint y: 530, distance: 67.9
type input "1"
click at [367, 530] on div "100 %" at bounding box center [485, 311] width 519 height 519
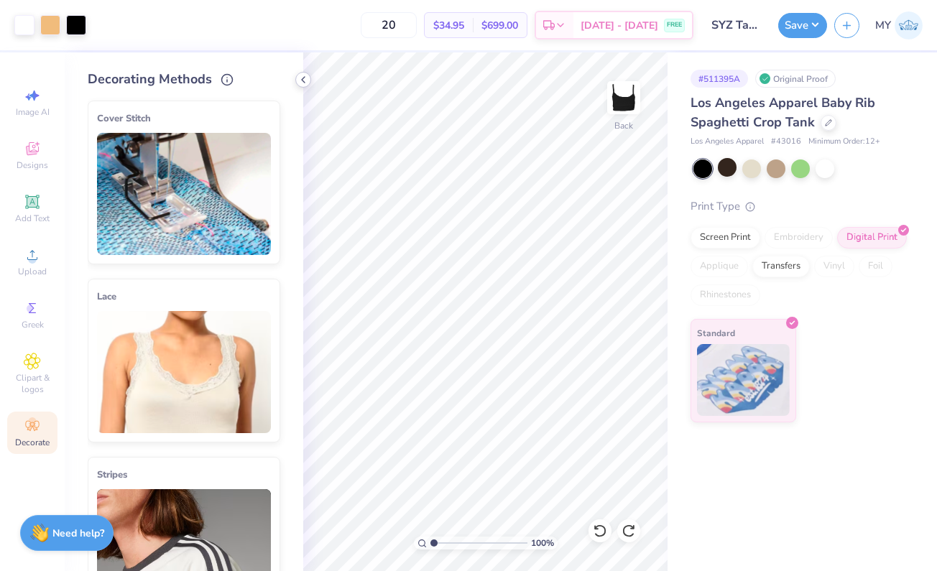
click at [308, 79] on icon at bounding box center [303, 79] width 11 height 11
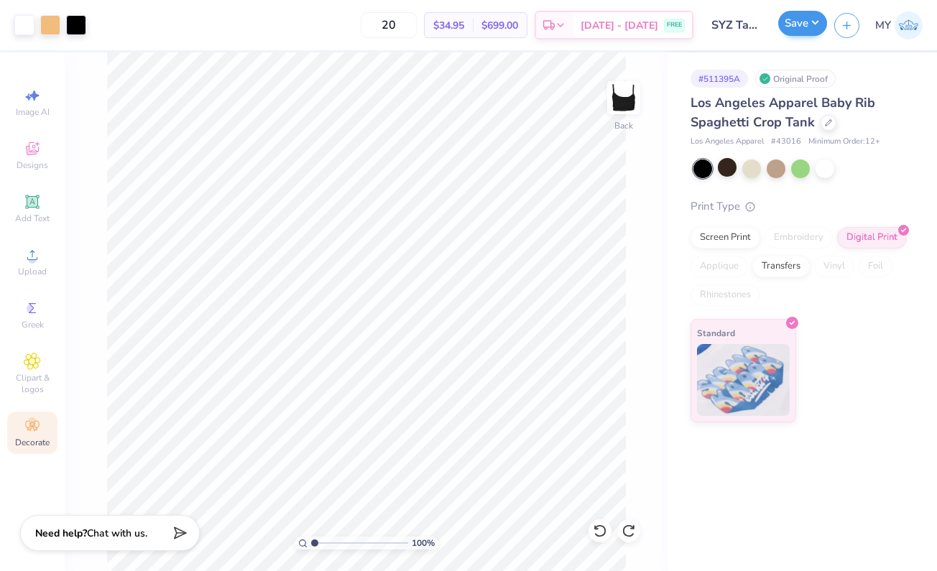
click at [804, 24] on button "Save" at bounding box center [802, 23] width 49 height 25
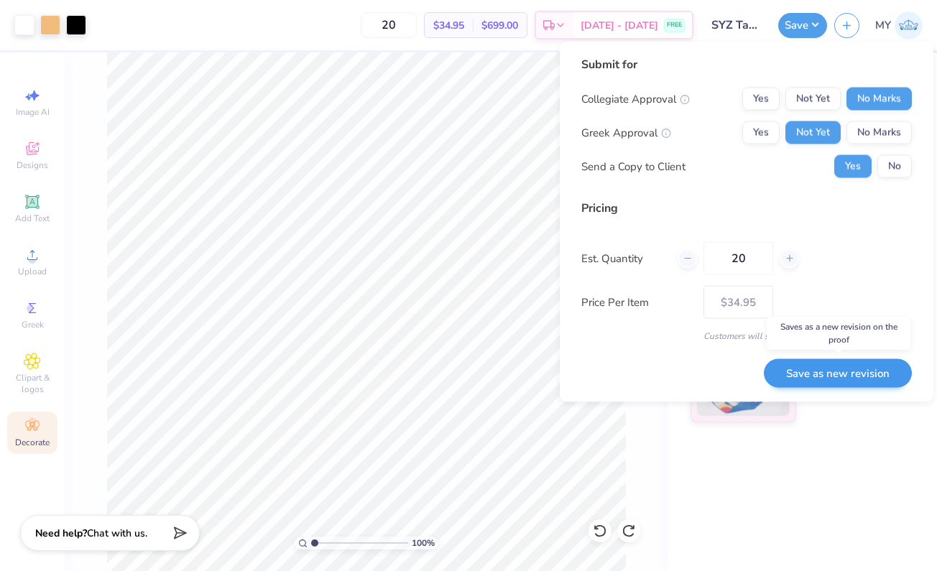
click at [804, 378] on button "Save as new revision" at bounding box center [838, 373] width 148 height 29
type input "$34.95"
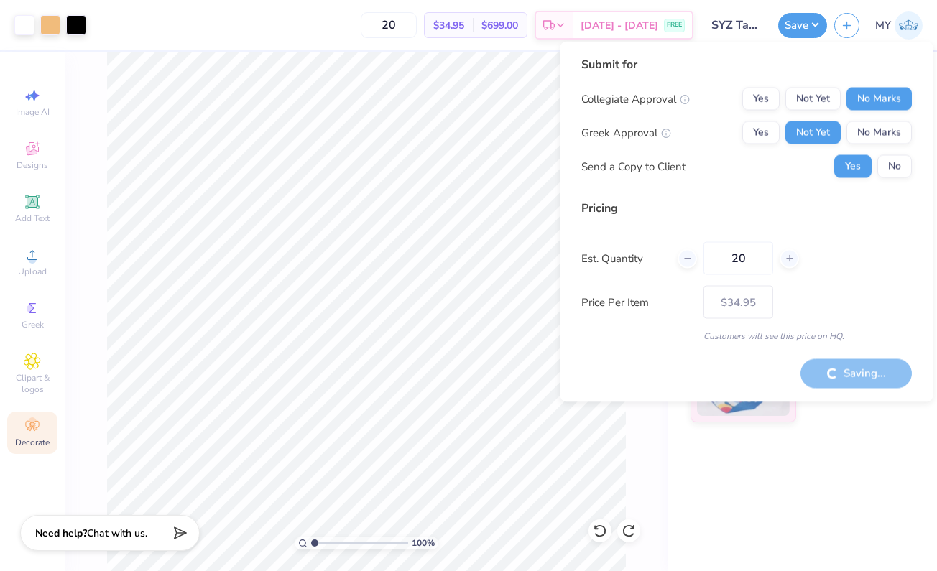
click at [821, 385] on div "Saving..." at bounding box center [856, 373] width 111 height 29
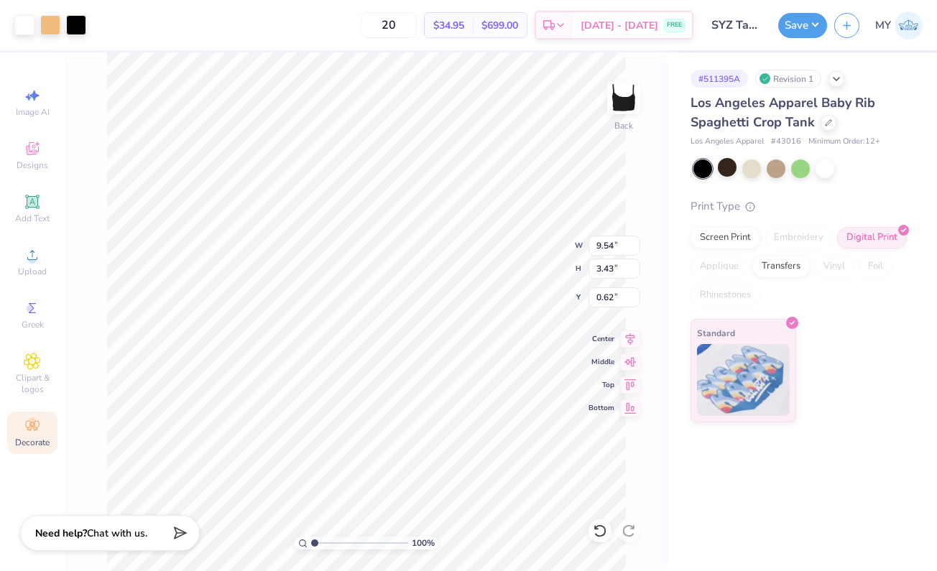
type input "6.97"
type input "2.51"
click at [804, 22] on button "Save" at bounding box center [802, 23] width 49 height 25
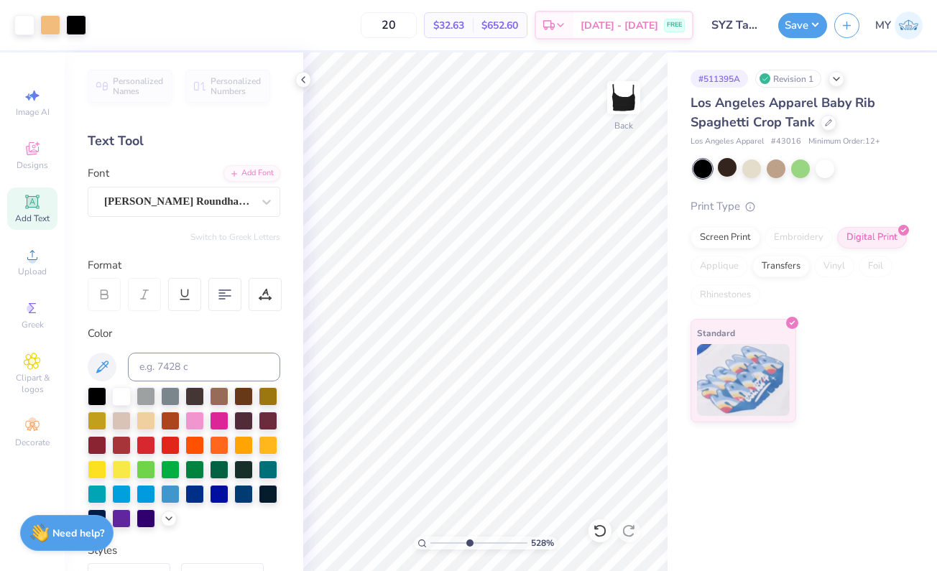
drag, startPoint x: 433, startPoint y: 540, endPoint x: 468, endPoint y: 538, distance: 35.3
click at [468, 538] on input "range" at bounding box center [479, 543] width 97 height 13
click at [478, 548] on input "range" at bounding box center [479, 543] width 97 height 13
drag, startPoint x: 475, startPoint y: 543, endPoint x: 380, endPoint y: 543, distance: 94.9
click at [380, 543] on div "528 %" at bounding box center [485, 311] width 519 height 519
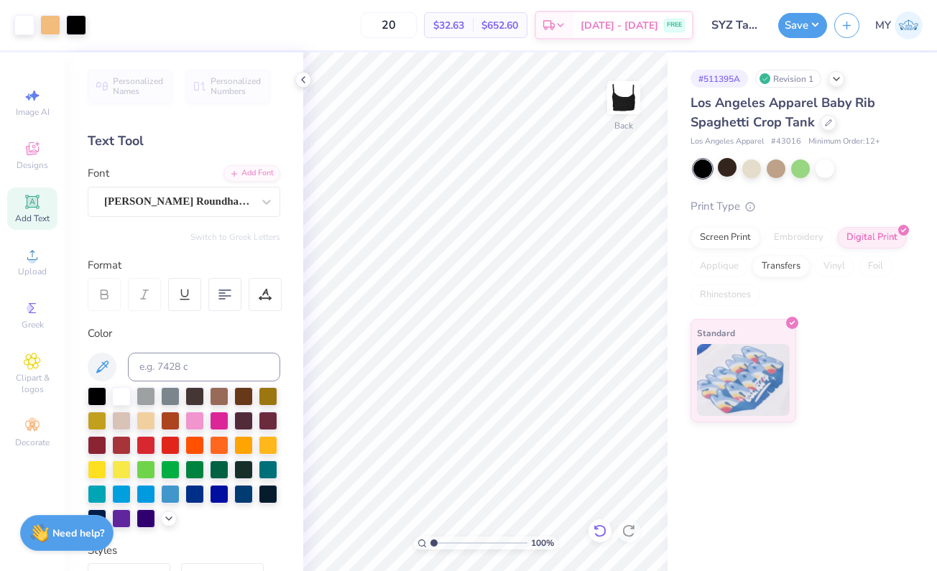
click at [604, 529] on icon at bounding box center [600, 531] width 12 height 13
type input "4.69"
drag, startPoint x: 436, startPoint y: 541, endPoint x: 468, endPoint y: 541, distance: 32.3
click at [469, 541] on input "range" at bounding box center [479, 543] width 97 height 13
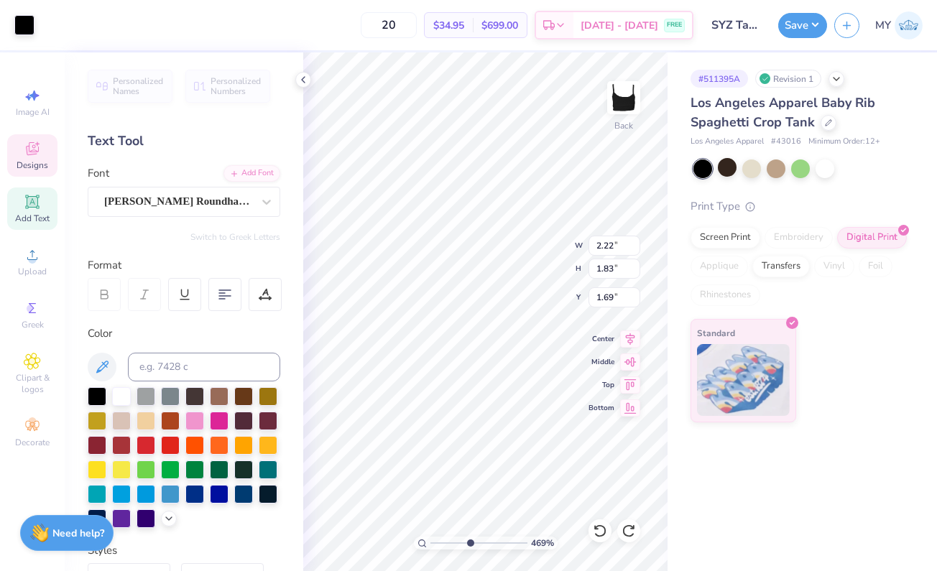
type input "1.52"
type input "9.54"
type input "1.42"
type input "0.62"
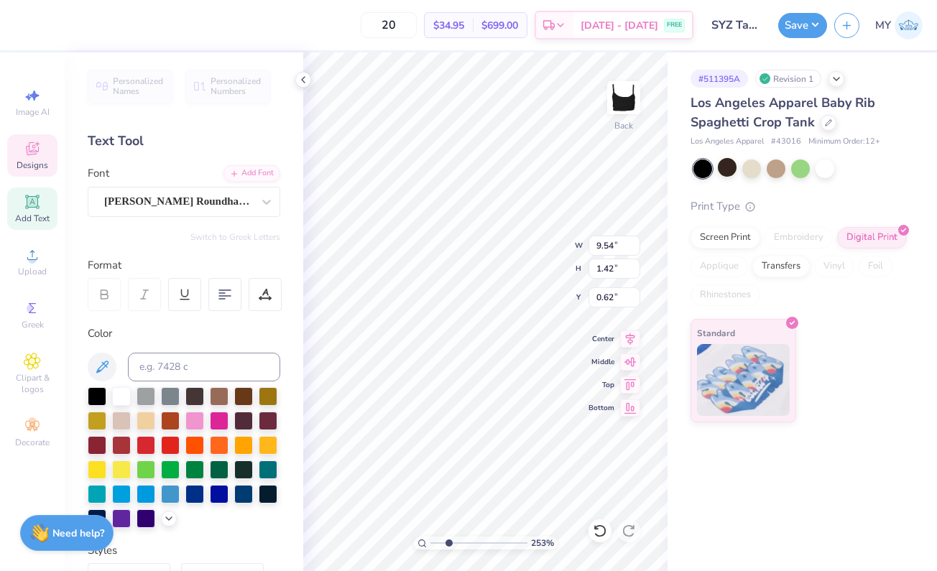
type input "2.53"
drag, startPoint x: 456, startPoint y: 545, endPoint x: 448, endPoint y: 545, distance: 7.9
click at [448, 545] on input "range" at bounding box center [479, 543] width 97 height 13
type input "1.50"
type input "0.21"
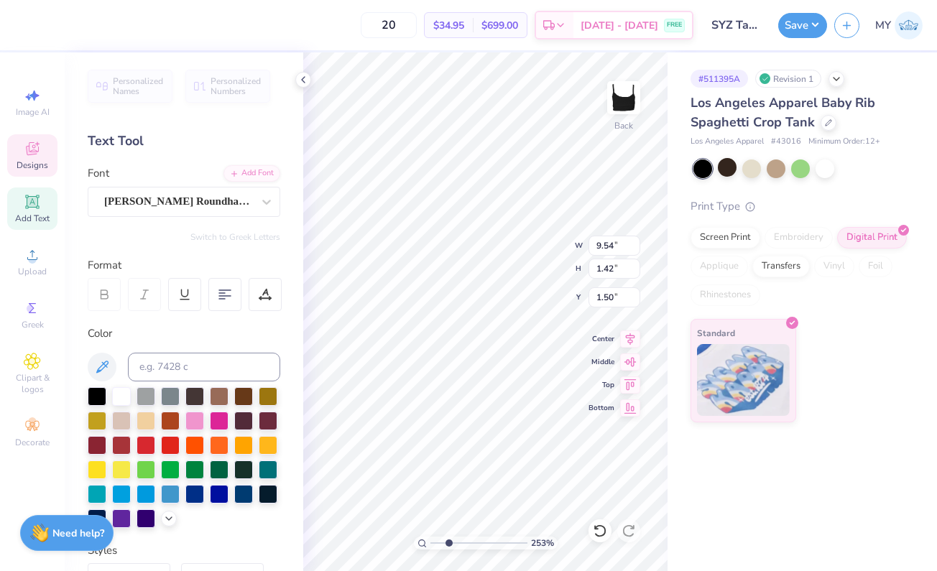
type input "0.20"
type input "0.86"
drag, startPoint x: 445, startPoint y: 543, endPoint x: 425, endPoint y: 543, distance: 19.4
type input "1"
click at [425, 543] on div "126 %" at bounding box center [486, 543] width 144 height 13
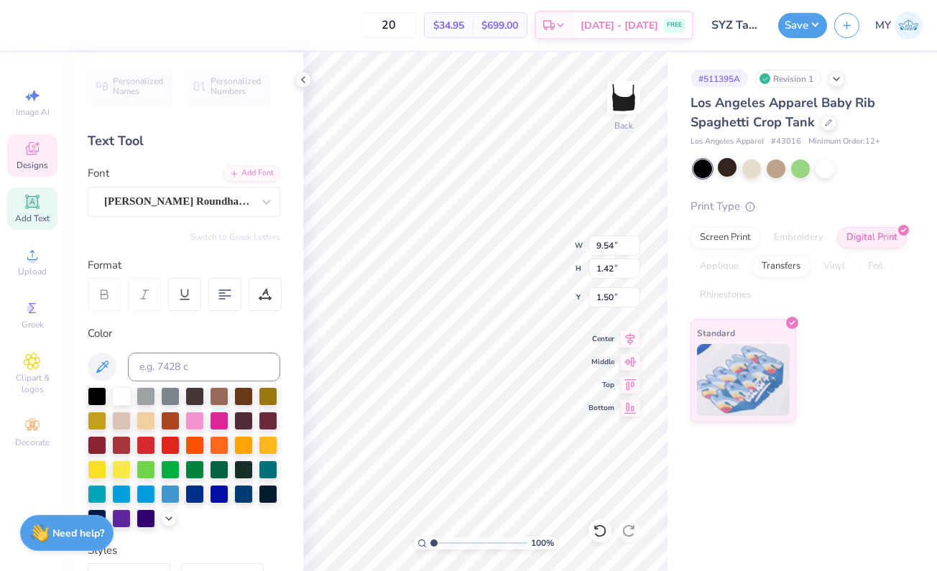
type input "0.67"
type input "3.54"
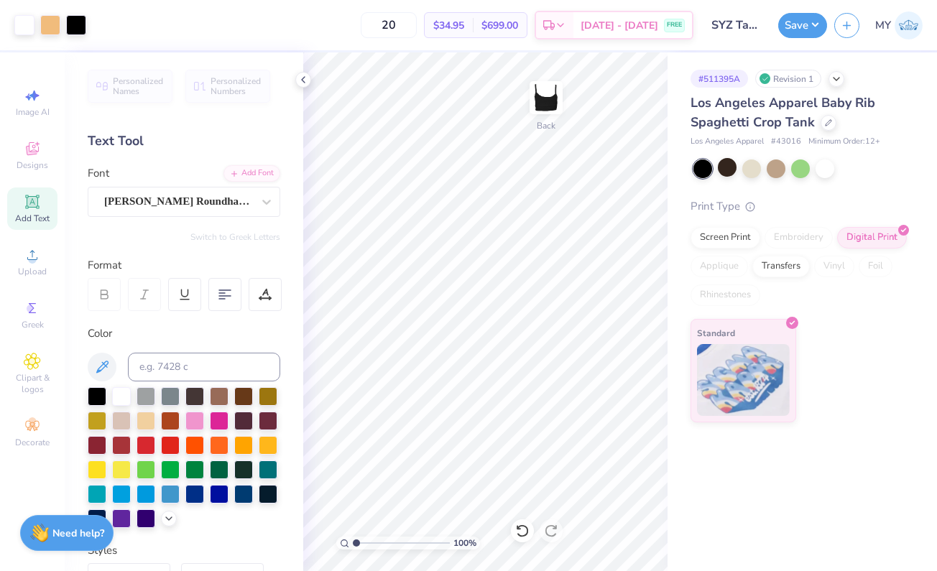
drag, startPoint x: 360, startPoint y: 545, endPoint x: 333, endPoint y: 545, distance: 27.3
type input "1"
click at [333, 545] on div "100 %" at bounding box center [408, 311] width 519 height 519
click at [551, 540] on div at bounding box center [551, 531] width 23 height 23
click at [527, 536] on icon at bounding box center [522, 531] width 14 height 14
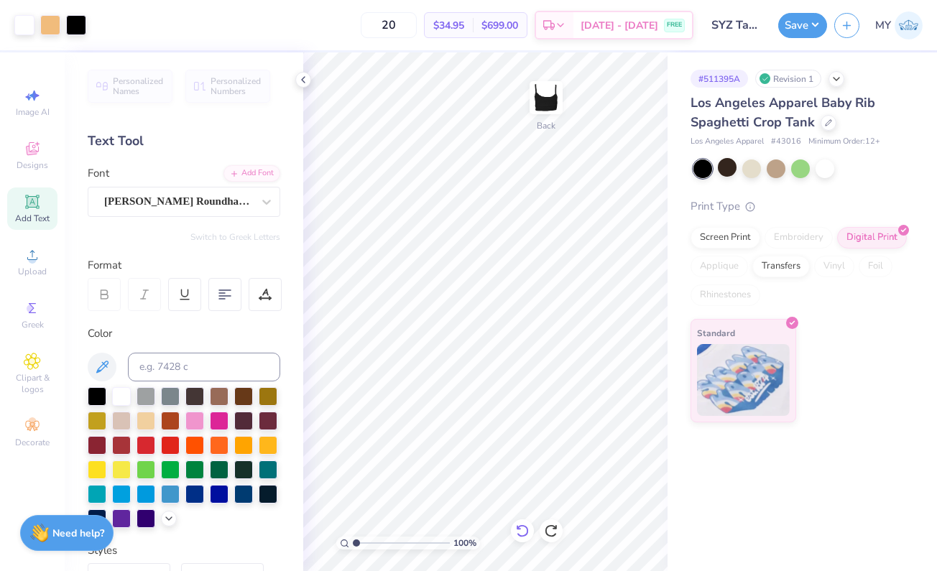
click at [527, 536] on icon at bounding box center [522, 531] width 14 height 14
click at [547, 531] on icon at bounding box center [551, 531] width 14 height 14
click at [552, 531] on icon at bounding box center [551, 531] width 14 height 14
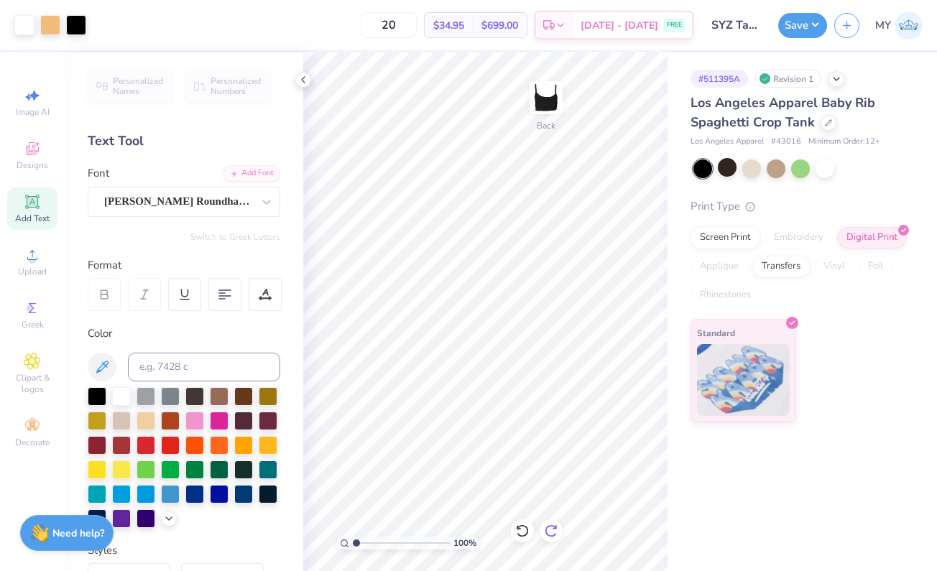
click at [547, 537] on icon at bounding box center [551, 531] width 14 height 14
click at [517, 529] on icon at bounding box center [522, 531] width 14 height 14
type input "2.38"
type input "2.16"
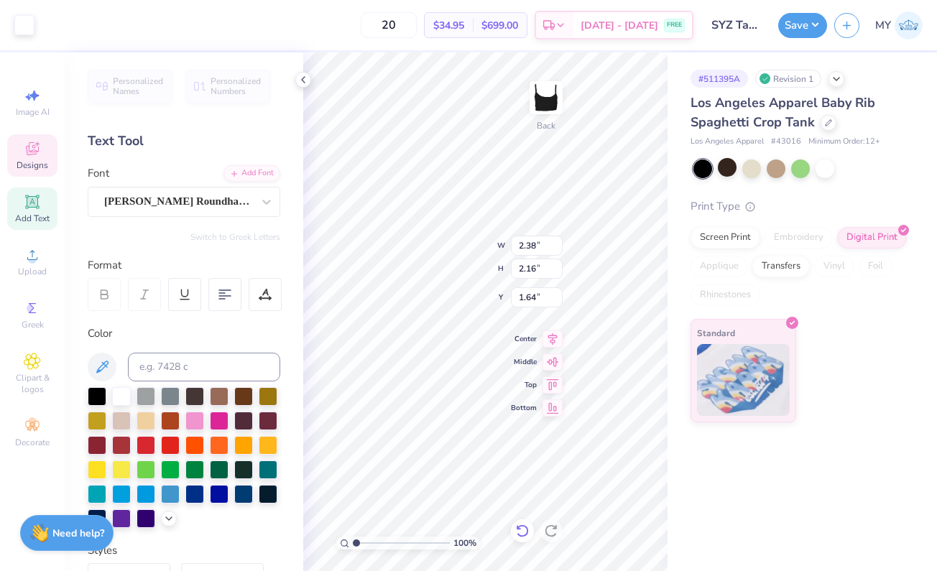
type input "1.62"
type input "0.43"
drag, startPoint x: 356, startPoint y: 542, endPoint x: 392, endPoint y: 541, distance: 35.9
click at [392, 541] on input "range" at bounding box center [401, 543] width 97 height 13
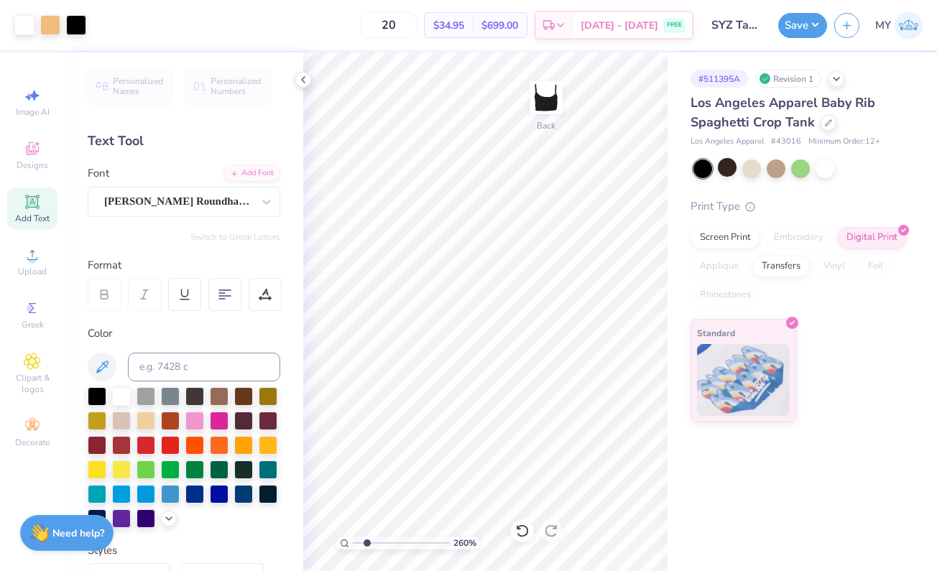
type input "2.08"
drag, startPoint x: 387, startPoint y: 540, endPoint x: 367, endPoint y: 539, distance: 20.9
click at [367, 539] on input "range" at bounding box center [401, 543] width 97 height 13
type input "2.83"
click at [804, 22] on button "Save" at bounding box center [802, 23] width 49 height 25
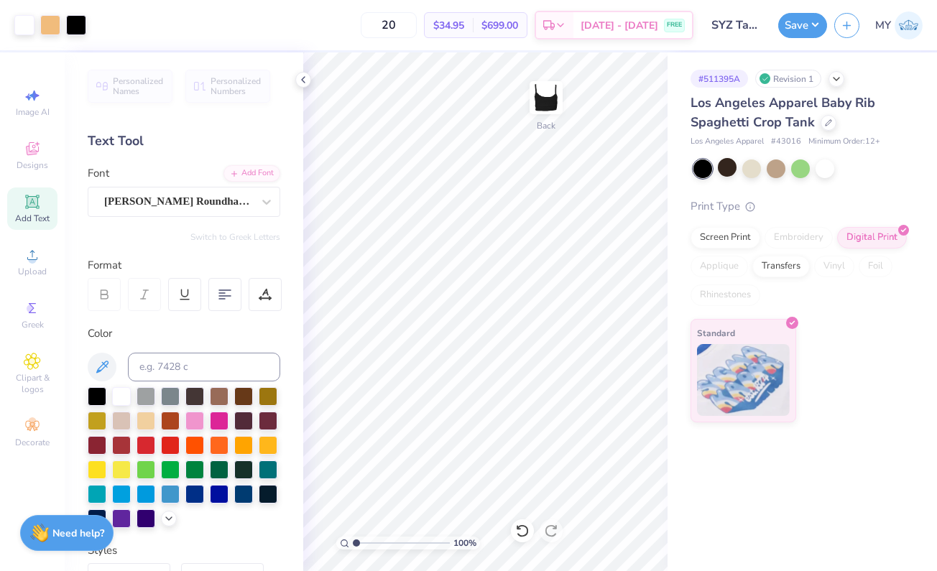
drag, startPoint x: 368, startPoint y: 544, endPoint x: 311, endPoint y: 542, distance: 56.8
click at [311, 542] on div "100 %" at bounding box center [408, 311] width 519 height 519
type input "4.09"
drag, startPoint x: 356, startPoint y: 545, endPoint x: 386, endPoint y: 543, distance: 29.5
click at [386, 543] on input "range" at bounding box center [401, 543] width 97 height 13
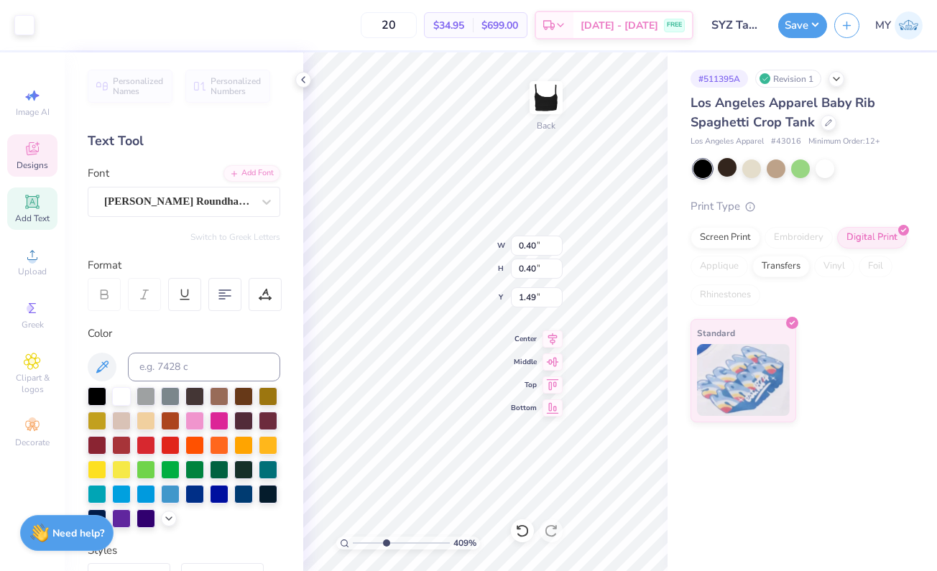
type input "1.81"
type input "2.78"
drag, startPoint x: 400, startPoint y: 543, endPoint x: 354, endPoint y: 543, distance: 46.0
click at [354, 543] on input "range" at bounding box center [401, 543] width 97 height 13
type input "3.5"
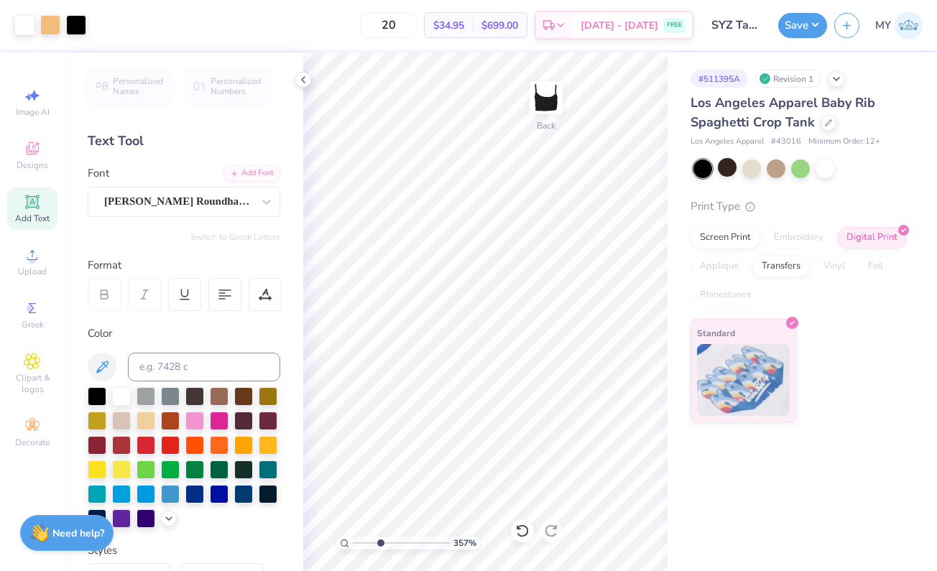
drag, startPoint x: 355, startPoint y: 545, endPoint x: 379, endPoint y: 543, distance: 23.8
click at [380, 544] on input "range" at bounding box center [401, 543] width 97 height 13
type input "2.60"
type input "0.19"
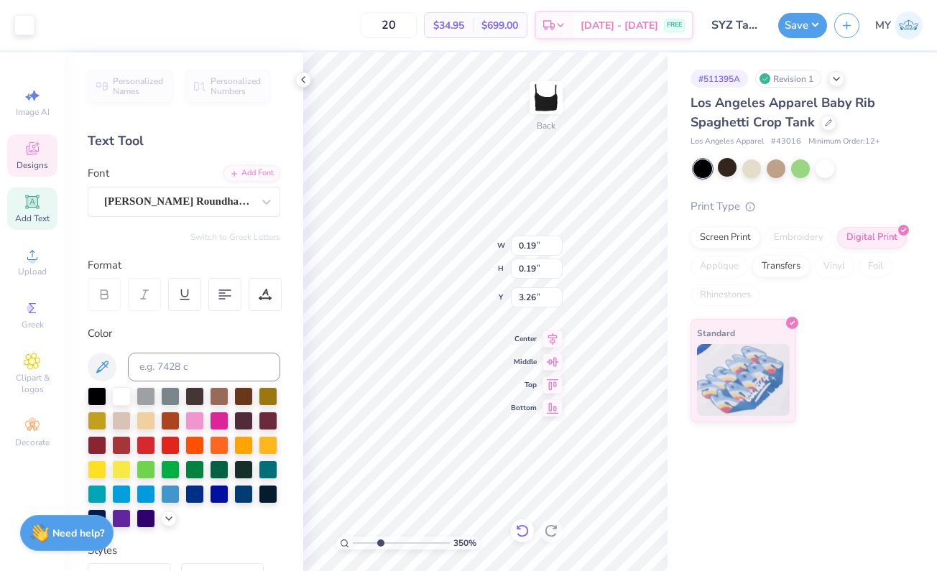
click at [523, 540] on div at bounding box center [522, 531] width 23 height 23
type input "3.35"
type input "3.20"
type input "3.23"
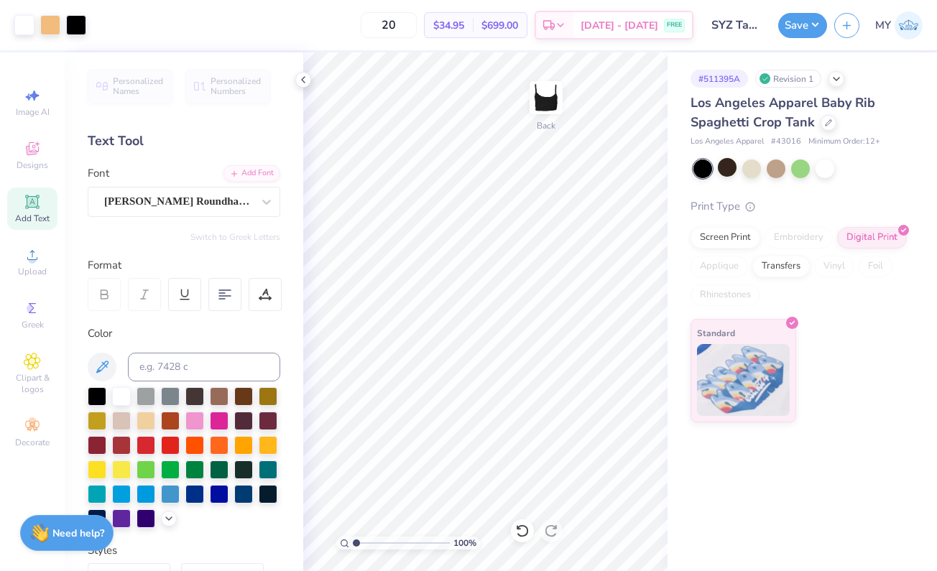
drag, startPoint x: 407, startPoint y: 539, endPoint x: 345, endPoint y: 537, distance: 61.8
click at [345, 537] on div "100 %" at bounding box center [408, 543] width 144 height 13
drag, startPoint x: 357, startPoint y: 543, endPoint x: 376, endPoint y: 543, distance: 18.7
click at [376, 543] on input "range" at bounding box center [401, 543] width 97 height 13
drag, startPoint x: 379, startPoint y: 543, endPoint x: 317, endPoint y: 540, distance: 61.9
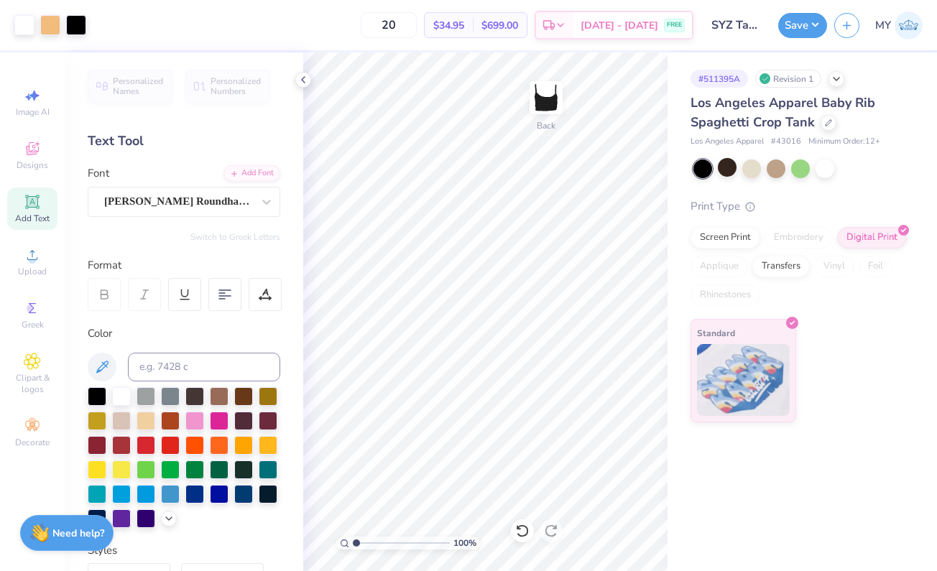
type input "1"
click at [317, 540] on div "100 %" at bounding box center [408, 311] width 519 height 519
click at [305, 78] on icon at bounding box center [303, 79] width 11 height 11
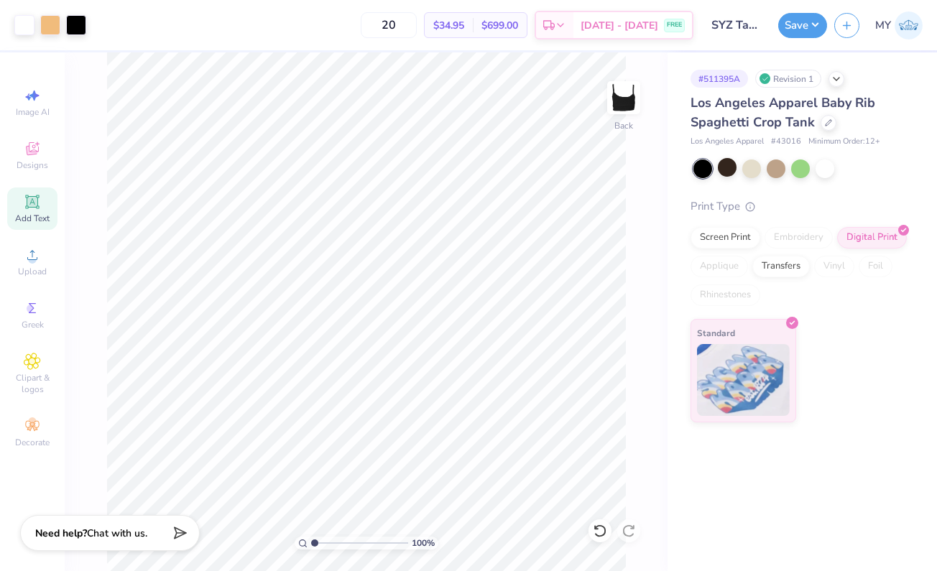
scroll to position [0, 0]
type input "7.49"
type input "2.44"
click at [798, 34] on button "Save" at bounding box center [802, 23] width 49 height 25
type input "6.40"
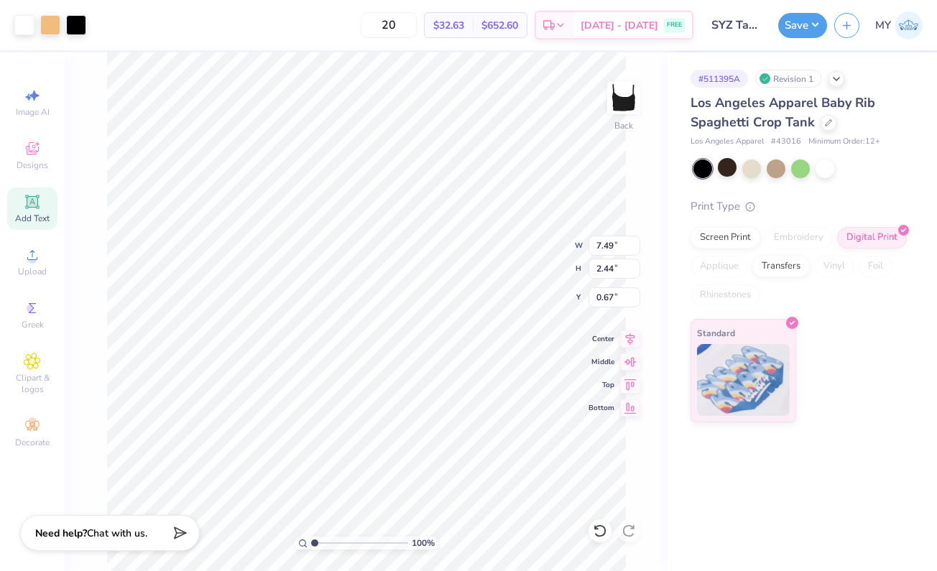
type input "2.09"
click at [791, 32] on button "Save" at bounding box center [802, 23] width 49 height 25
type input "4.35"
type input "1.42"
type input "1.34"
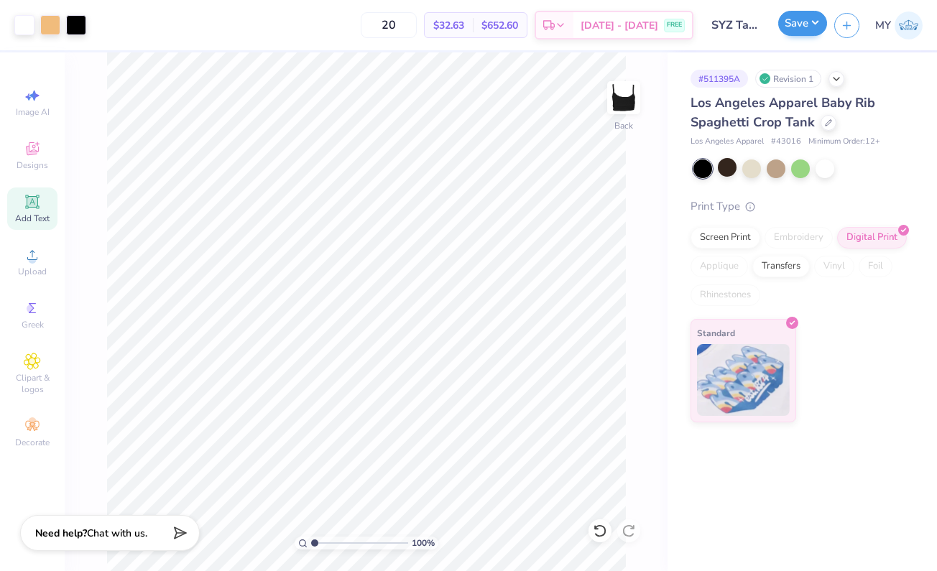
click at [795, 20] on button "Save" at bounding box center [802, 23] width 49 height 25
click at [600, 533] on icon at bounding box center [600, 531] width 14 height 14
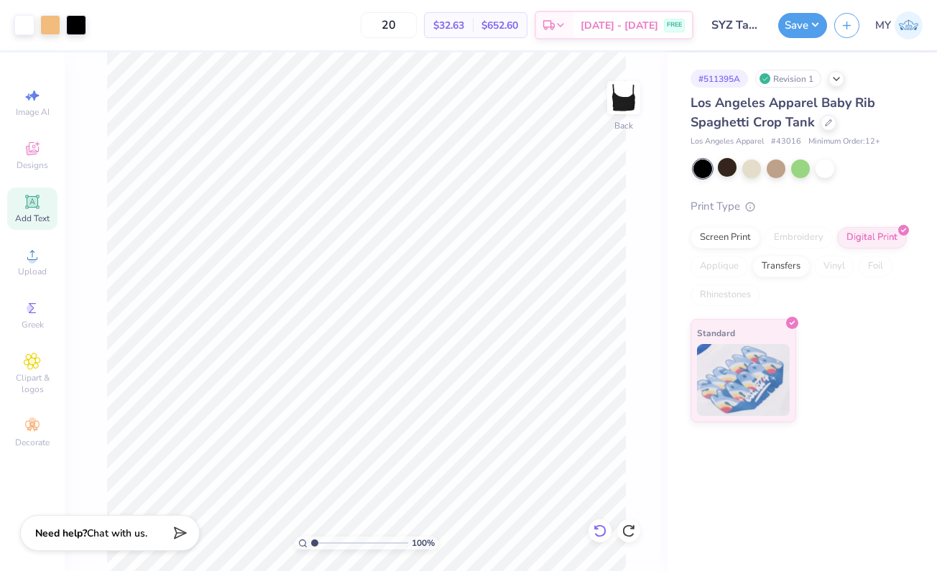
click at [602, 530] on icon at bounding box center [600, 531] width 14 height 14
click at [632, 530] on icon at bounding box center [629, 531] width 14 height 14
click at [809, 25] on button "Save" at bounding box center [802, 23] width 49 height 25
type input "4.09"
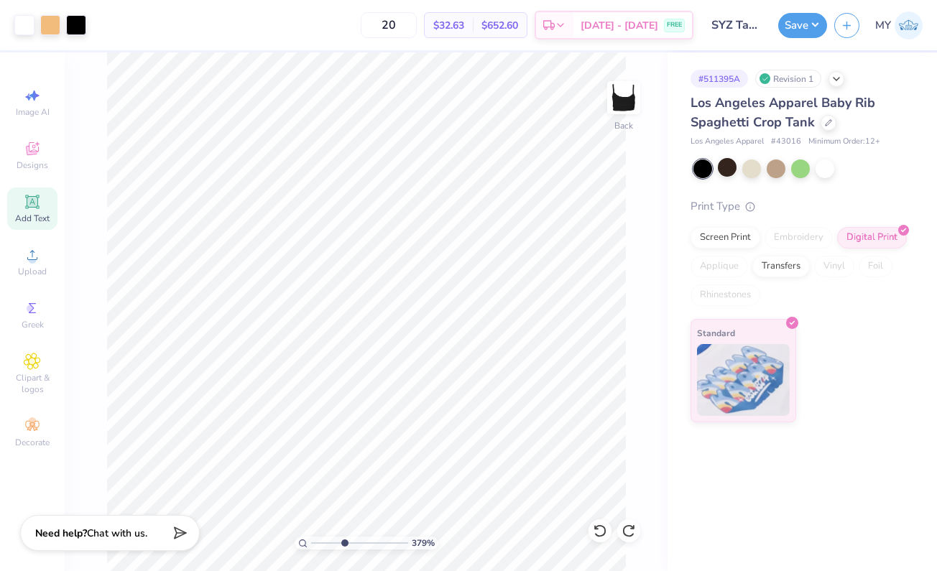
drag, startPoint x: 311, startPoint y: 543, endPoint x: 344, endPoint y: 535, distance: 34.0
click at [344, 535] on div "379 %" at bounding box center [366, 311] width 519 height 519
type input "2.12"
click at [809, 35] on button "Save" at bounding box center [802, 23] width 49 height 25
drag, startPoint x: 340, startPoint y: 545, endPoint x: 298, endPoint y: 541, distance: 41.8
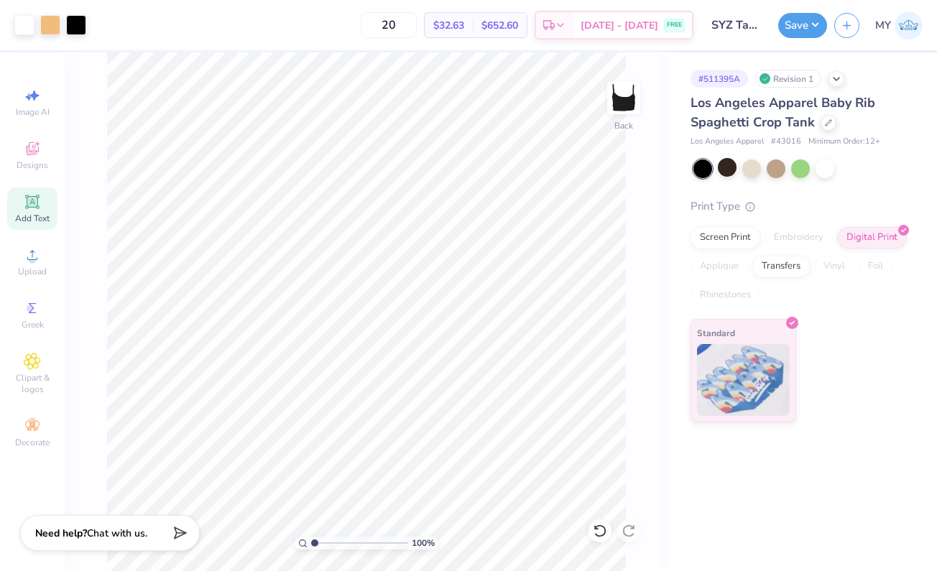
type input "1"
click at [298, 541] on div "100 %" at bounding box center [367, 543] width 144 height 13
click at [805, 32] on button "Save" at bounding box center [802, 23] width 49 height 25
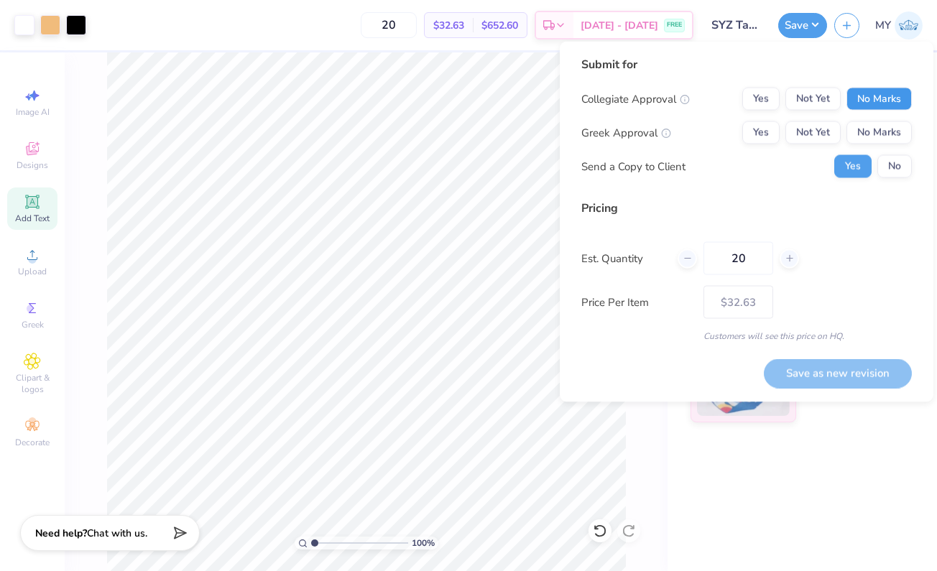
click at [866, 93] on button "No Marks" at bounding box center [879, 99] width 65 height 23
click at [809, 136] on button "Not Yet" at bounding box center [813, 132] width 55 height 23
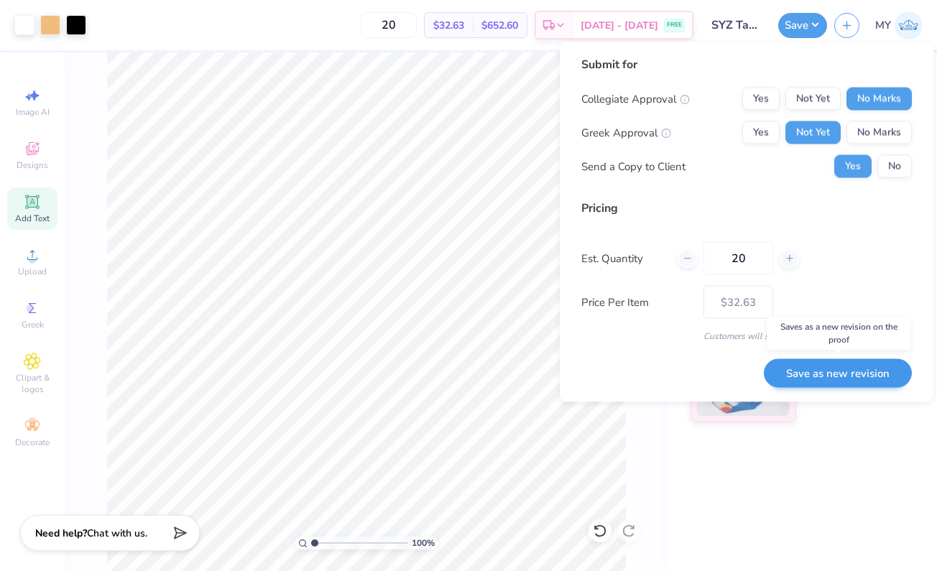
click at [823, 379] on button "Save as new revision" at bounding box center [838, 373] width 148 height 29
type input "$32.63"
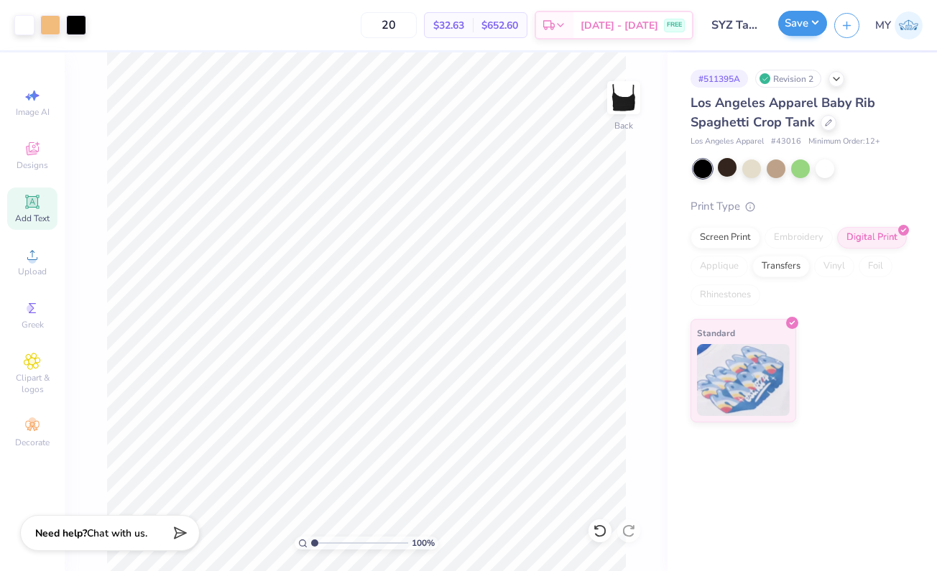
click at [789, 27] on button "Save" at bounding box center [802, 23] width 49 height 25
click at [842, 77] on icon at bounding box center [836, 77] width 11 height 11
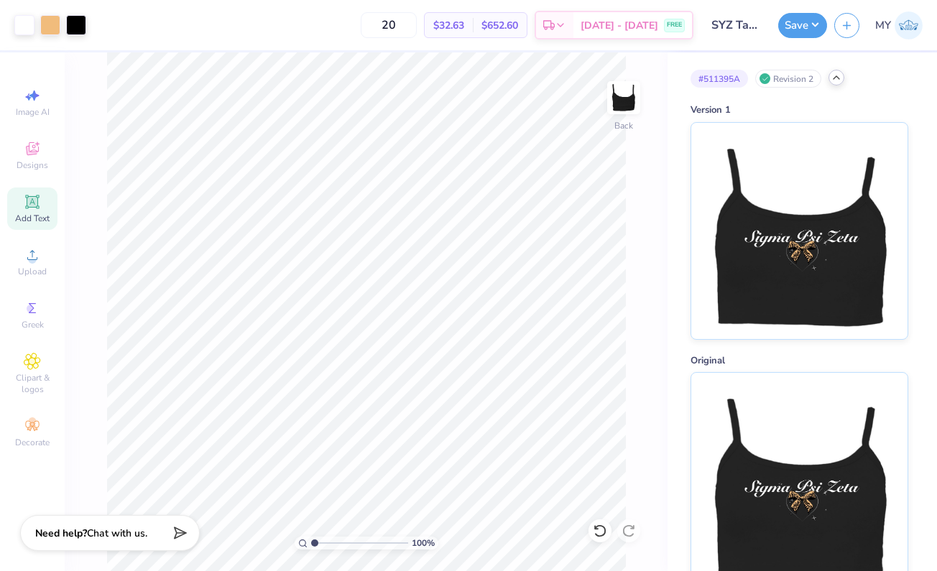
click at [842, 76] on icon at bounding box center [836, 77] width 11 height 11
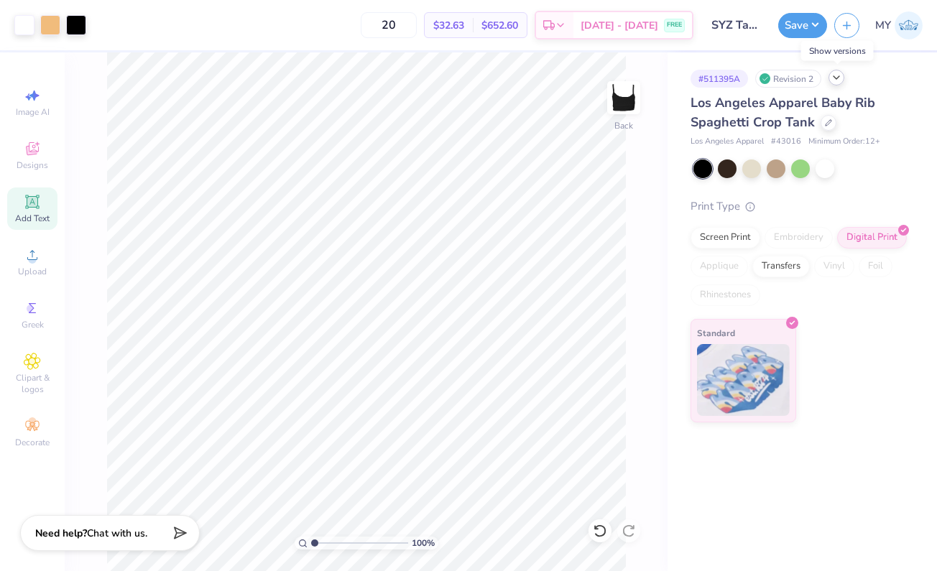
click at [842, 76] on icon at bounding box center [836, 77] width 11 height 11
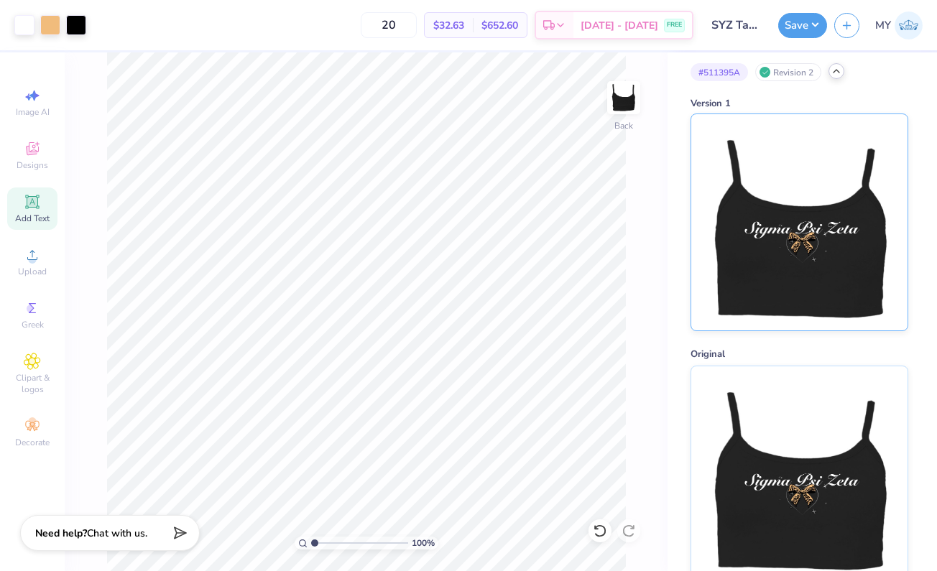
scroll to position [6, 0]
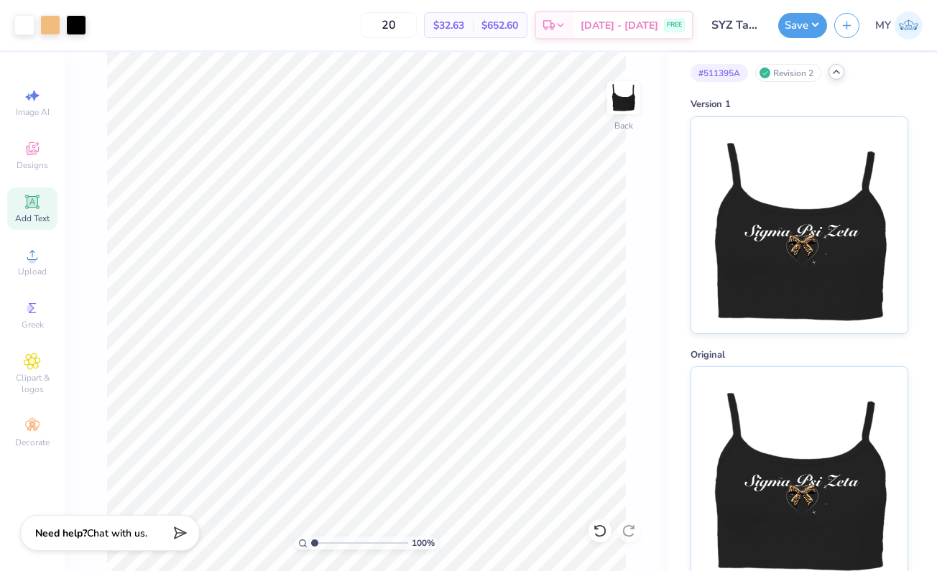
click at [835, 76] on icon at bounding box center [836, 71] width 11 height 11
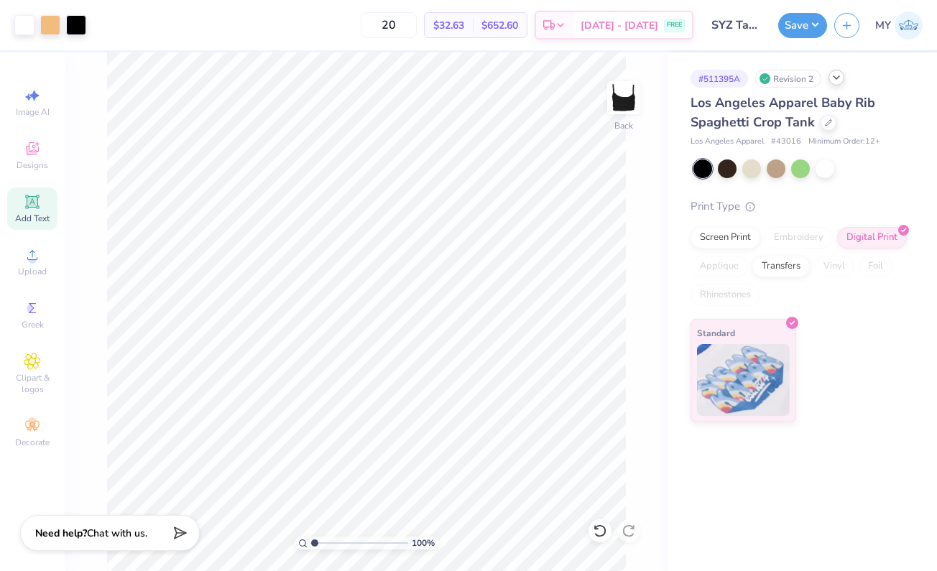
scroll to position [0, 0]
click at [801, 32] on button "Save" at bounding box center [802, 23] width 49 height 25
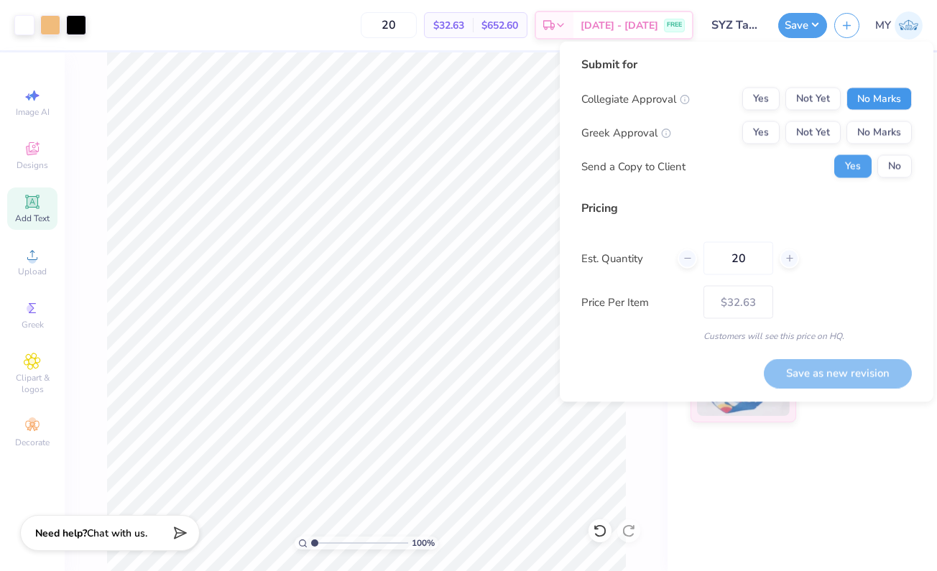
click at [860, 99] on button "No Marks" at bounding box center [879, 99] width 65 height 23
click at [816, 130] on button "Not Yet" at bounding box center [813, 132] width 55 height 23
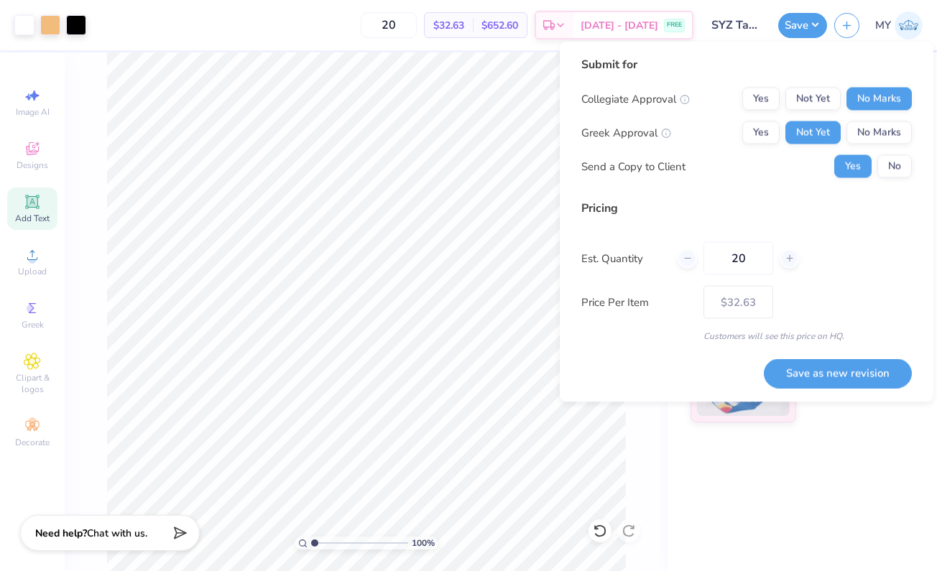
drag, startPoint x: 816, startPoint y: 369, endPoint x: 783, endPoint y: 346, distance: 39.9
click at [783, 346] on div "Save as new revision" at bounding box center [838, 365] width 148 height 45
click at [891, 155] on div "Collegiate Approval Yes Not Yet No Marks Greek Approval Yes Not Yet No Marks Se…" at bounding box center [746, 133] width 331 height 91
click at [891, 160] on button "No" at bounding box center [895, 166] width 34 height 23
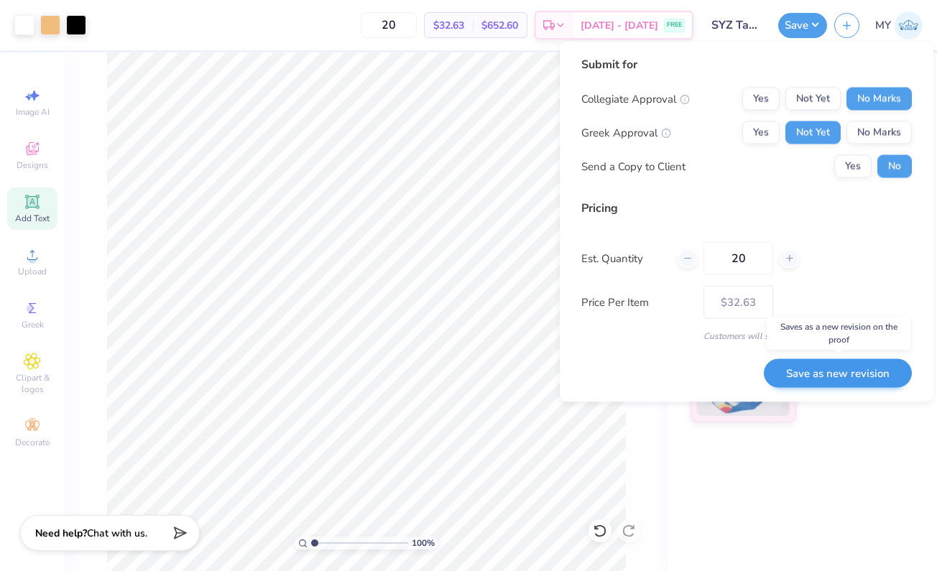
click at [818, 371] on button "Save as new revision" at bounding box center [838, 373] width 148 height 29
type input "$32.63"
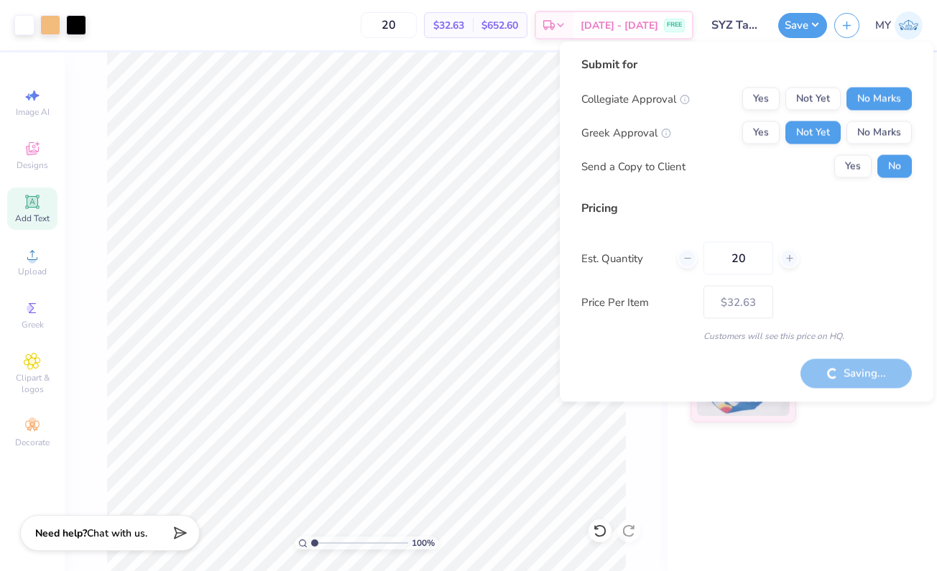
click at [651, 458] on div "100 % Back" at bounding box center [366, 311] width 603 height 519
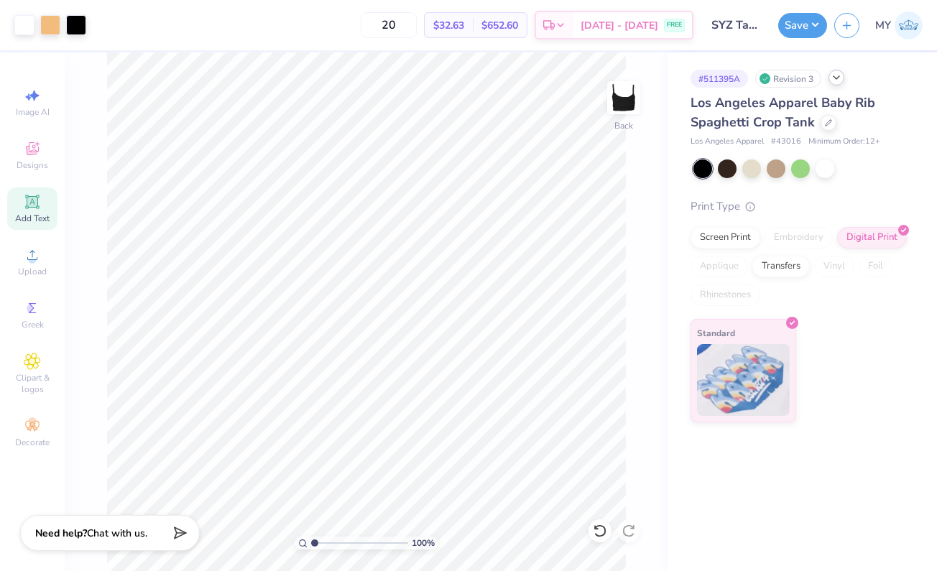
click at [819, 83] on div "Revision 3" at bounding box center [788, 79] width 66 height 18
click at [844, 76] on div at bounding box center [837, 78] width 16 height 16
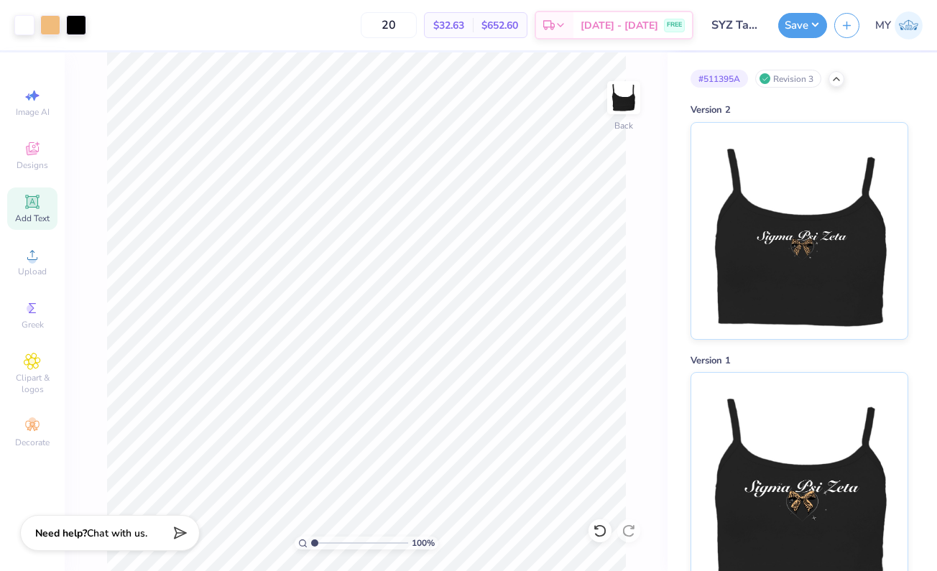
click at [837, 87] on div "# 511395A Revision 3" at bounding box center [800, 79] width 218 height 18
click at [837, 76] on polyline at bounding box center [837, 77] width 6 height 3
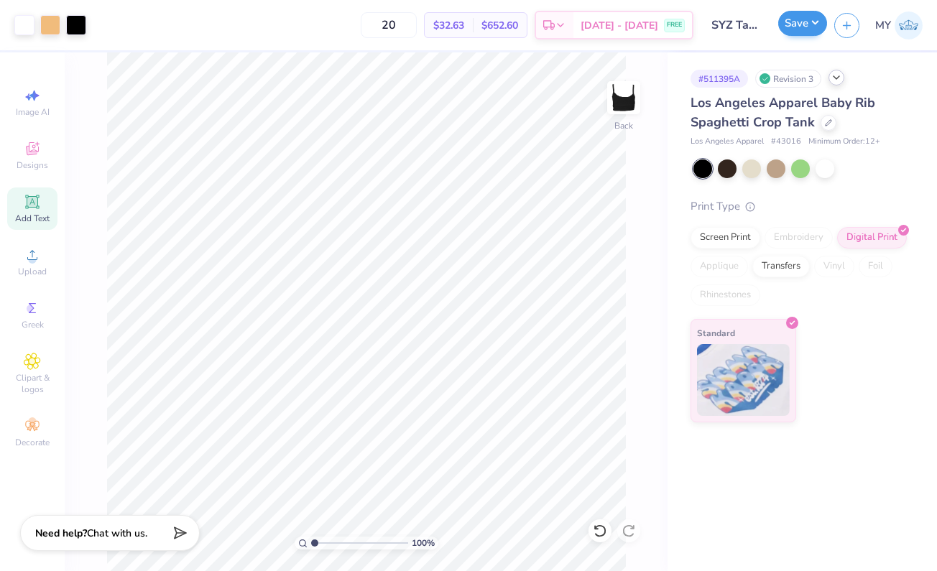
click at [802, 23] on button "Save" at bounding box center [802, 23] width 49 height 25
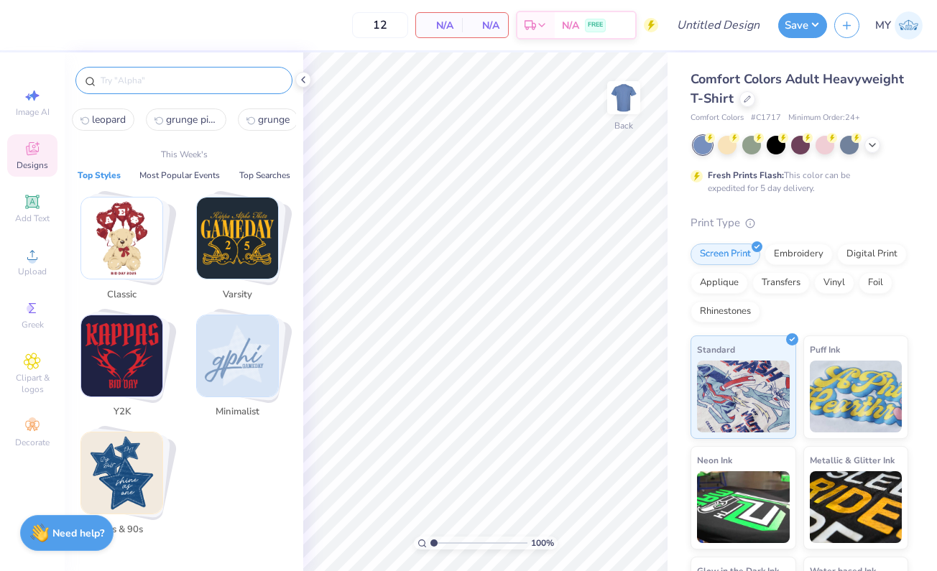
click at [251, 79] on input "text" at bounding box center [191, 80] width 184 height 14
click at [750, 99] on icon at bounding box center [748, 98] width 6 height 6
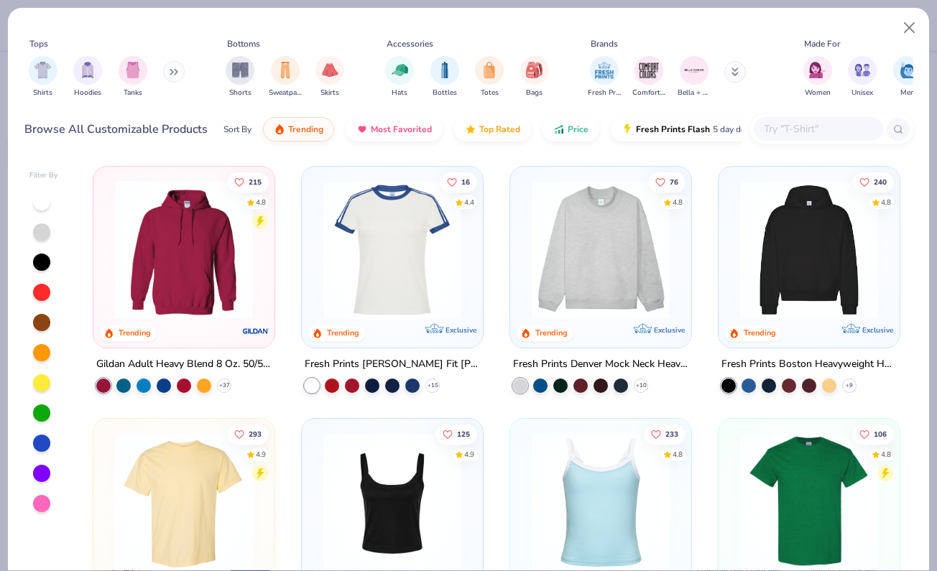
click at [795, 132] on input "text" at bounding box center [818, 129] width 111 height 17
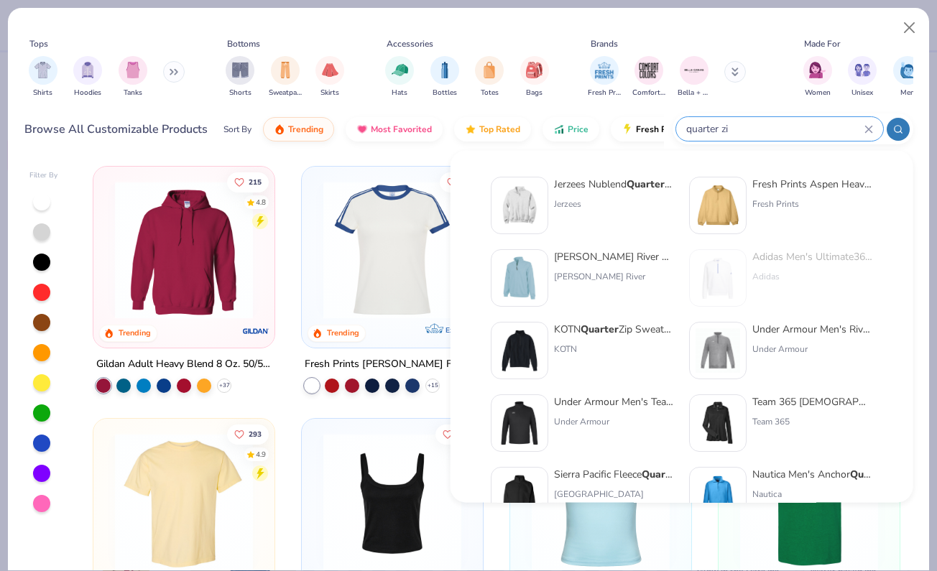
type input "quarter zip"
drag, startPoint x: 744, startPoint y: 128, endPoint x: 657, endPoint y: 124, distance: 87.0
click at [657, 124] on div "Browse All Customizable Products Sort By Trending Most Favorited Top Rated Pric…" at bounding box center [468, 129] width 889 height 40
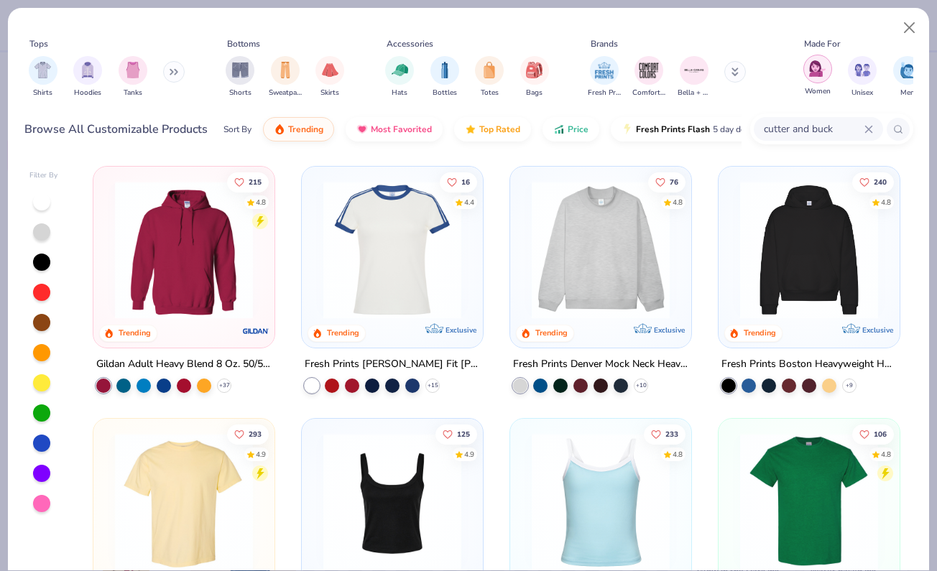
type input "cutter and buck"
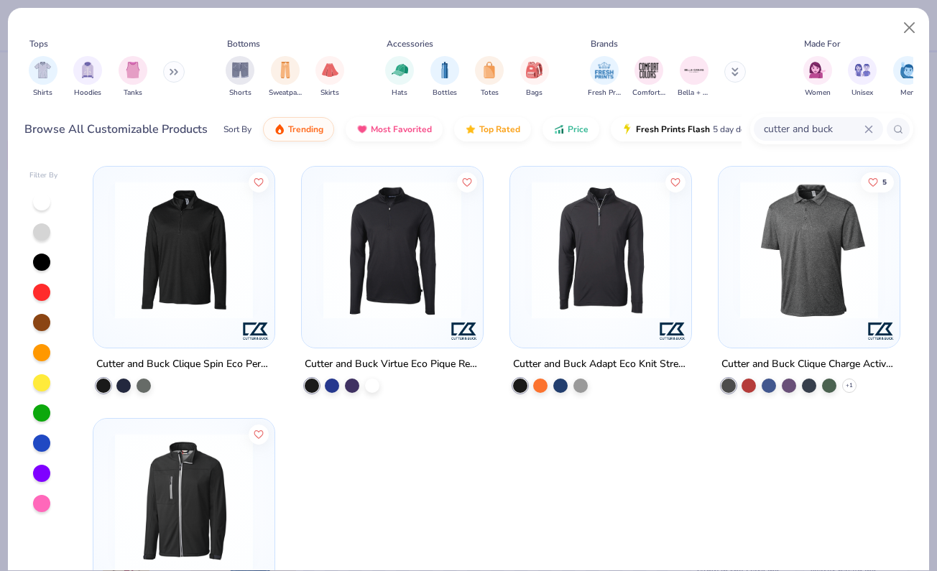
click at [206, 247] on img at bounding box center [184, 250] width 152 height 138
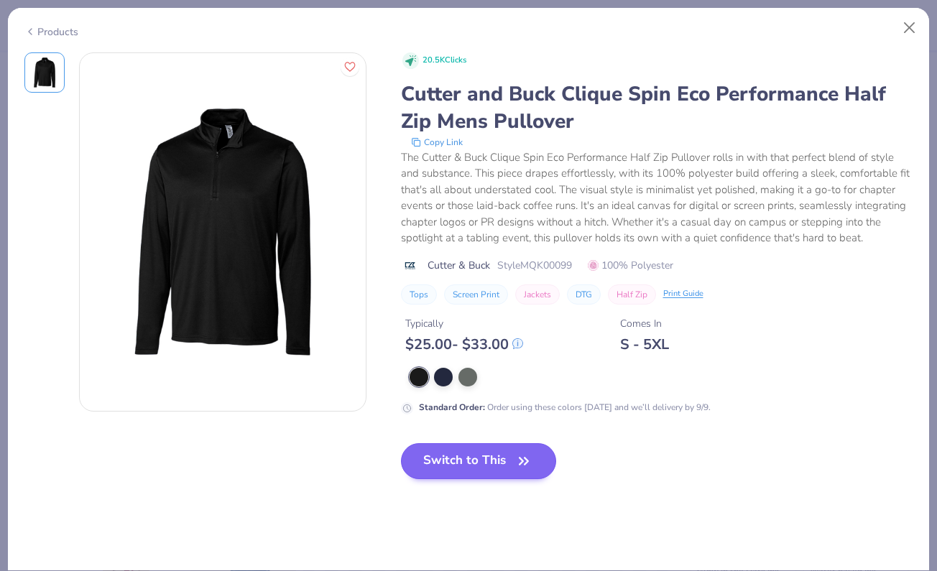
click at [478, 473] on button "Switch to This" at bounding box center [479, 461] width 156 height 36
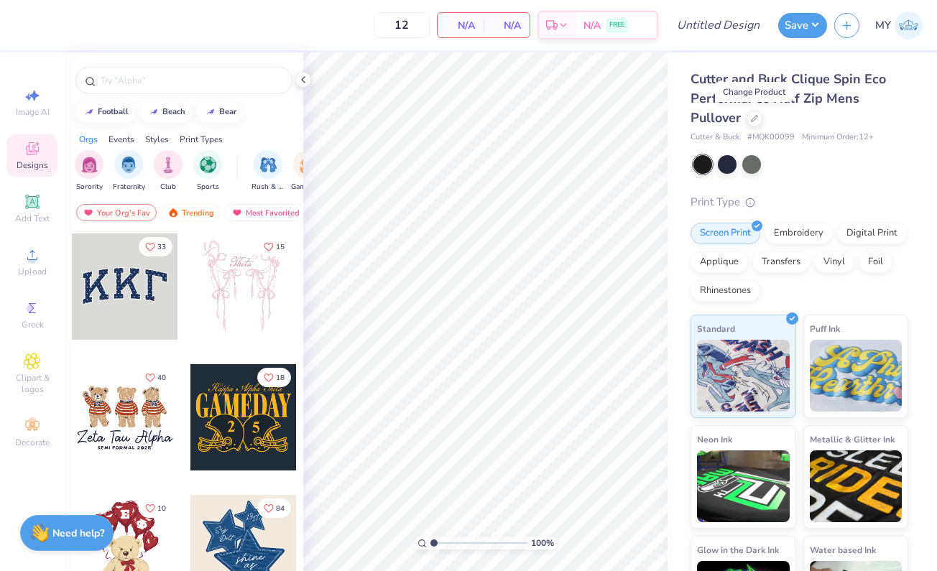
click at [778, 138] on span "# MQK00099" at bounding box center [770, 138] width 47 height 12
copy span "MQK00099"
